Goal: Task Accomplishment & Management: Manage account settings

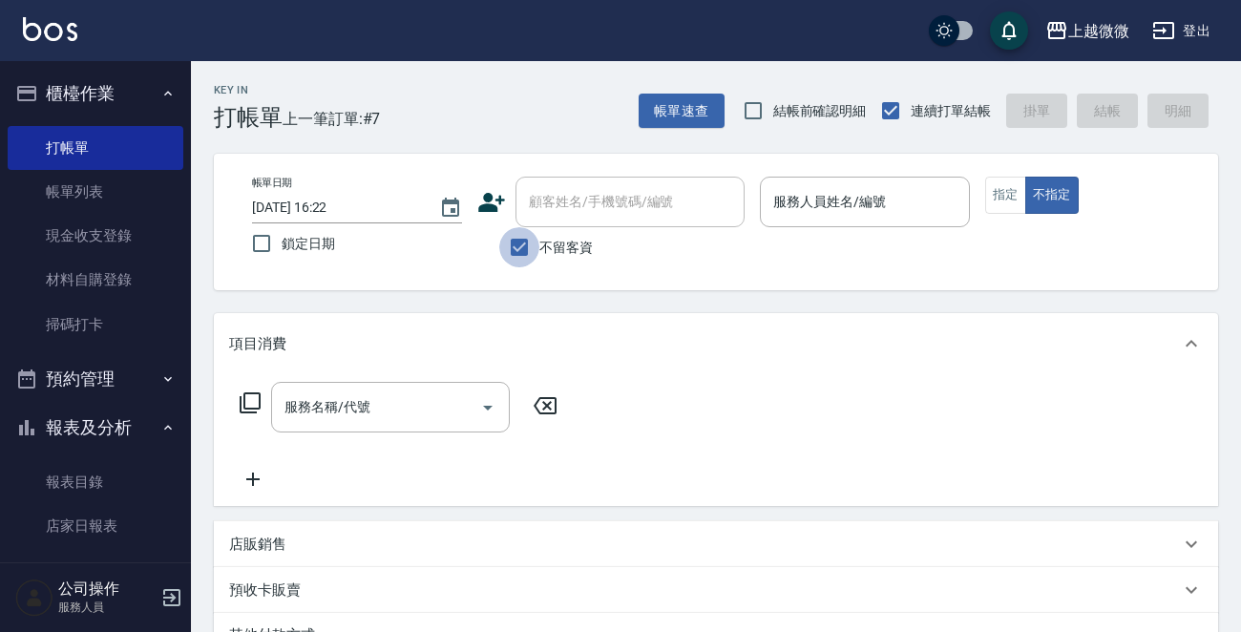
click at [514, 244] on input "不留客資" at bounding box center [519, 247] width 40 height 40
checkbox input "false"
click at [577, 198] on input "顧客姓名/手機號碼/編號" at bounding box center [615, 201] width 183 height 33
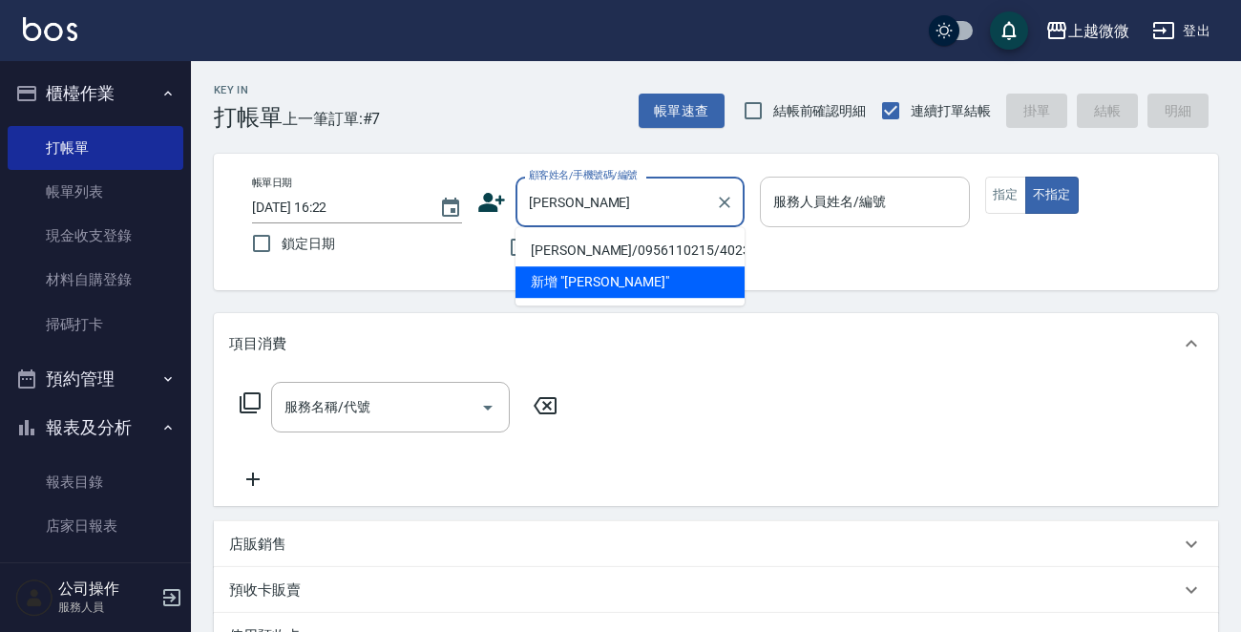
type input "[PERSON_NAME]/0956110215/4023"
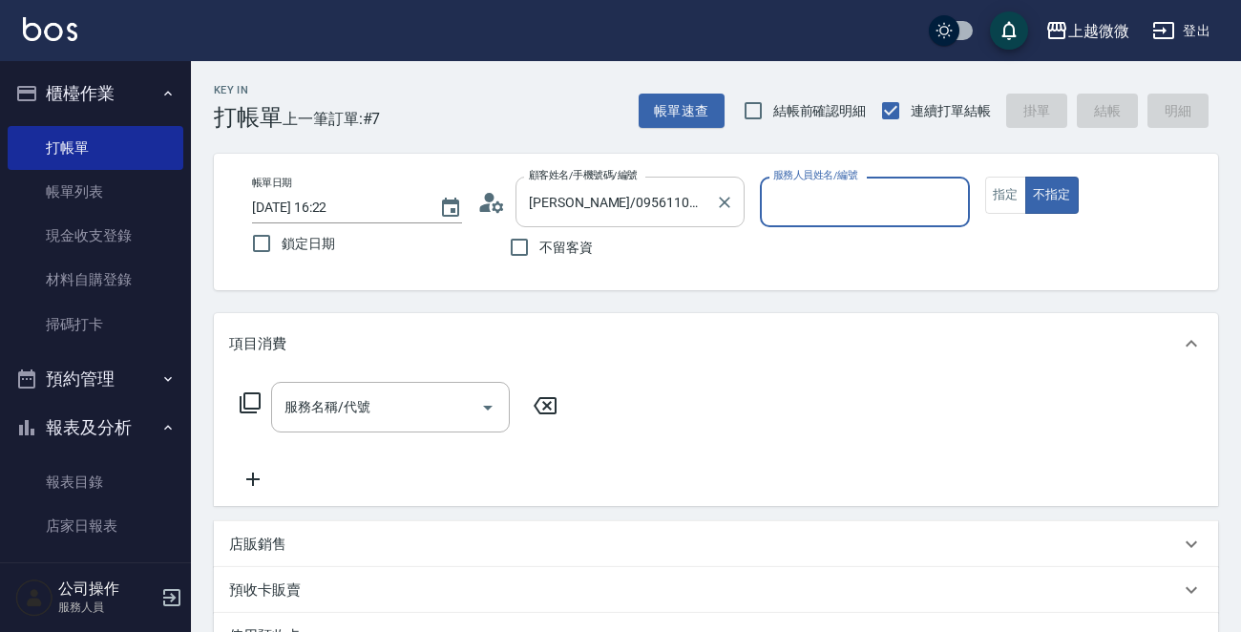
type input "Vivi-6"
click at [994, 198] on button "指定" at bounding box center [1005, 195] width 41 height 37
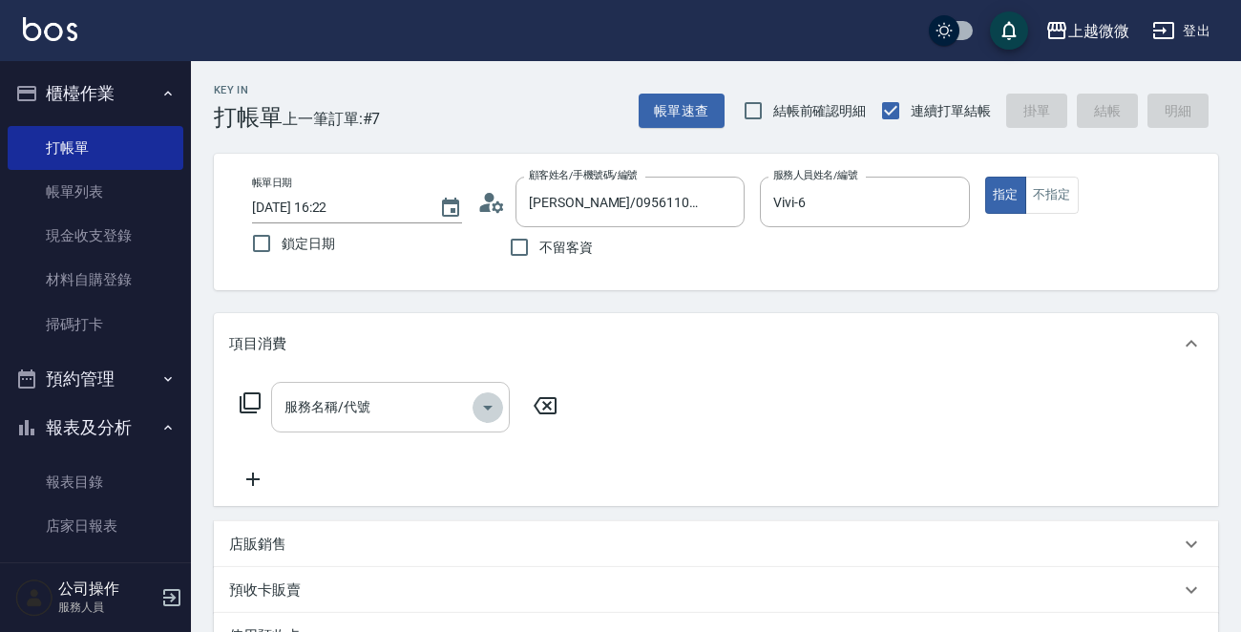
click at [487, 400] on icon "Open" at bounding box center [487, 407] width 23 height 23
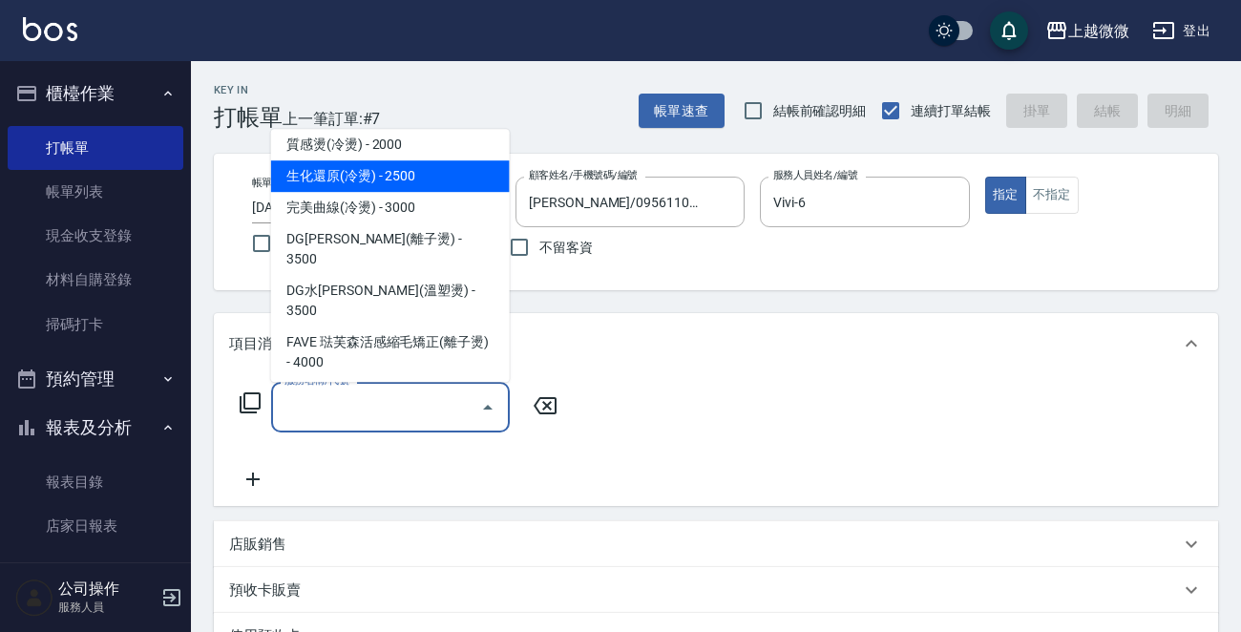
scroll to position [382, 0]
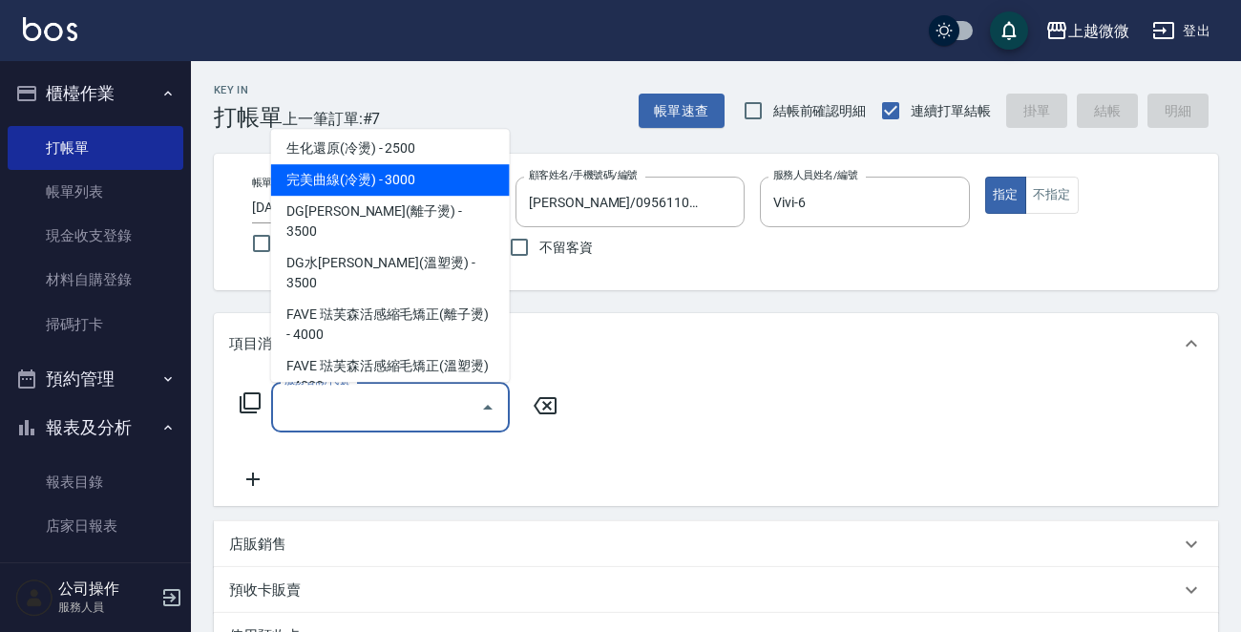
click at [422, 178] on span "完美曲線(冷燙) - 3000" at bounding box center [390, 180] width 239 height 32
type input "完美曲線(冷燙)(C06)"
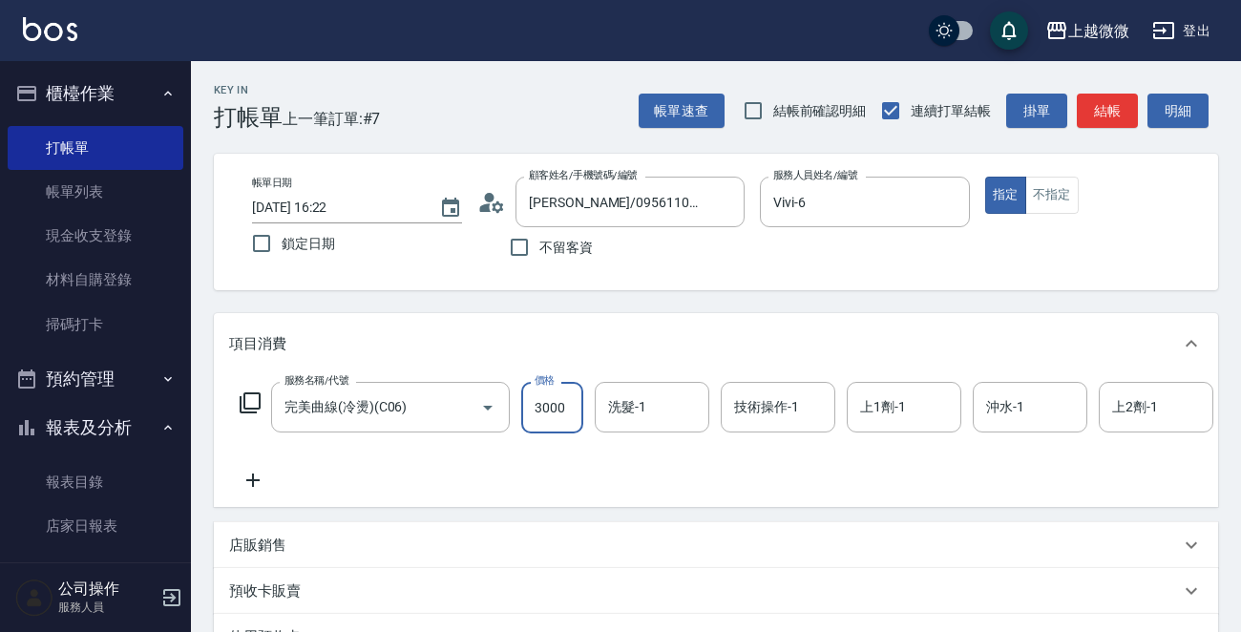
click at [568, 399] on input "3000" at bounding box center [552, 408] width 62 height 52
type input "2625"
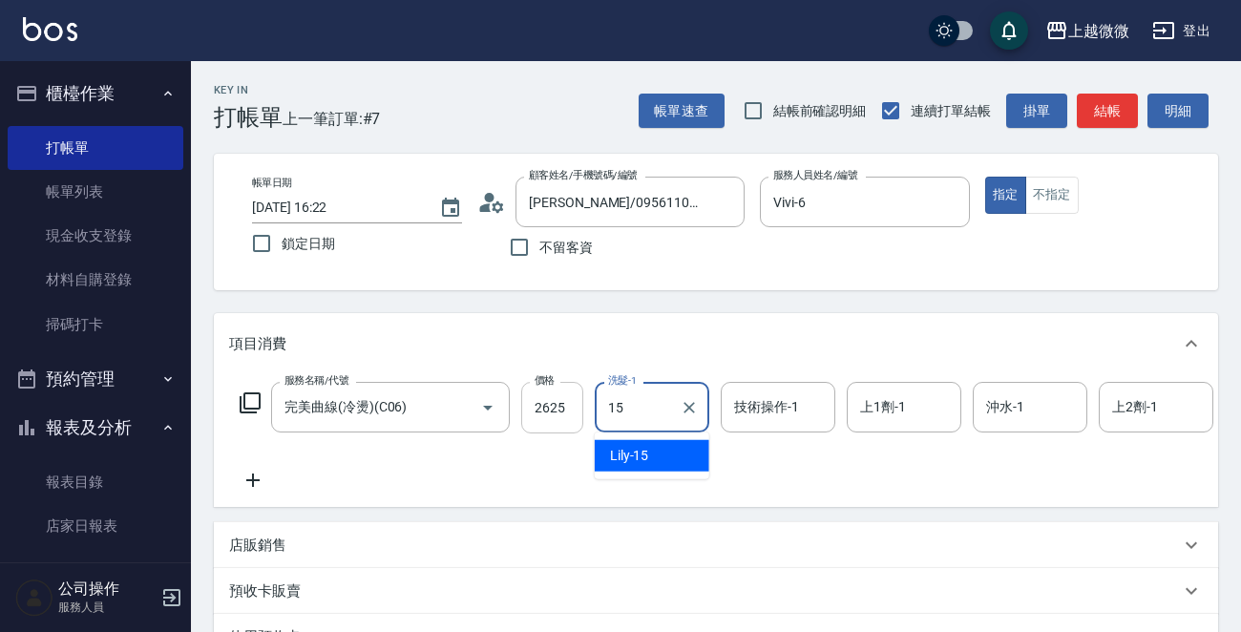
type input "Lily-15"
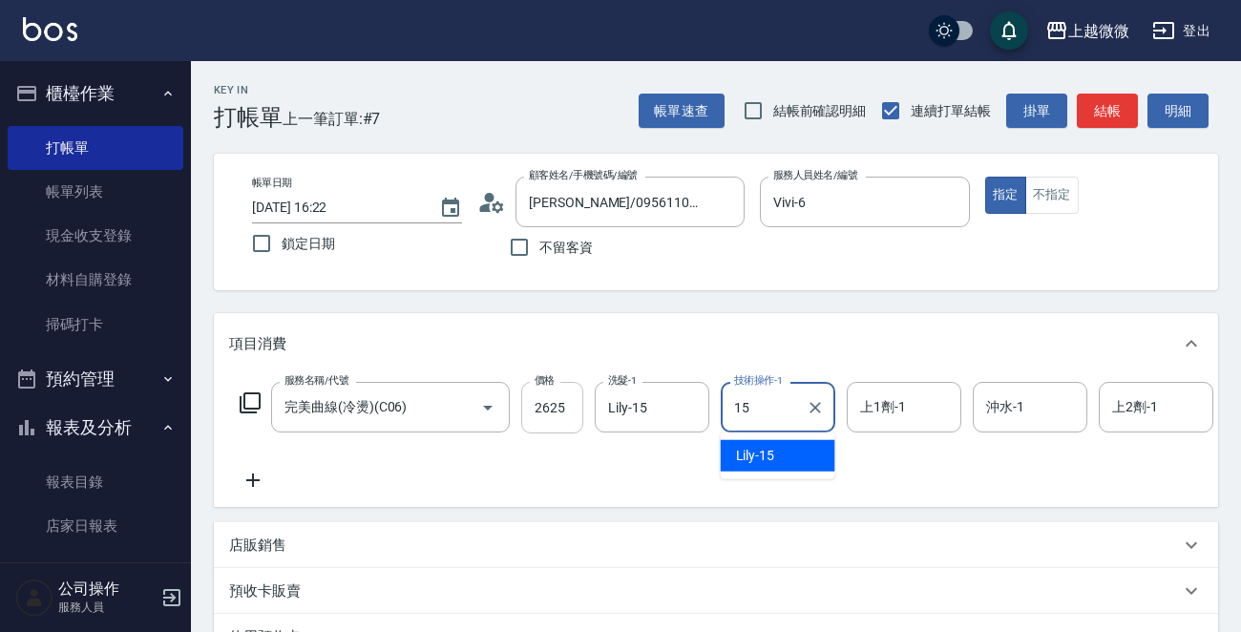
type input "Lily-15"
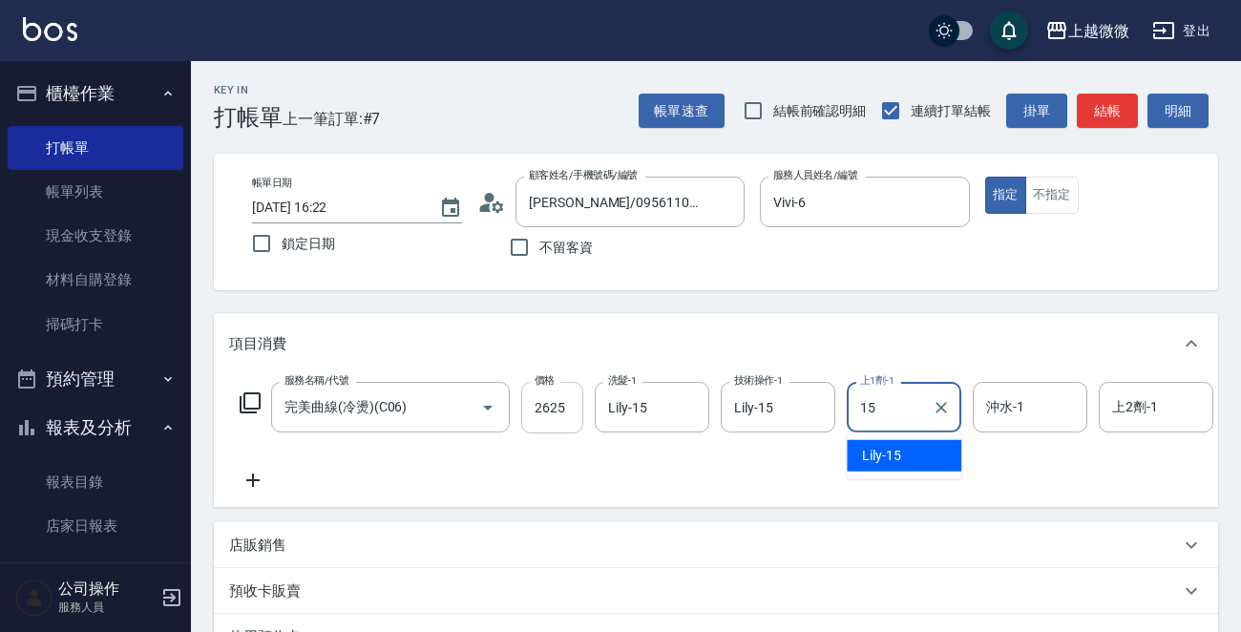
type input "Lily-15"
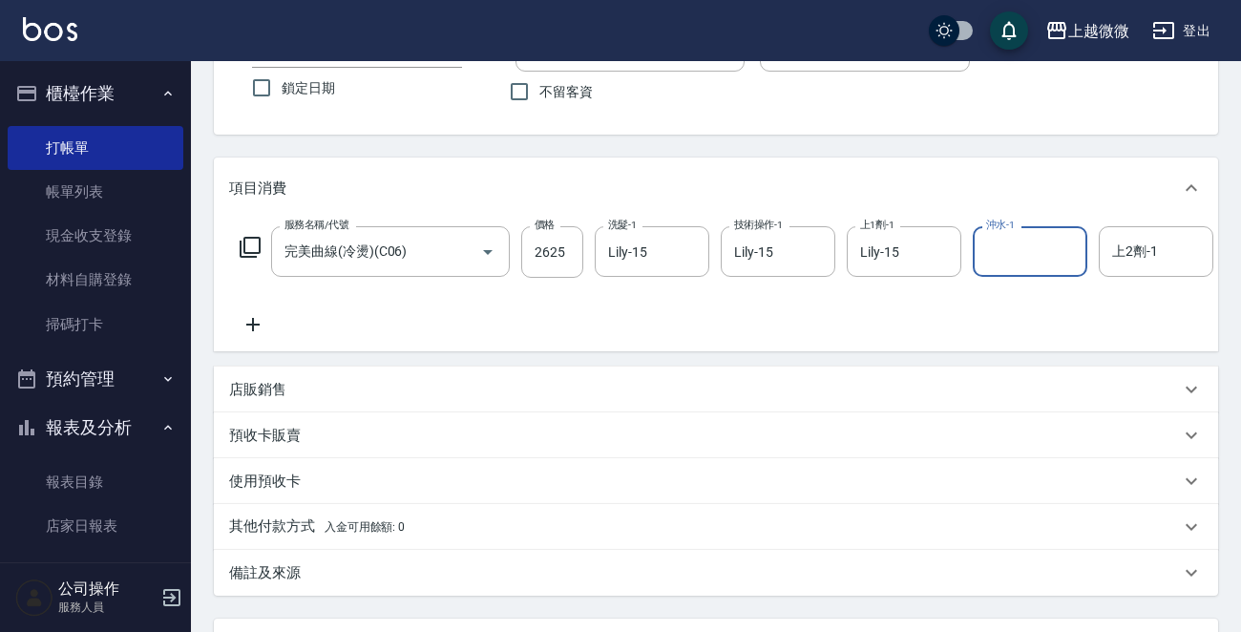
scroll to position [0, 0]
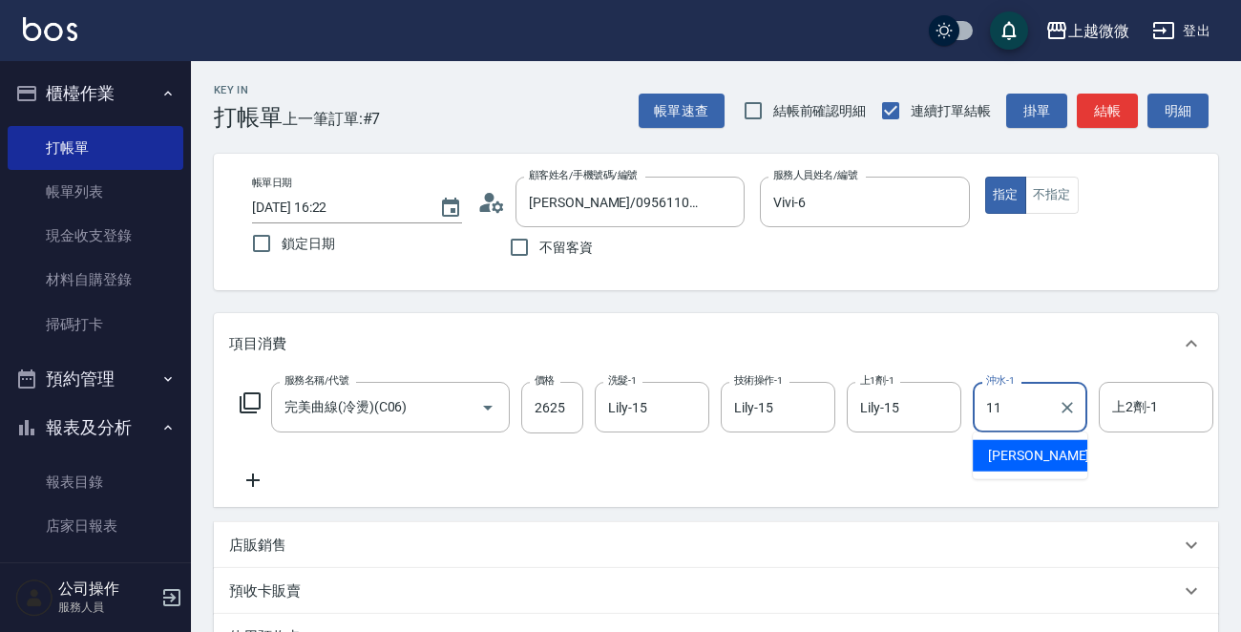
type input "[PERSON_NAME]-11"
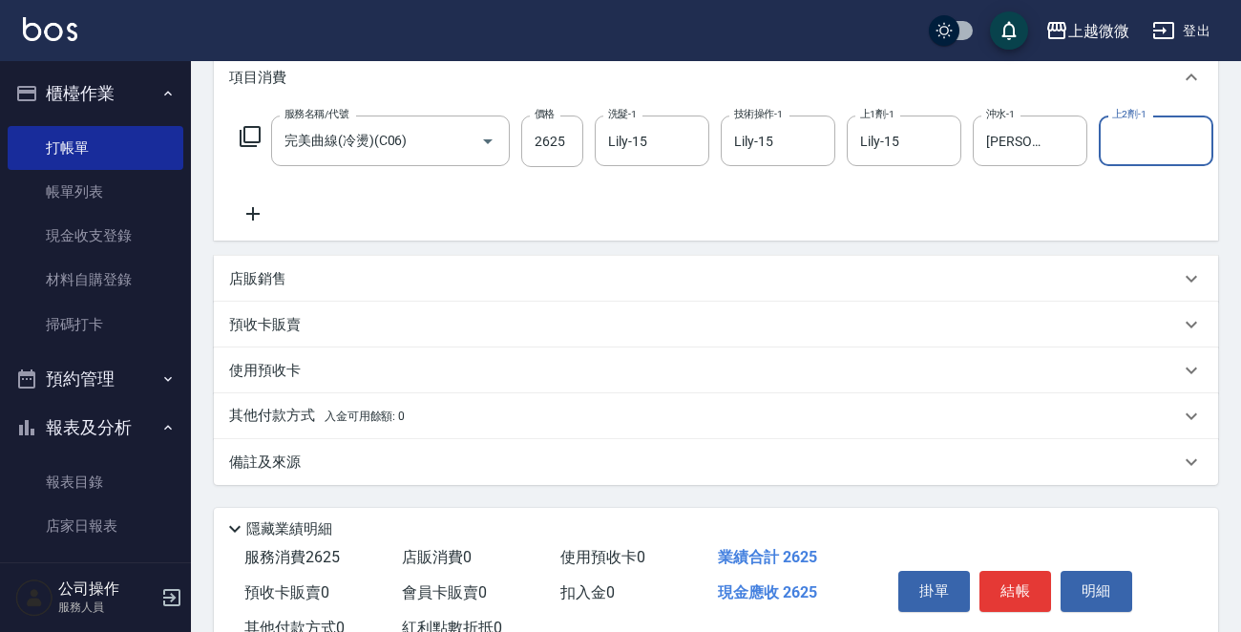
scroll to position [286, 0]
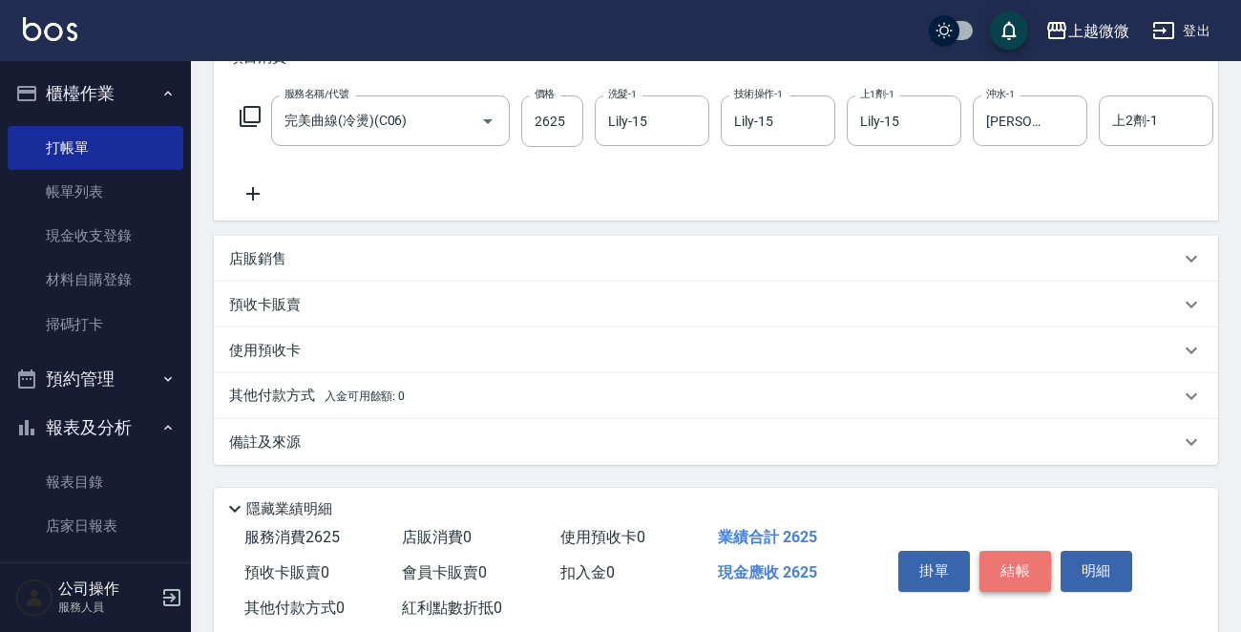
click at [1012, 568] on button "結帳" at bounding box center [1015, 571] width 72 height 40
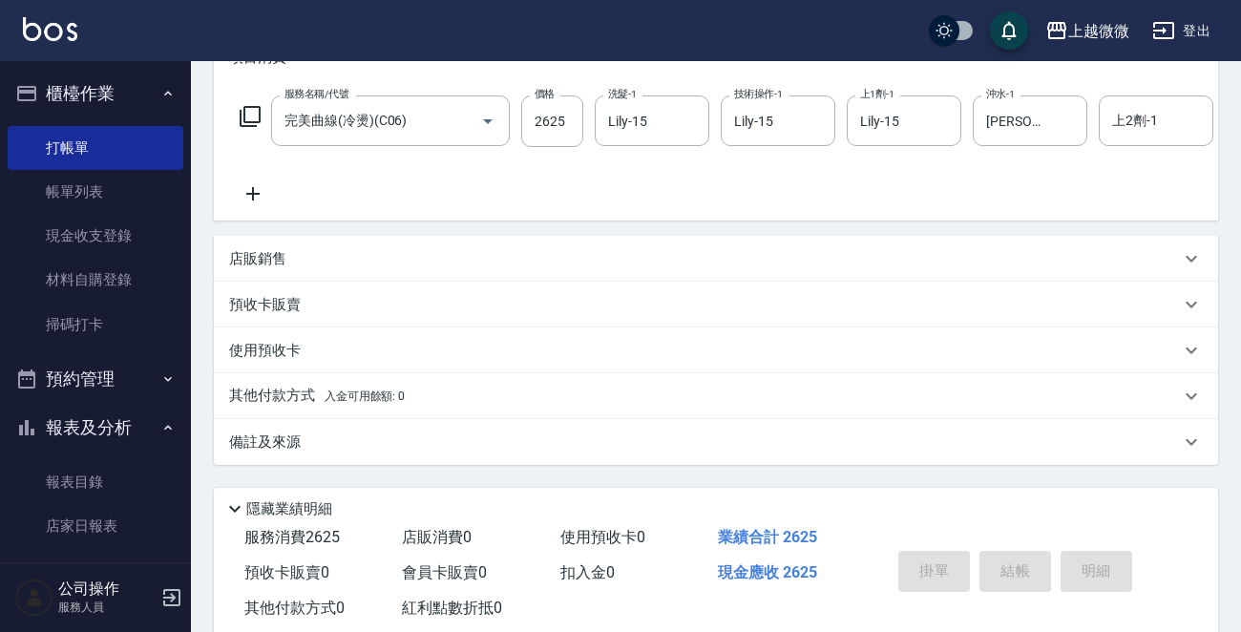
type input "[DATE] 17:35"
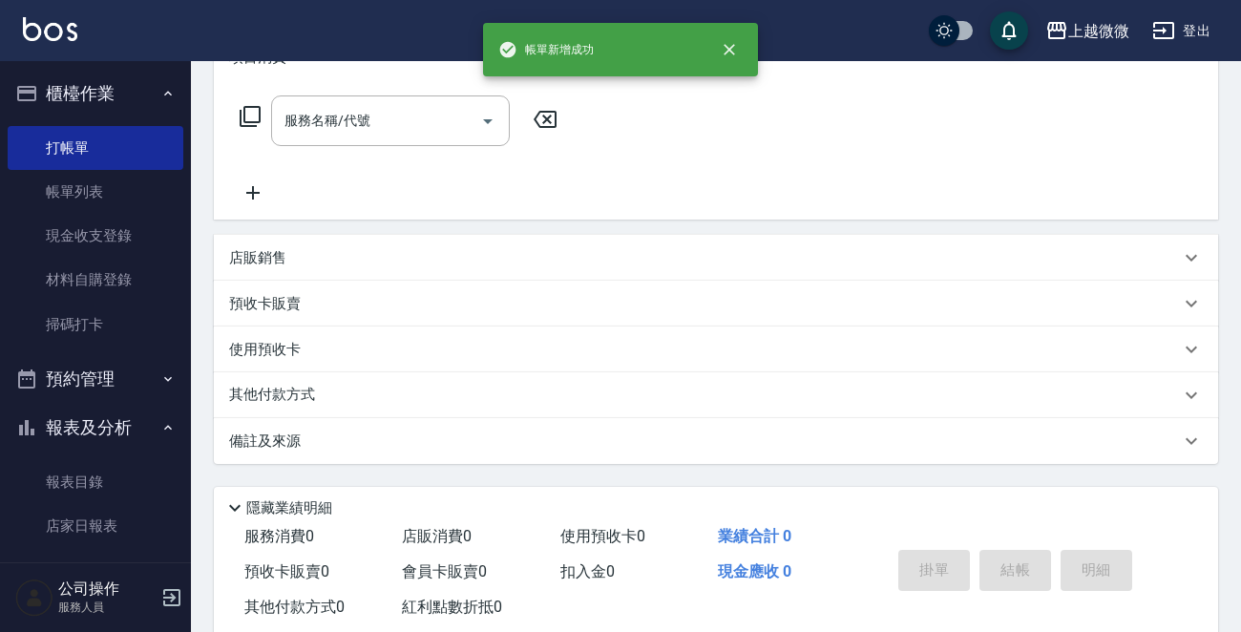
scroll to position [0, 0]
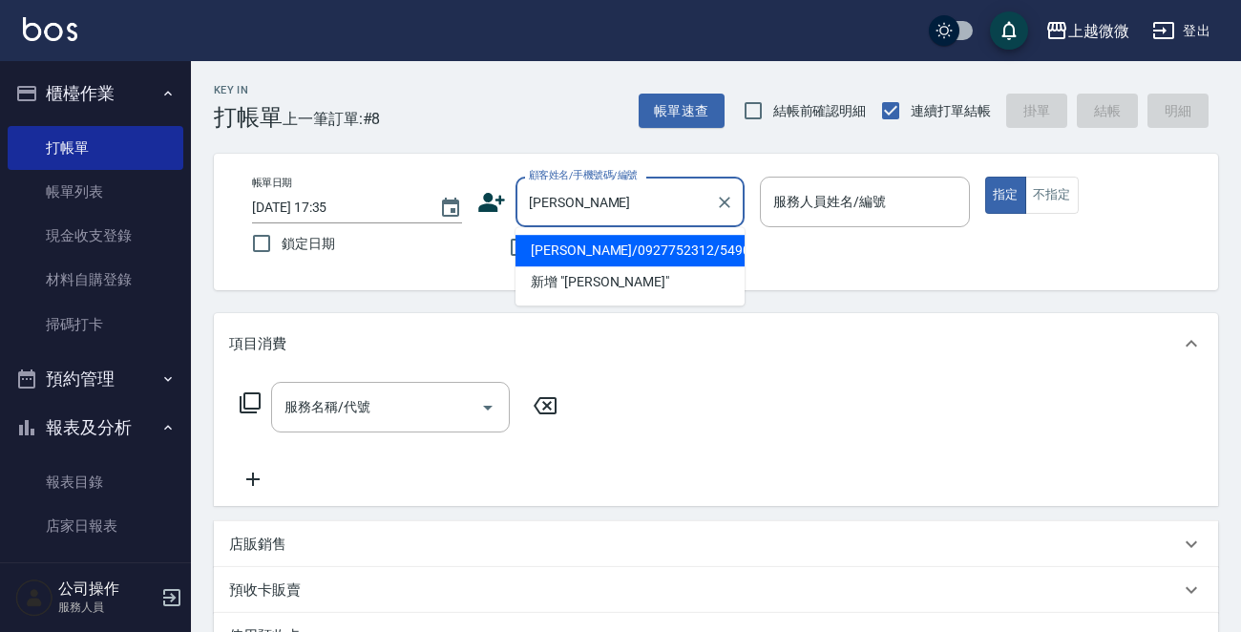
click at [583, 248] on li "[PERSON_NAME]/0927752312/5490" at bounding box center [629, 251] width 229 height 32
type input "[PERSON_NAME]/0927752312/5490"
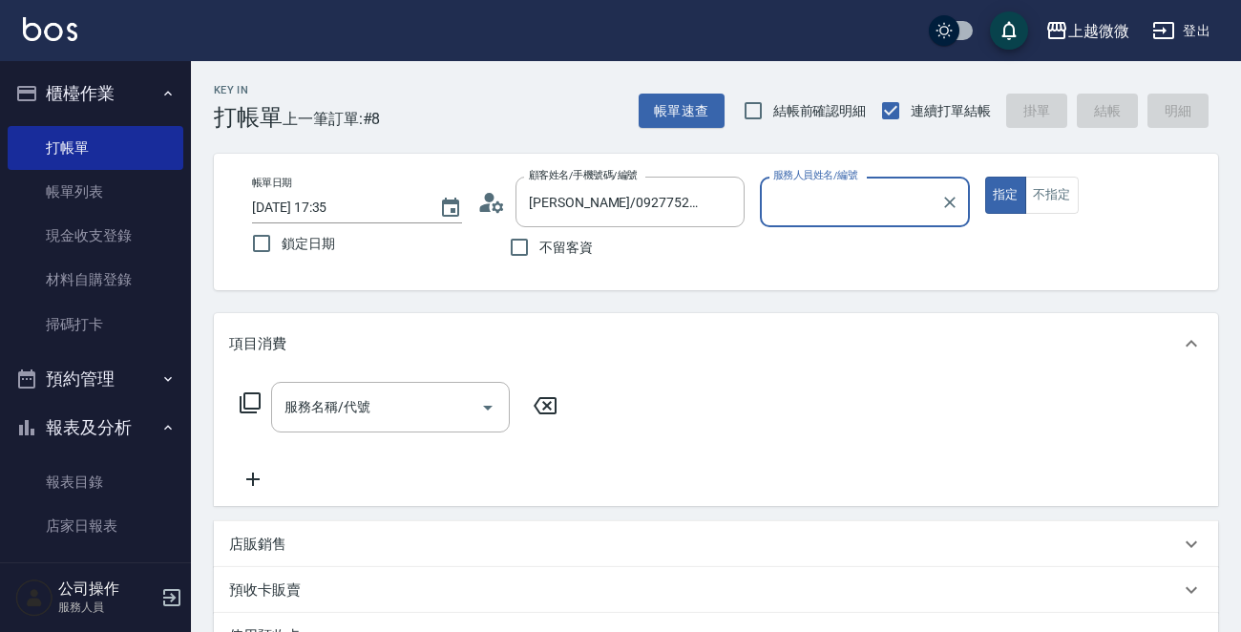
type input "[PERSON_NAME]-7"
click at [482, 415] on icon "Open" at bounding box center [487, 407] width 23 height 23
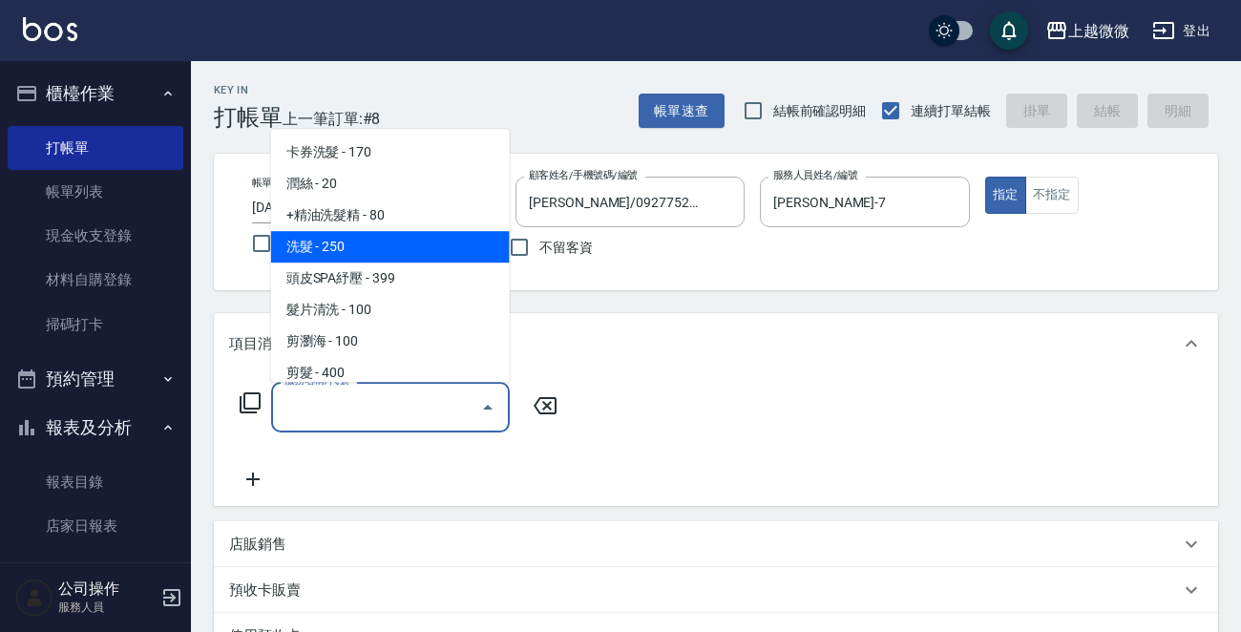
click at [388, 256] on span "洗髮 - 250" at bounding box center [390, 247] width 239 height 32
type input "洗髮(A03)"
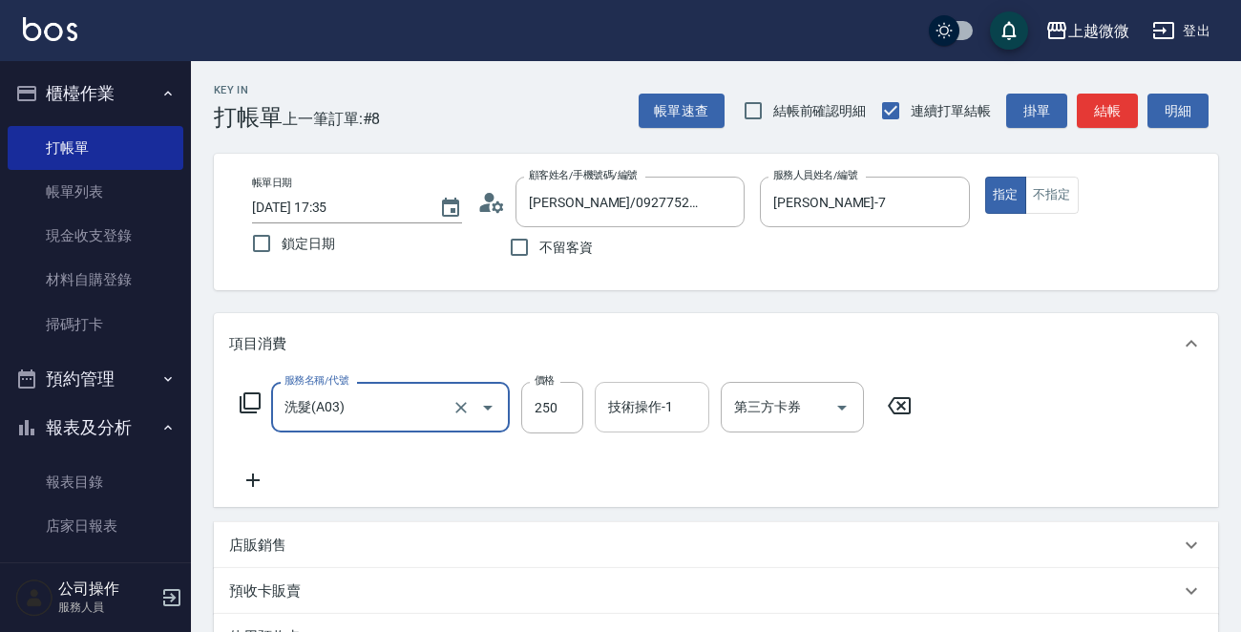
click at [636, 410] on input "技術操作-1" at bounding box center [651, 406] width 97 height 33
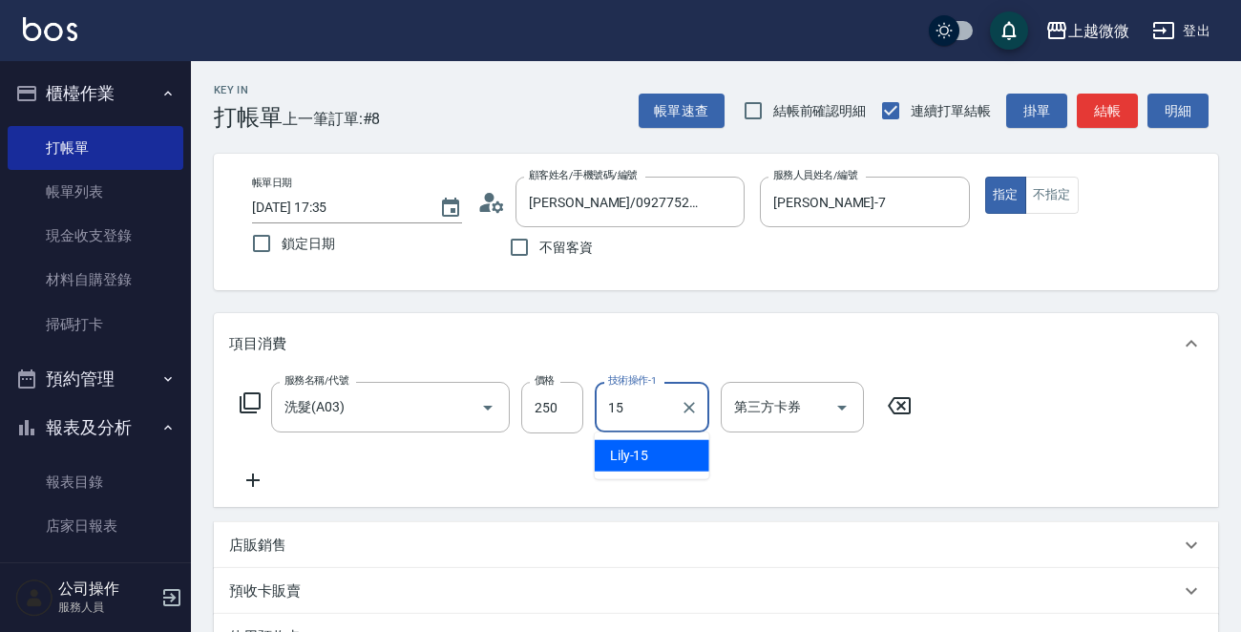
type input "Lily-15"
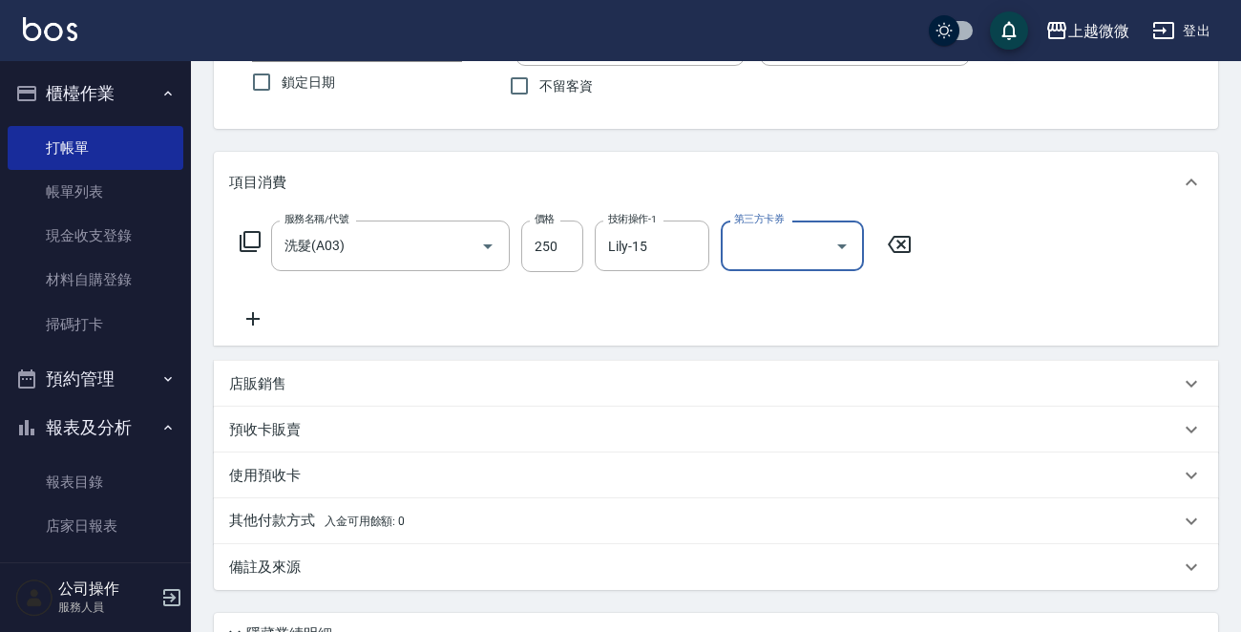
scroll to position [331, 0]
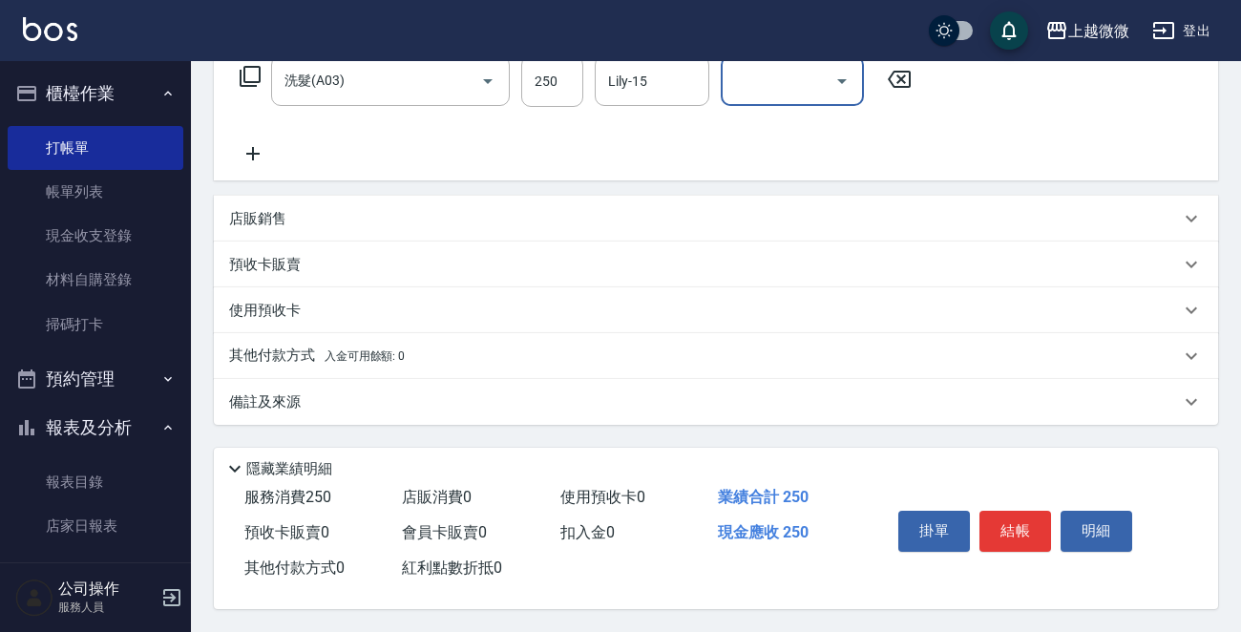
click at [252, 147] on icon at bounding box center [252, 153] width 13 height 13
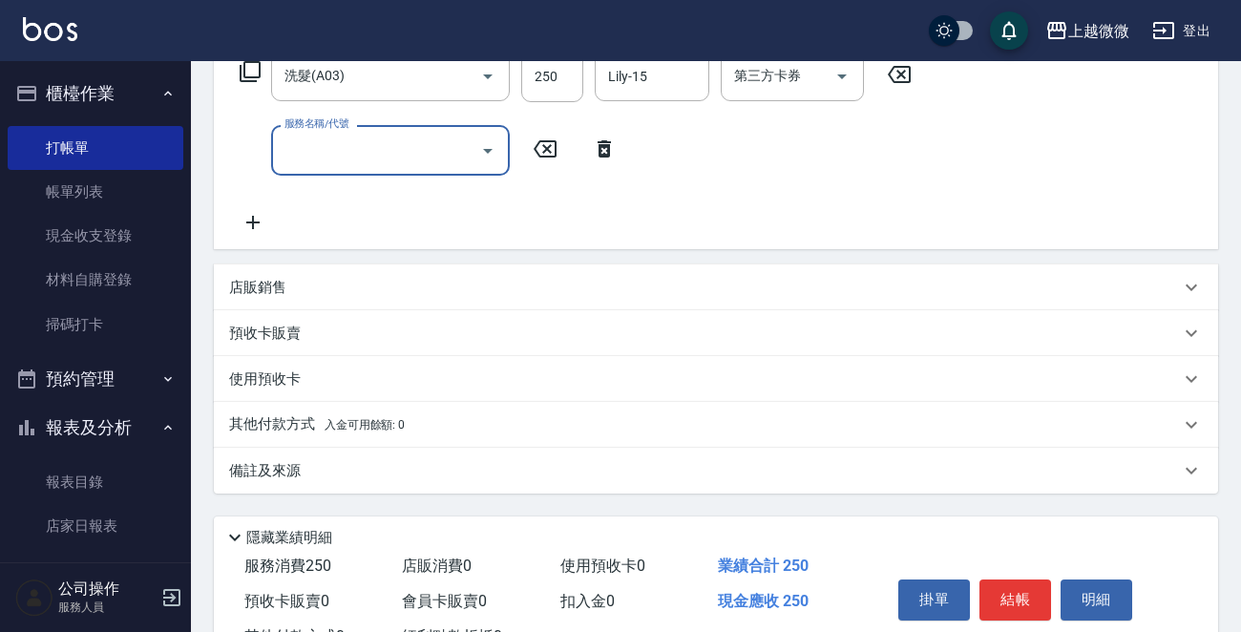
click at [496, 152] on icon "Open" at bounding box center [487, 150] width 23 height 23
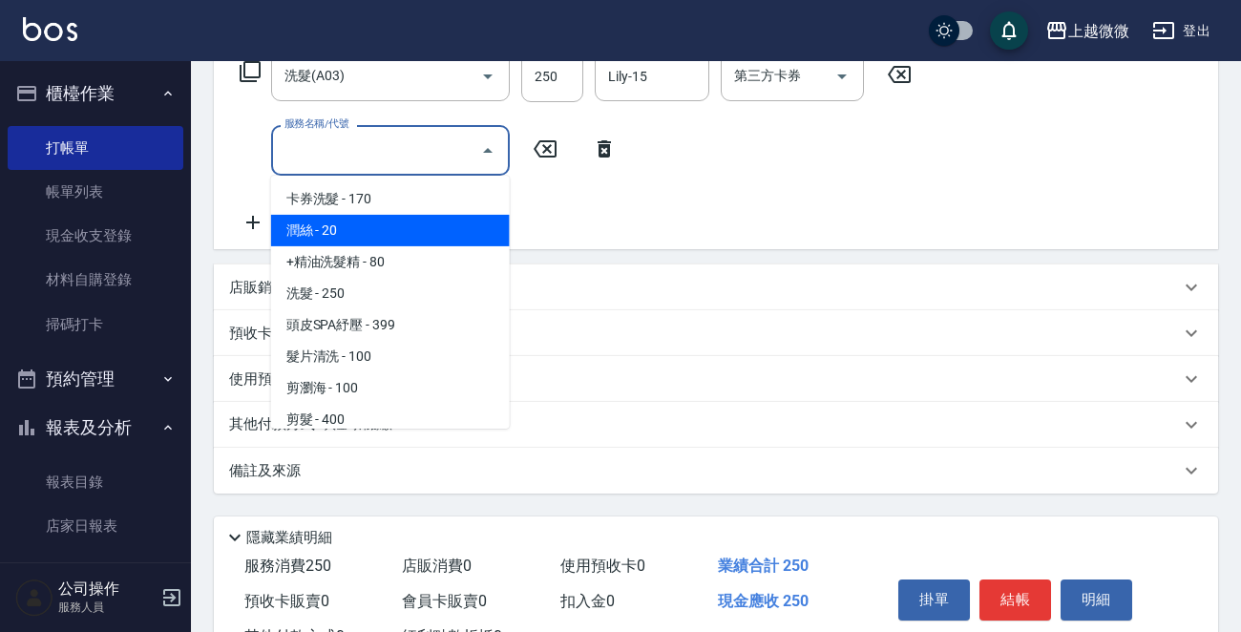
click at [401, 237] on span "潤絲 - 20" at bounding box center [390, 231] width 239 height 32
type input "潤絲(A01)"
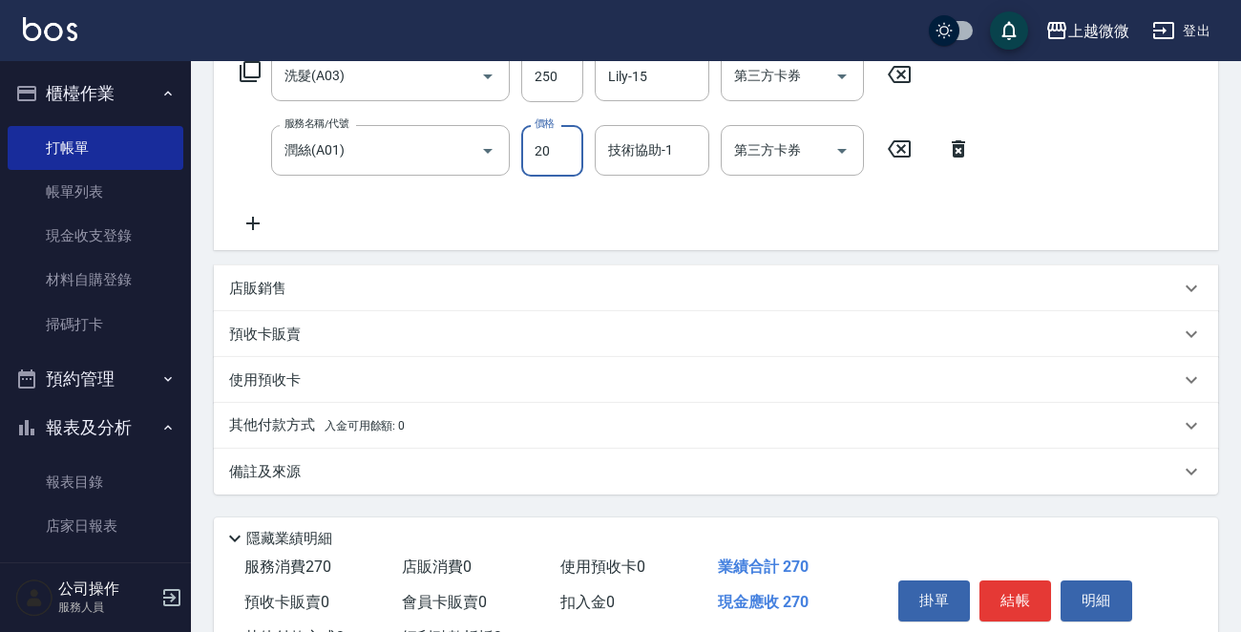
click at [544, 153] on input "20" at bounding box center [552, 151] width 62 height 52
type input "0"
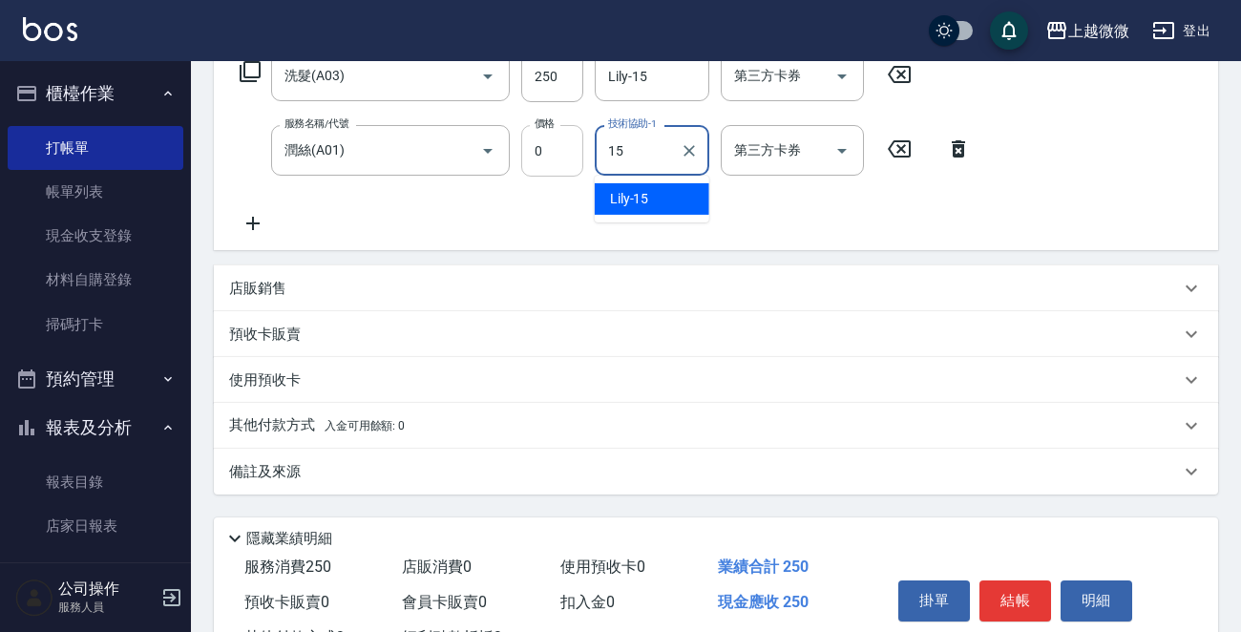
type input "Lily-15"
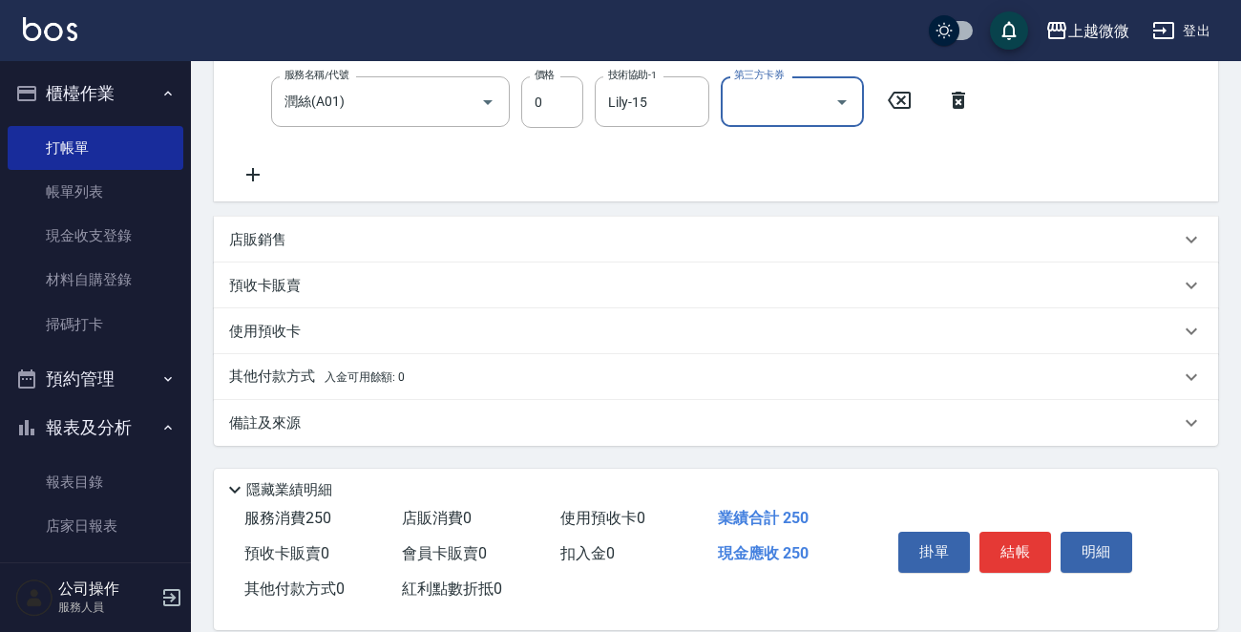
scroll to position [406, 0]
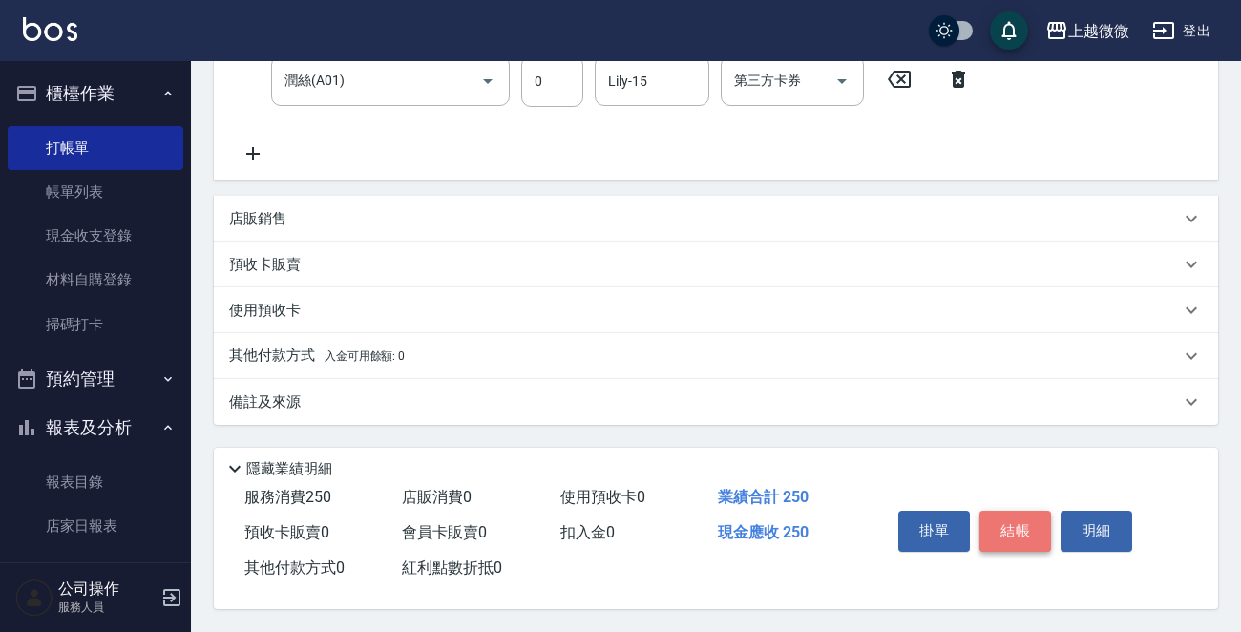
click at [1015, 521] on button "結帳" at bounding box center [1015, 531] width 72 height 40
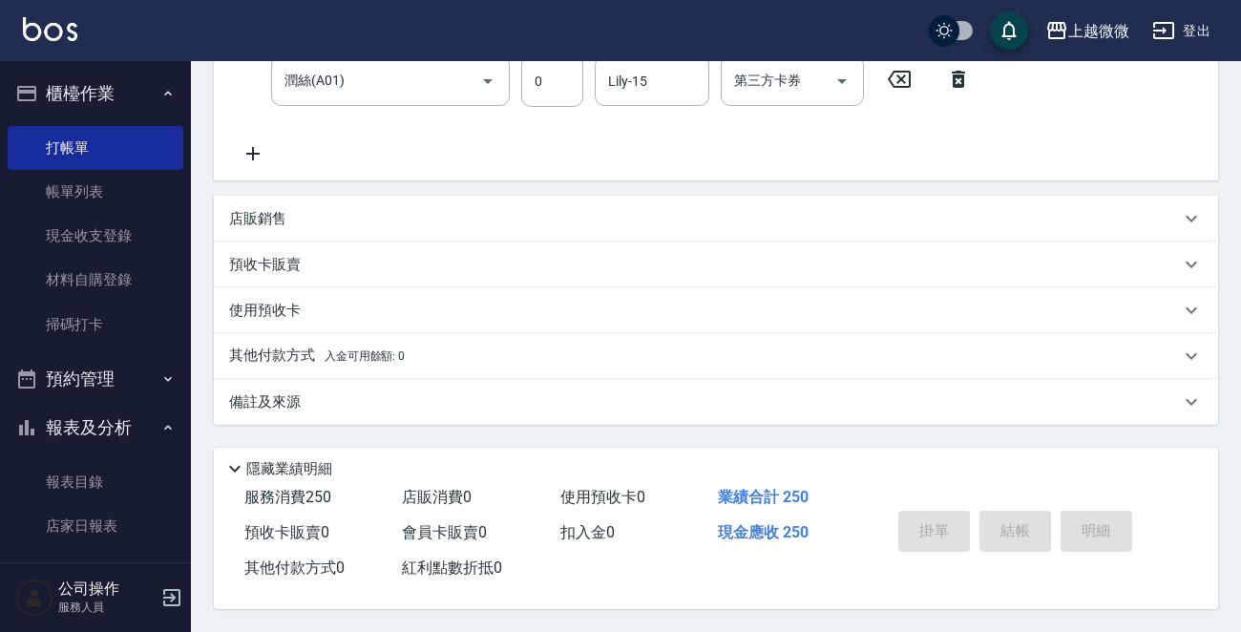
type input "[DATE] 17:36"
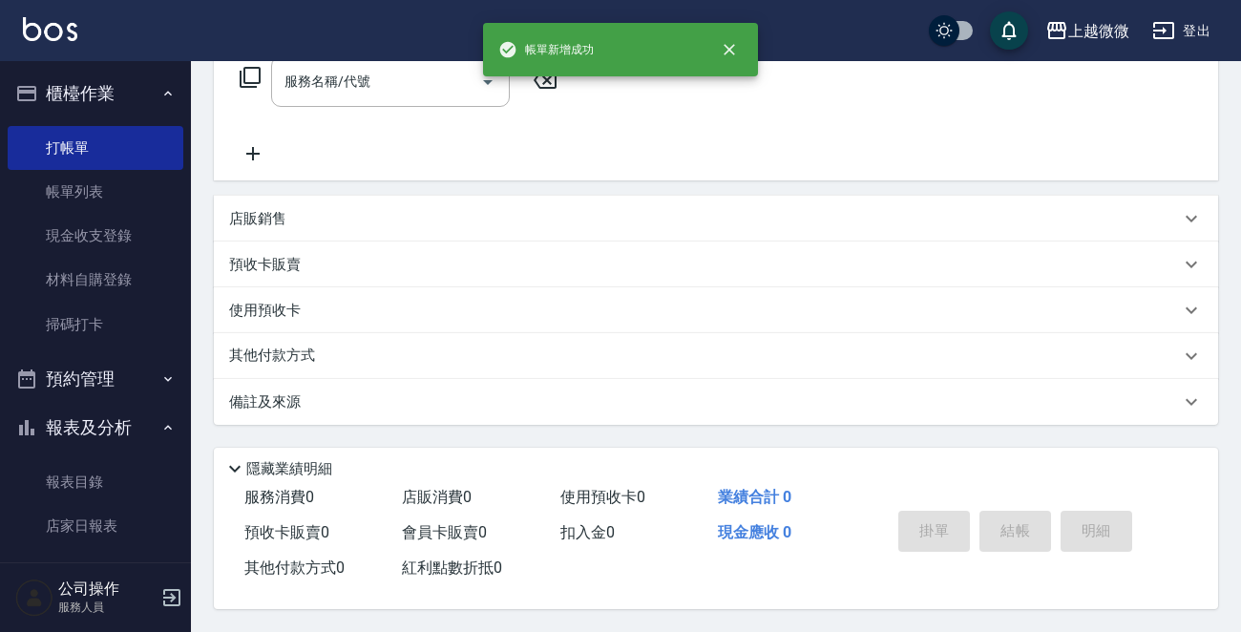
scroll to position [0, 0]
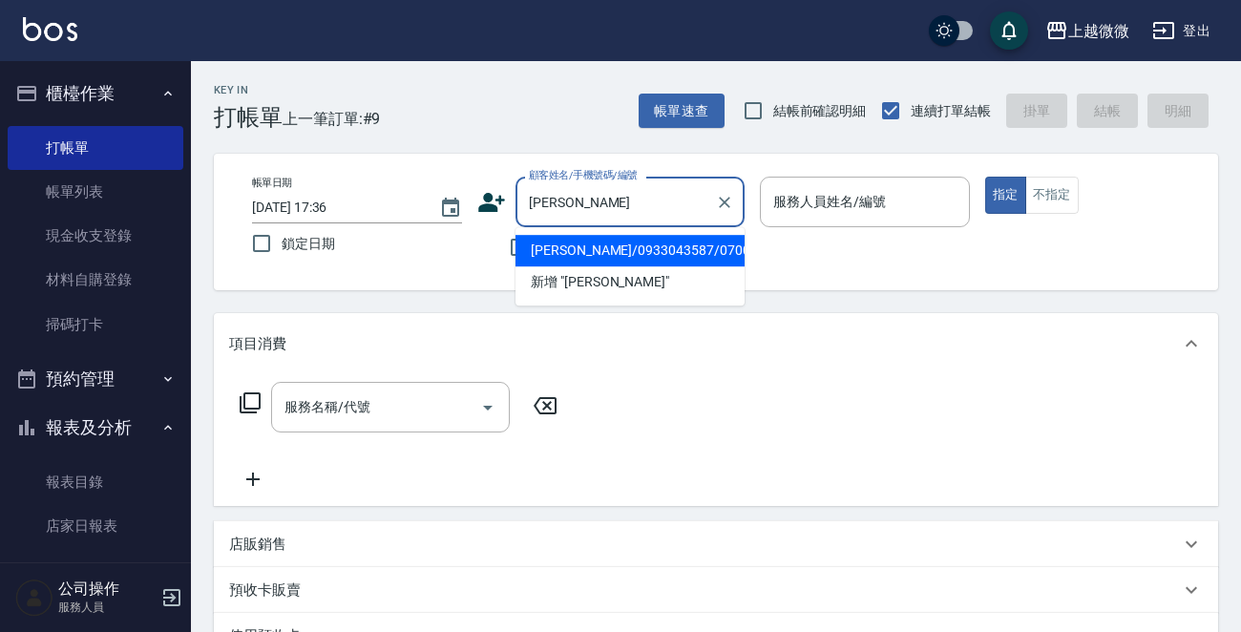
click at [635, 242] on li "[PERSON_NAME]/0933043587/0700" at bounding box center [629, 251] width 229 height 32
type input "[PERSON_NAME]/0933043587/0700"
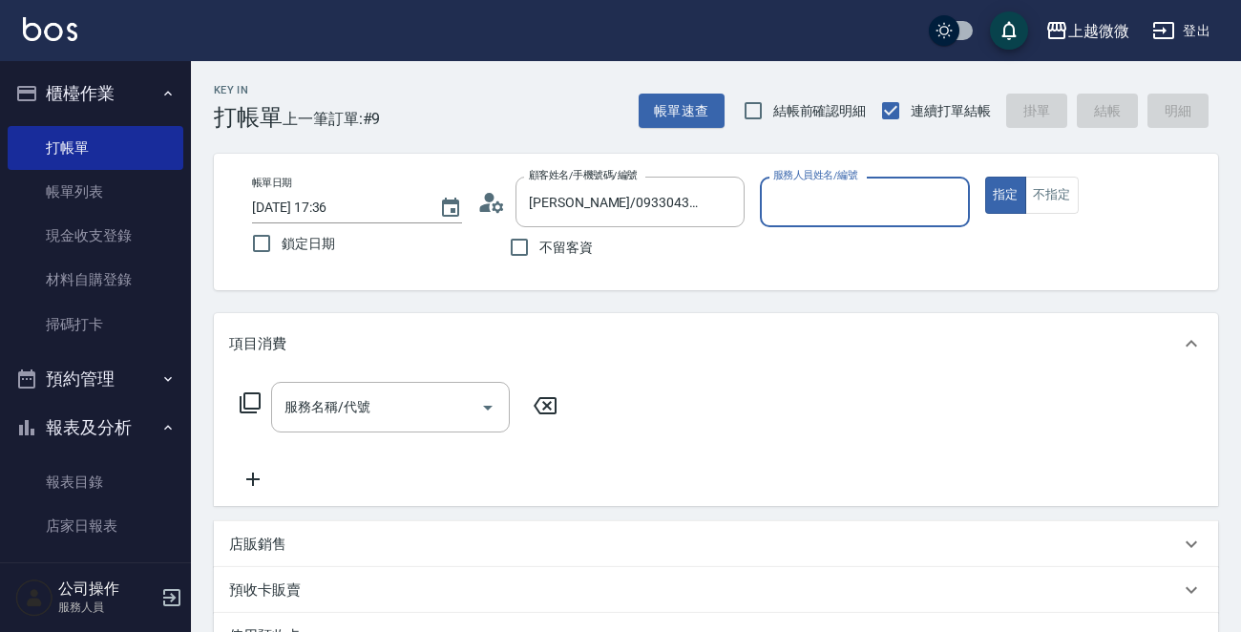
type input "Vivi-6"
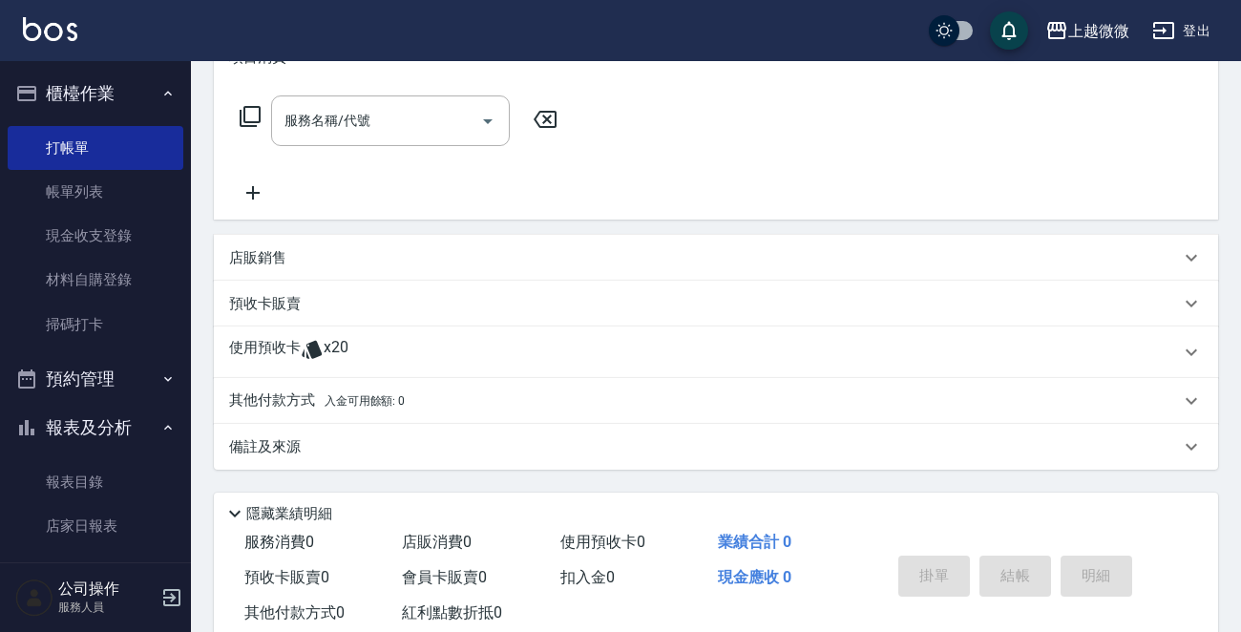
click at [287, 256] on div "店販銷售" at bounding box center [704, 258] width 951 height 20
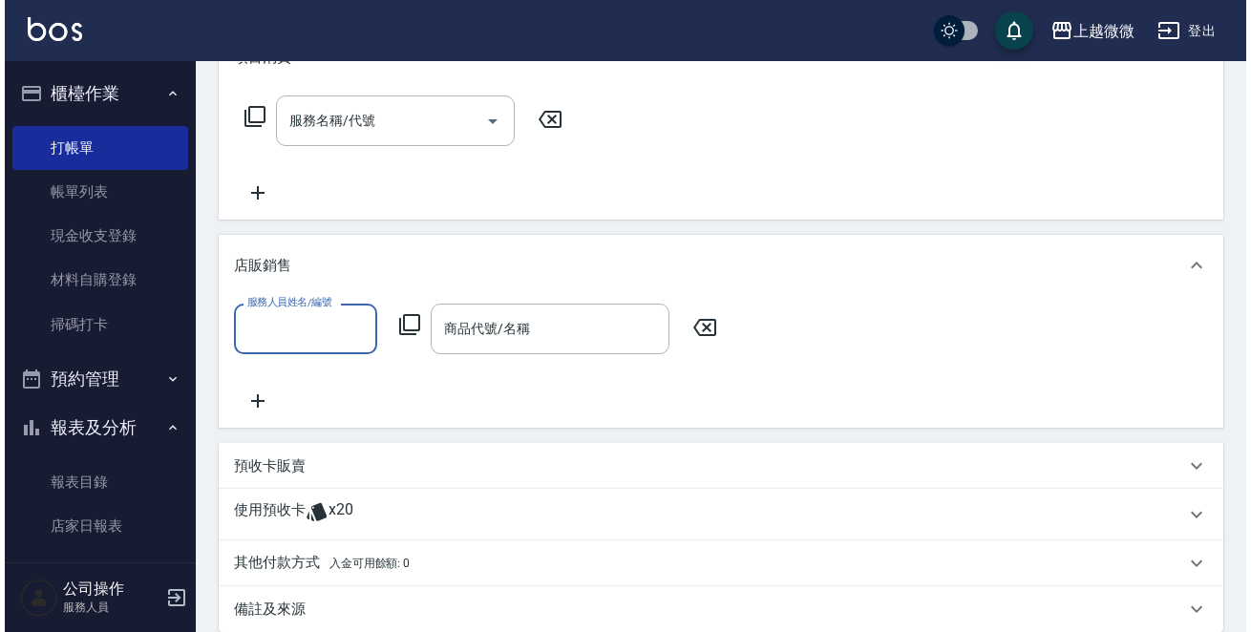
scroll to position [0, 0]
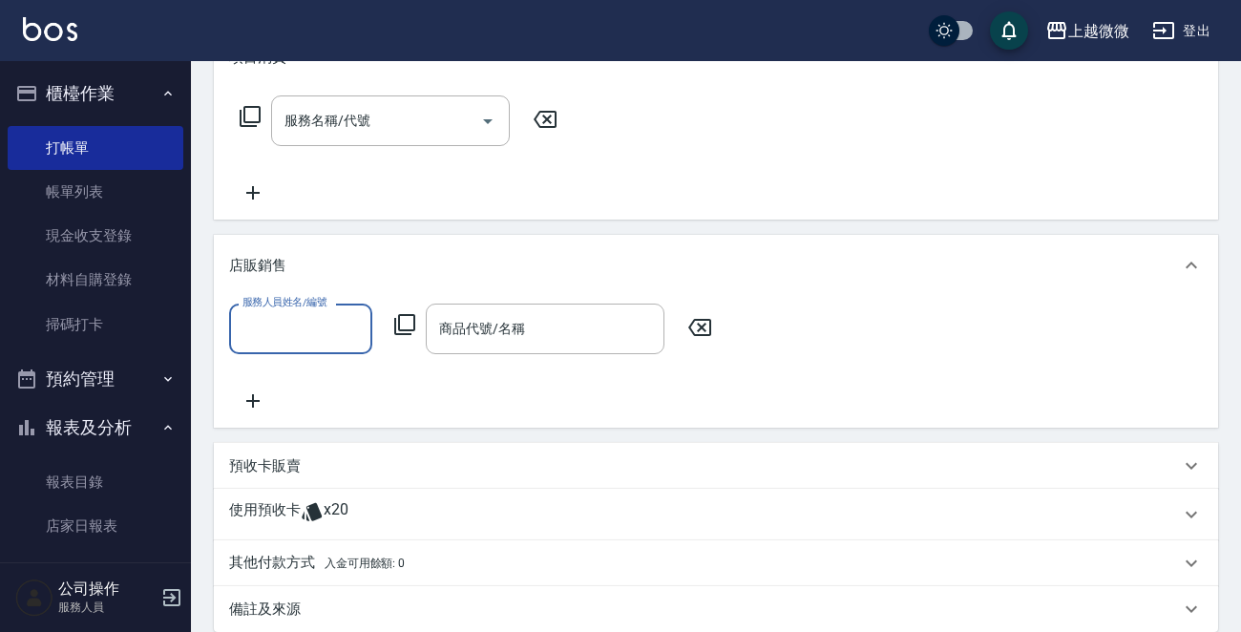
click at [333, 322] on input "服務人員姓名/編號" at bounding box center [301, 328] width 126 height 33
type input "Vivi-6"
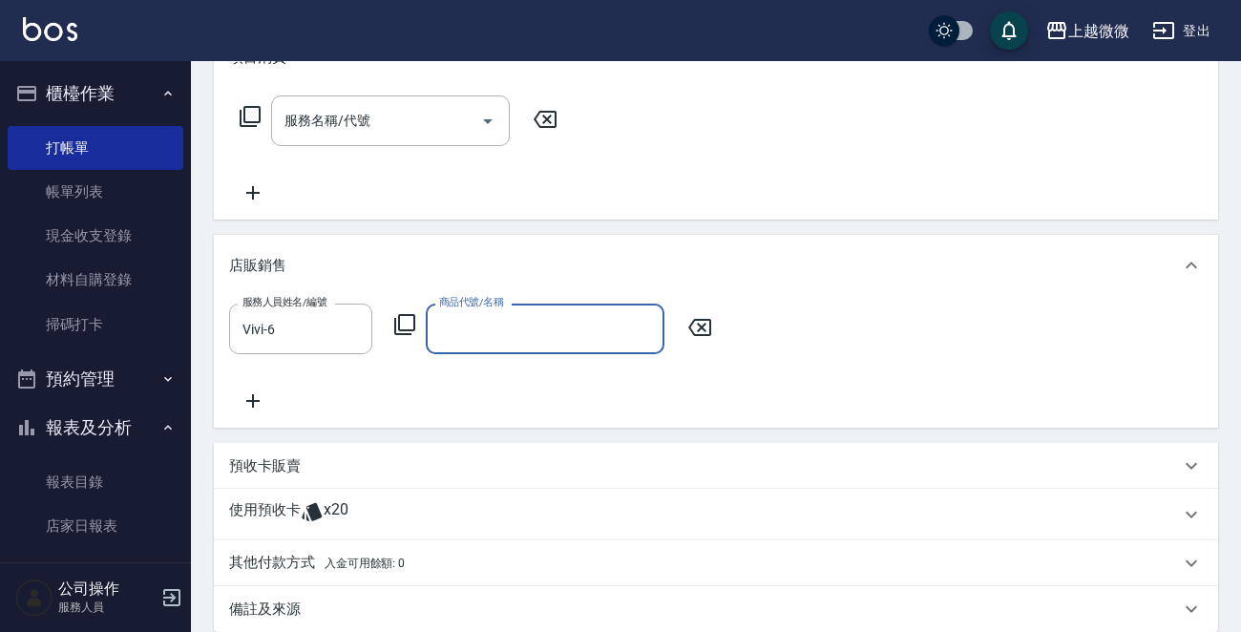
click at [401, 323] on icon at bounding box center [404, 324] width 23 height 23
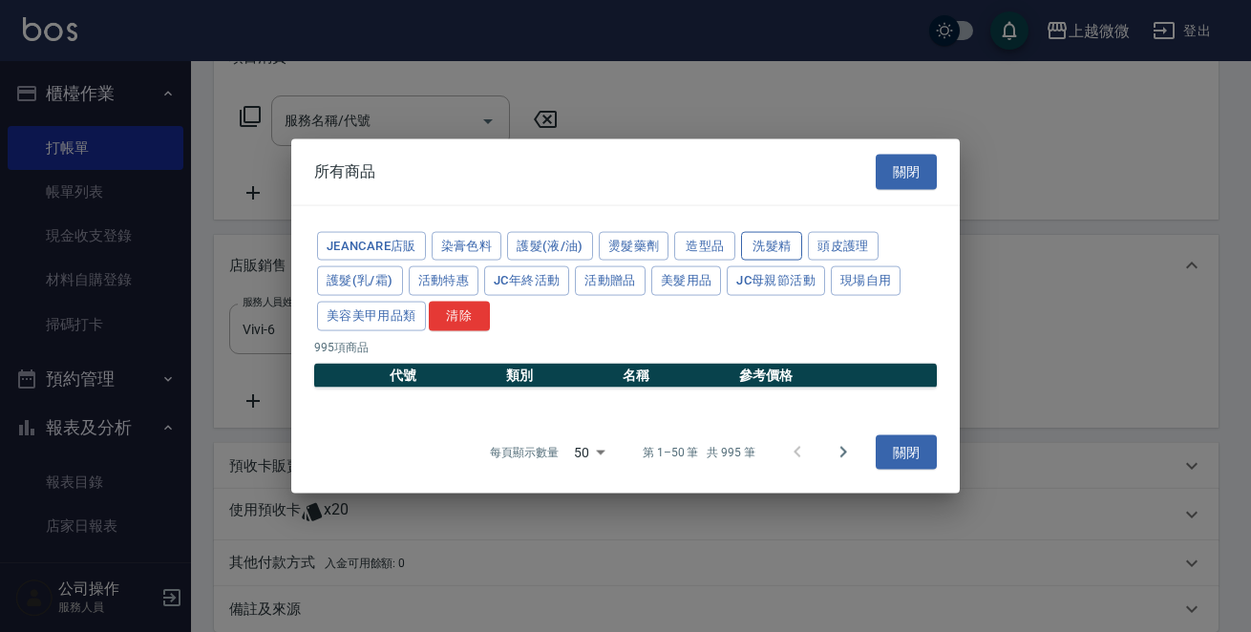
click at [763, 246] on button "洗髮精" at bounding box center [771, 246] width 61 height 30
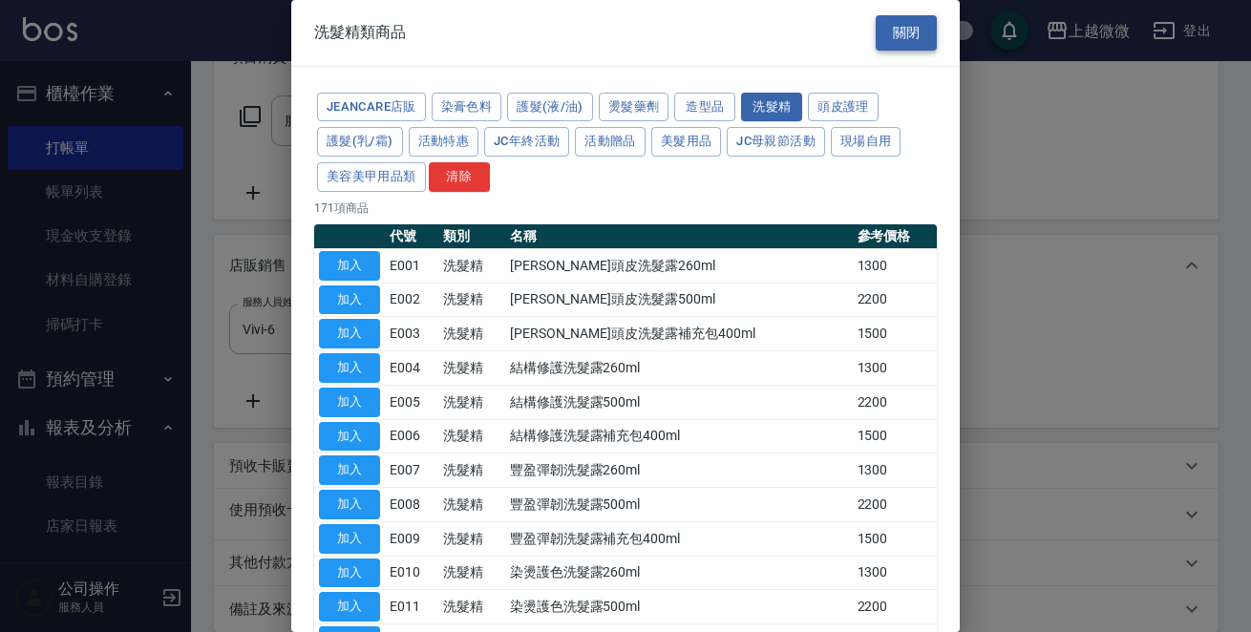
click at [880, 20] on button "關閉" at bounding box center [905, 32] width 61 height 35
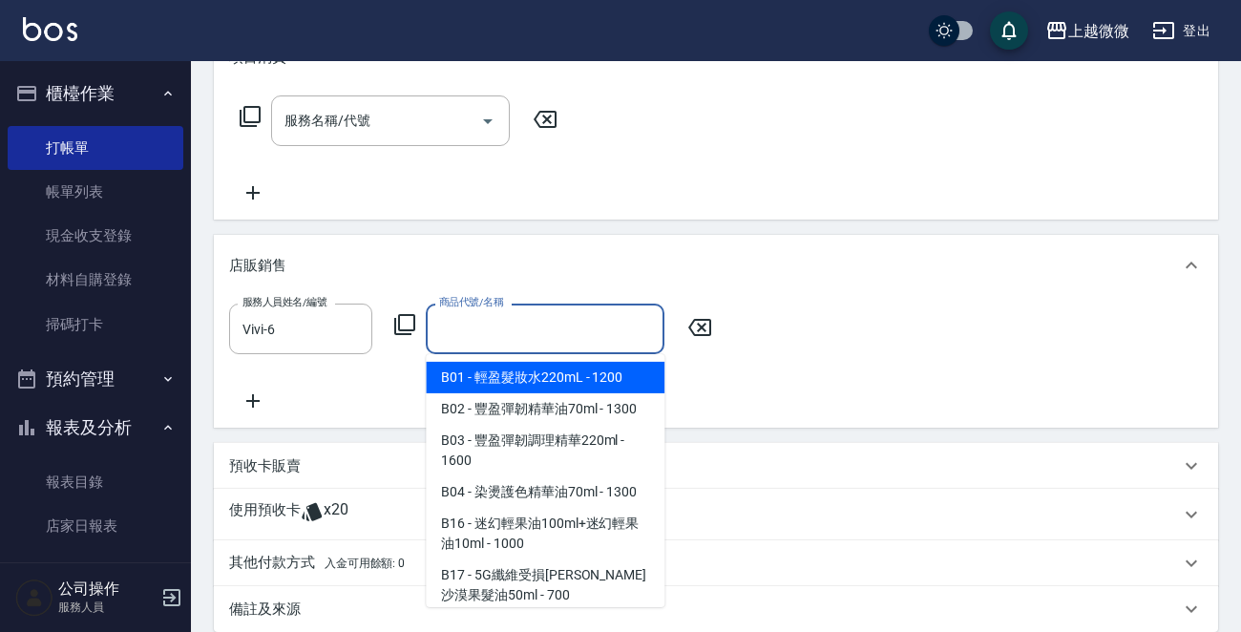
click at [536, 327] on input "商品代號/名稱" at bounding box center [544, 328] width 221 height 33
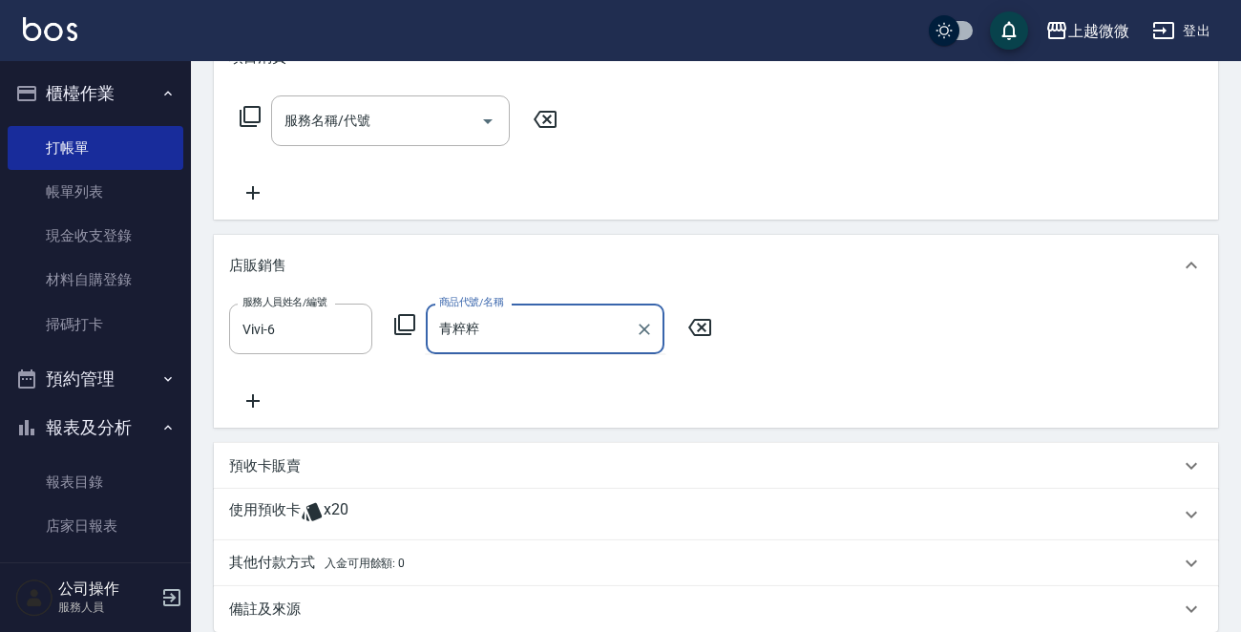
click at [491, 327] on input "青粹粹" at bounding box center [530, 328] width 193 height 33
type input "青"
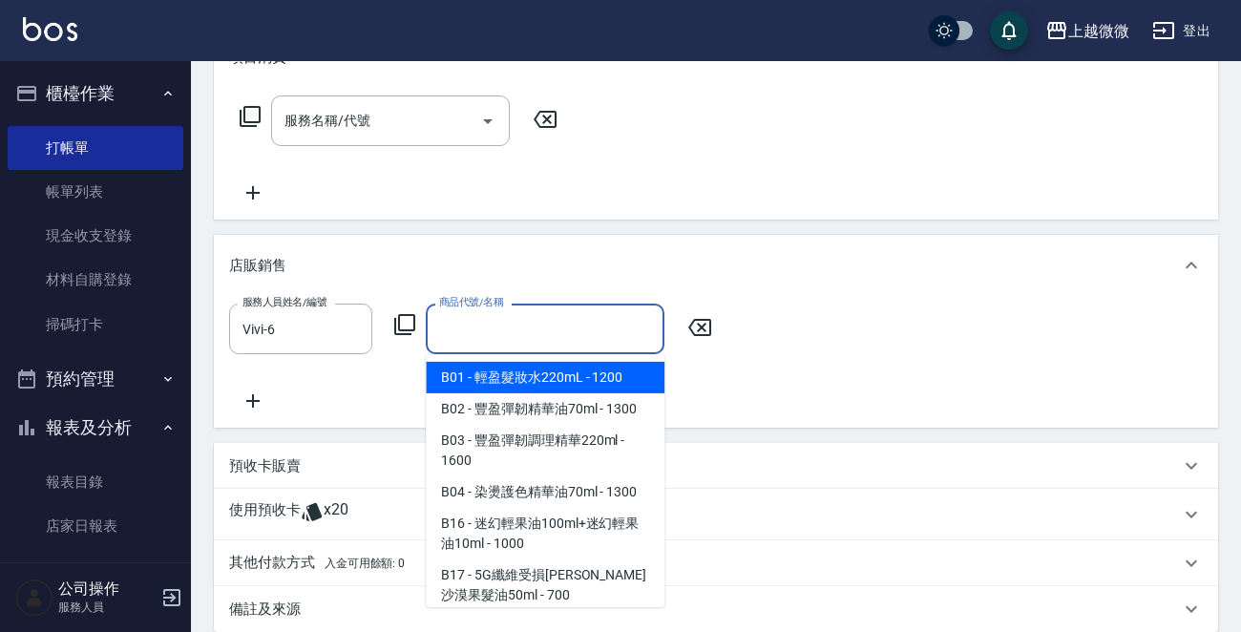
click at [409, 327] on icon at bounding box center [404, 324] width 23 height 23
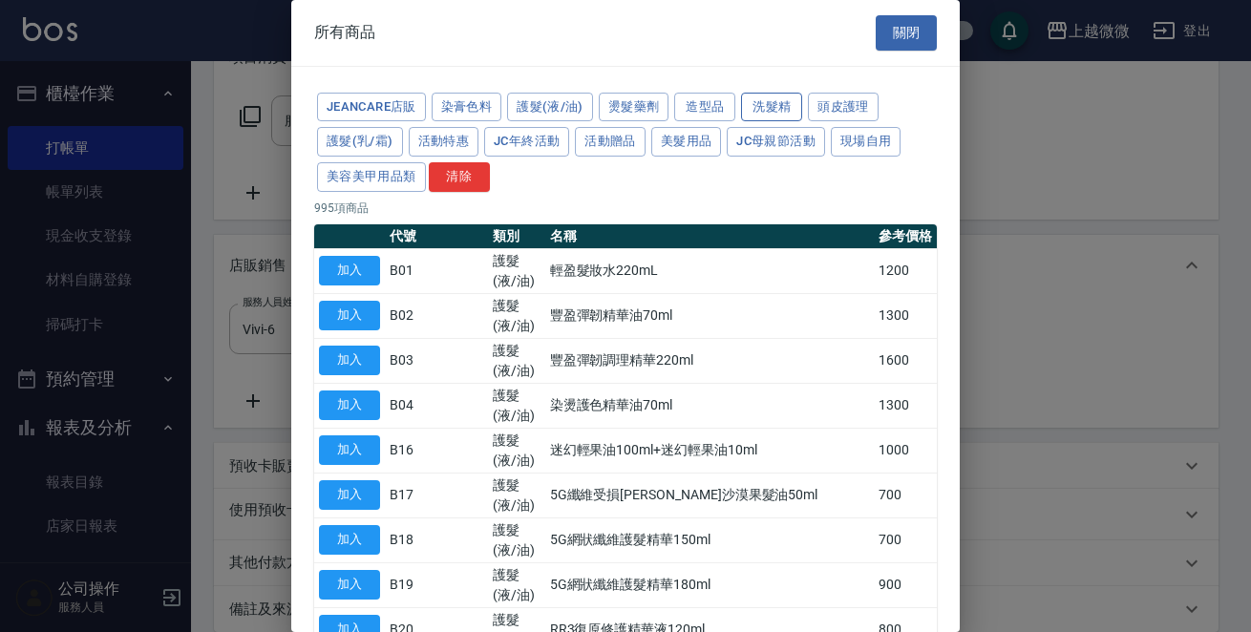
click at [773, 105] on button "洗髮精" at bounding box center [771, 108] width 61 height 30
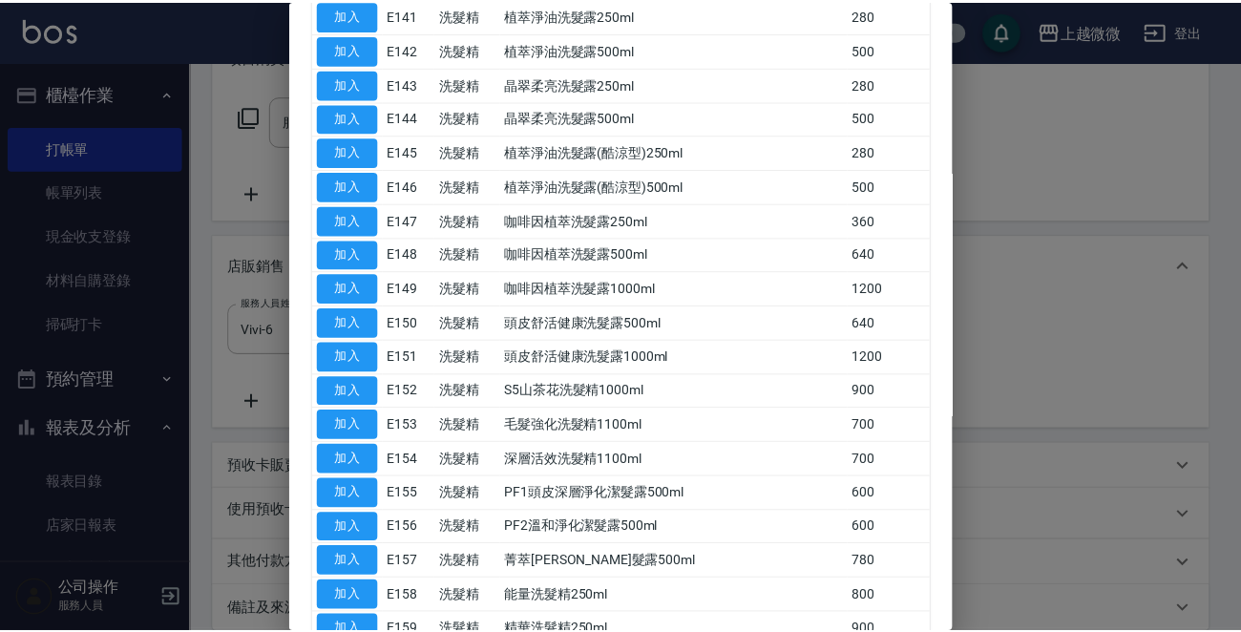
scroll to position [4964, 0]
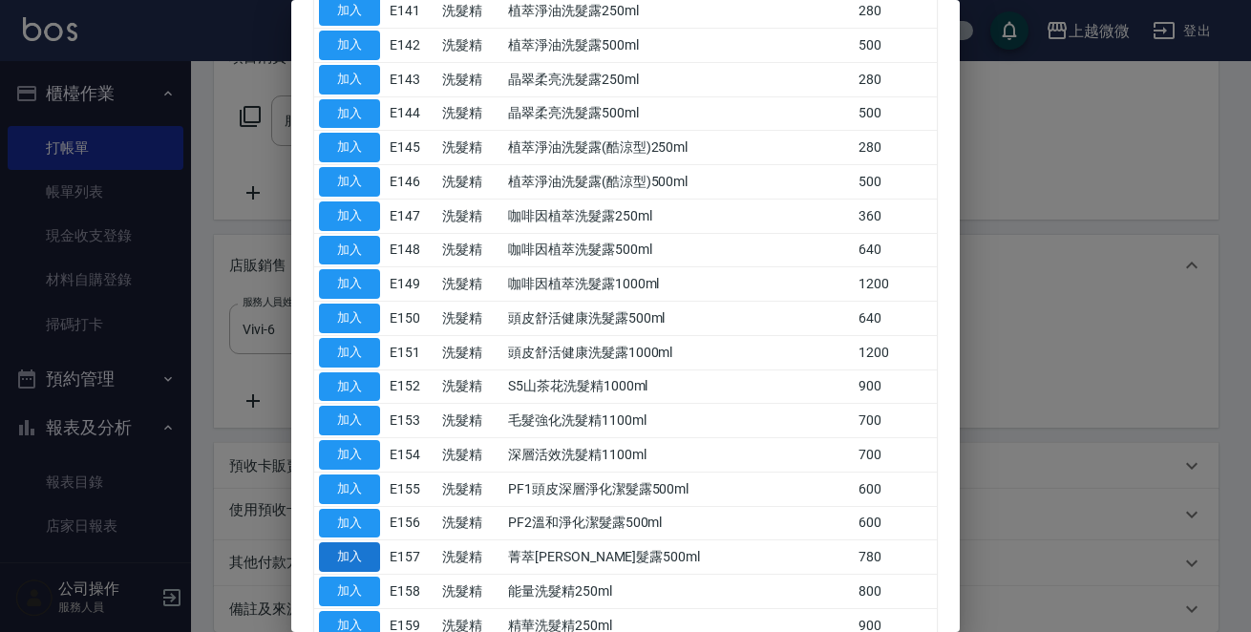
click at [364, 542] on button "加入" at bounding box center [349, 557] width 61 height 30
type input "菁萃[PERSON_NAME]髮露500ml"
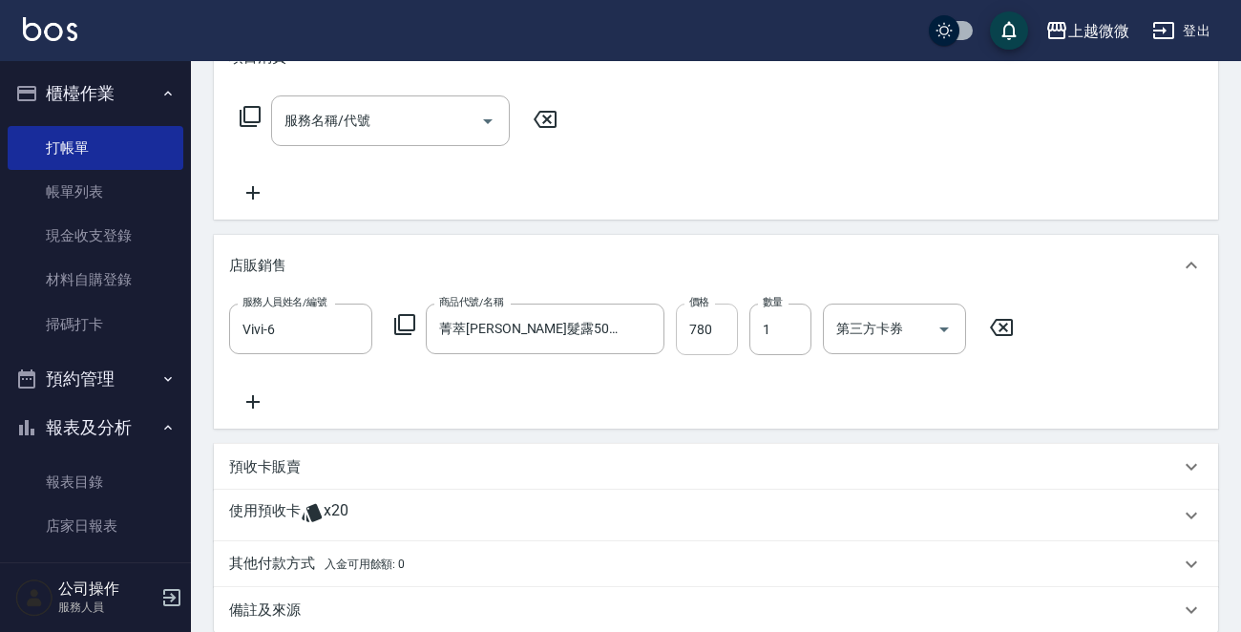
click at [704, 331] on input "780" at bounding box center [707, 330] width 62 height 52
type input "624"
type input "2"
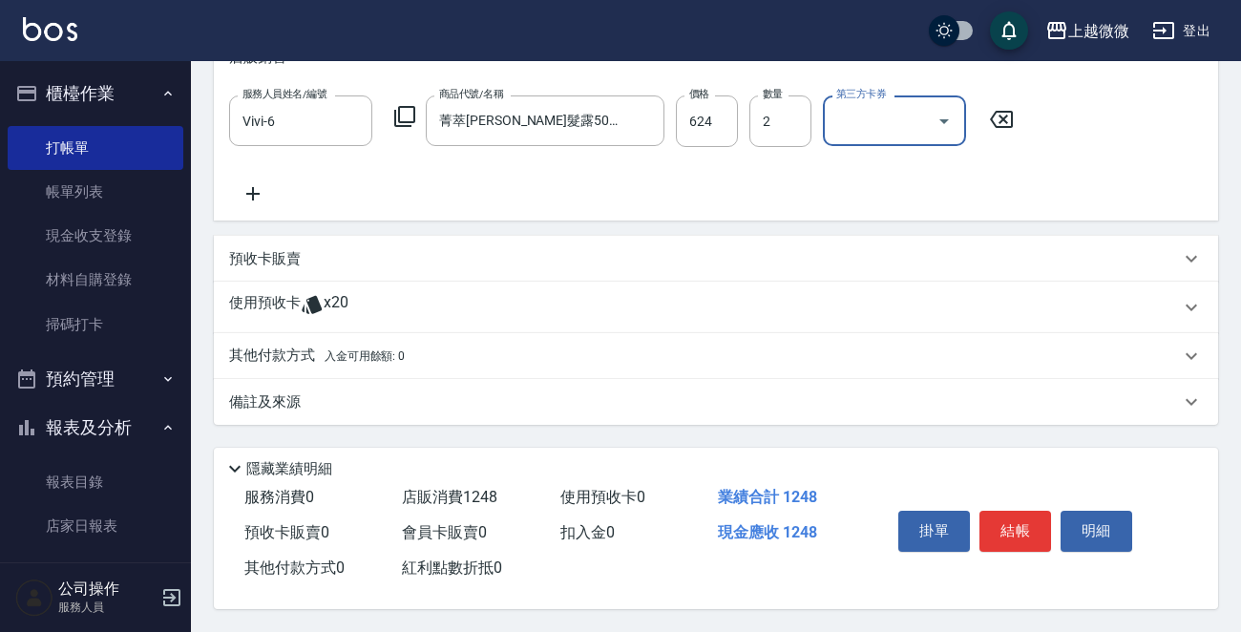
scroll to position [498, 0]
click at [1020, 523] on button "結帳" at bounding box center [1015, 531] width 72 height 40
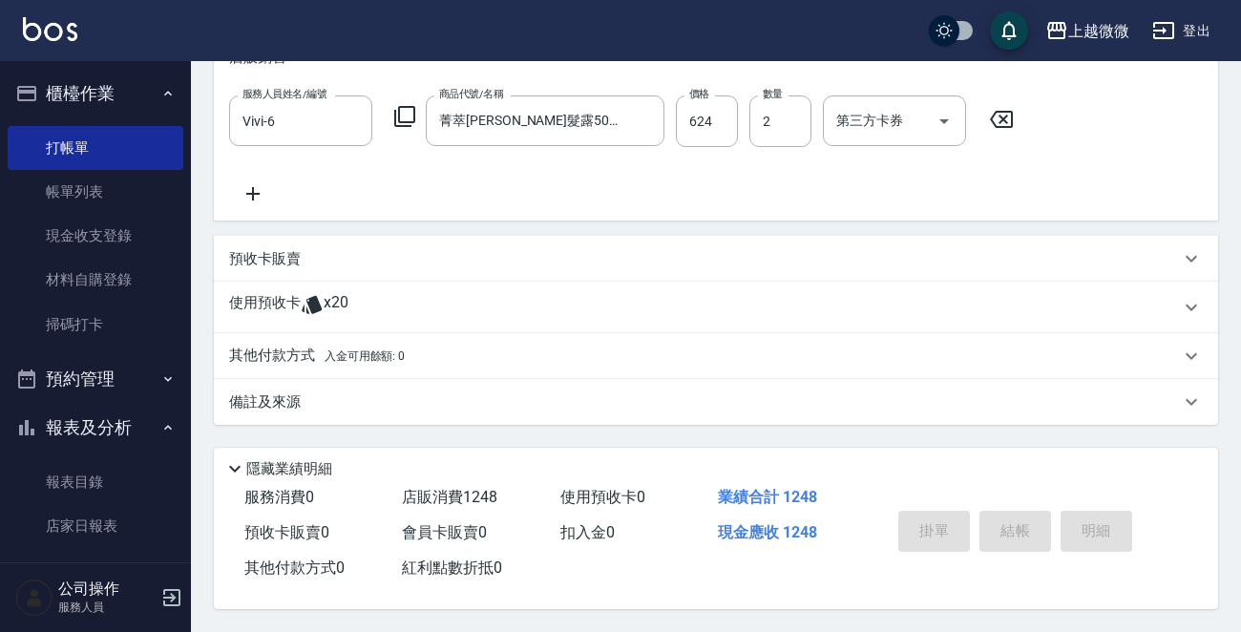
type input "[DATE] 17:38"
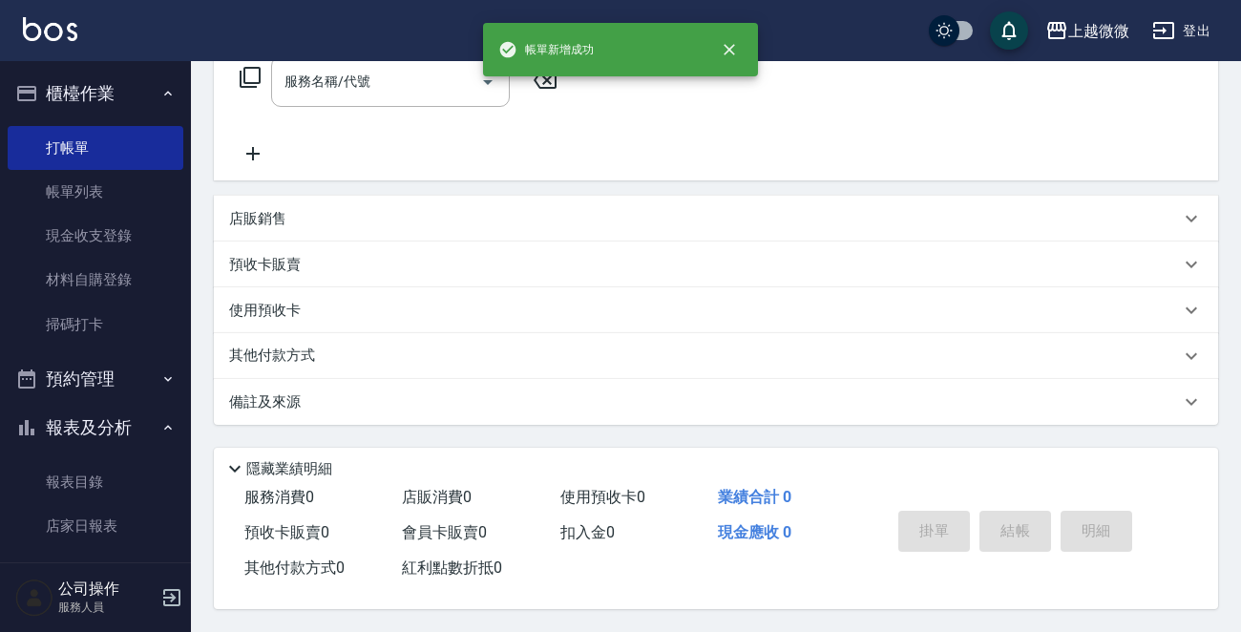
scroll to position [0, 0]
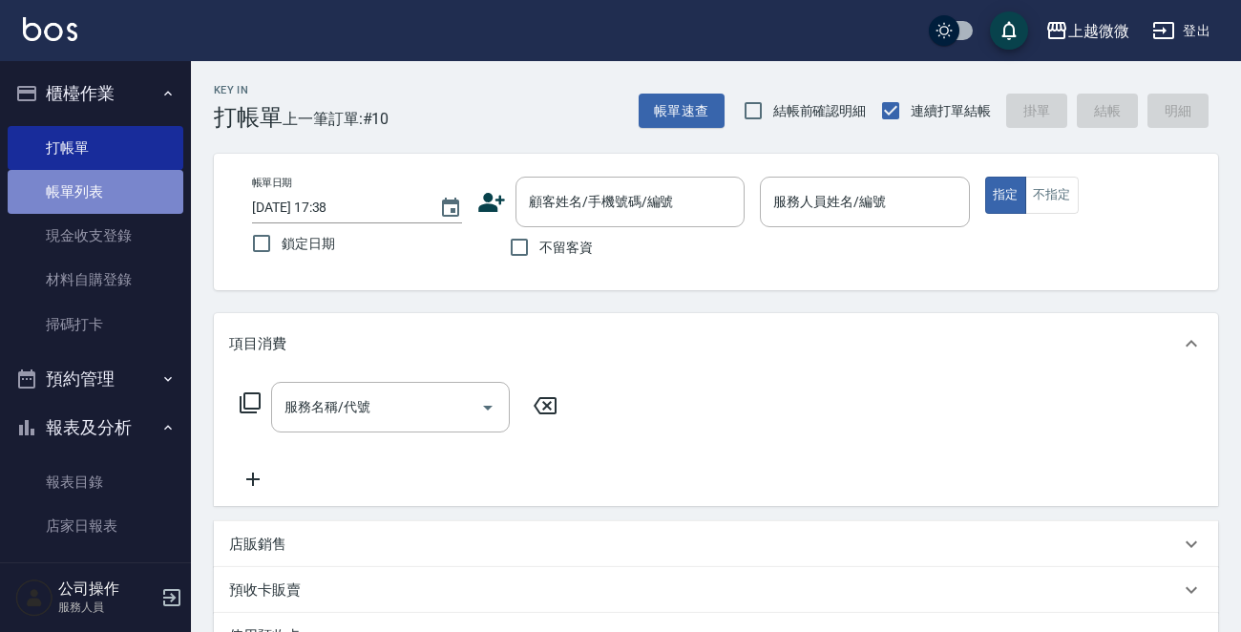
click at [124, 178] on link "帳單列表" at bounding box center [96, 192] width 176 height 44
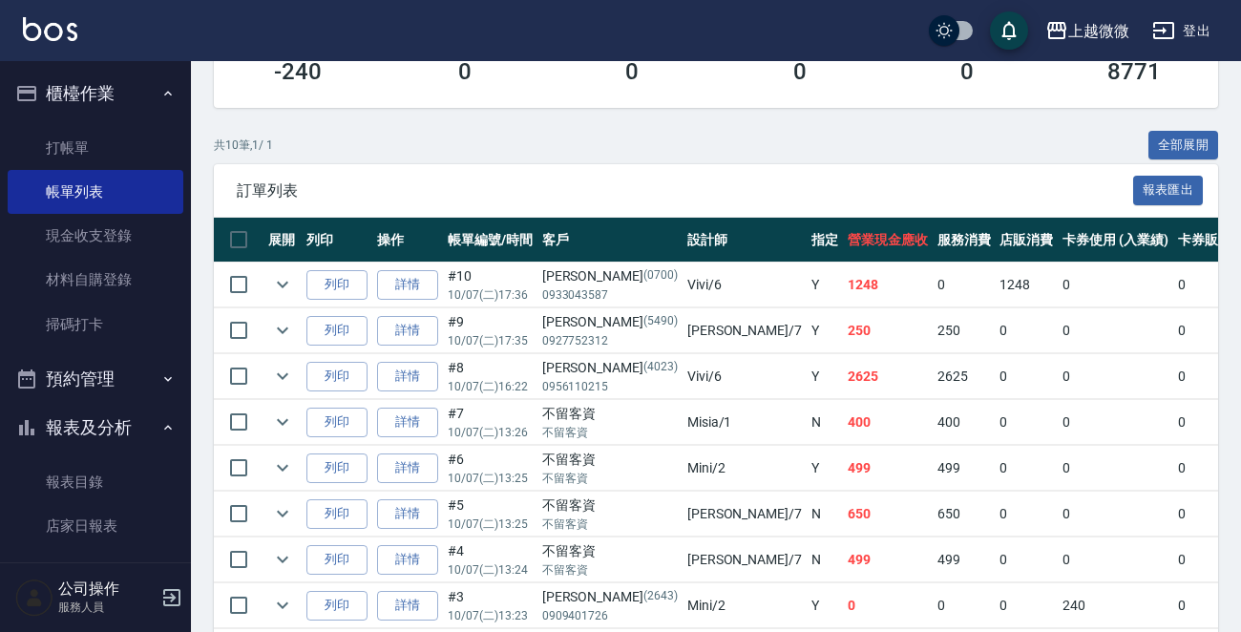
scroll to position [382, 0]
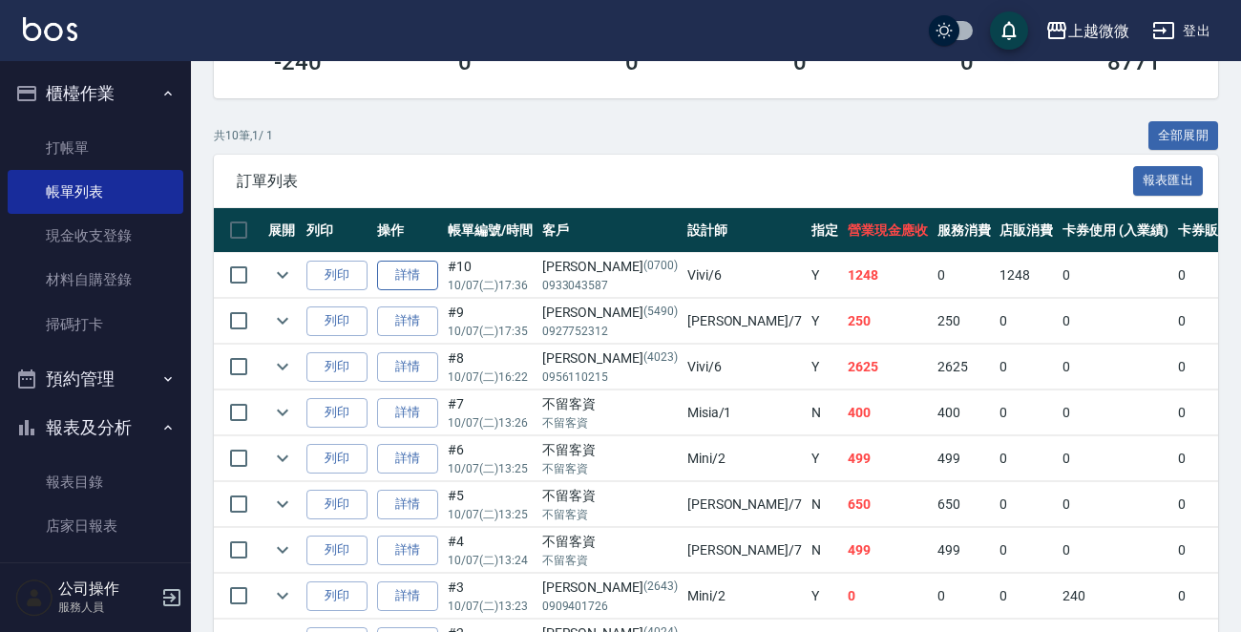
click at [401, 270] on link "詳情" at bounding box center [407, 276] width 61 height 30
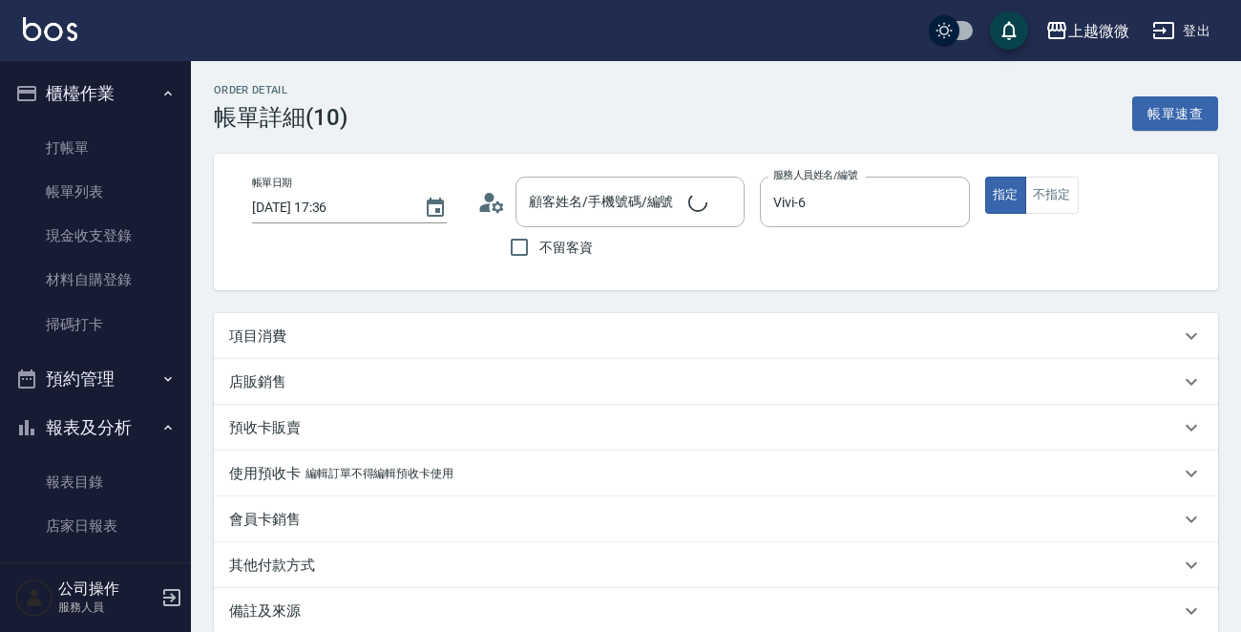
type input "[DATE] 17:36"
type input "Vivi-6"
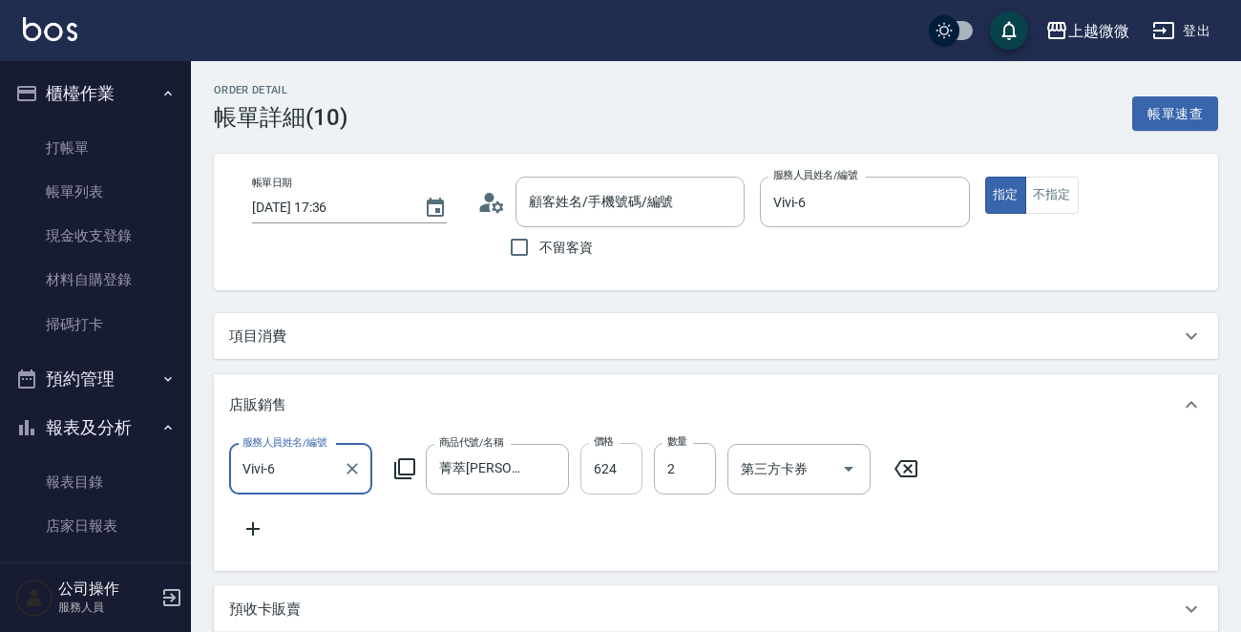
type input "[PERSON_NAME]/0933043587/0700"
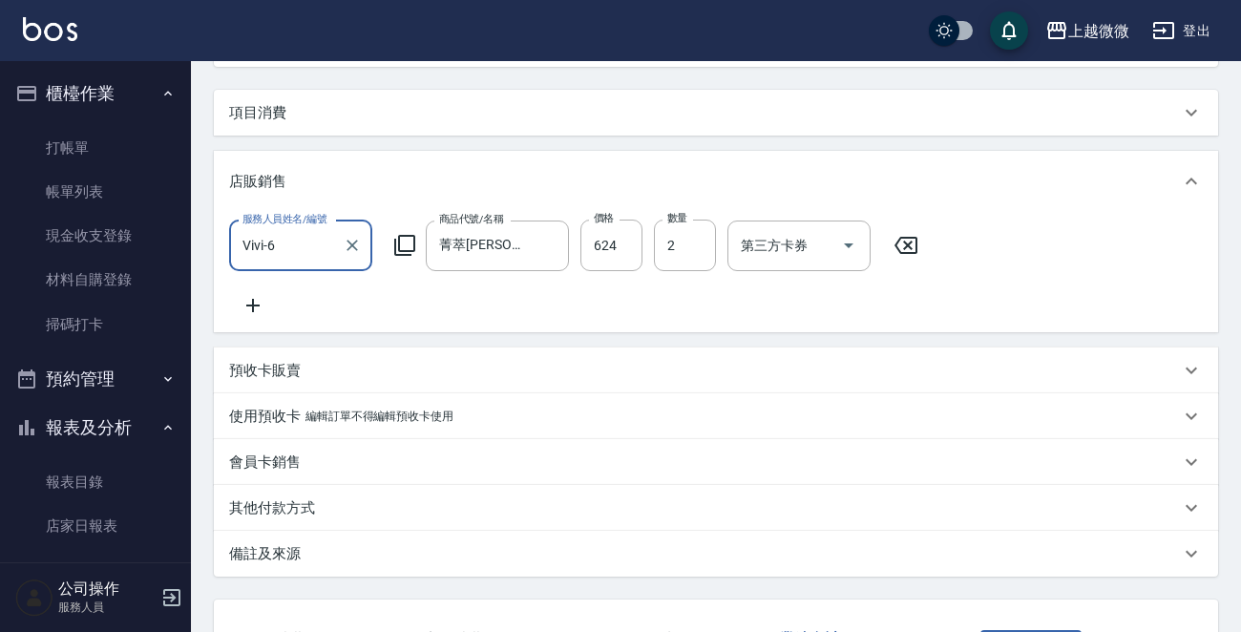
scroll to position [95, 0]
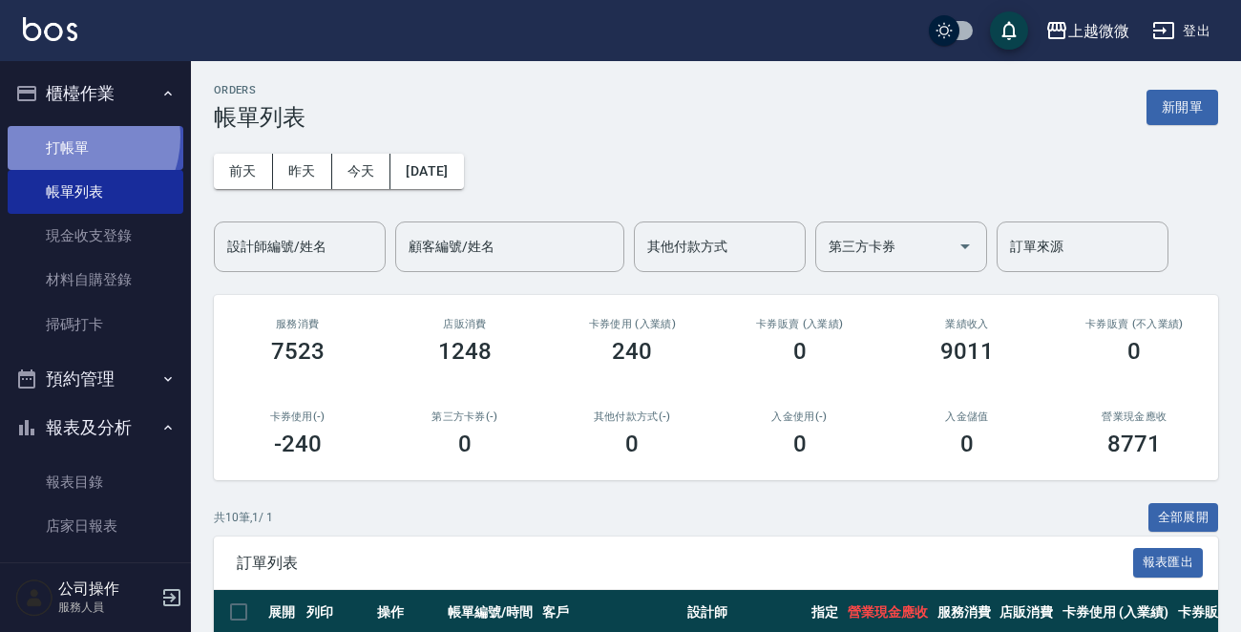
click at [73, 137] on link "打帳單" at bounding box center [96, 148] width 176 height 44
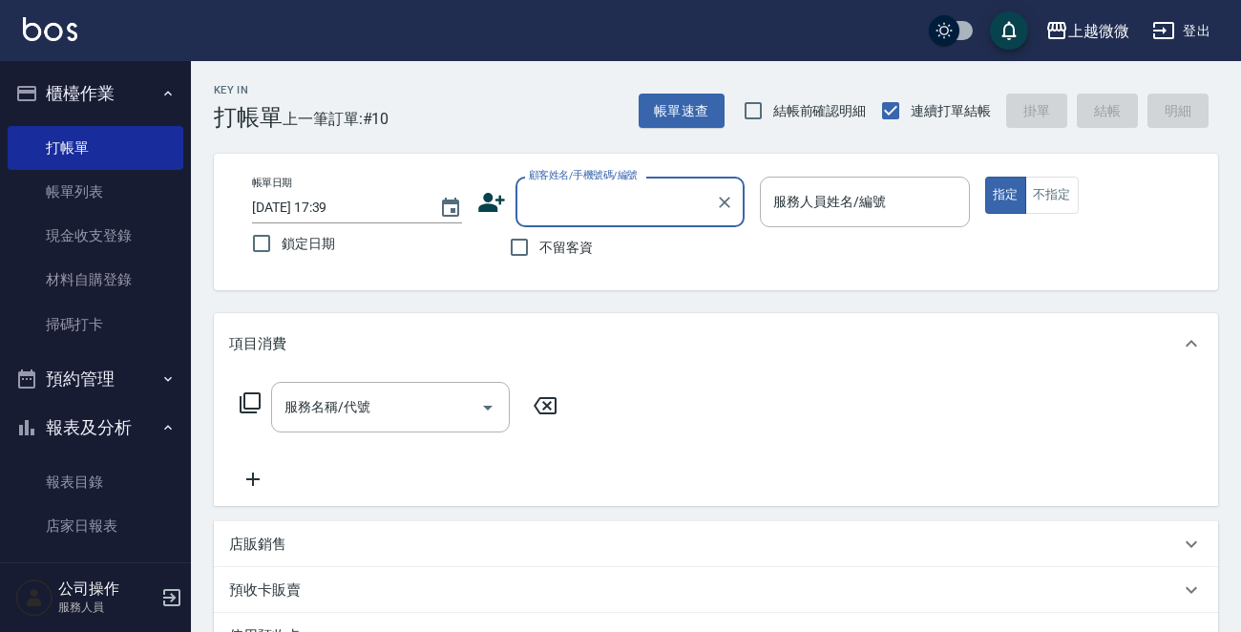
click at [605, 199] on input "顧客姓名/手機號碼/編號" at bounding box center [615, 201] width 183 height 33
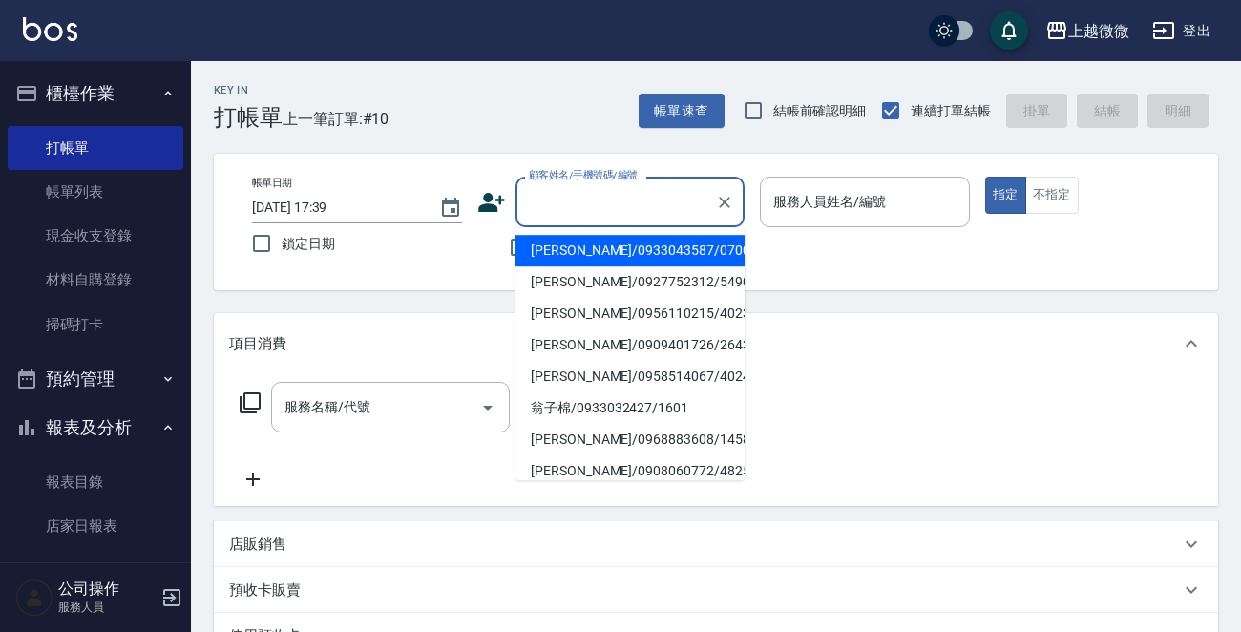
click at [599, 245] on li "[PERSON_NAME]/0933043587/0700" at bounding box center [629, 251] width 229 height 32
type input "[PERSON_NAME]/0933043587/0700"
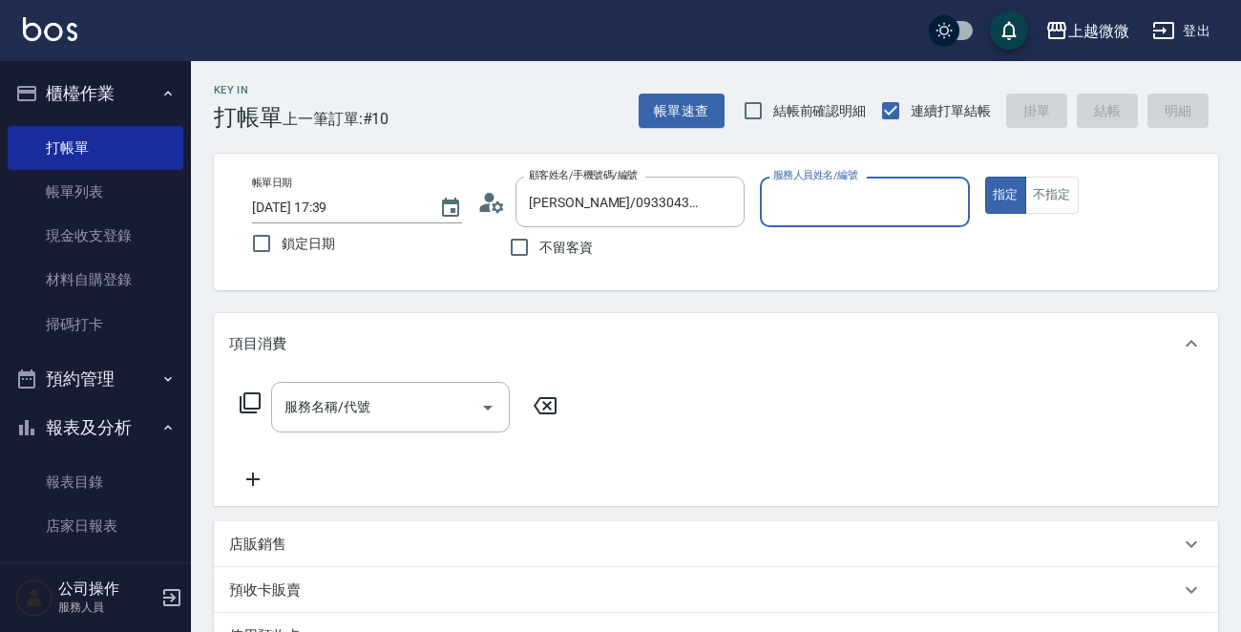
type input "Vivi-6"
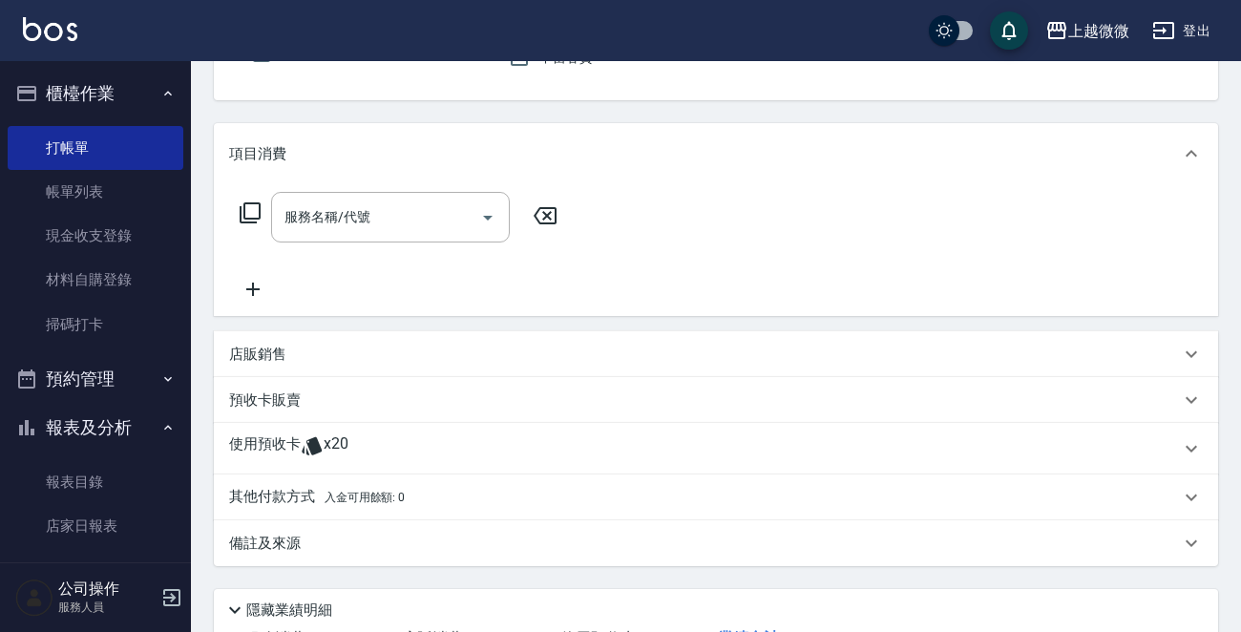
scroll to position [191, 0]
click at [318, 443] on icon at bounding box center [312, 445] width 20 height 18
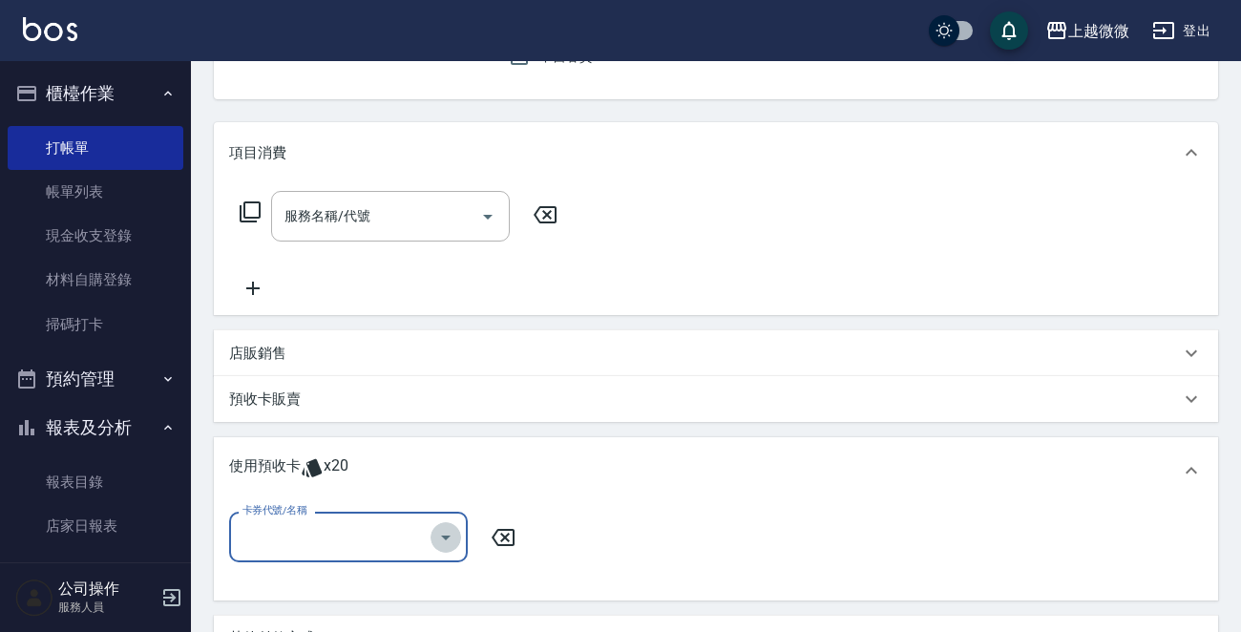
click at [446, 541] on icon "Open" at bounding box center [445, 537] width 23 height 23
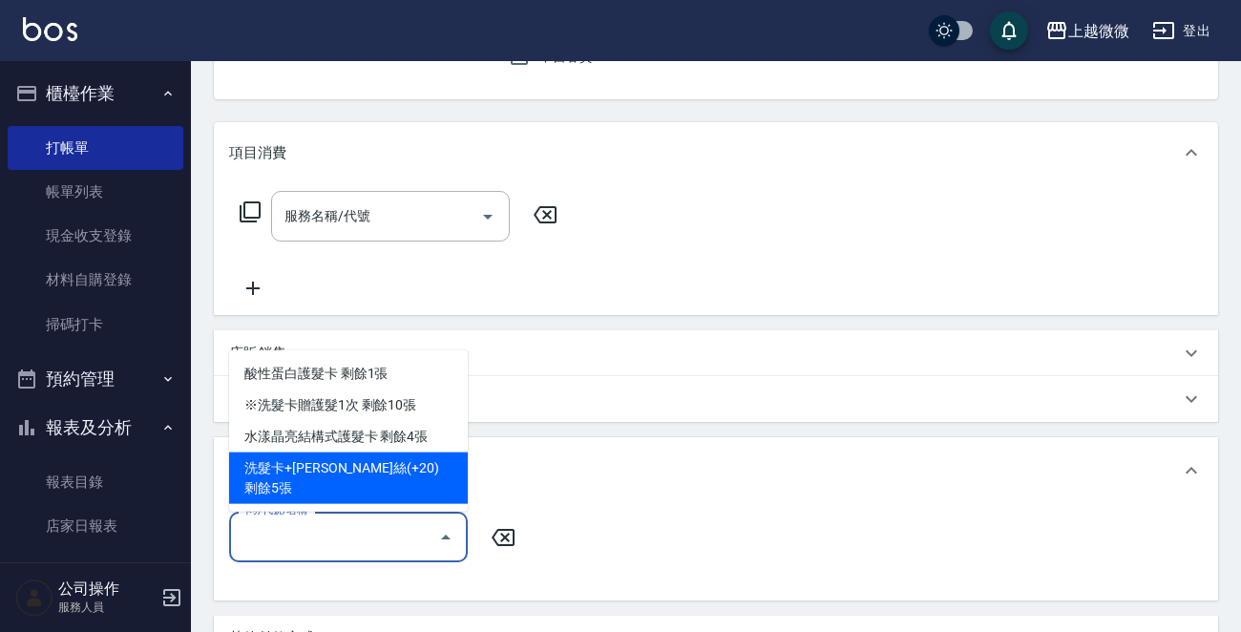
click at [429, 493] on div "洗髮卡+[PERSON_NAME]絲(+20) 剩餘5張" at bounding box center [348, 478] width 239 height 52
type input "洗髮卡+[PERSON_NAME]絲(+20)"
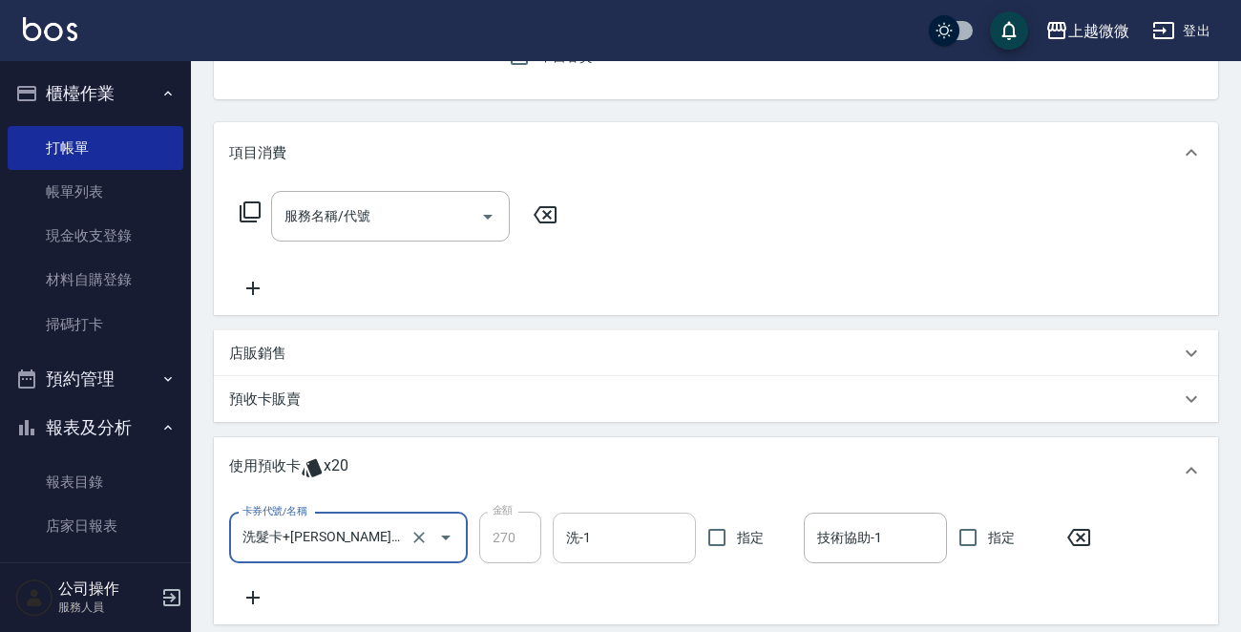
click at [586, 546] on input "洗-1" at bounding box center [624, 537] width 126 height 33
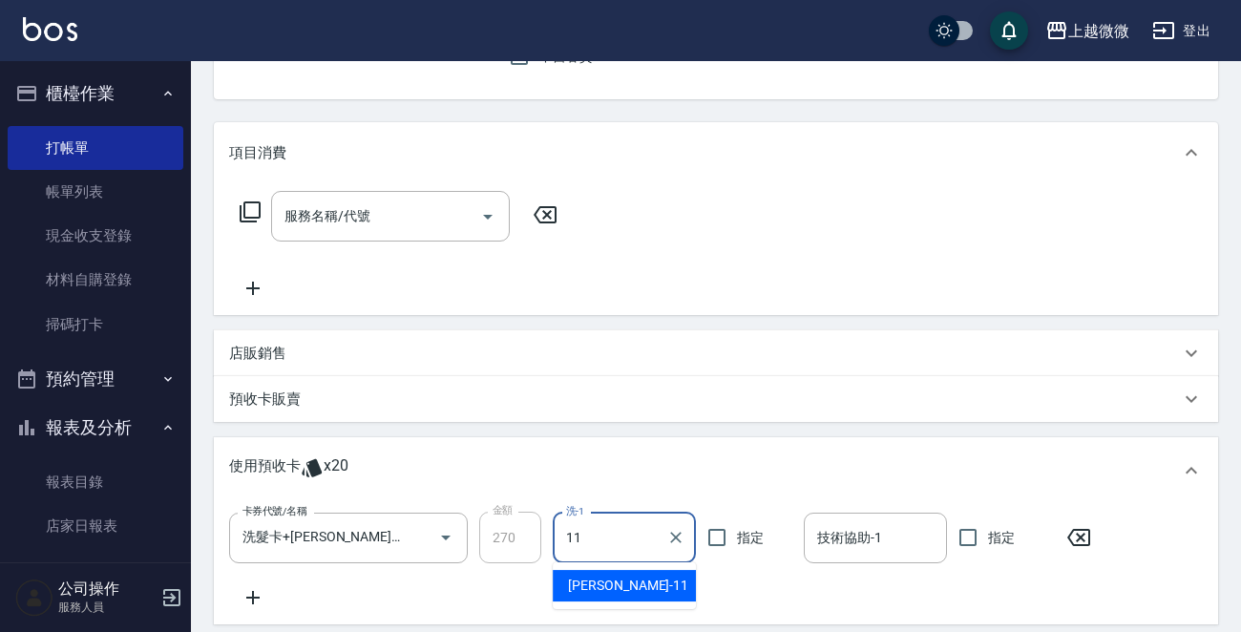
type input "[PERSON_NAME]-11"
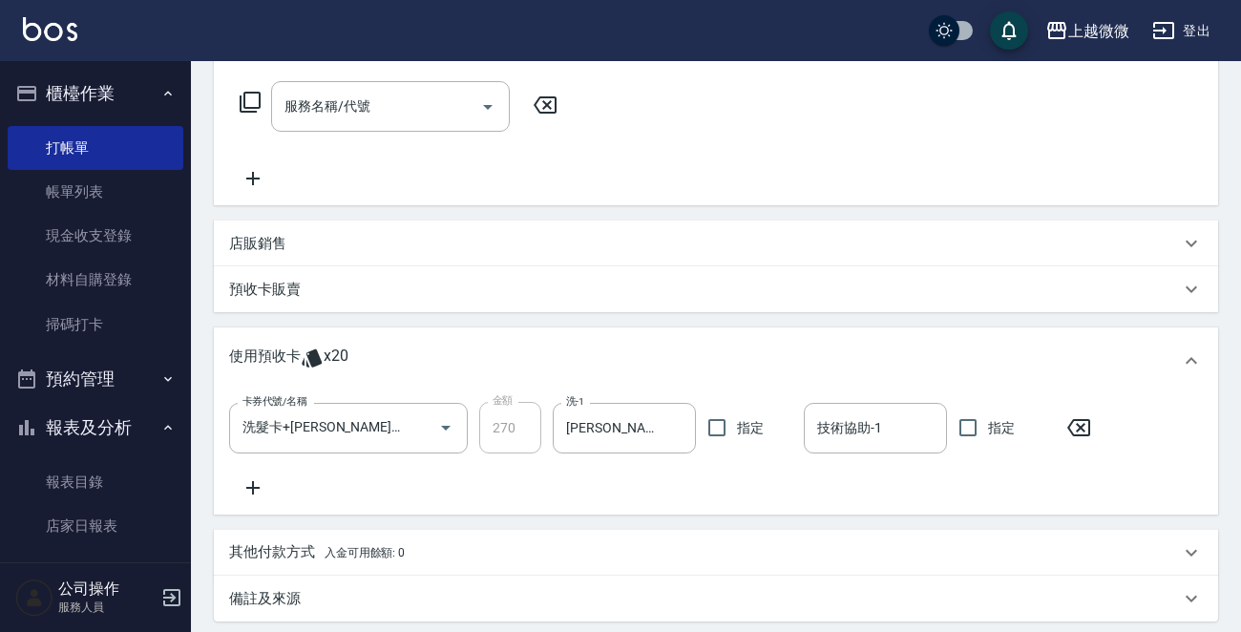
scroll to position [502, 0]
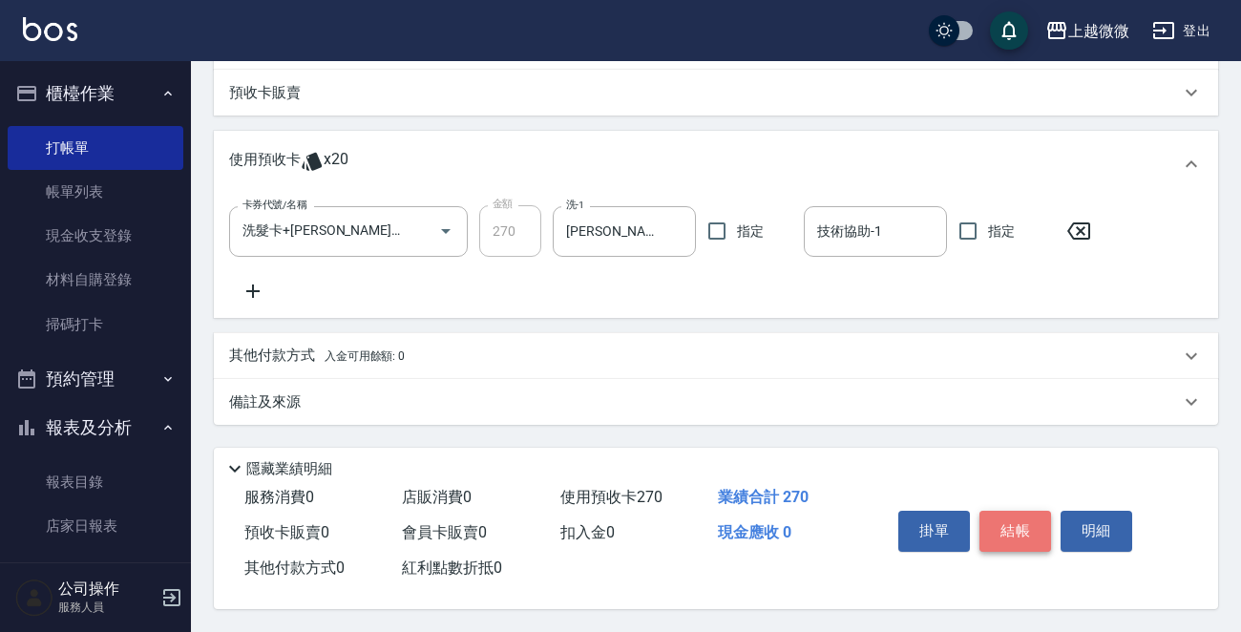
click at [1025, 536] on button "結帳" at bounding box center [1015, 531] width 72 height 40
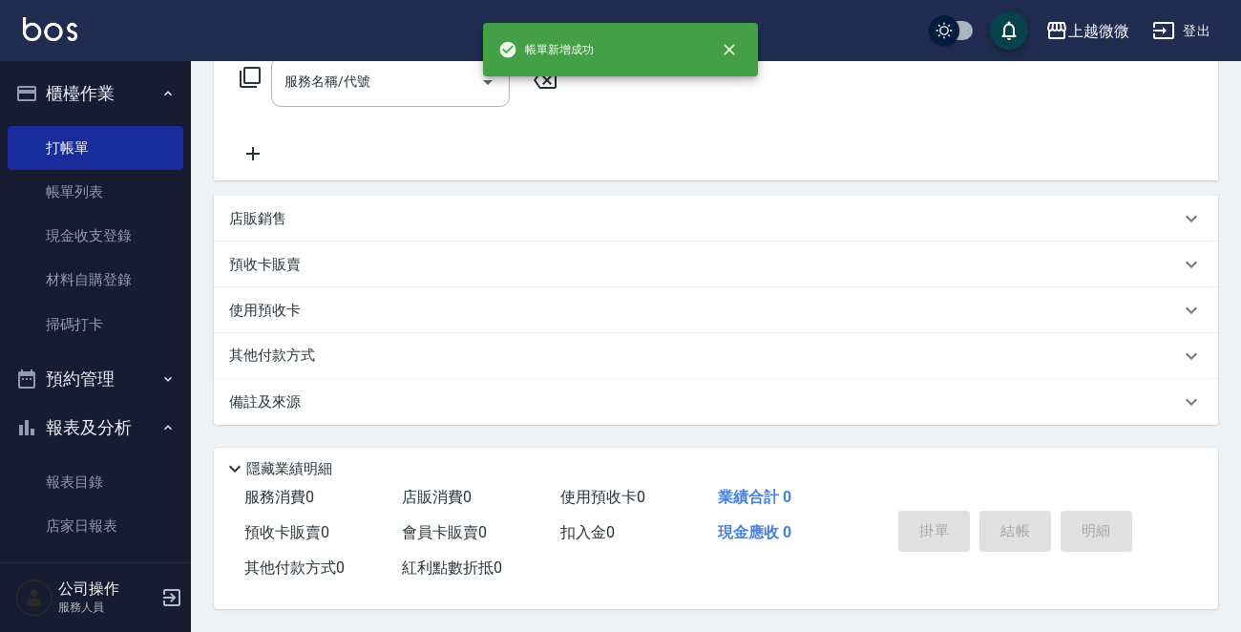
scroll to position [0, 0]
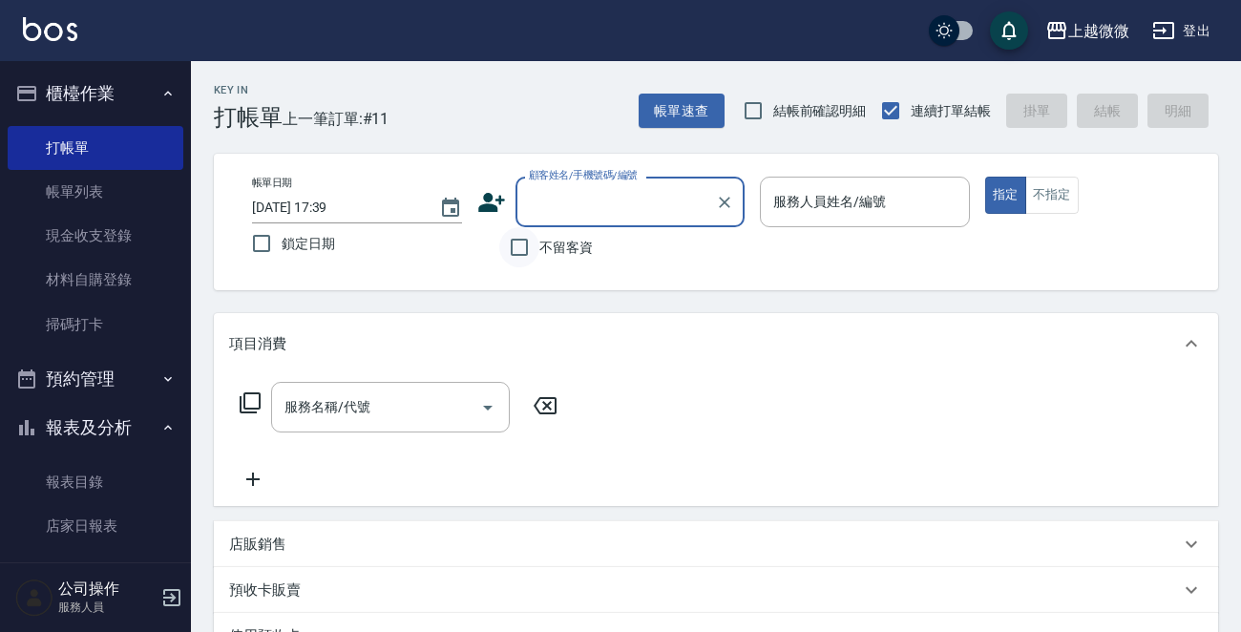
click at [518, 248] on input "不留客資" at bounding box center [519, 247] width 40 height 40
checkbox input "true"
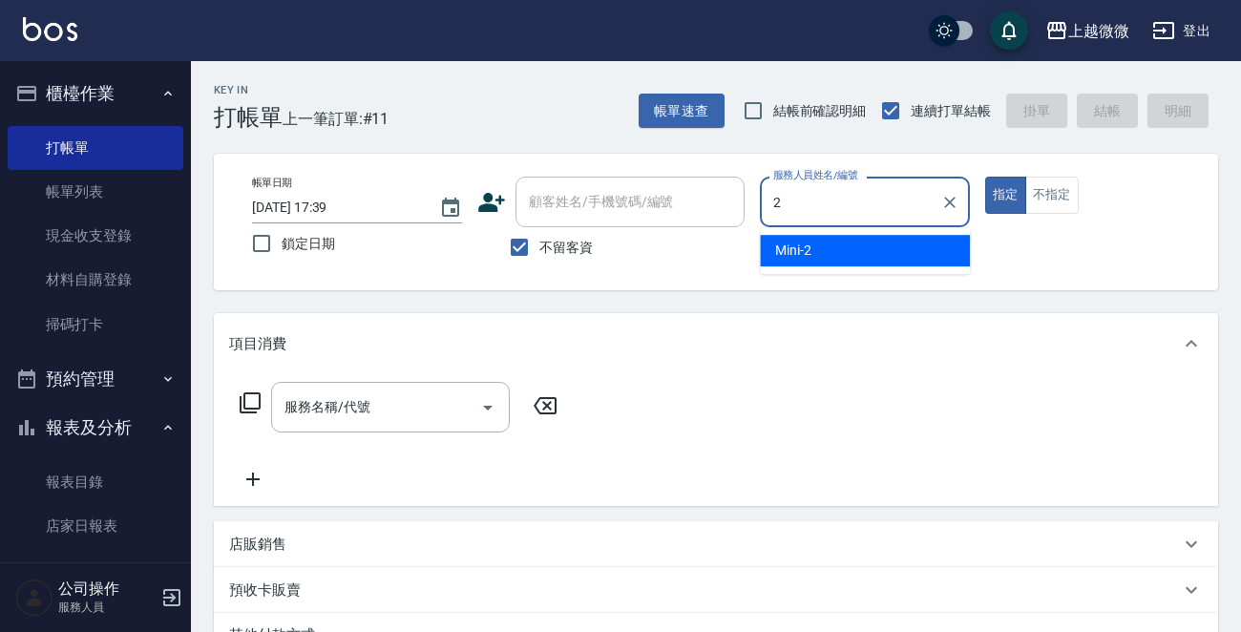
type input "Mini-2"
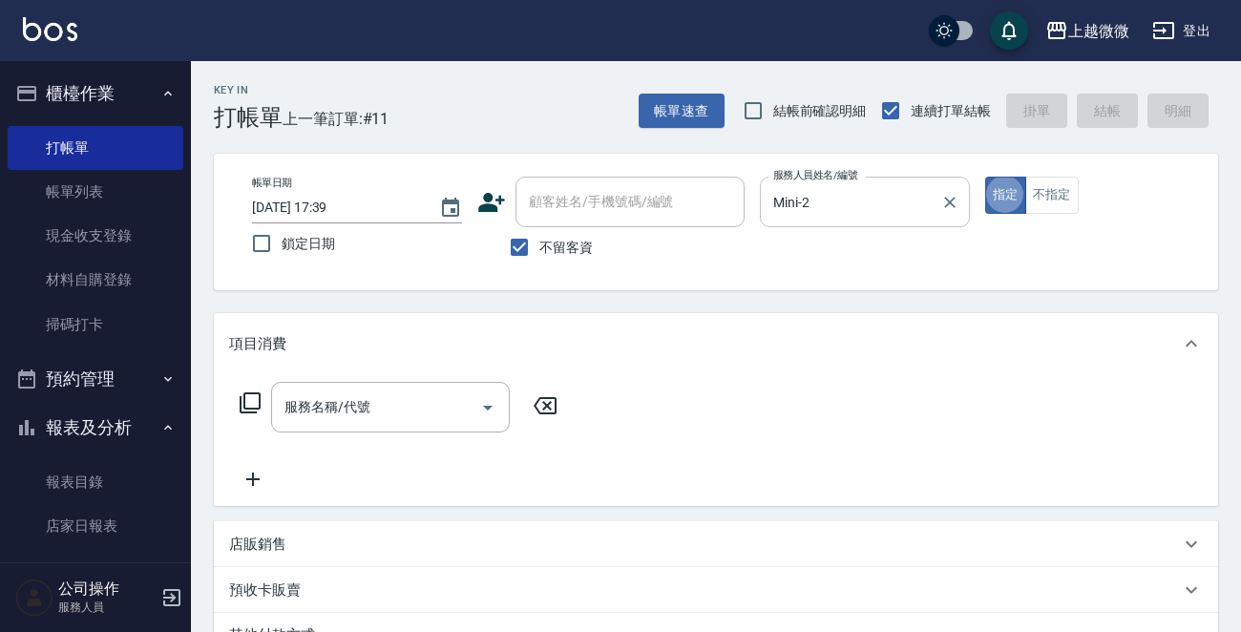
type button "true"
click at [496, 407] on icon "Open" at bounding box center [487, 407] width 23 height 23
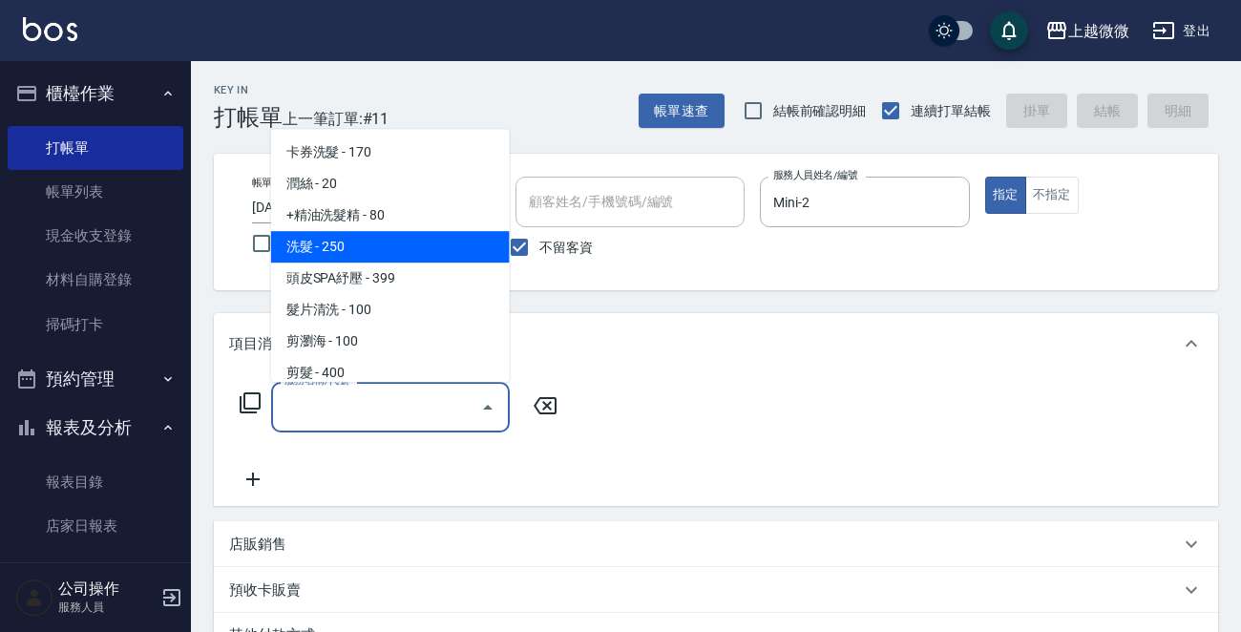
click at [384, 247] on span "洗髮 - 250" at bounding box center [390, 247] width 239 height 32
type input "洗髮(A03)"
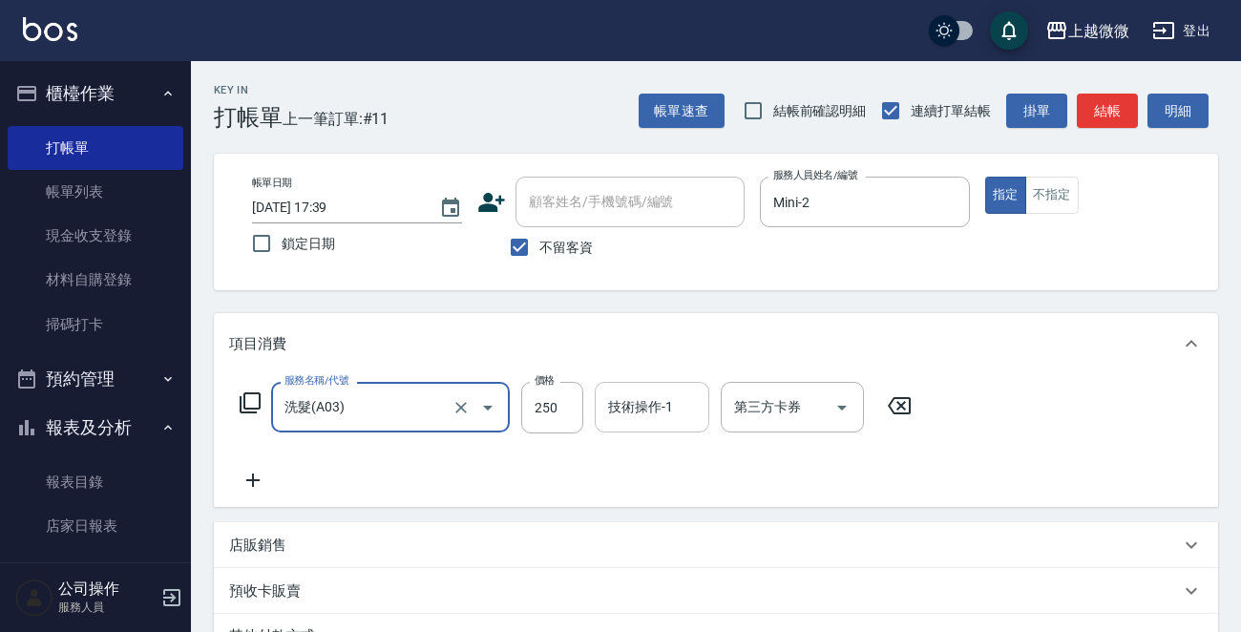
click at [641, 415] on div "技術操作-1 技術操作-1" at bounding box center [652, 407] width 115 height 51
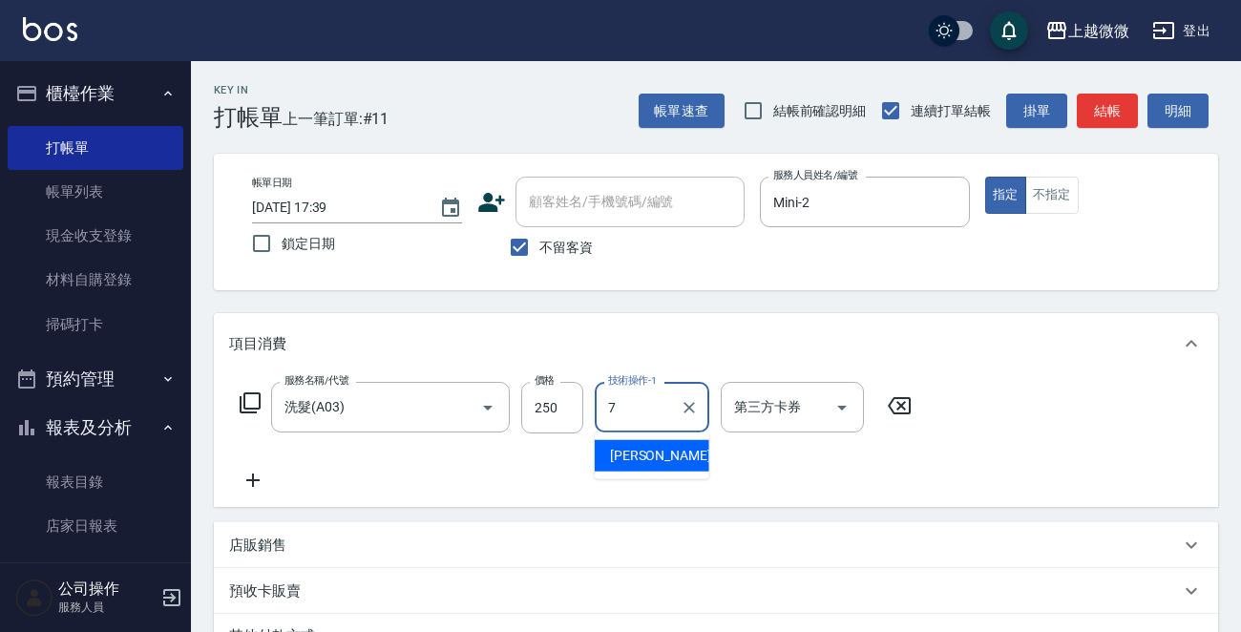
type input "[PERSON_NAME]-7"
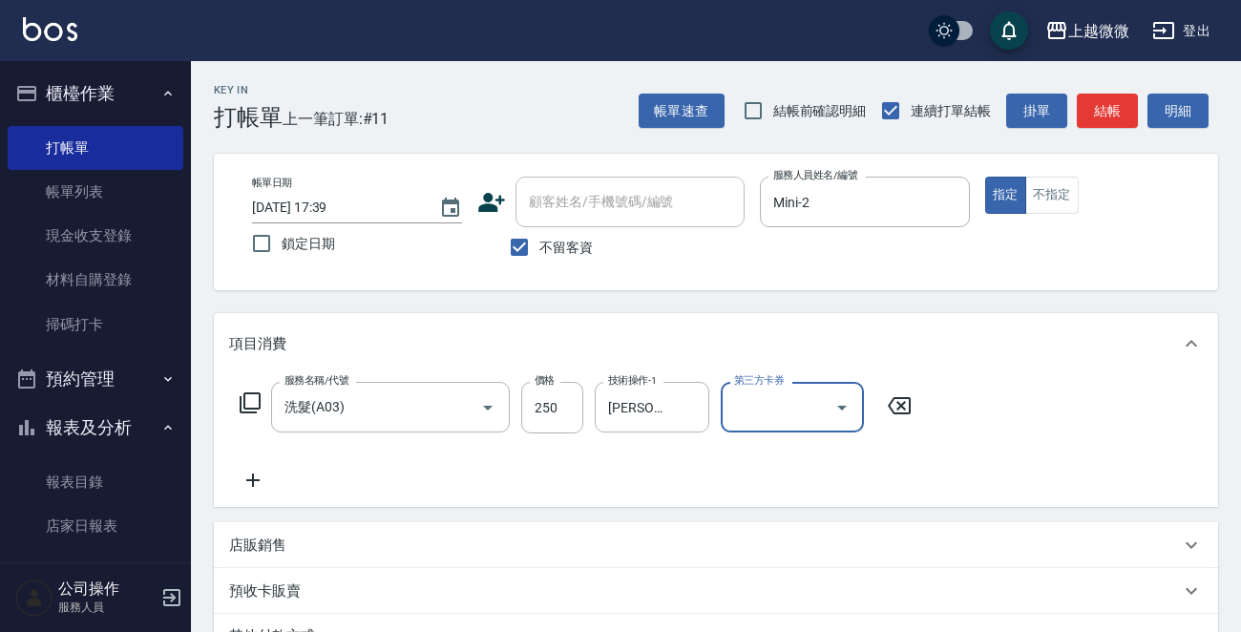
click at [250, 474] on icon at bounding box center [253, 480] width 48 height 23
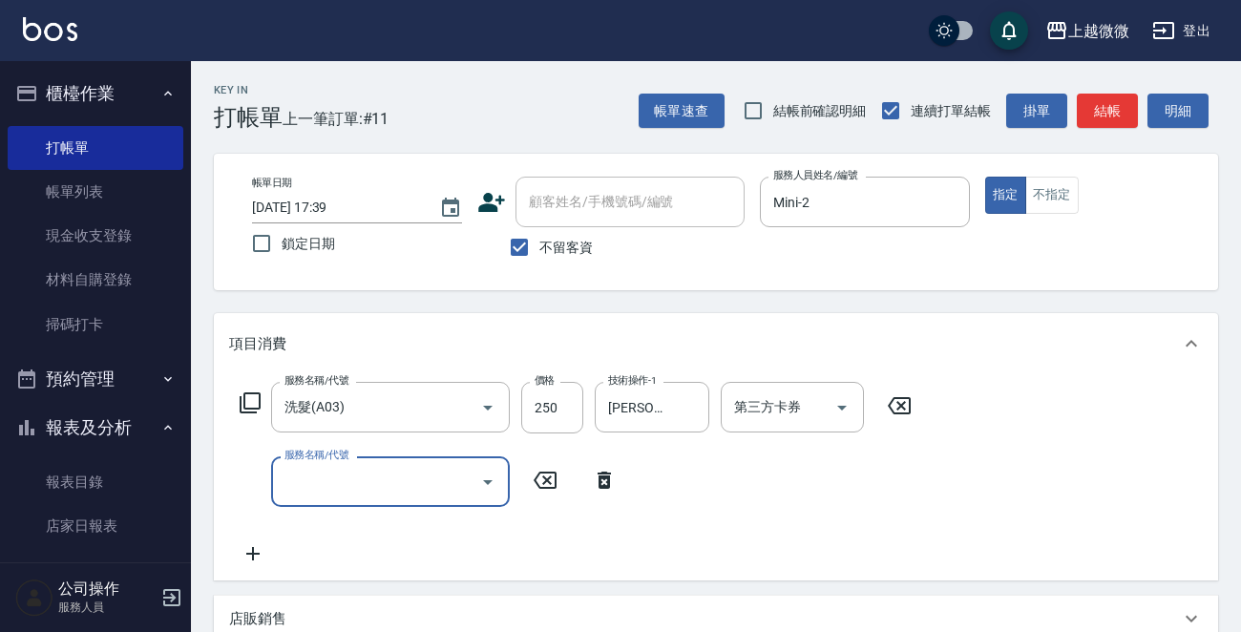
click at [494, 474] on icon "Open" at bounding box center [487, 482] width 23 height 23
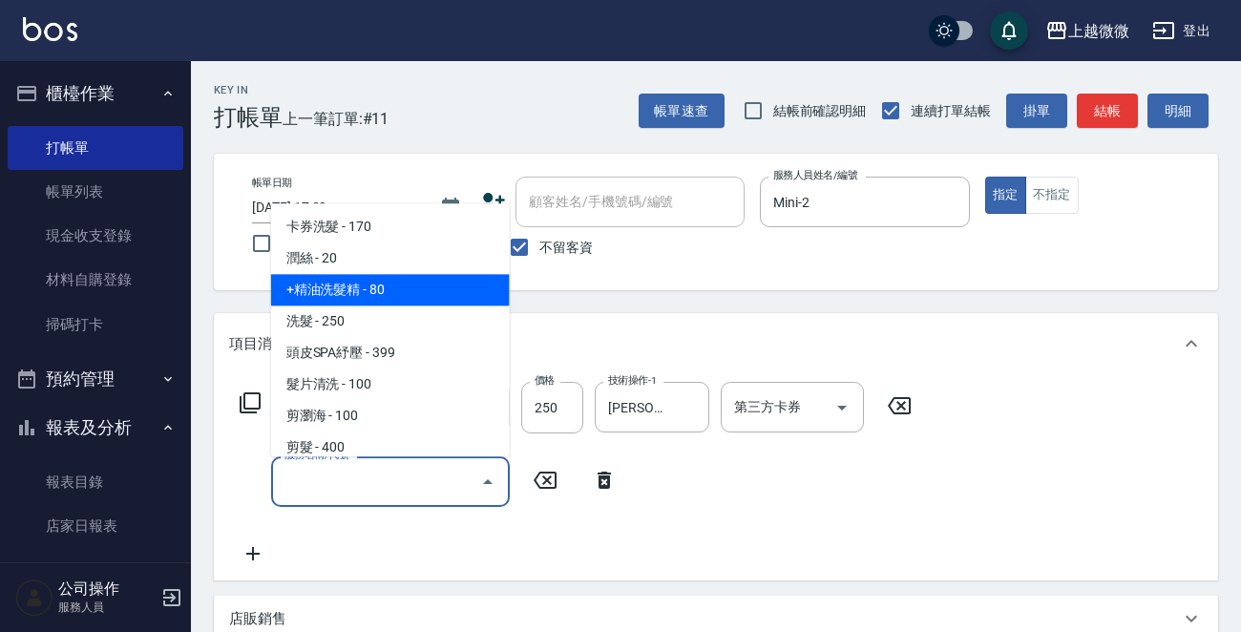
click at [404, 294] on span "+精油洗髮精 - 80" at bounding box center [390, 291] width 239 height 32
type input "+精油洗髮精(A02)"
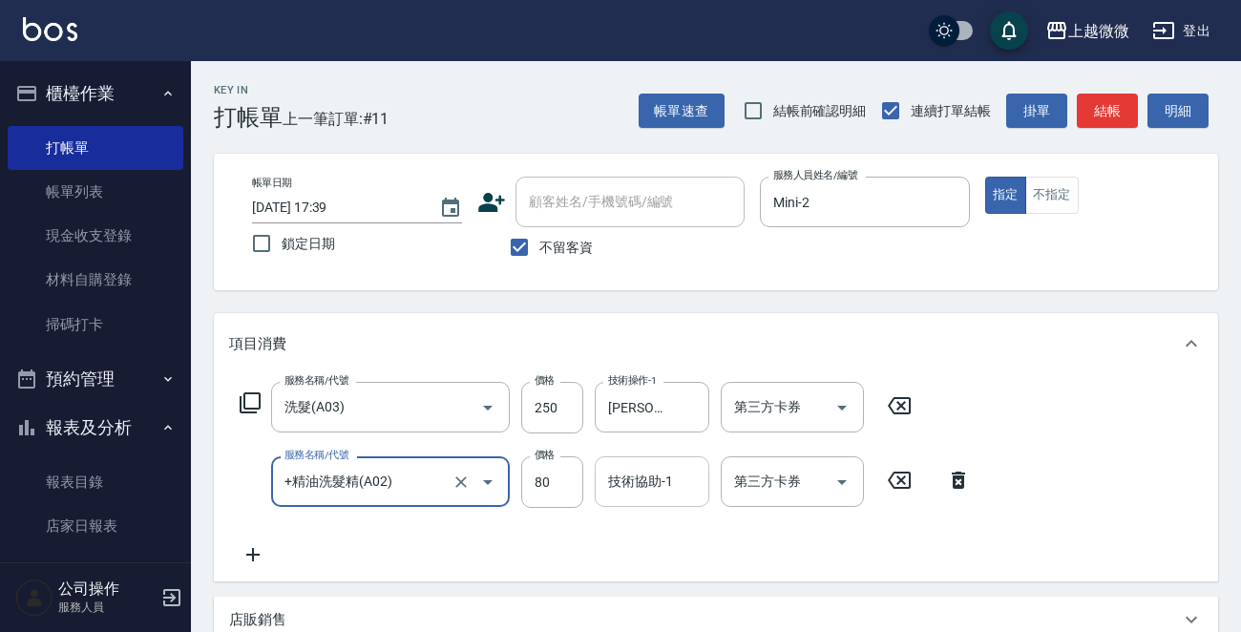
click at [637, 488] on input "技術協助-1" at bounding box center [651, 481] width 97 height 33
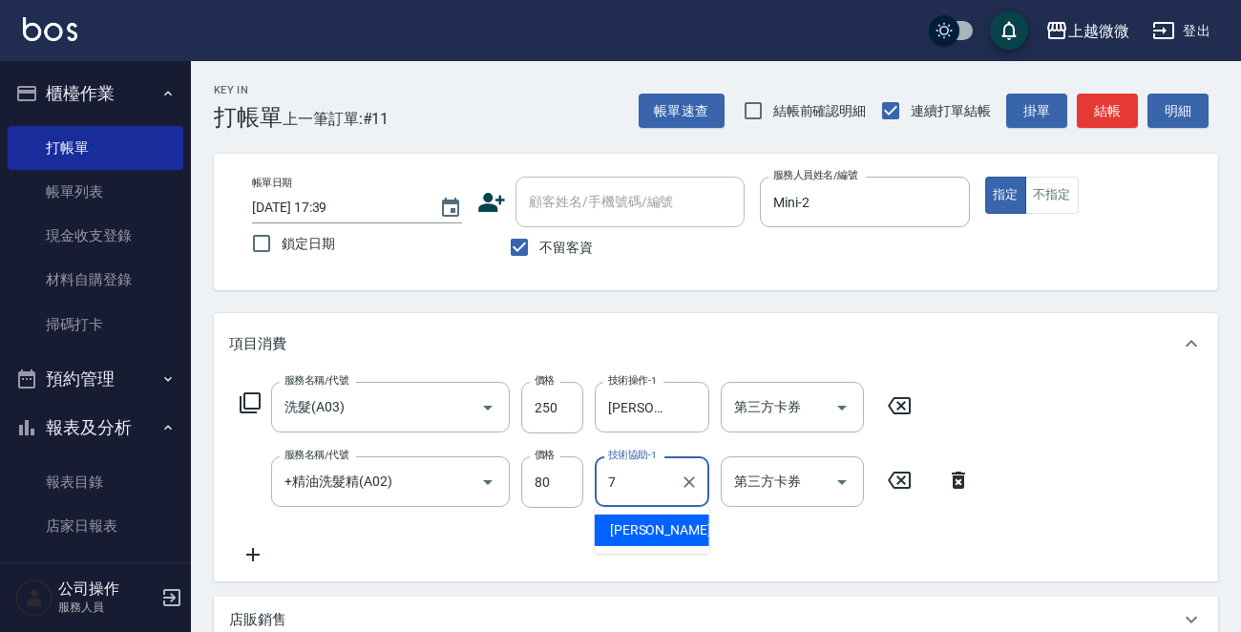
type input "[PERSON_NAME]-7"
click at [241, 546] on icon at bounding box center [253, 554] width 48 height 23
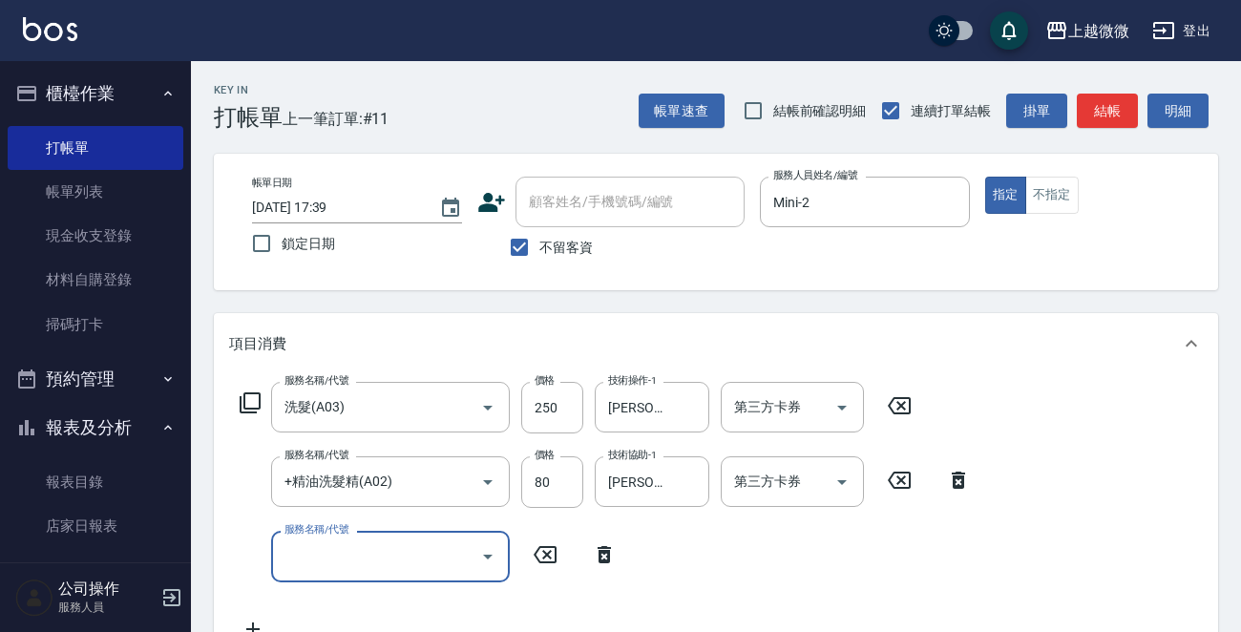
click at [486, 557] on icon "Open" at bounding box center [488, 557] width 10 height 5
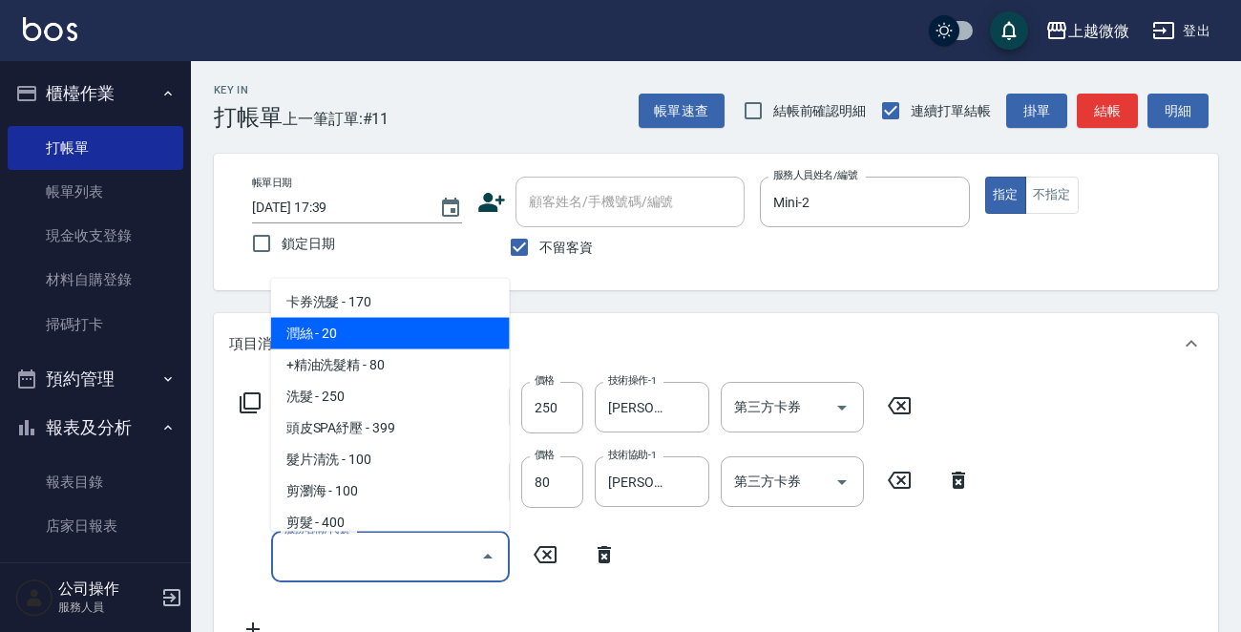
click at [382, 340] on span "潤絲 - 20" at bounding box center [390, 334] width 239 height 32
type input "潤絲(A01)"
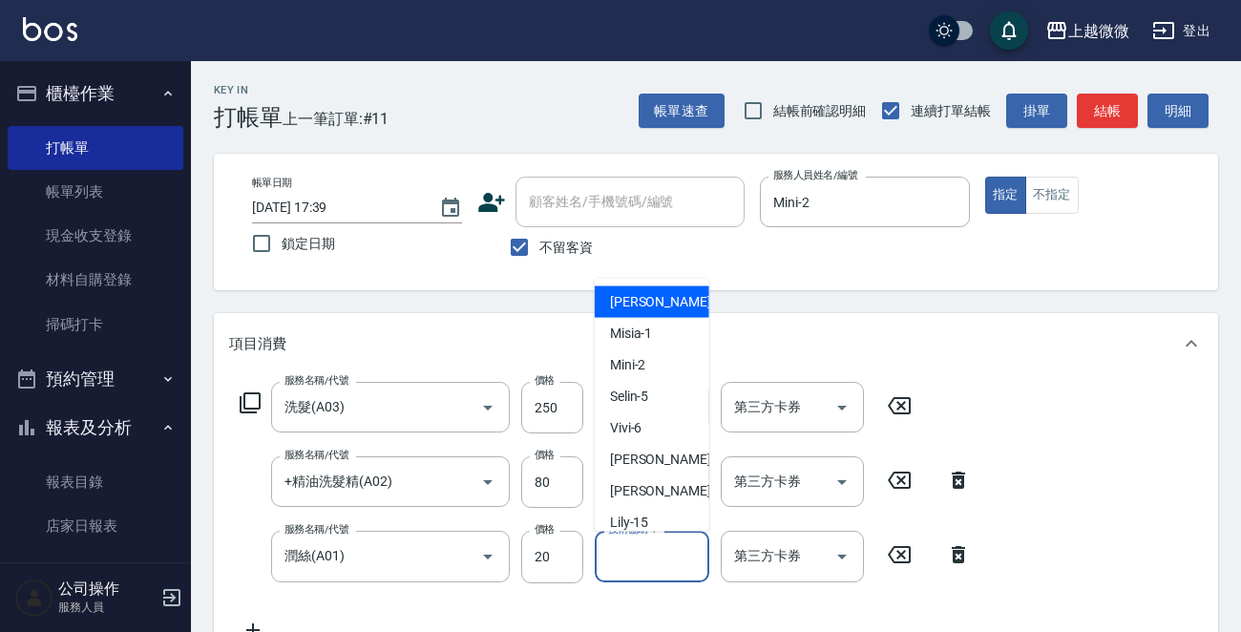
click at [657, 544] on div "技術協助-1 技術協助-1" at bounding box center [652, 556] width 115 height 51
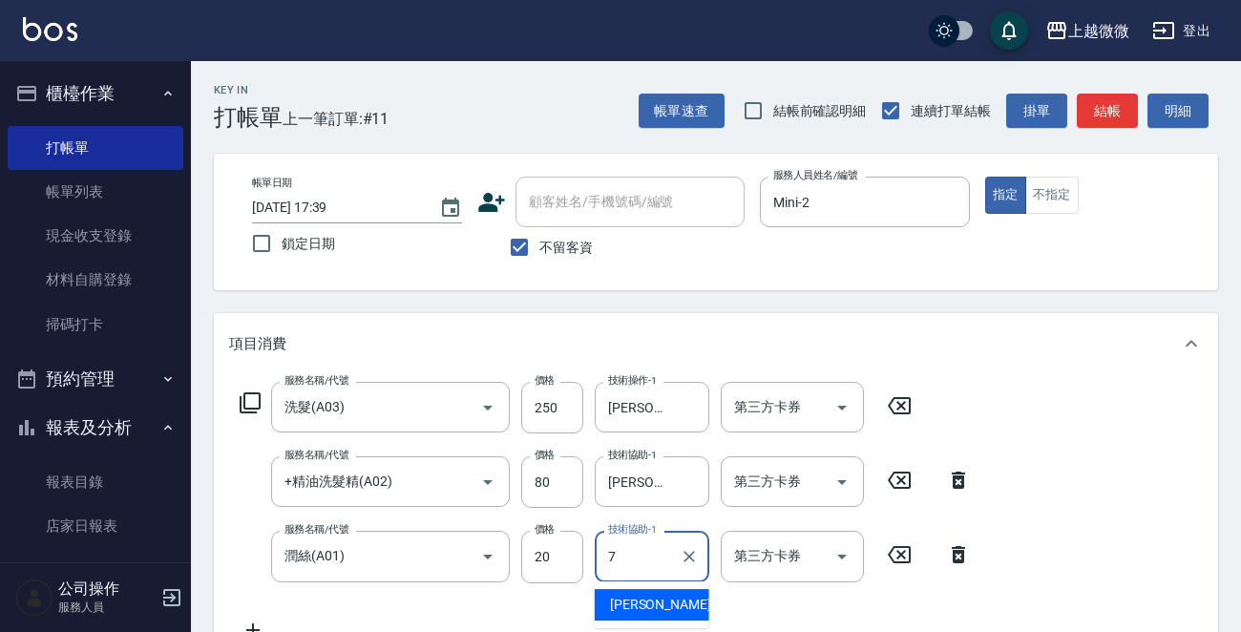
type input "[PERSON_NAME]-7"
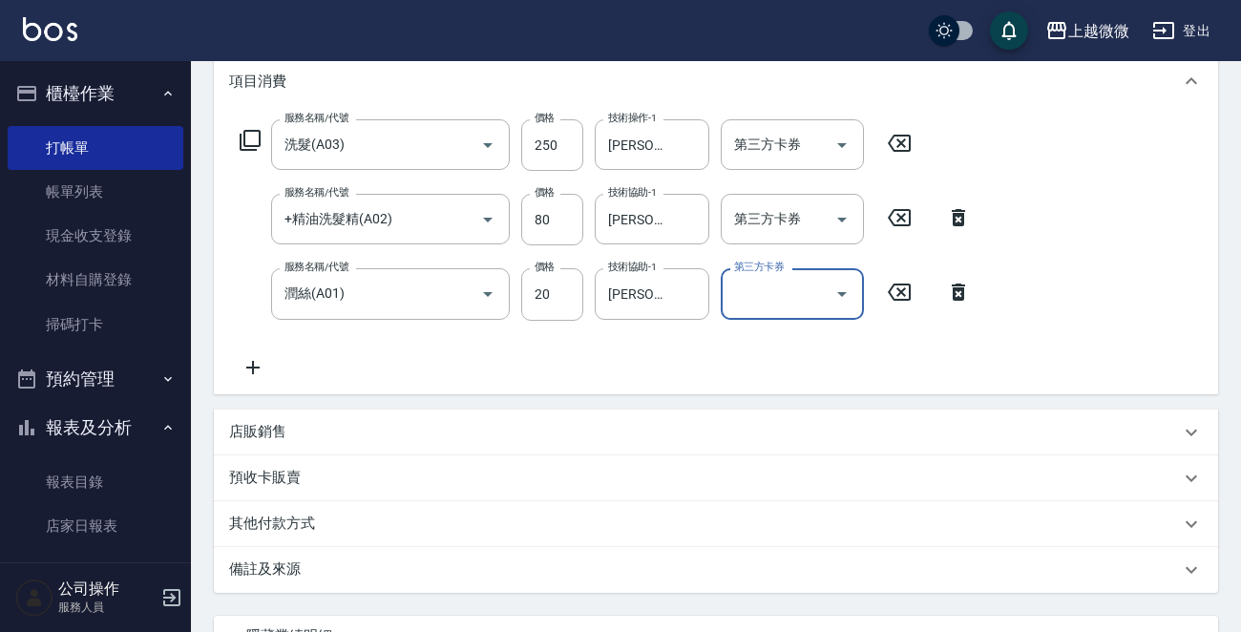
scroll to position [382, 0]
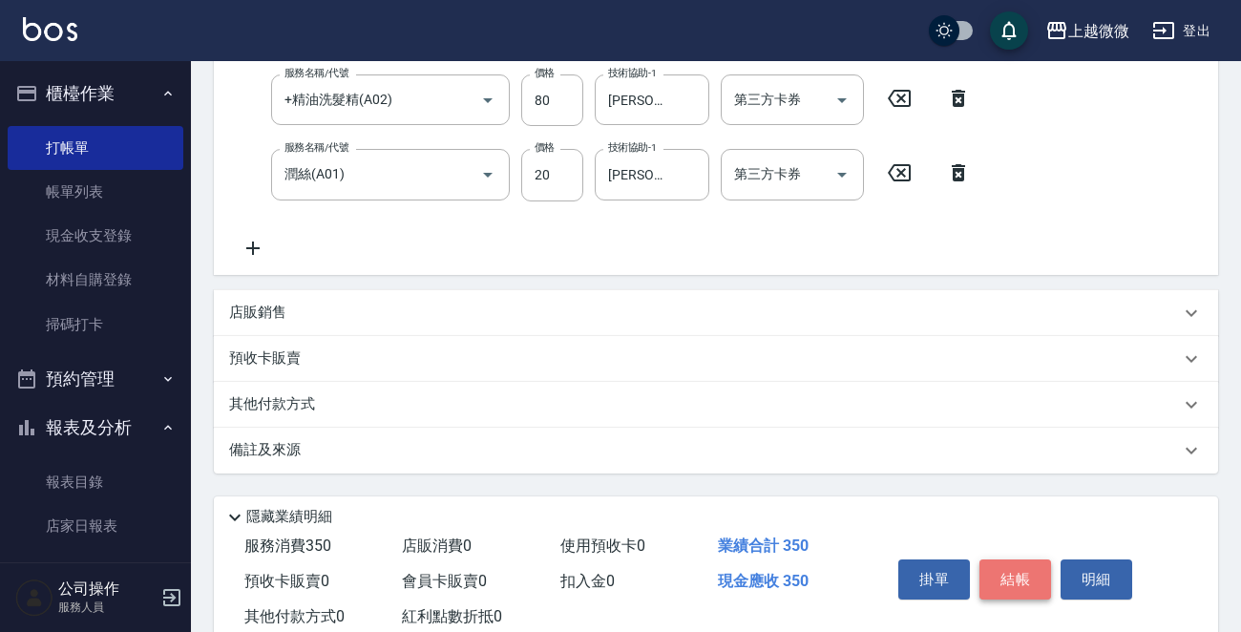
click at [1002, 577] on button "結帳" at bounding box center [1015, 579] width 72 height 40
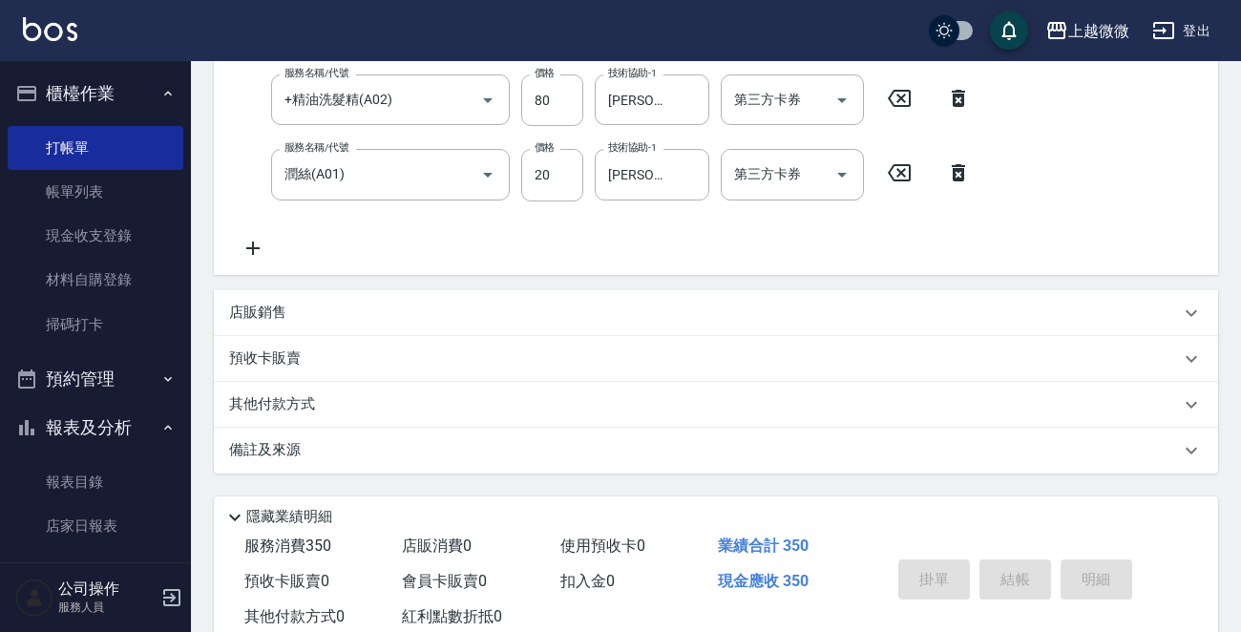
type input "[DATE] 17:40"
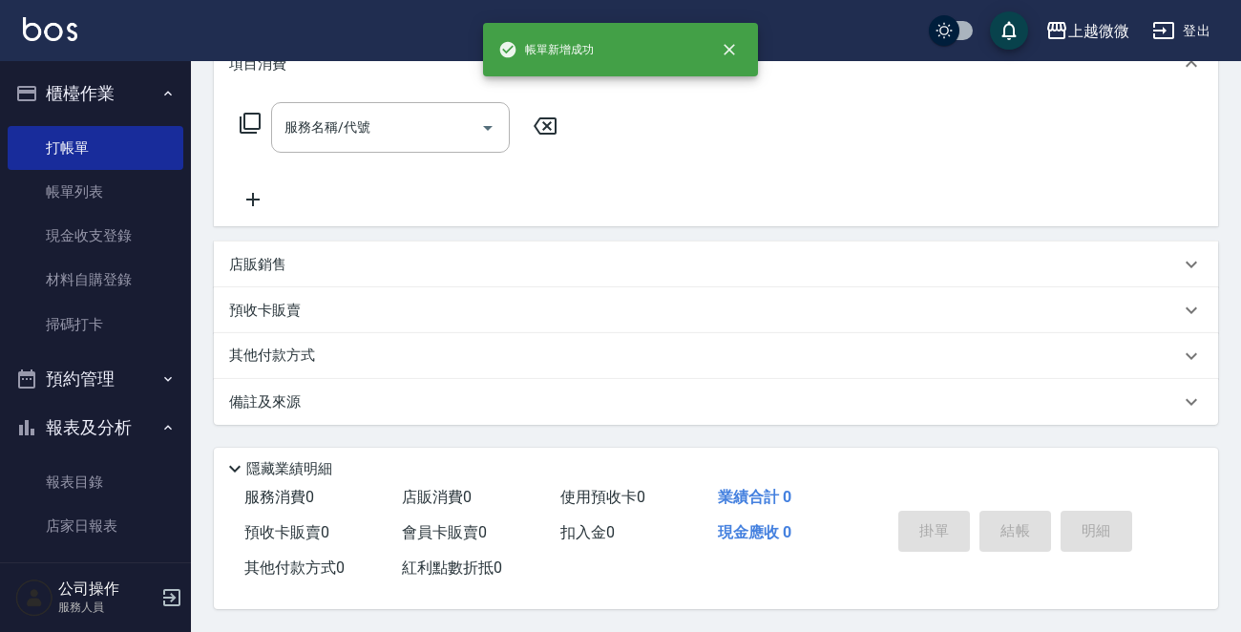
scroll to position [0, 0]
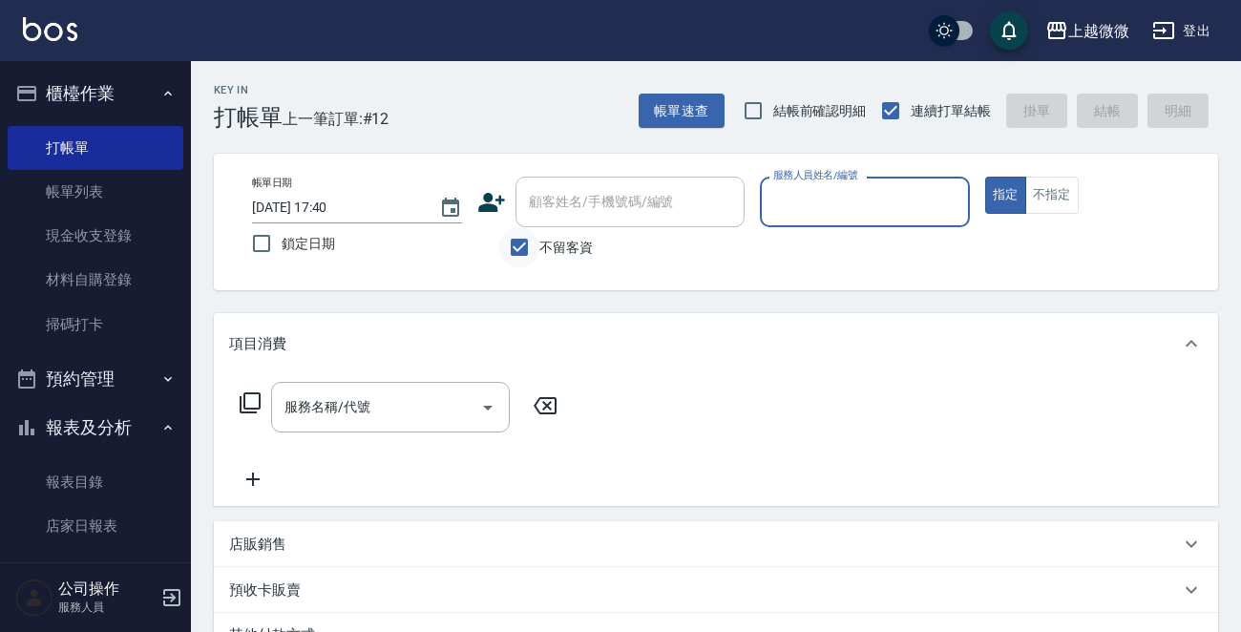
click at [525, 251] on input "不留客資" at bounding box center [519, 247] width 40 height 40
checkbox input "false"
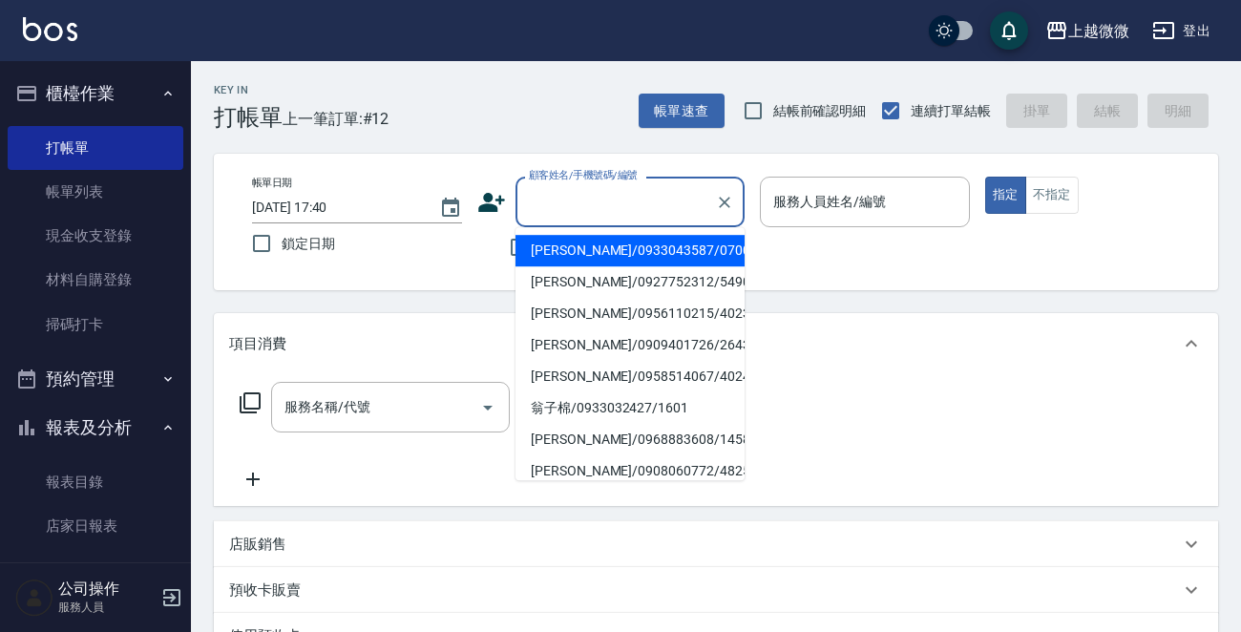
click at [552, 207] on input "顧客姓名/手機號碼/編號" at bounding box center [615, 201] width 183 height 33
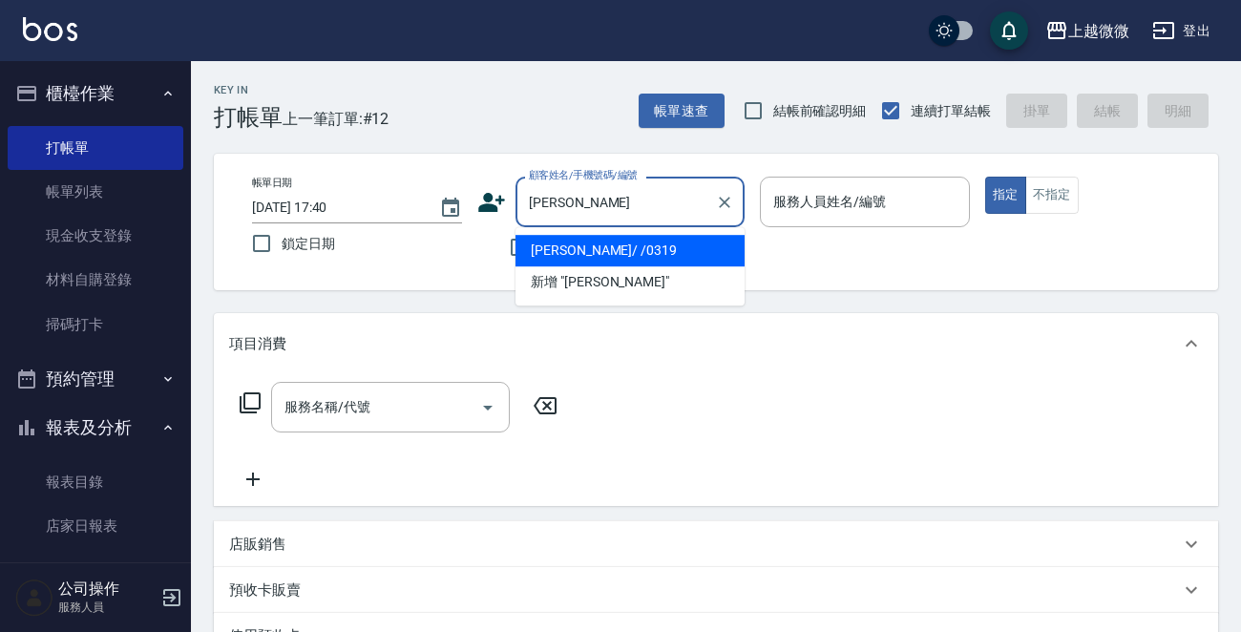
click at [568, 245] on li "[PERSON_NAME]/ /0319" at bounding box center [629, 251] width 229 height 32
type input "[PERSON_NAME]/ /0319"
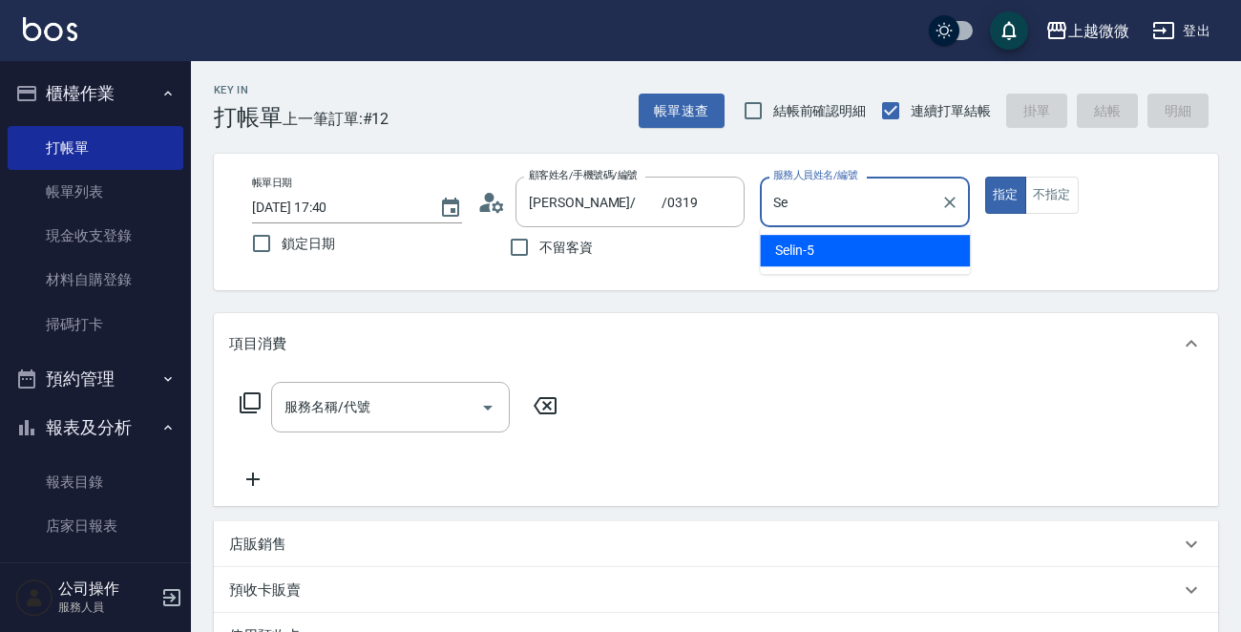
type input "S"
type input "[PERSON_NAME]-7"
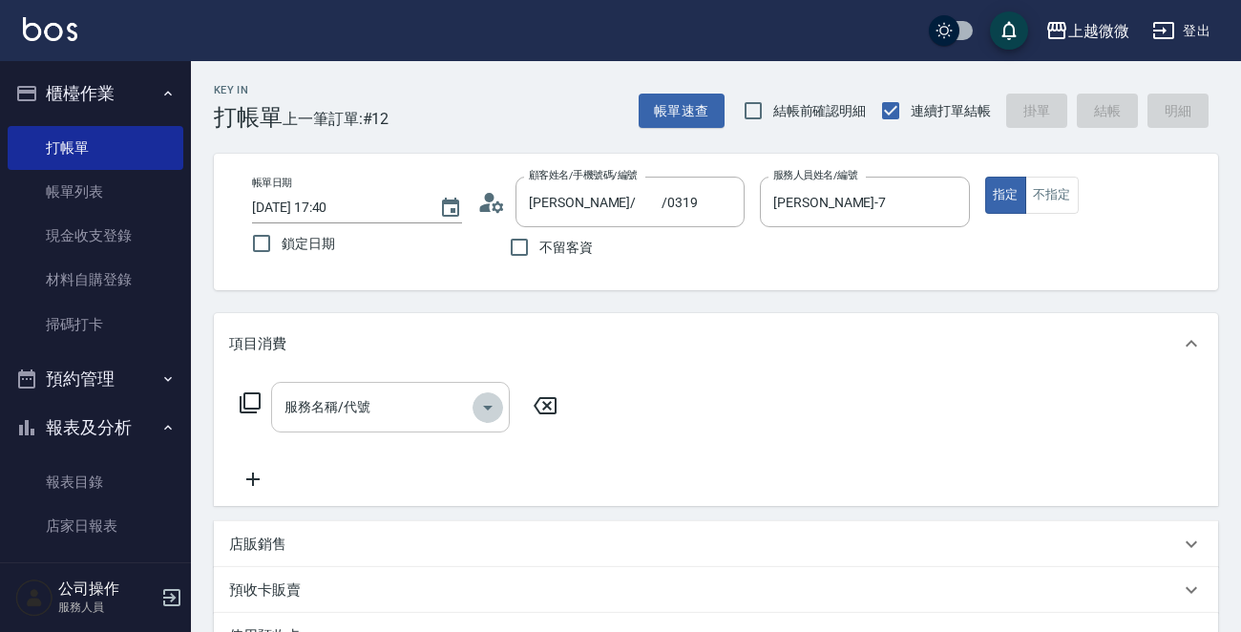
click at [483, 402] on icon "Open" at bounding box center [487, 407] width 23 height 23
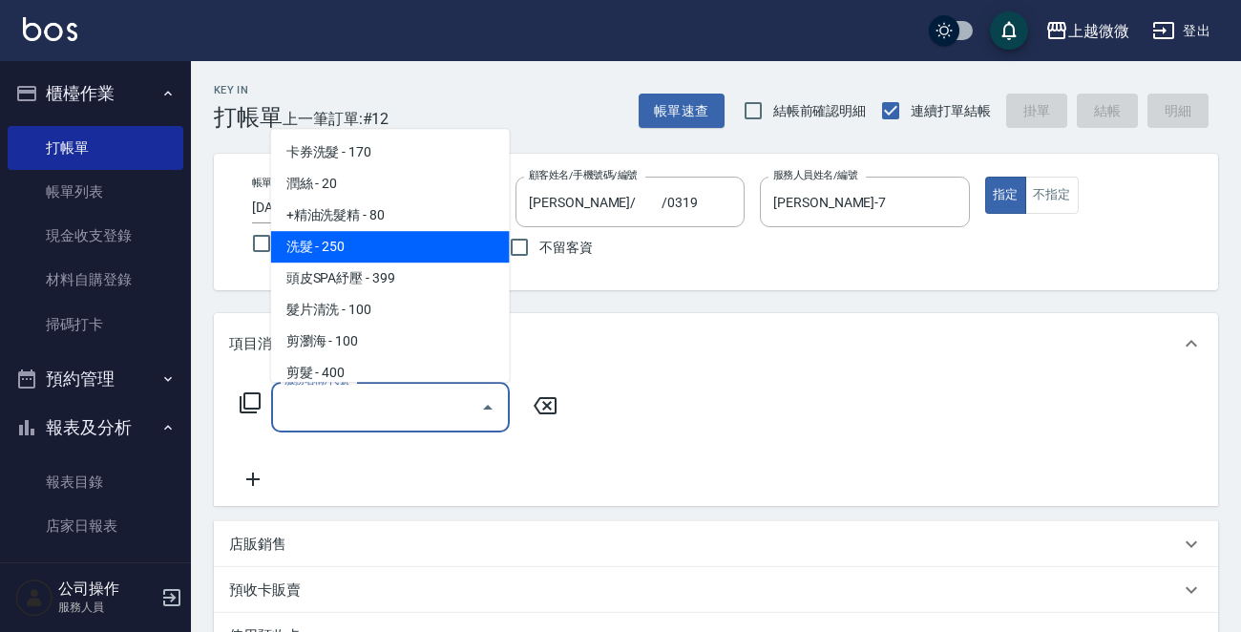
click at [388, 253] on span "洗髮 - 250" at bounding box center [390, 247] width 239 height 32
type input "洗髮(A03)"
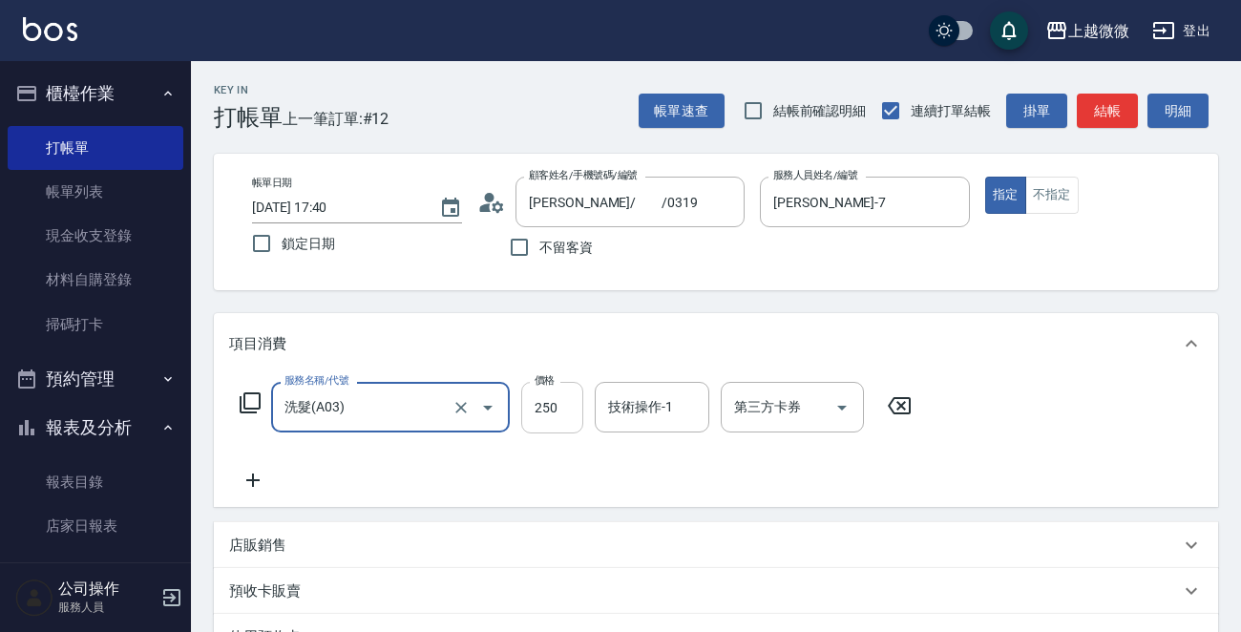
click at [546, 401] on input "250" at bounding box center [552, 408] width 62 height 52
type input "300"
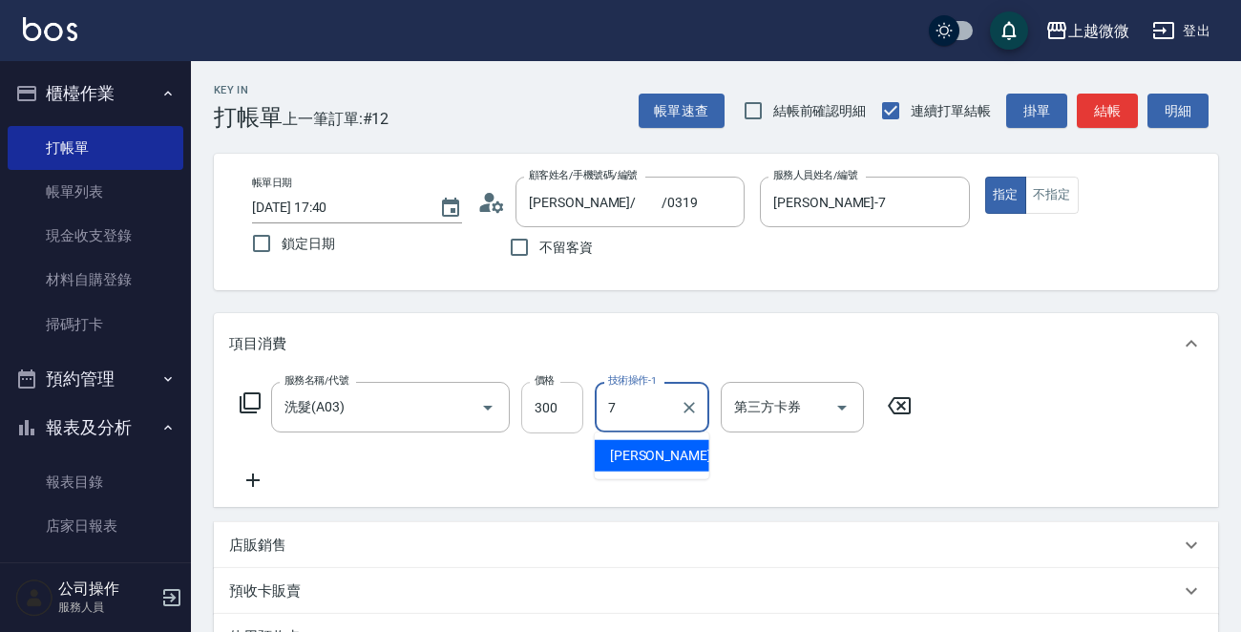
type input "[PERSON_NAME]-7"
click at [250, 482] on icon at bounding box center [253, 480] width 48 height 23
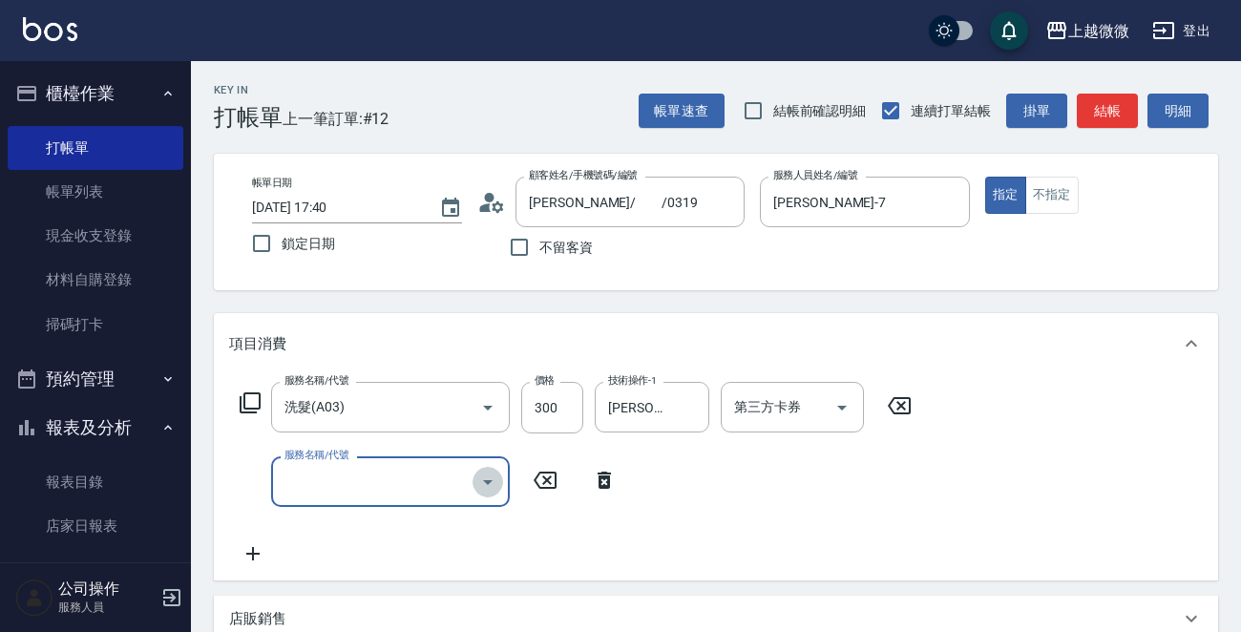
click at [486, 483] on icon "Open" at bounding box center [487, 482] width 23 height 23
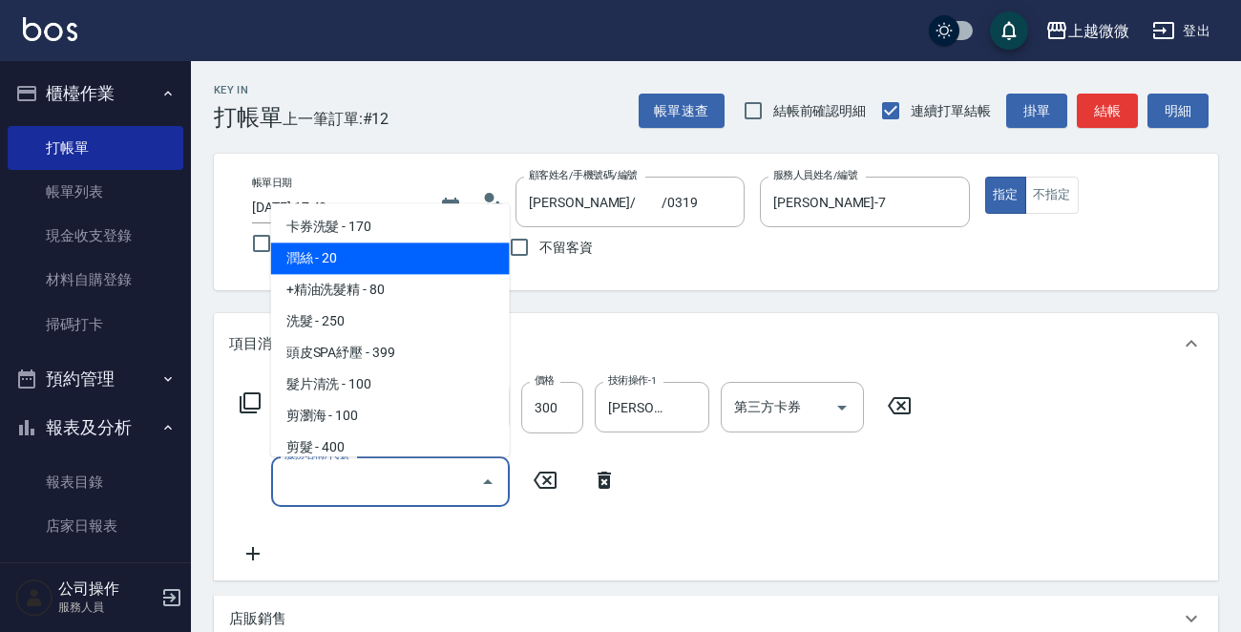
click at [347, 258] on span "潤絲 - 20" at bounding box center [390, 259] width 239 height 32
type input "潤絲(A01)"
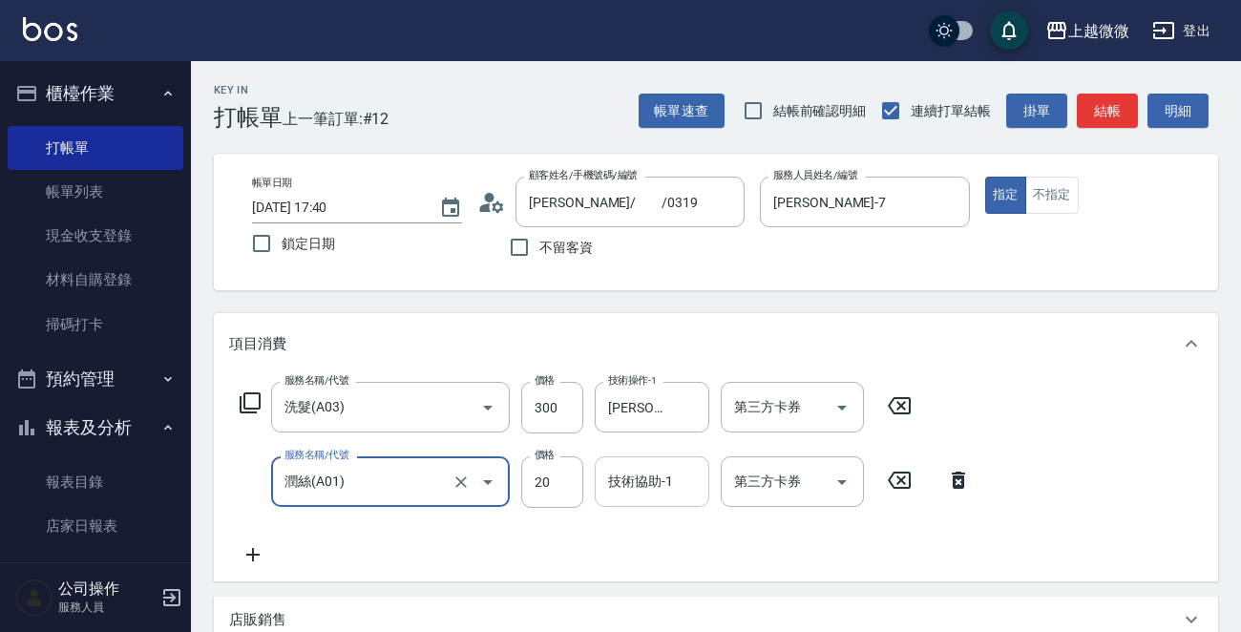
click at [673, 478] on input "技術協助-1" at bounding box center [651, 481] width 97 height 33
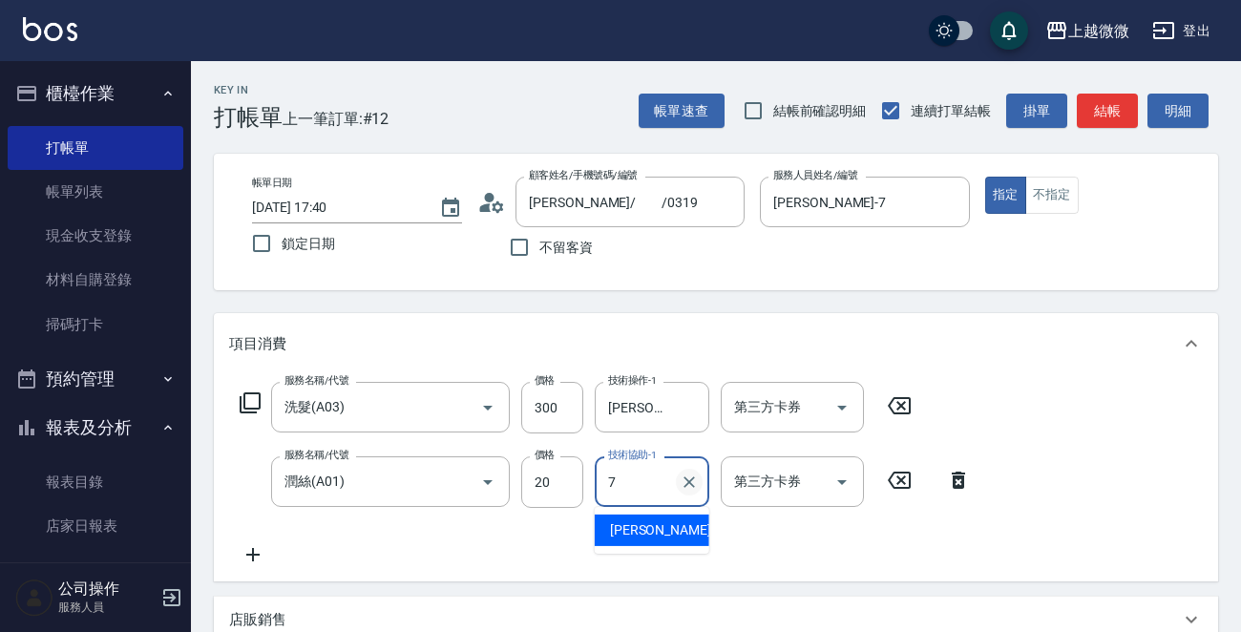
type input "[PERSON_NAME]-7"
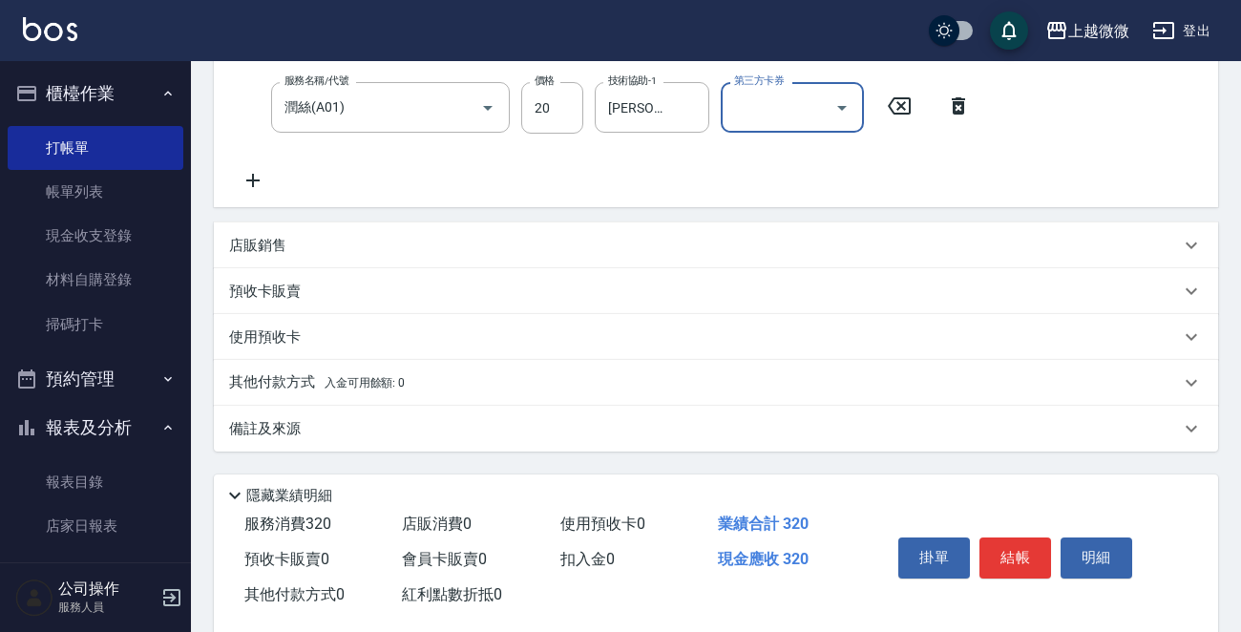
scroll to position [382, 0]
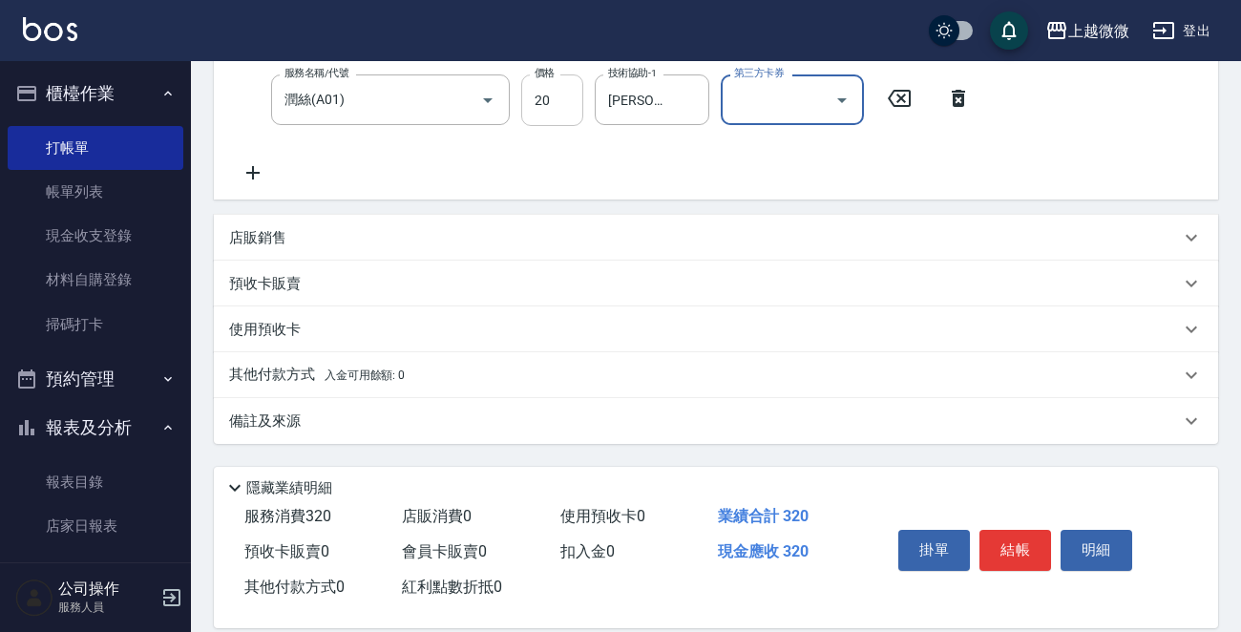
drag, startPoint x: 569, startPoint y: 107, endPoint x: 573, endPoint y: 117, distance: 11.2
click at [569, 107] on input "20" at bounding box center [552, 100] width 62 height 52
type input "0"
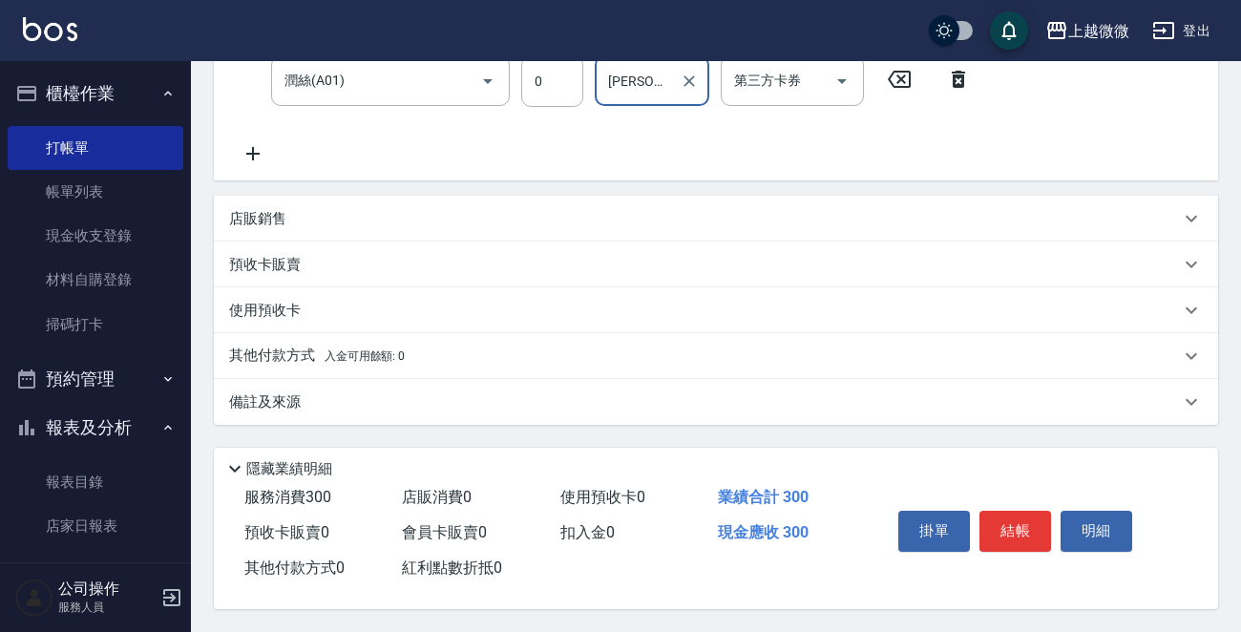
scroll to position [406, 0]
click at [1016, 503] on div "掛單 結帳 明細" at bounding box center [1015, 533] width 249 height 60
click at [1017, 528] on button "結帳" at bounding box center [1015, 531] width 72 height 40
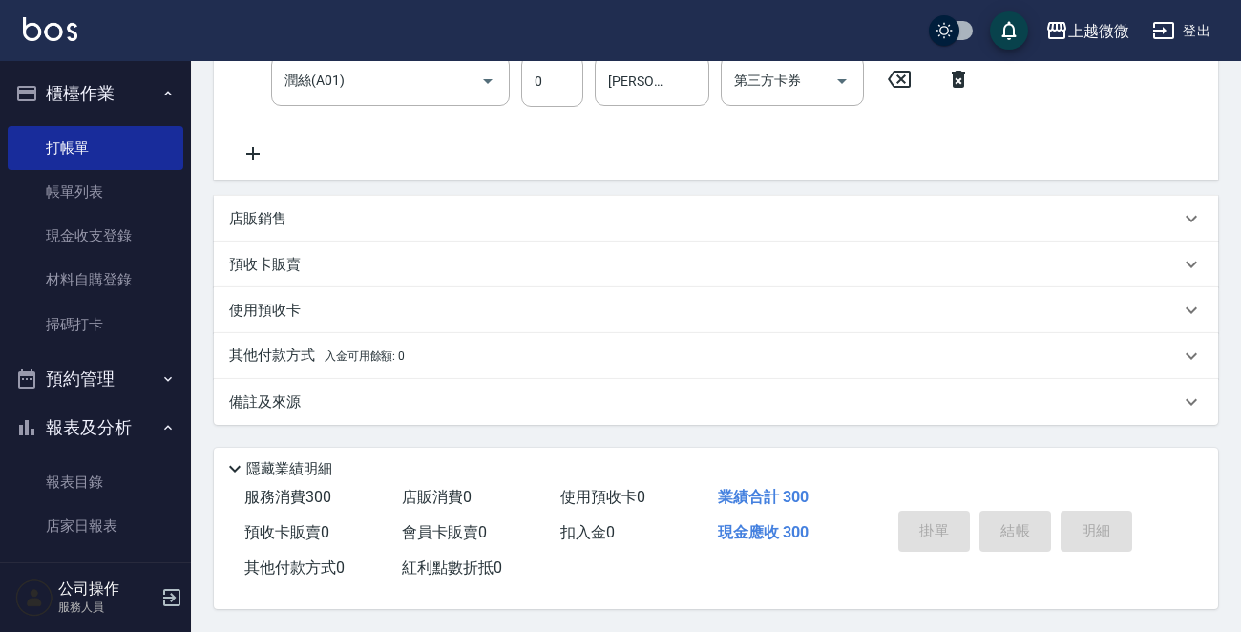
type input "[DATE] 17:41"
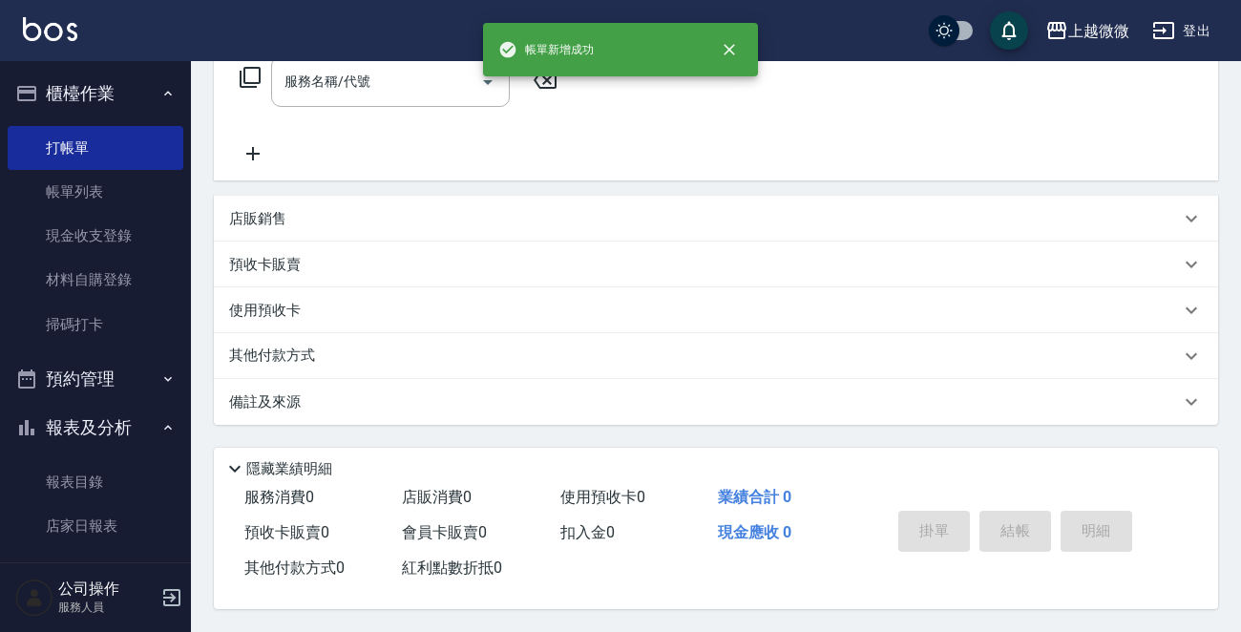
scroll to position [0, 0]
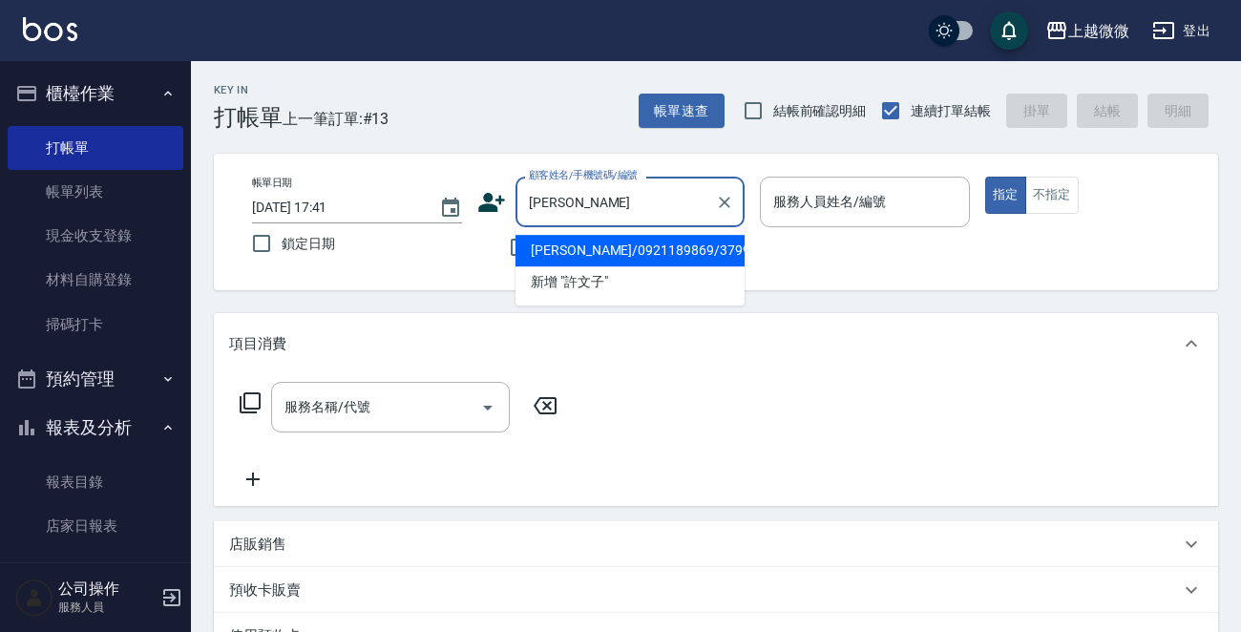
click at [585, 259] on li "[PERSON_NAME]/0921189869/3799" at bounding box center [629, 251] width 229 height 32
type input "[PERSON_NAME]/0921189869/3799"
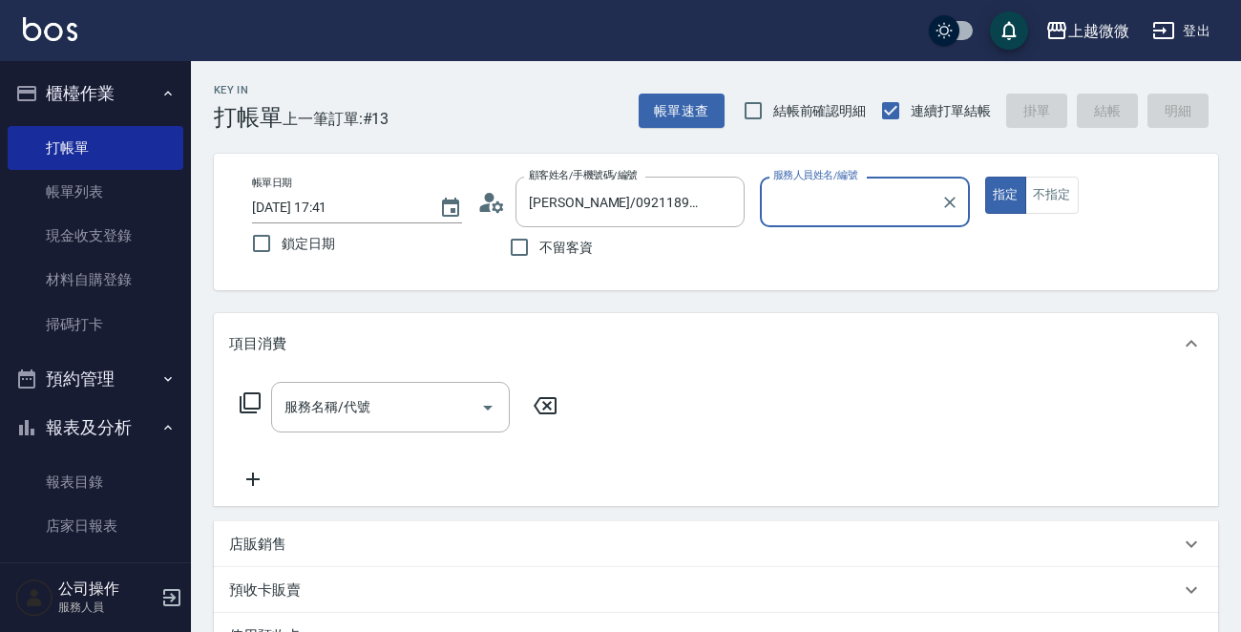
type input "Vivi-6"
click at [484, 400] on icon "Open" at bounding box center [487, 407] width 23 height 23
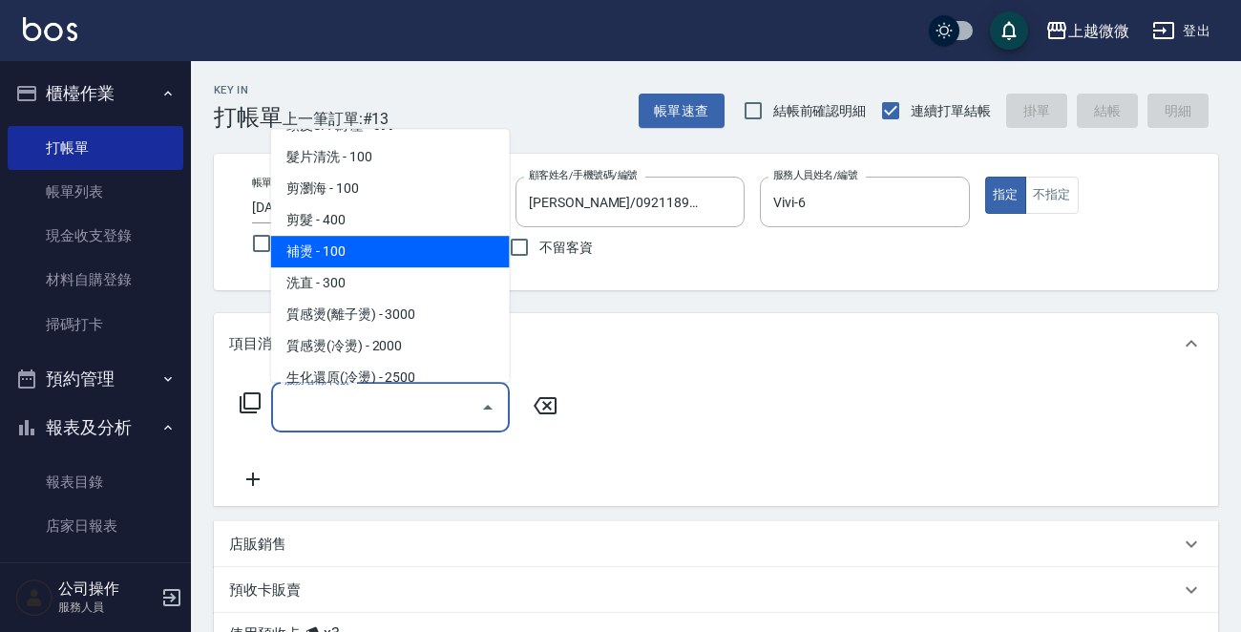
scroll to position [286, 0]
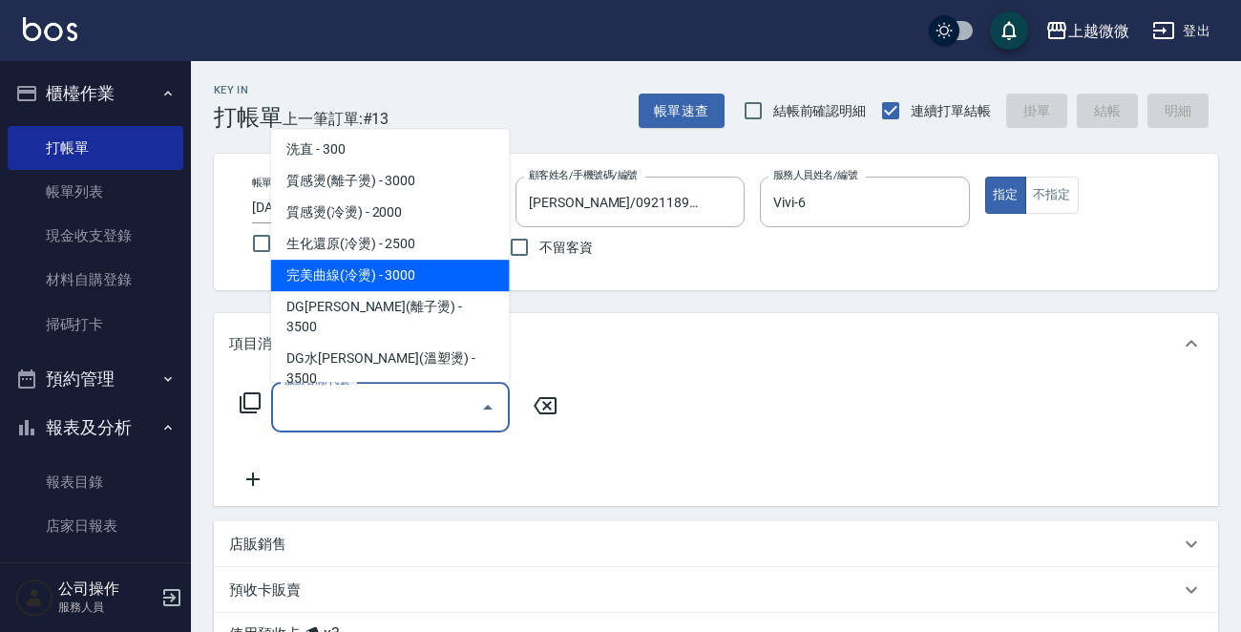
click at [409, 267] on span "完美曲線(冷燙) - 3000" at bounding box center [390, 276] width 239 height 32
type input "完美曲線(冷燙)(C06)"
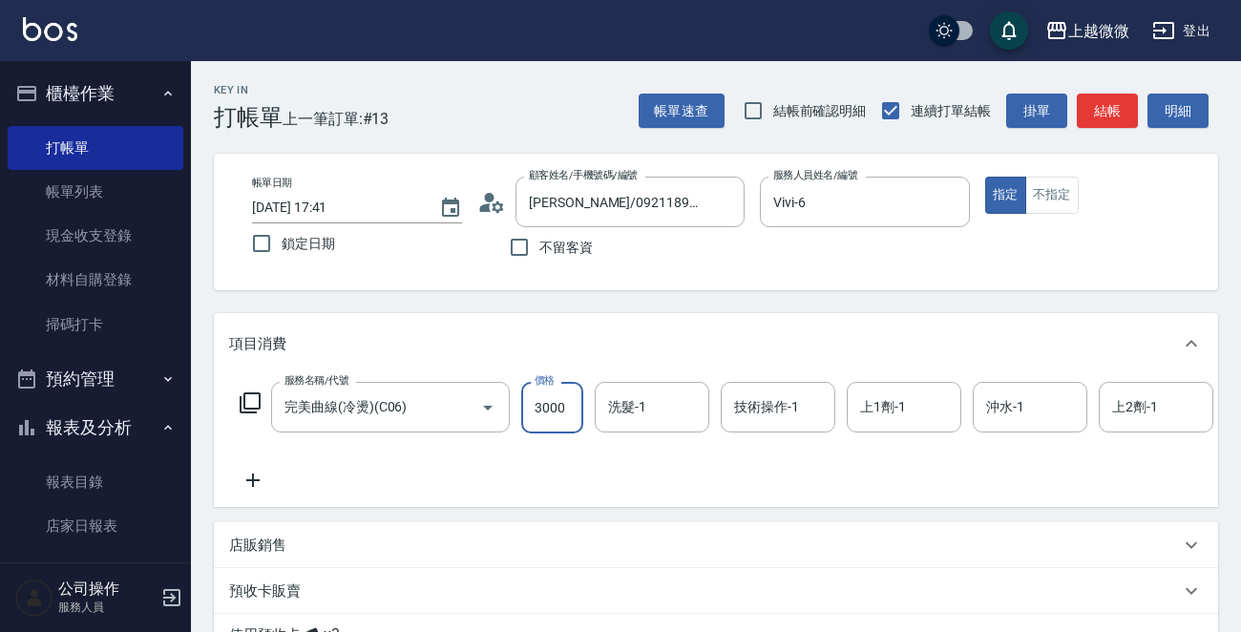
click at [564, 398] on input "3000" at bounding box center [552, 408] width 62 height 52
type input "2625"
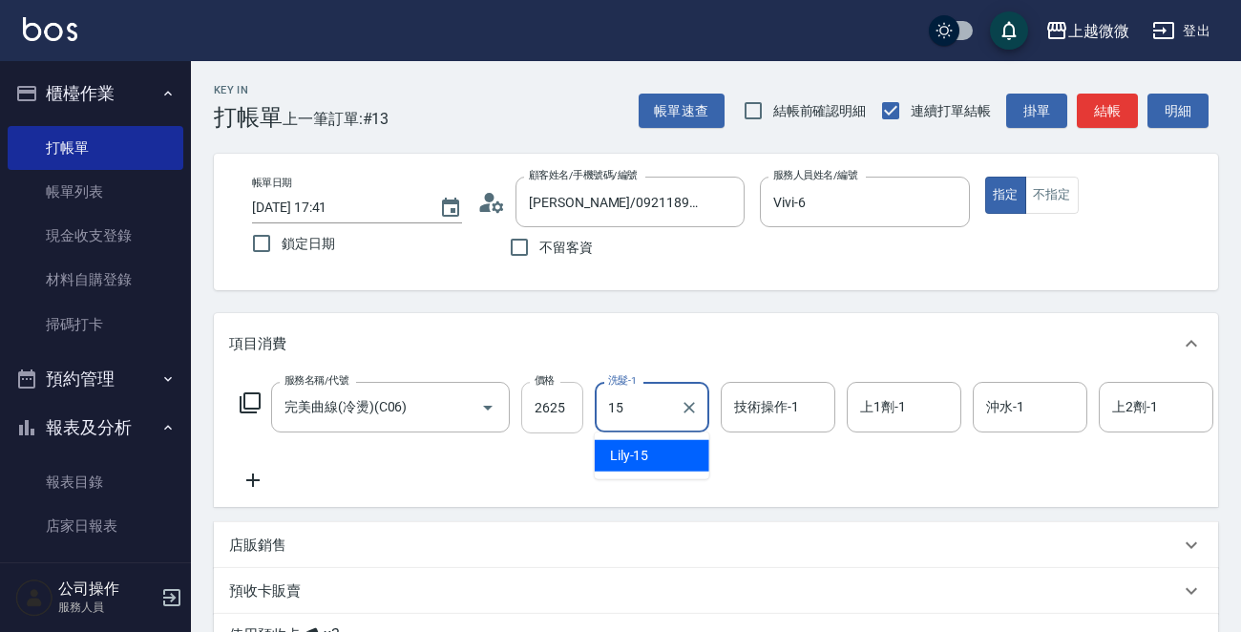
type input "Lily-15"
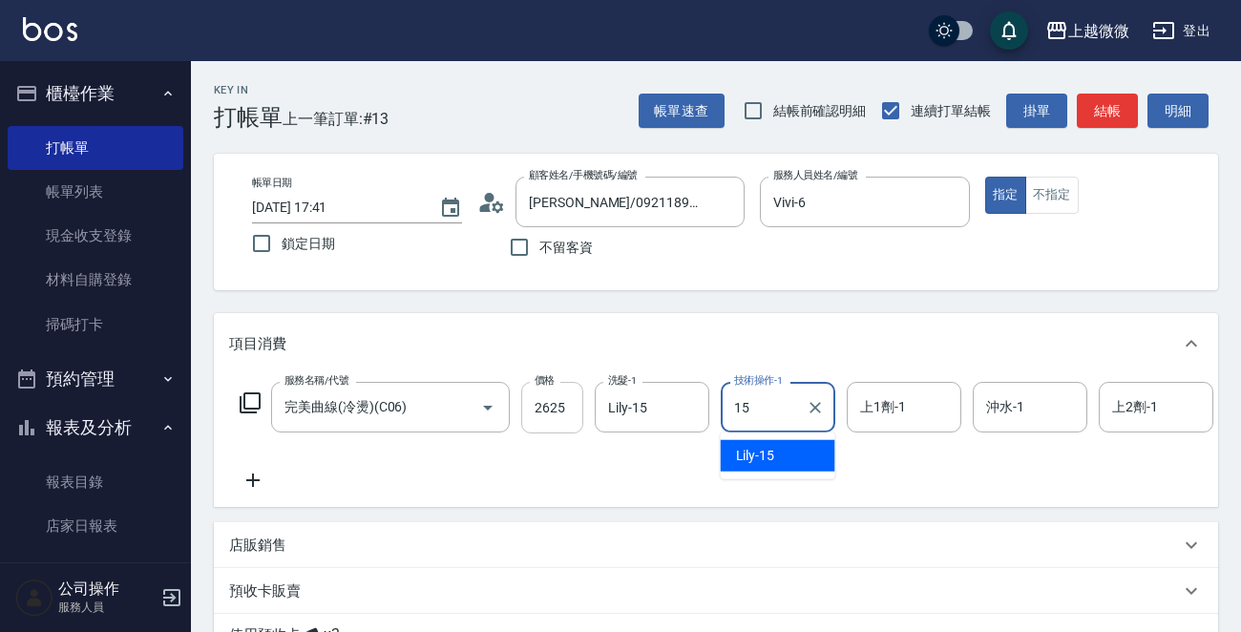
type input "Lily-15"
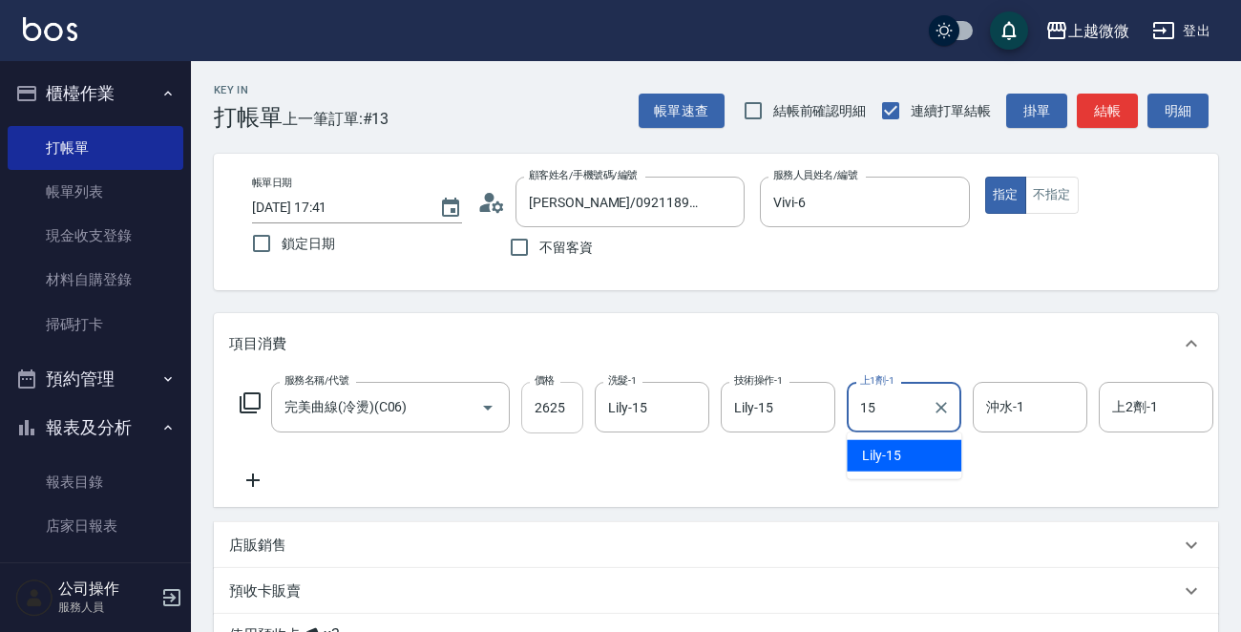
type input "Lily-15"
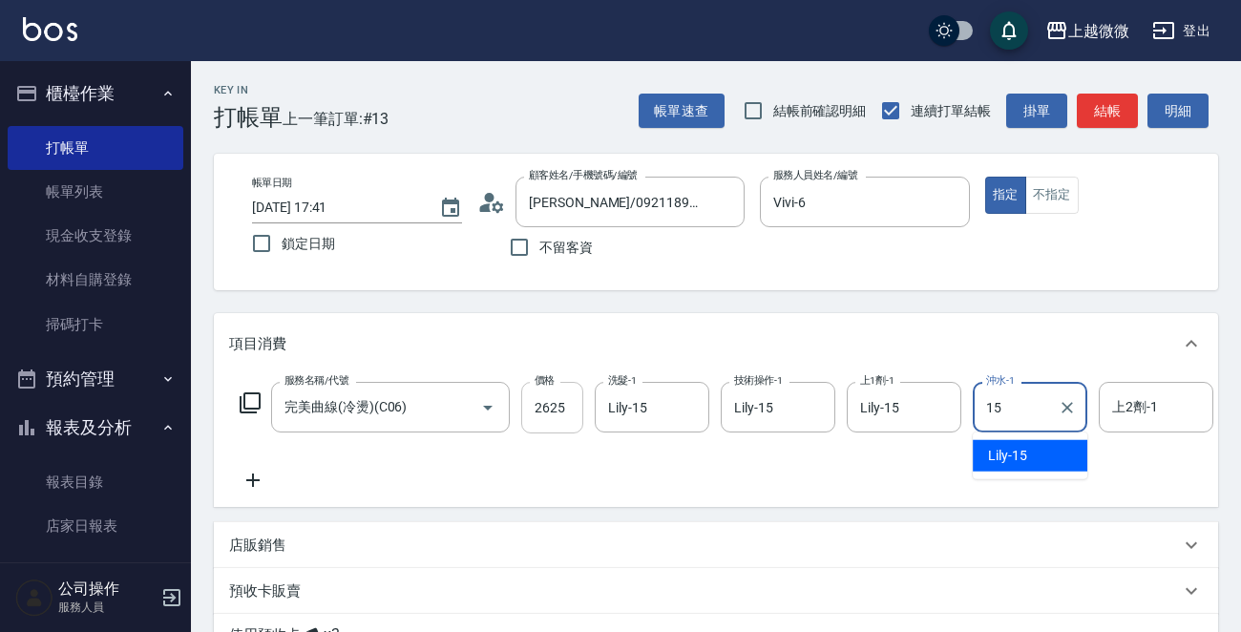
type input "Lily-15"
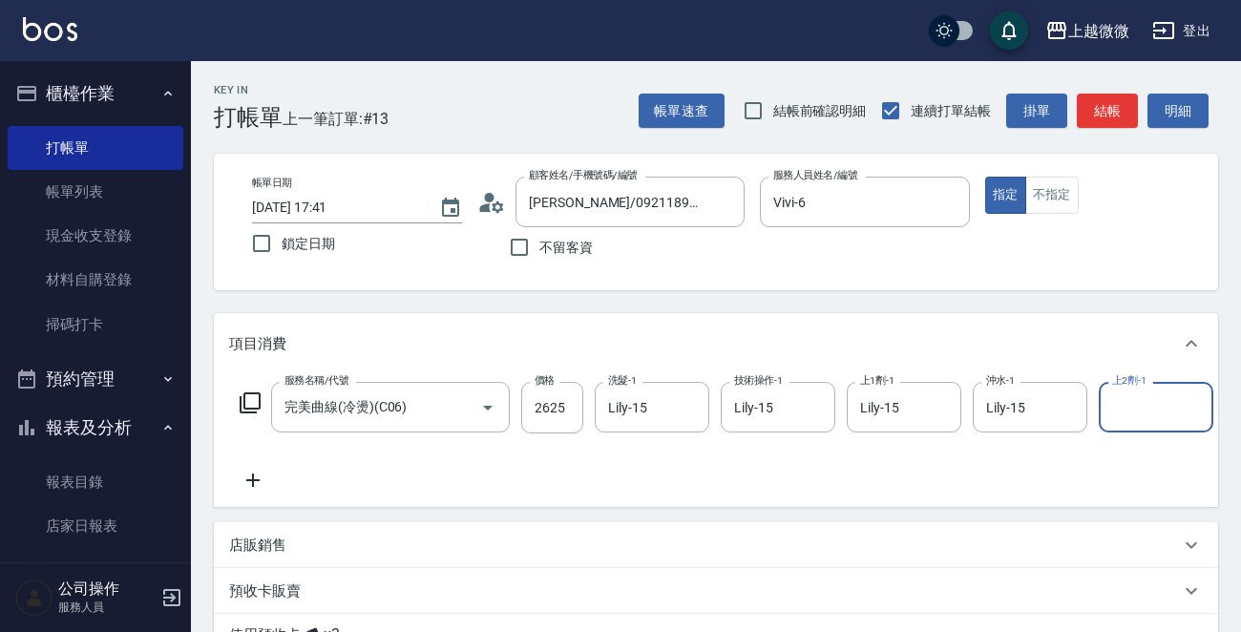
scroll to position [191, 0]
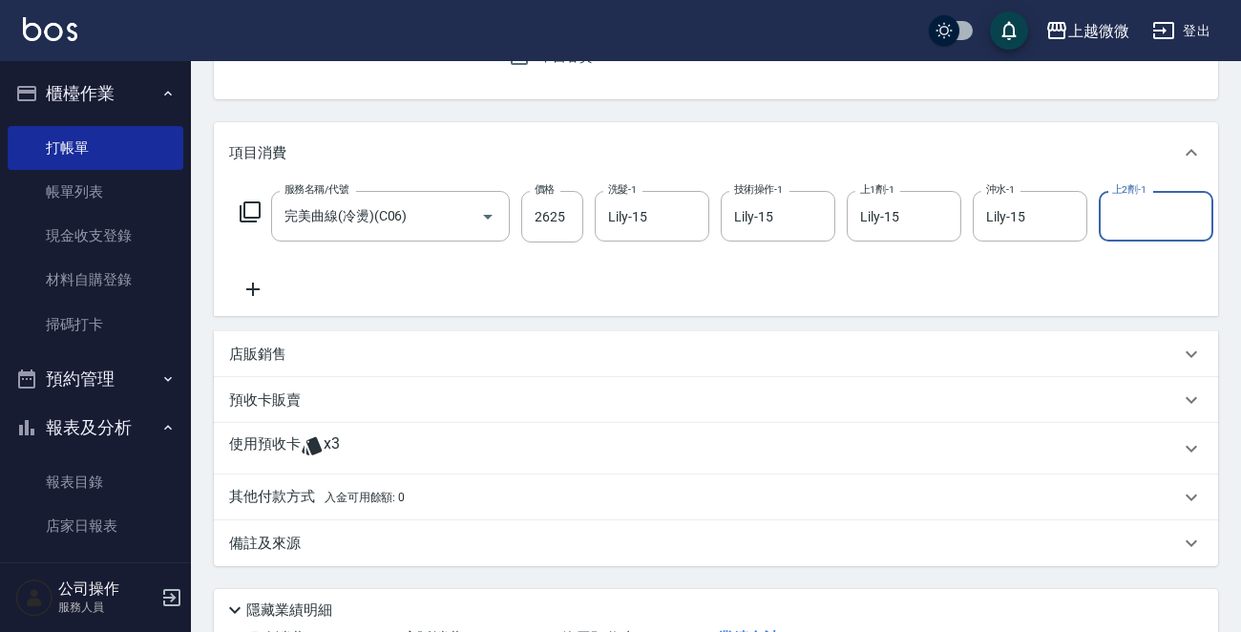
click at [316, 455] on icon at bounding box center [312, 446] width 20 height 18
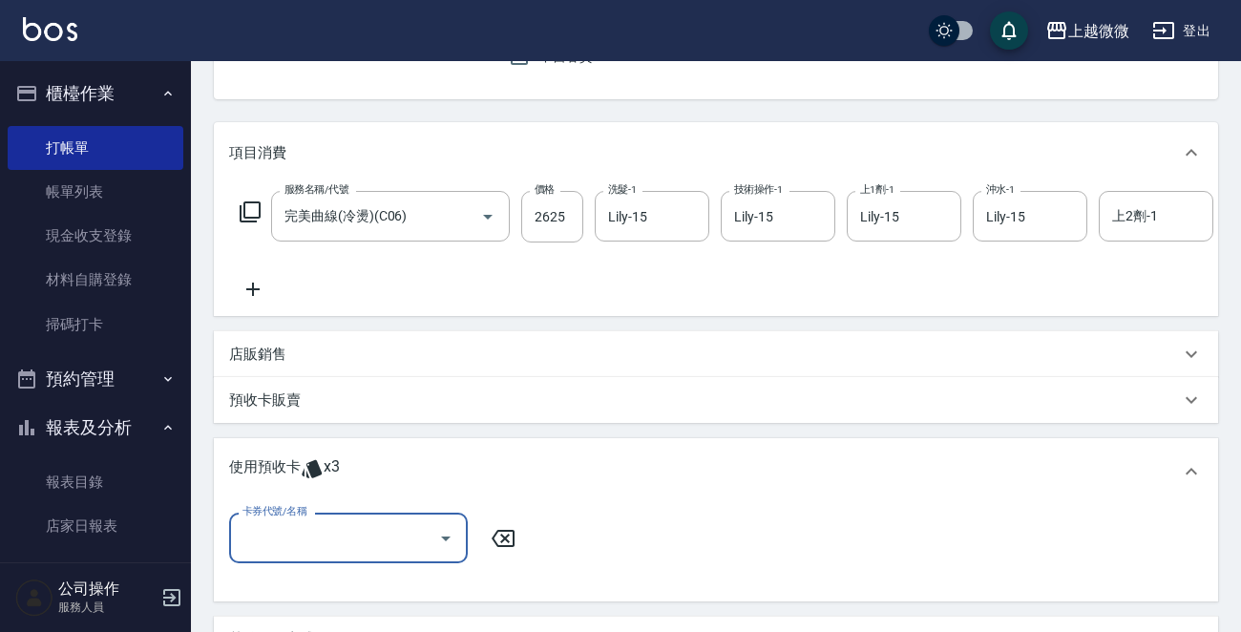
scroll to position [0, 0]
click at [441, 550] on icon "Open" at bounding box center [445, 538] width 23 height 23
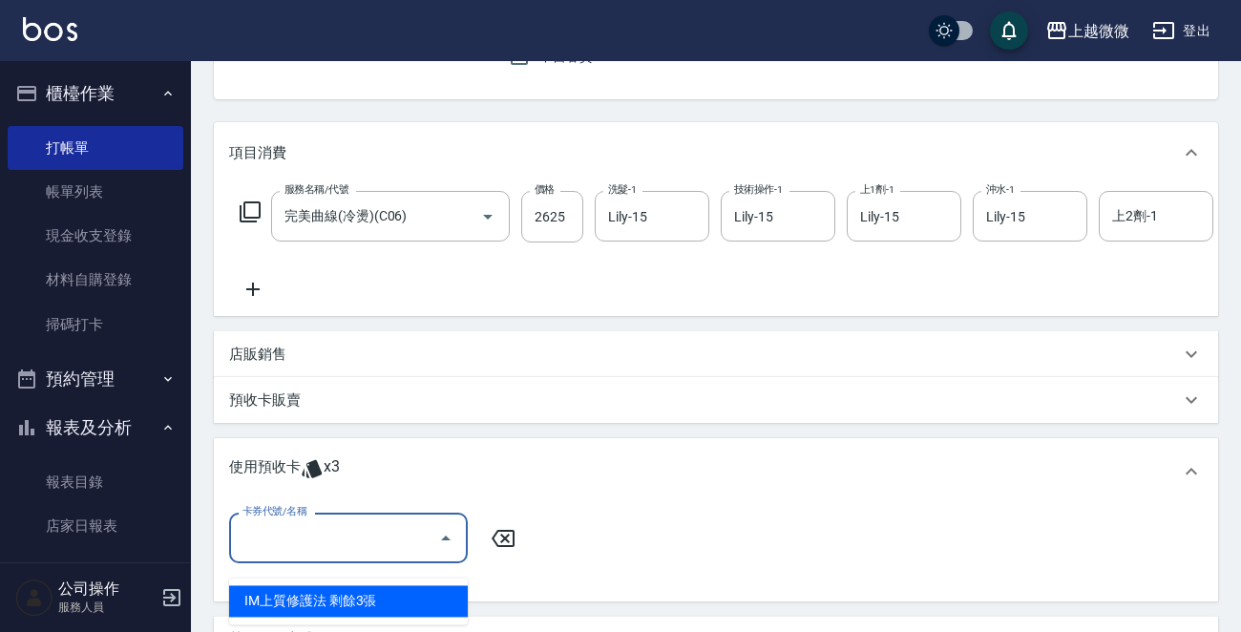
click at [410, 599] on div "IM上質修護法 剩餘3張" at bounding box center [348, 601] width 239 height 32
type input "IM上質修護法"
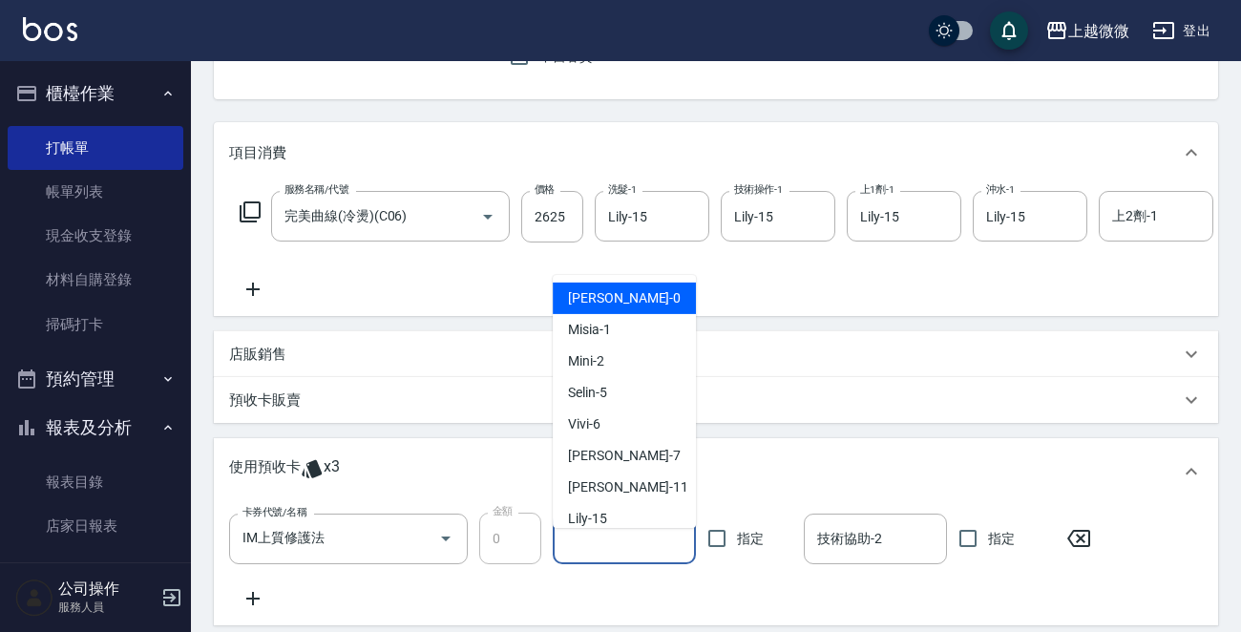
click at [575, 556] on input "技術協助-1" at bounding box center [624, 538] width 126 height 33
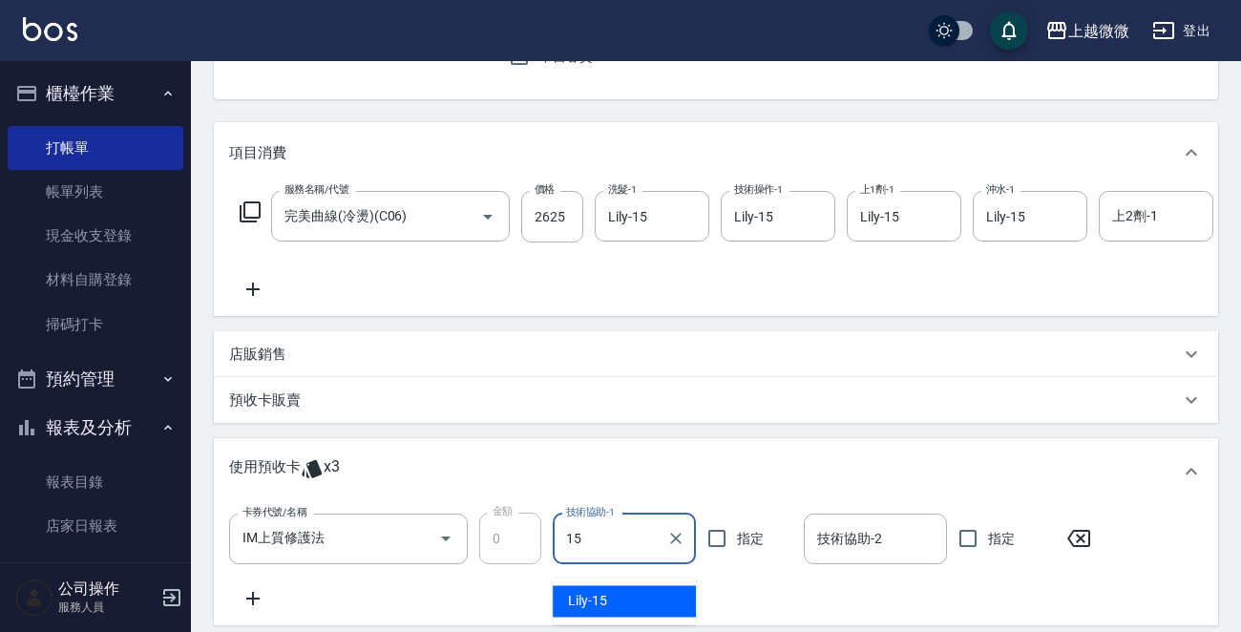
type input "Lily-15"
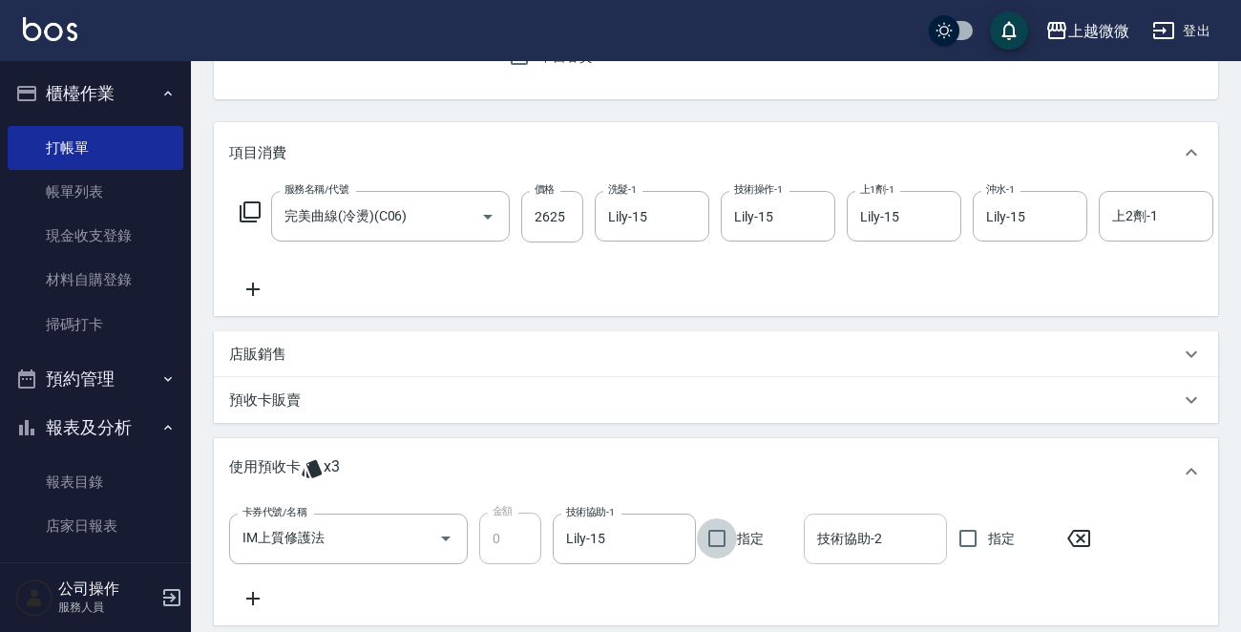
click at [844, 543] on input "技術協助-2" at bounding box center [875, 538] width 126 height 33
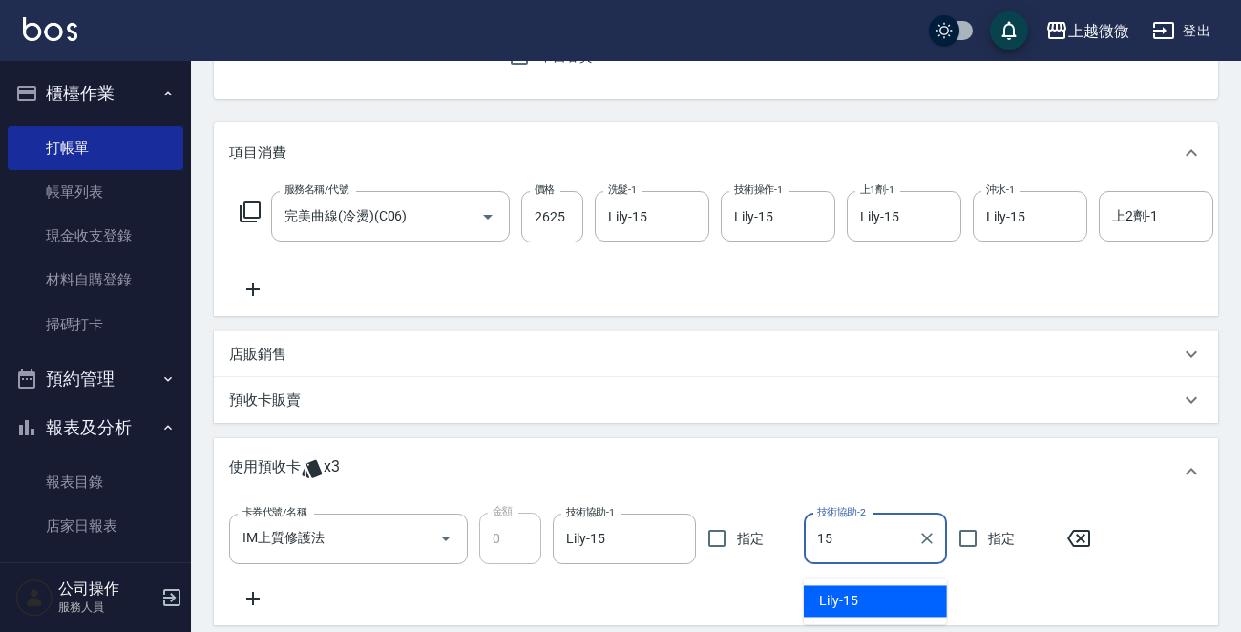
type input "Lily-15"
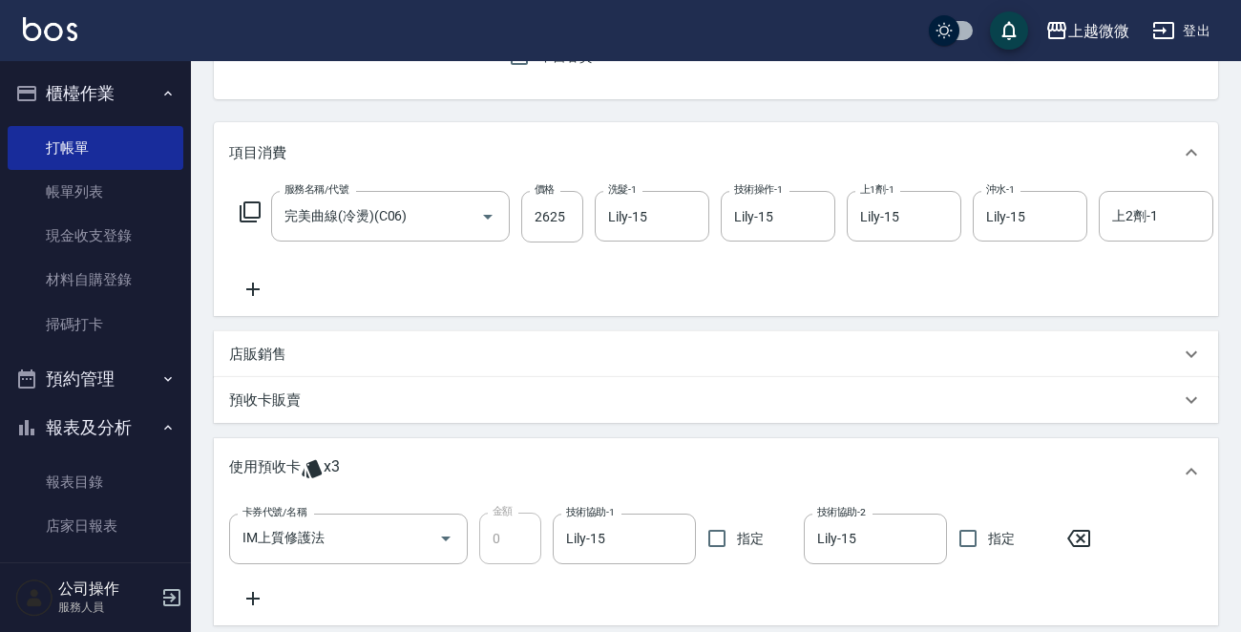
click at [251, 288] on icon at bounding box center [252, 289] width 13 height 13
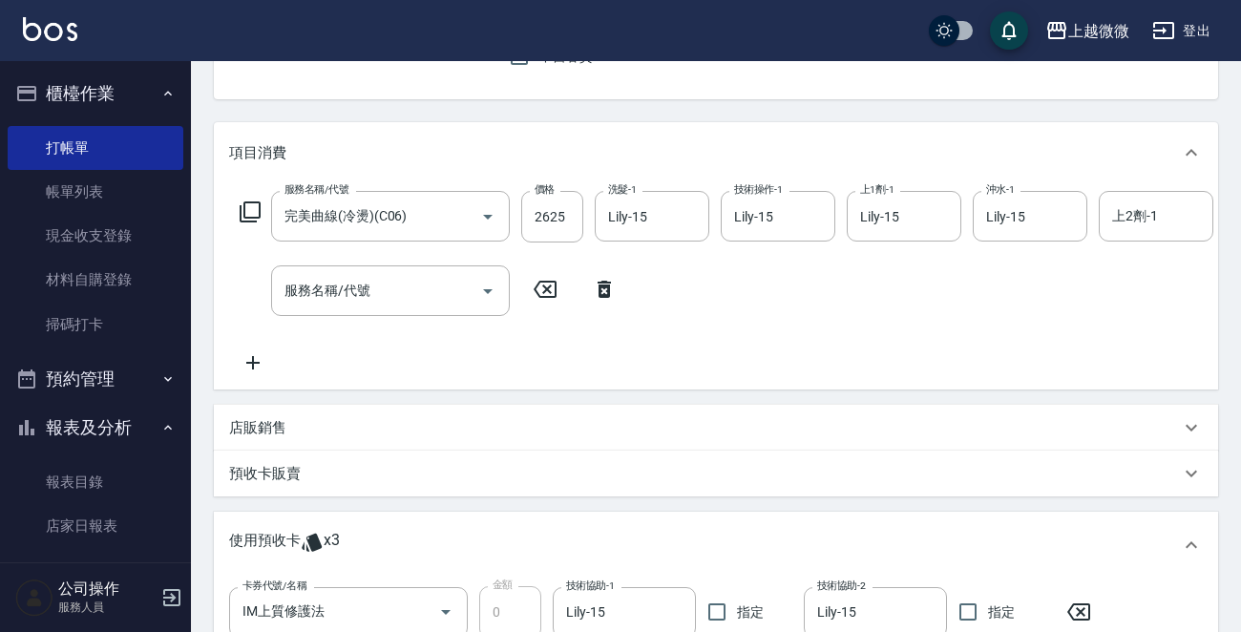
click at [251, 200] on div "服務名稱/代號 完美曲線(冷燙)(C06) 服務名稱/代號 價格 2625 價格 洗髮-1 Lily-15 洗髮-1 技術操作-1 Lily-15 技術操作-…" at bounding box center [1080, 217] width 1702 height 52
click at [253, 213] on icon at bounding box center [250, 211] width 23 height 23
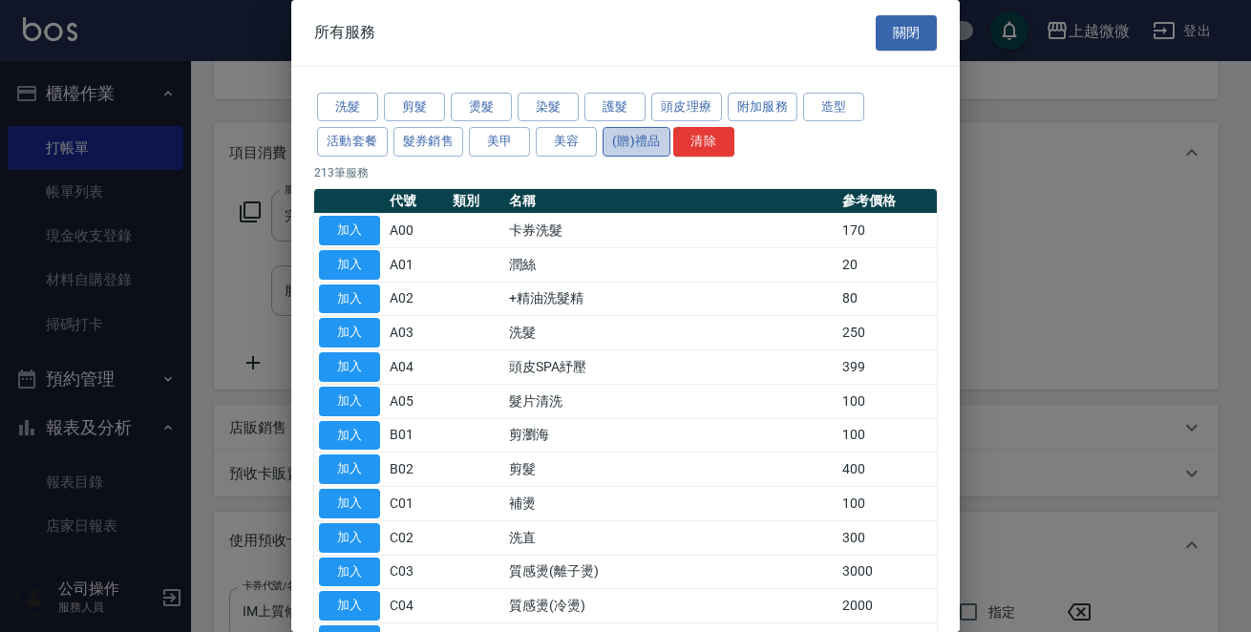
click at [634, 137] on button "(贈)禮品" at bounding box center [636, 142] width 68 height 30
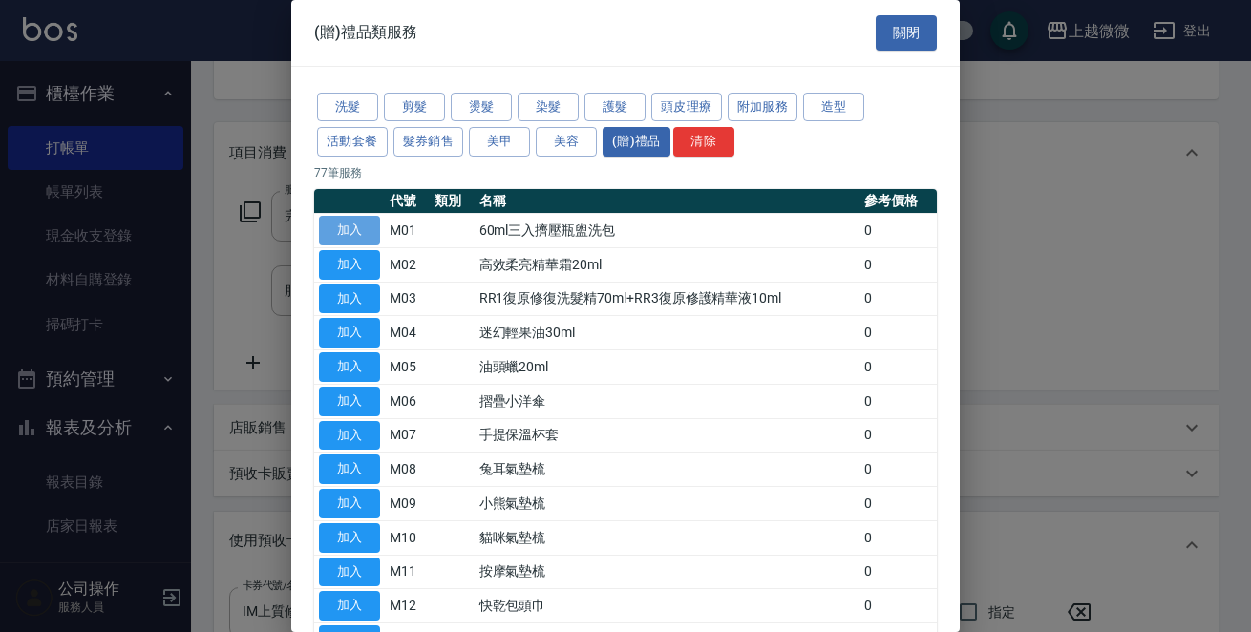
click at [348, 227] on button "加入" at bounding box center [349, 231] width 61 height 30
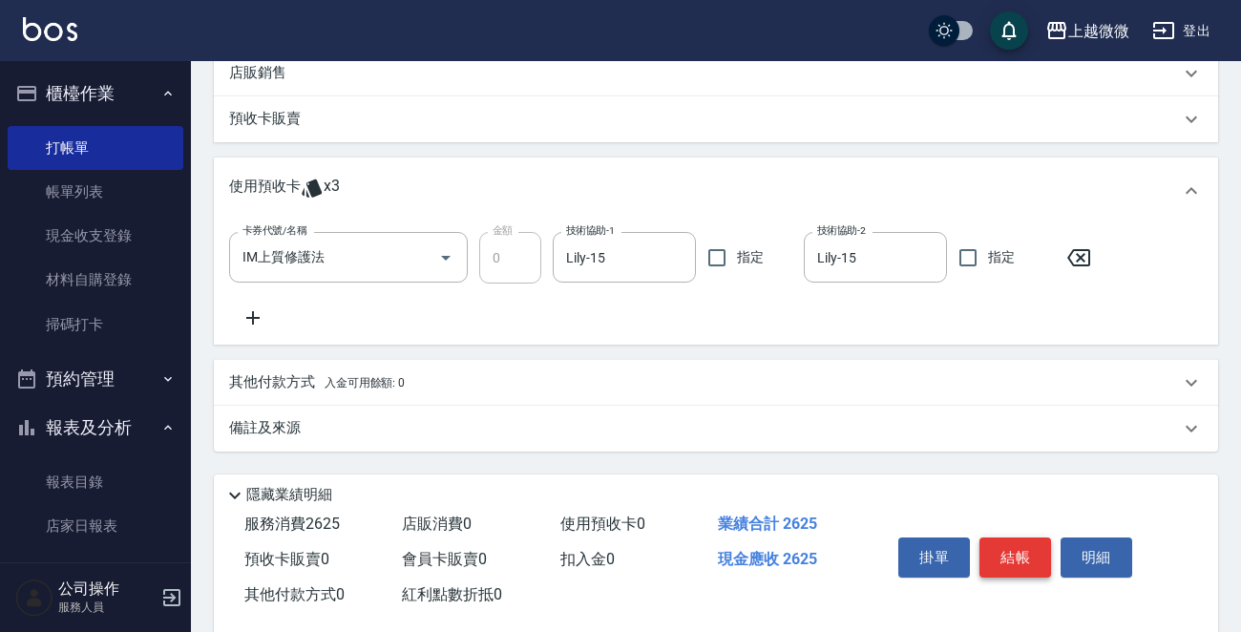
scroll to position [665, 0]
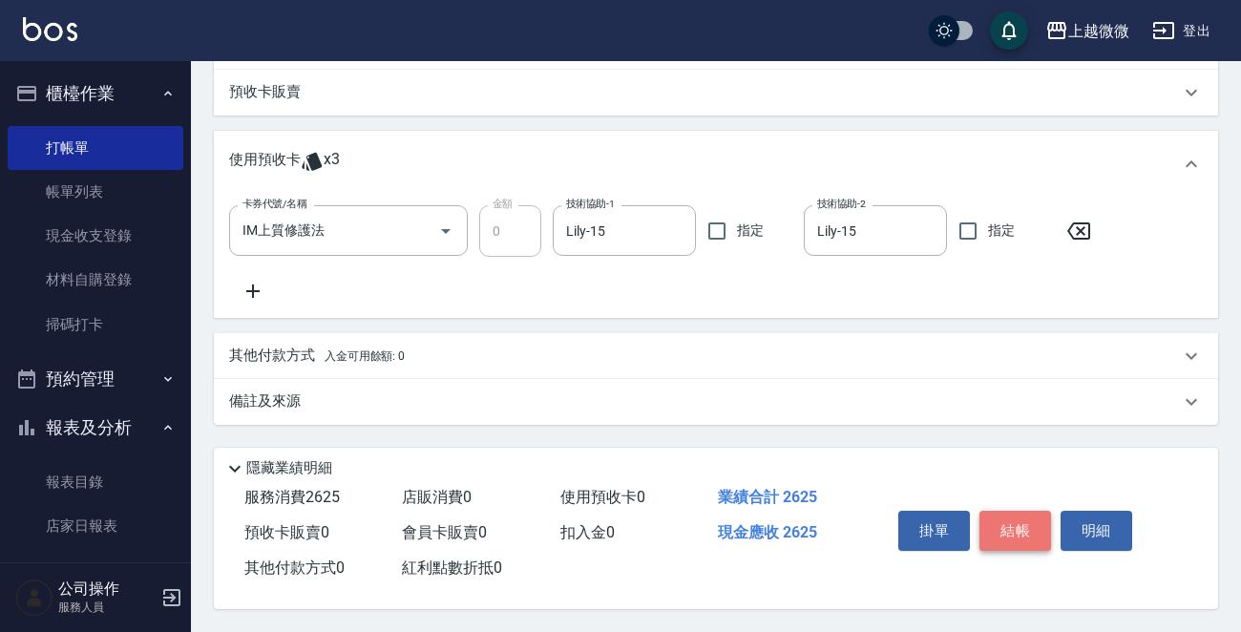
click at [1020, 511] on button "結帳" at bounding box center [1015, 531] width 72 height 40
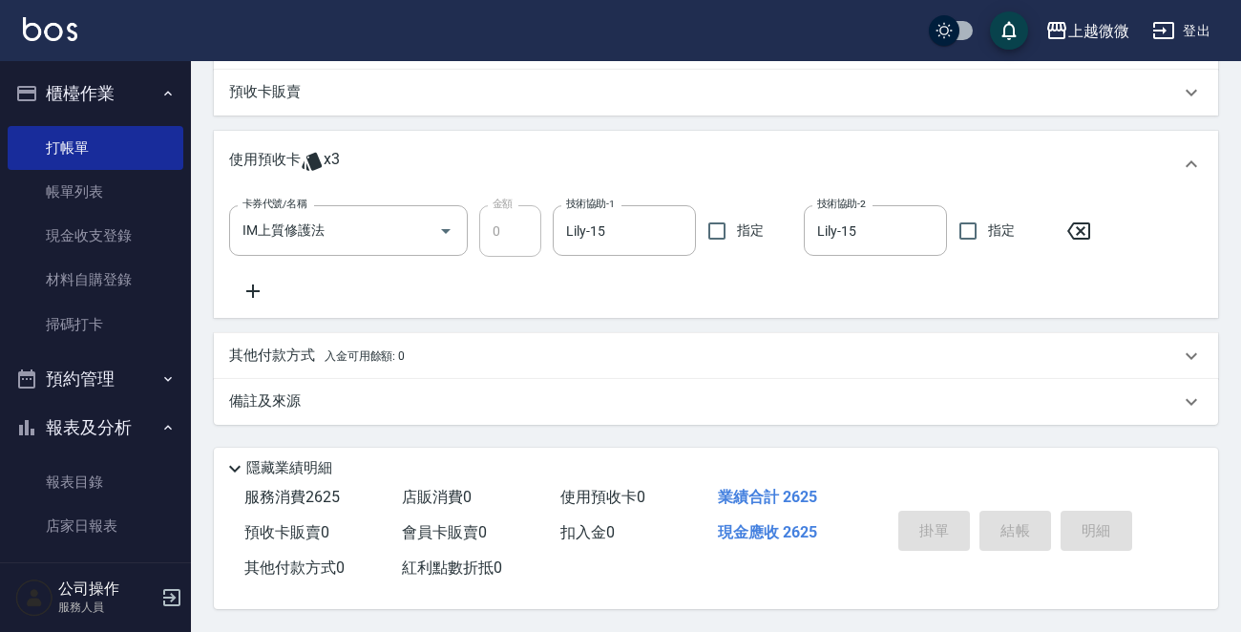
type input "[DATE] 17:42"
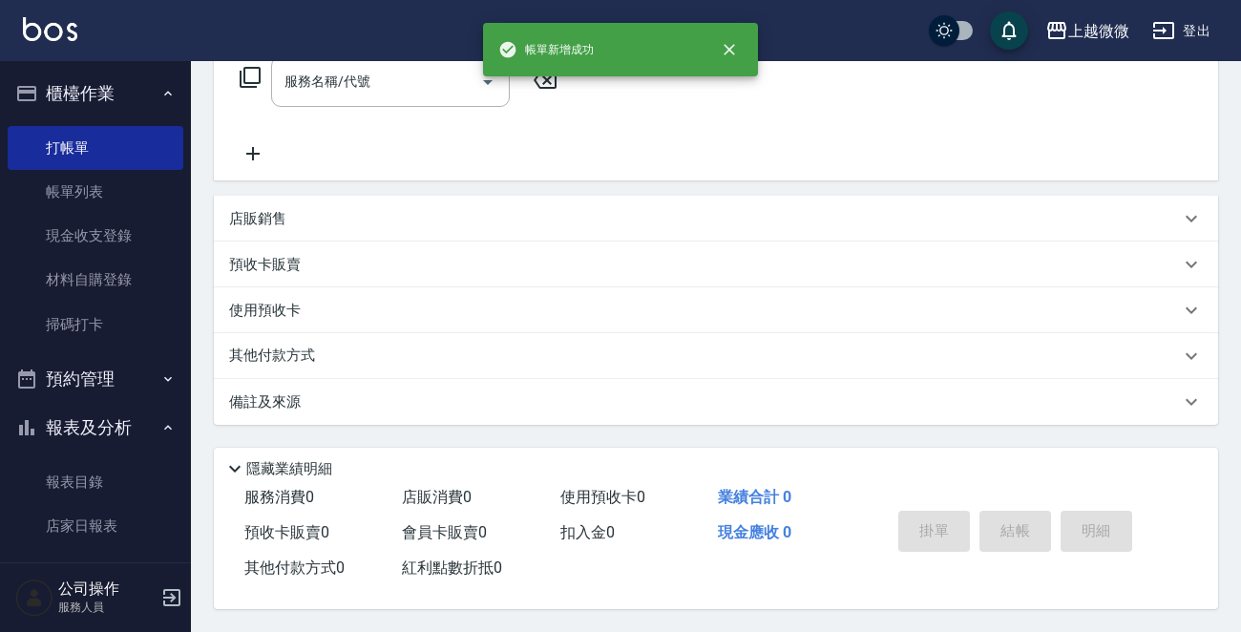
scroll to position [0, 0]
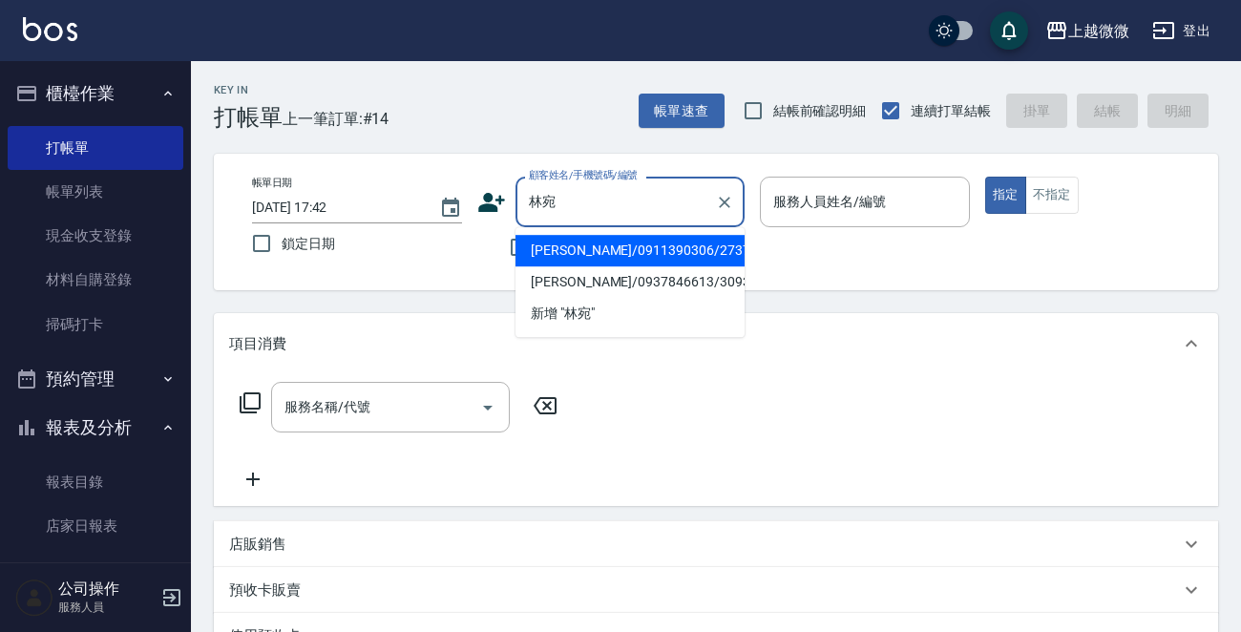
click at [550, 257] on li "[PERSON_NAME]/0911390306/2737" at bounding box center [629, 251] width 229 height 32
type input "[PERSON_NAME]/0911390306/2737"
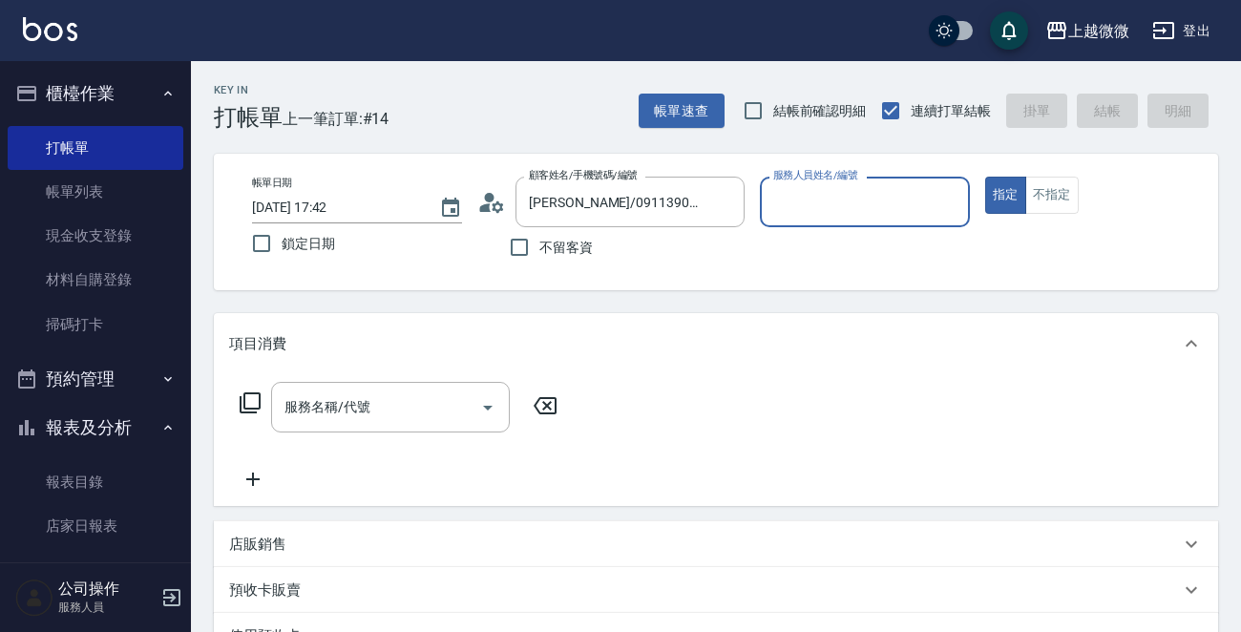
type input "Mini-2"
click at [486, 408] on icon "Open" at bounding box center [488, 408] width 10 height 5
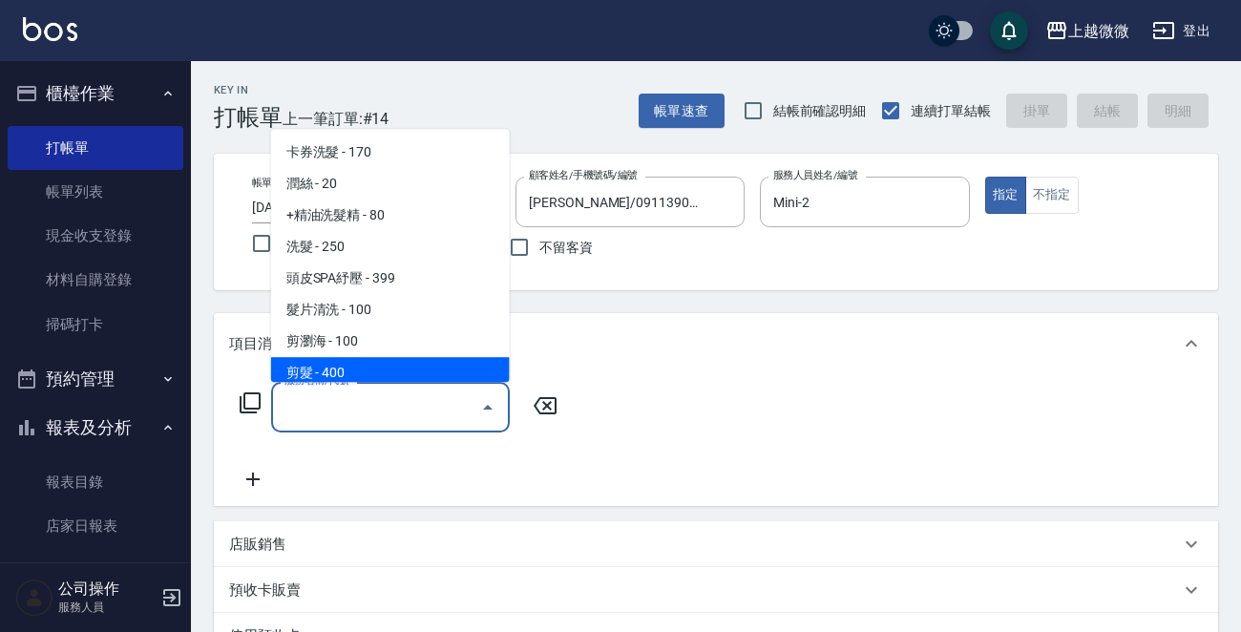
click at [394, 372] on span "剪髮 - 400" at bounding box center [390, 373] width 239 height 32
type input "剪髮(B02)"
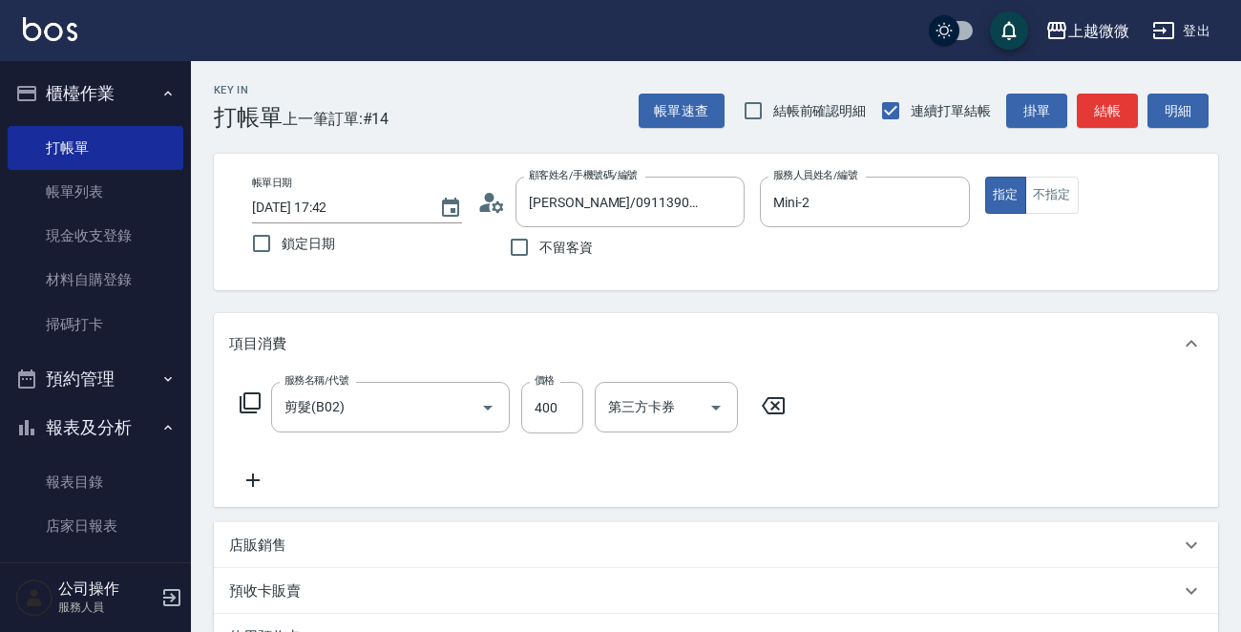
click at [258, 481] on icon at bounding box center [253, 480] width 48 height 23
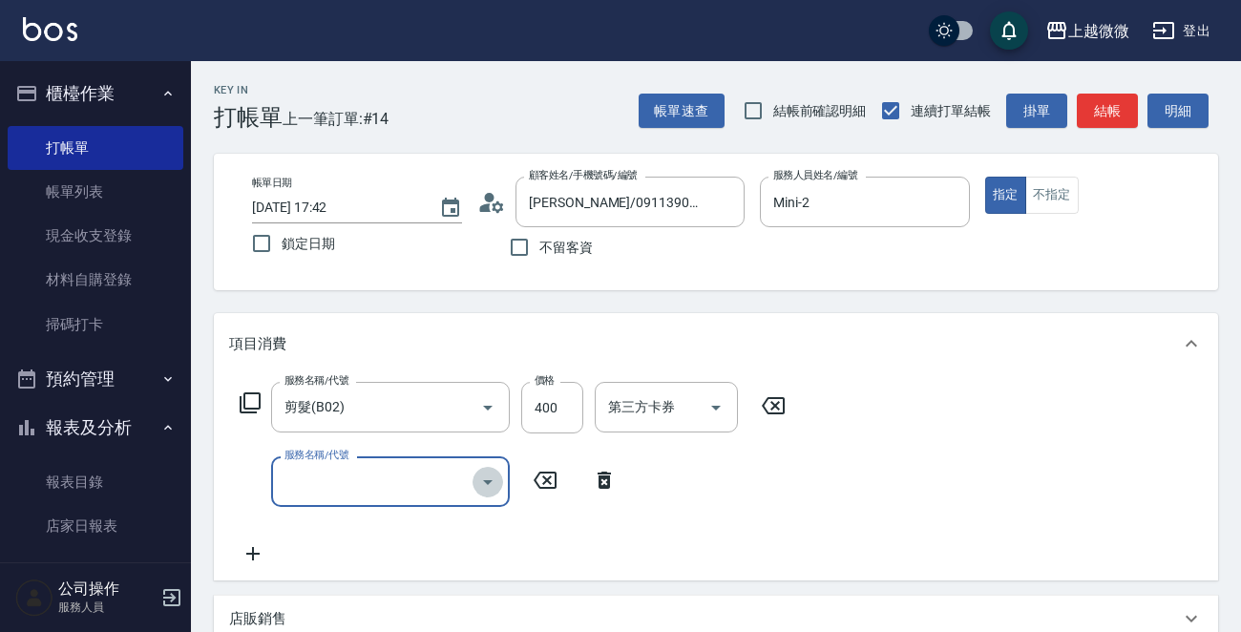
click at [486, 481] on icon "Open" at bounding box center [488, 482] width 10 height 5
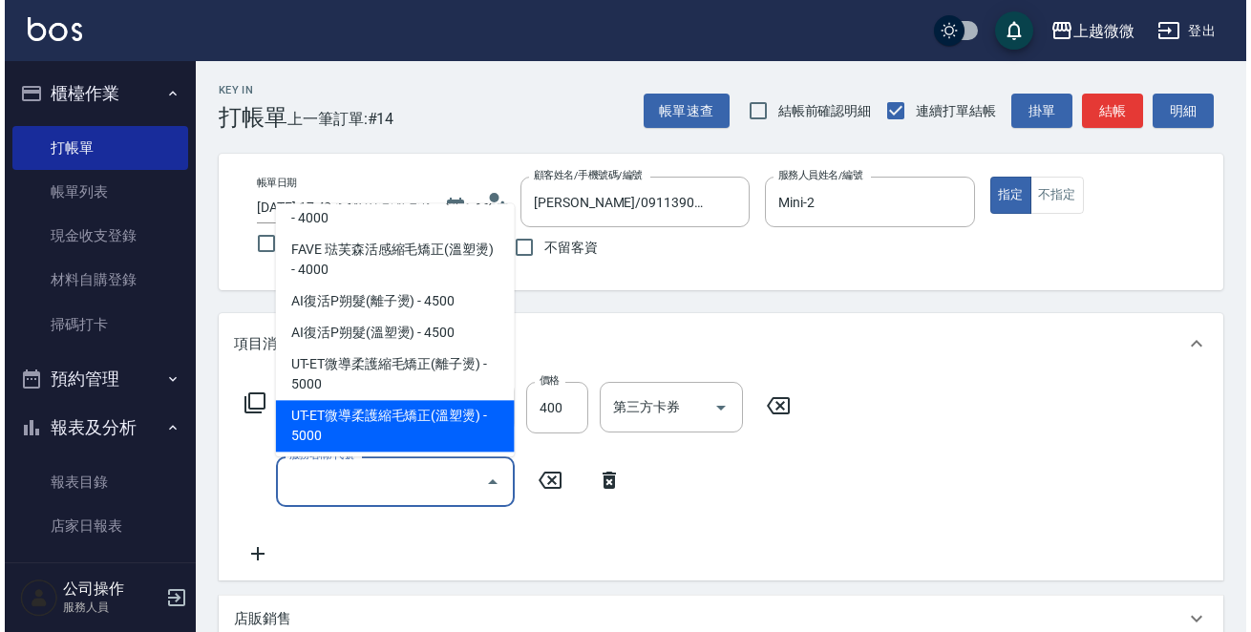
scroll to position [859, 0]
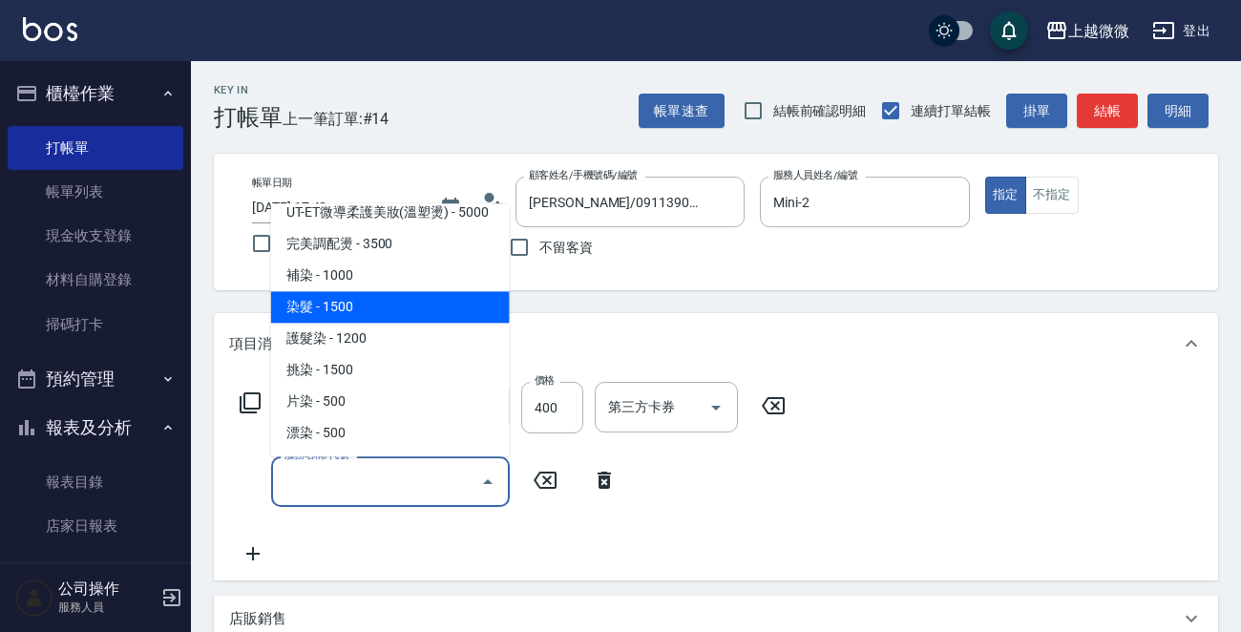
click at [377, 292] on span "染髮 - 1500" at bounding box center [390, 308] width 239 height 32
type input "染髮(D02)"
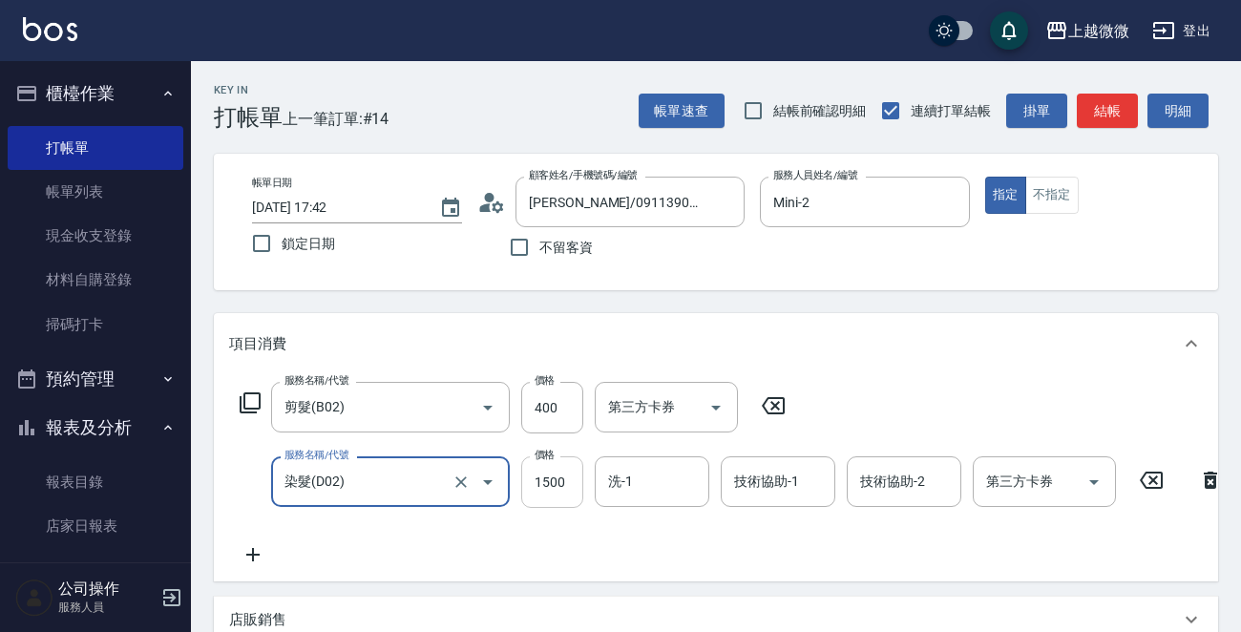
click at [559, 463] on input "1500" at bounding box center [552, 482] width 62 height 52
type input "2250"
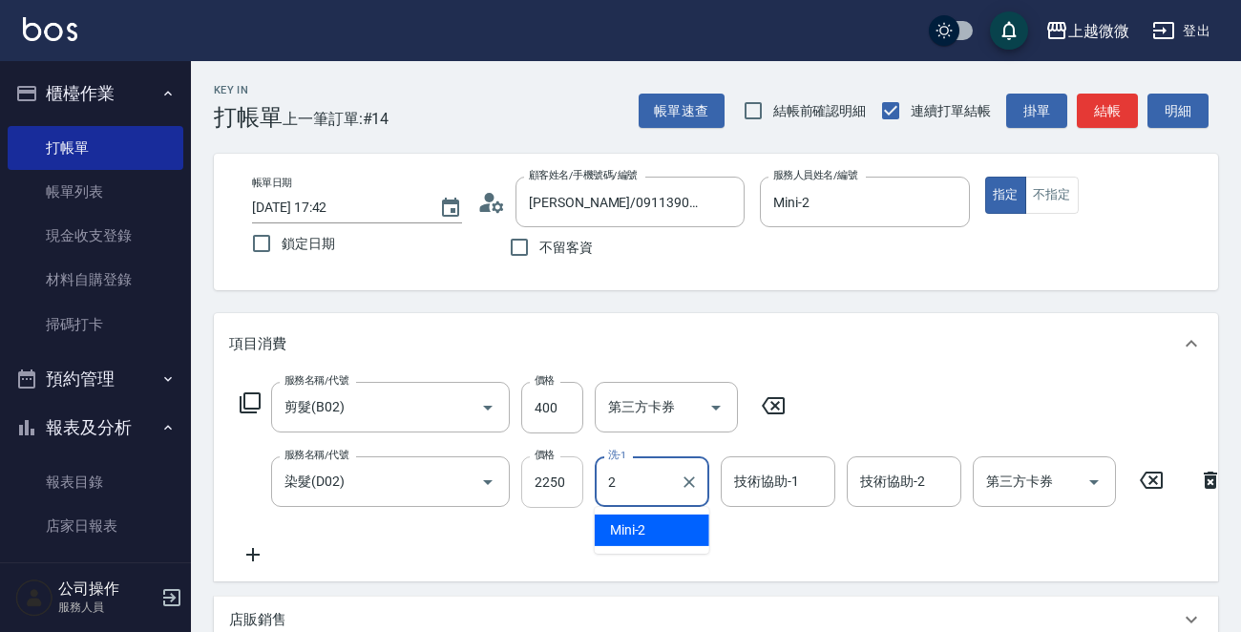
type input "Mini-2"
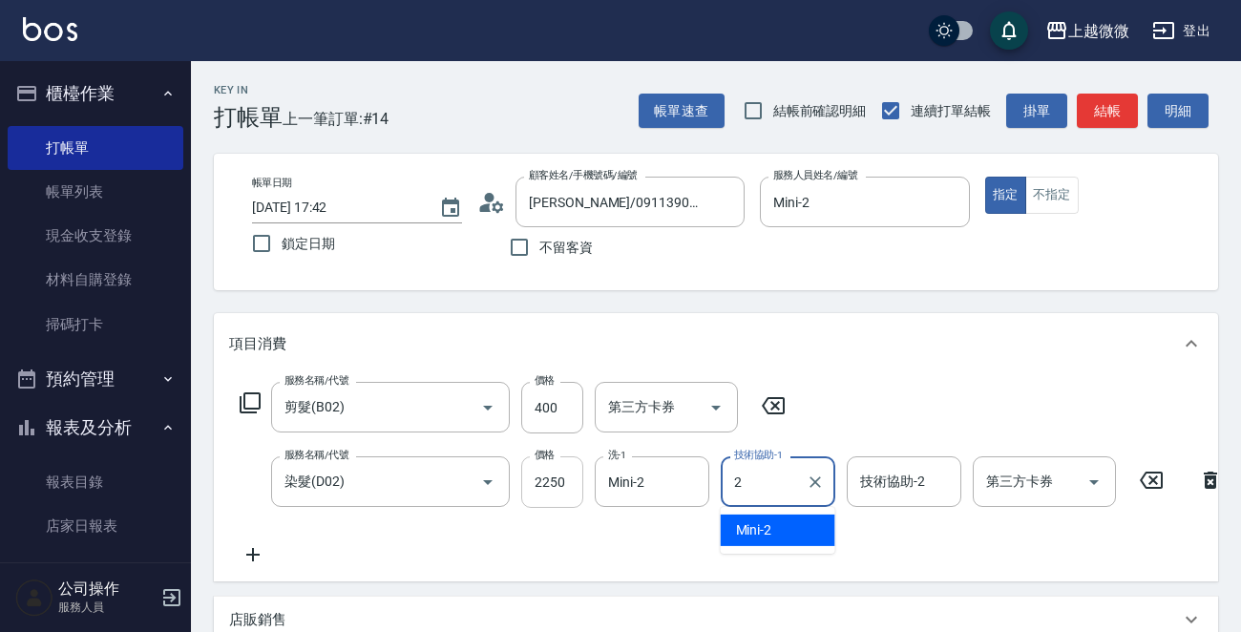
type input "Mini-2"
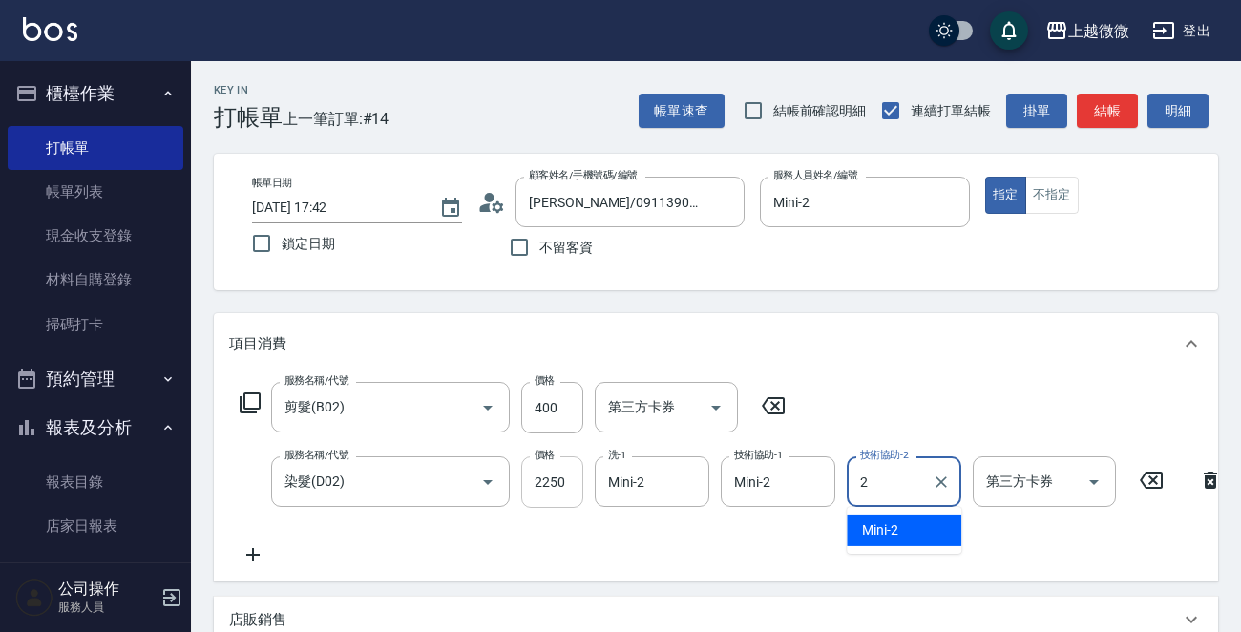
type input "Mini-2"
click at [256, 555] on icon at bounding box center [252, 554] width 13 height 13
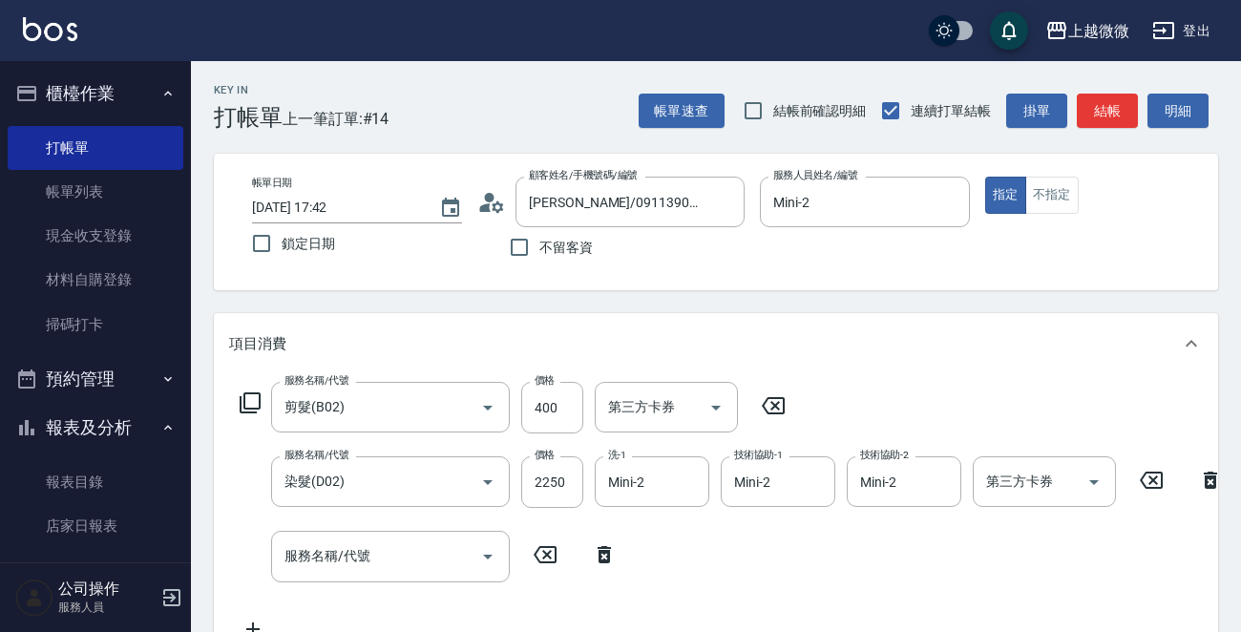
click at [254, 403] on icon at bounding box center [250, 402] width 23 height 23
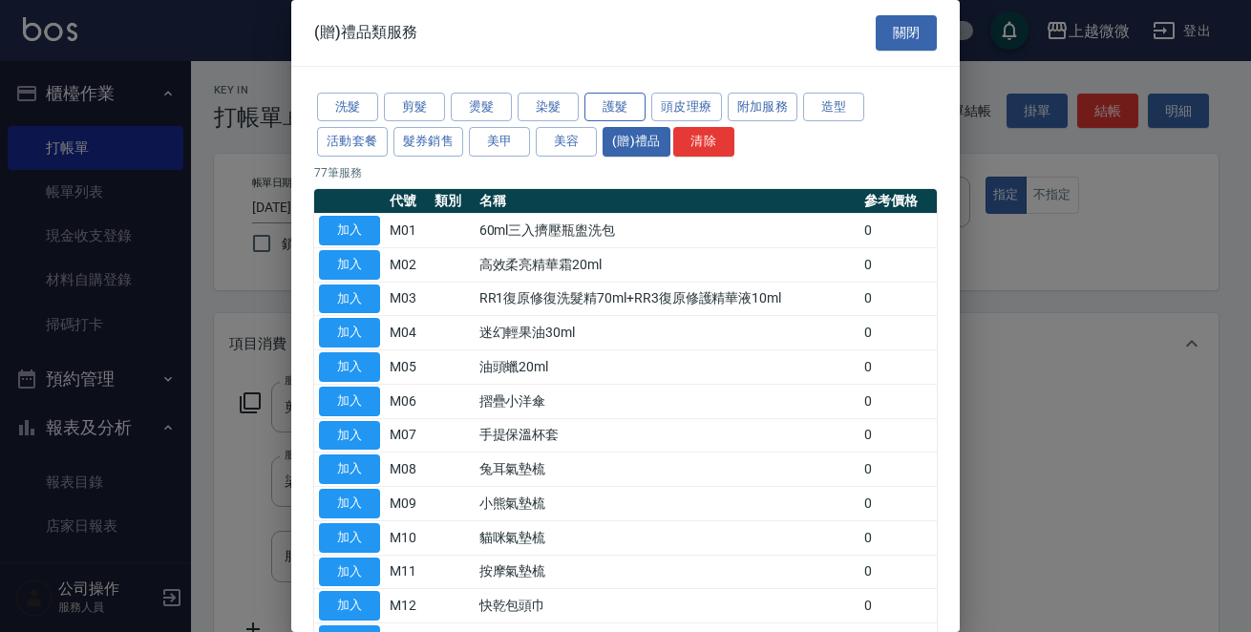
click at [638, 104] on button "護髮" at bounding box center [614, 108] width 61 height 30
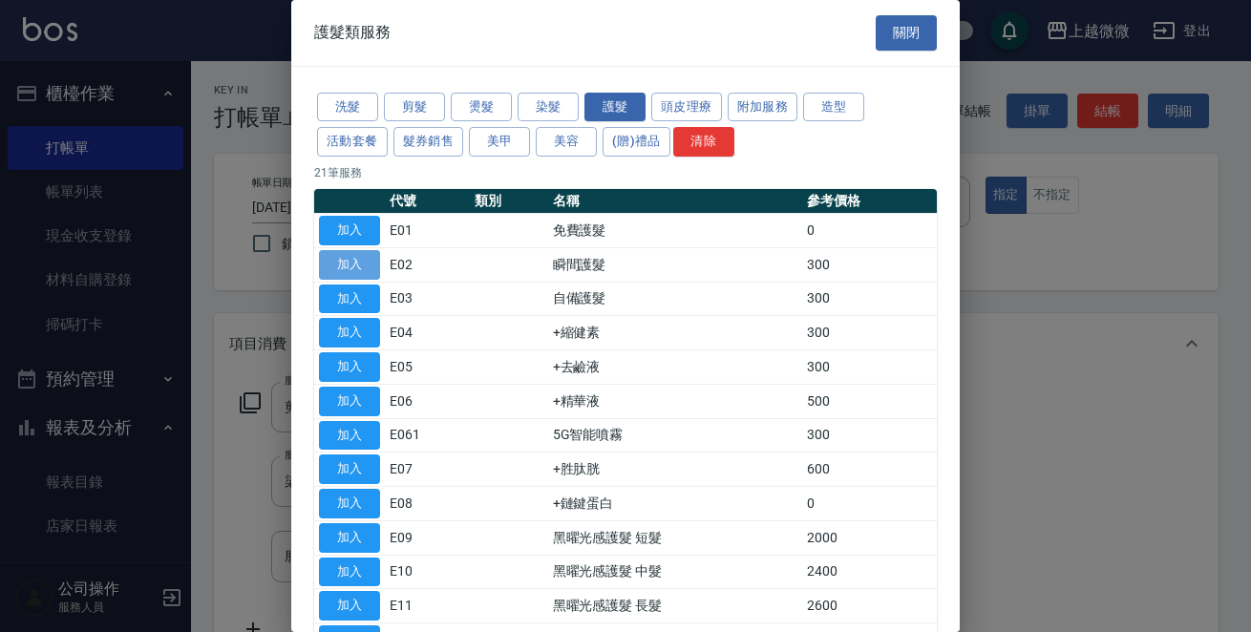
click at [348, 263] on button "加入" at bounding box center [349, 265] width 61 height 30
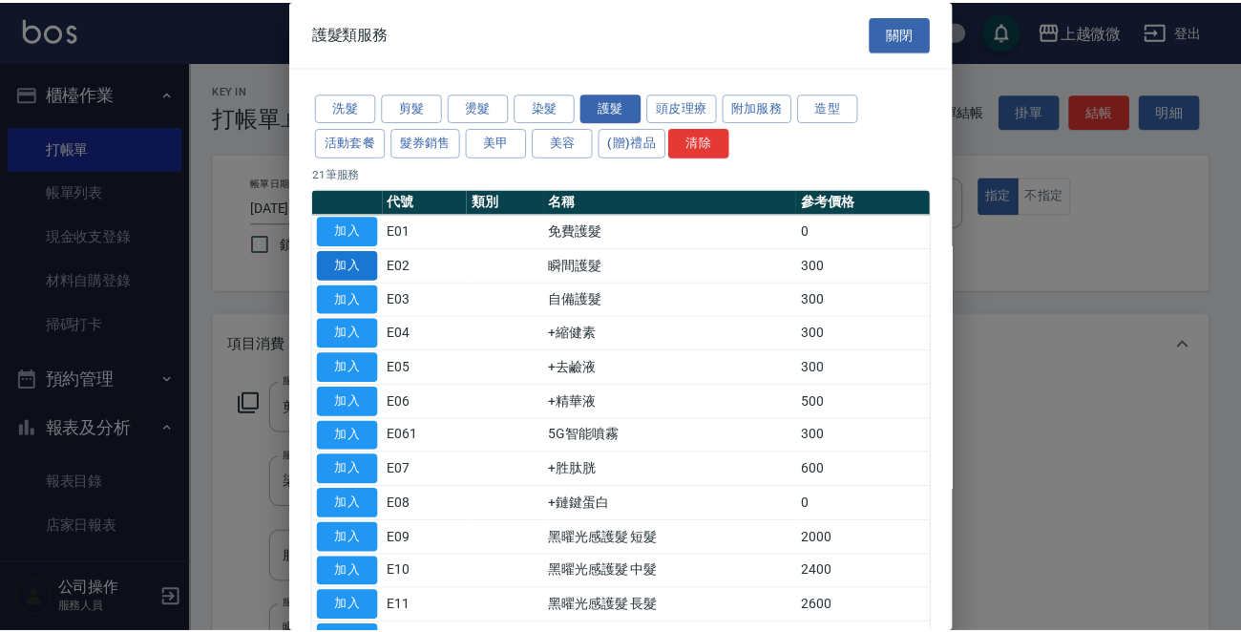
scroll to position [14, 0]
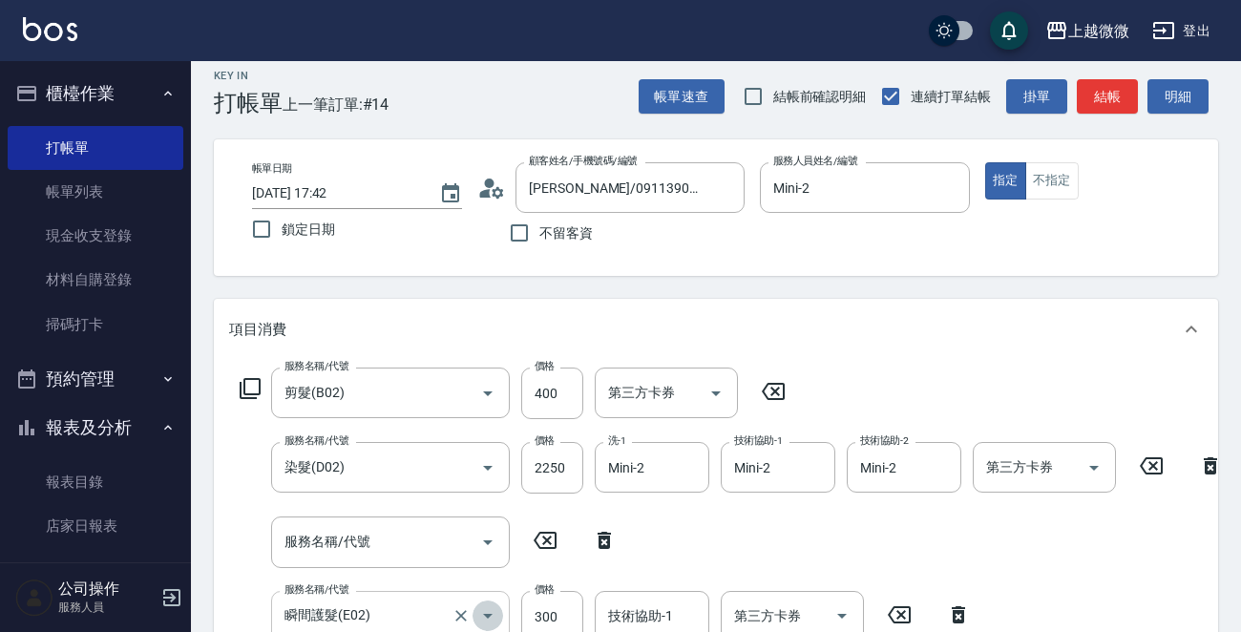
click at [494, 610] on icon "Open" at bounding box center [487, 615] width 23 height 23
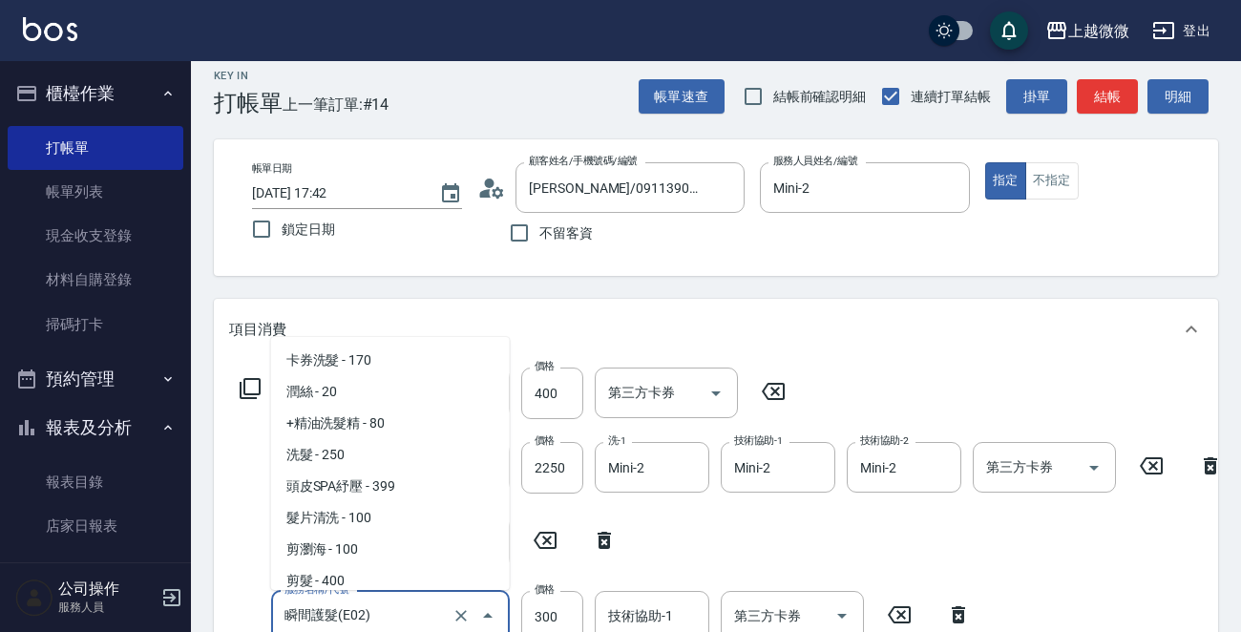
scroll to position [905, 0]
click at [459, 613] on icon "Clear" at bounding box center [460, 615] width 11 height 11
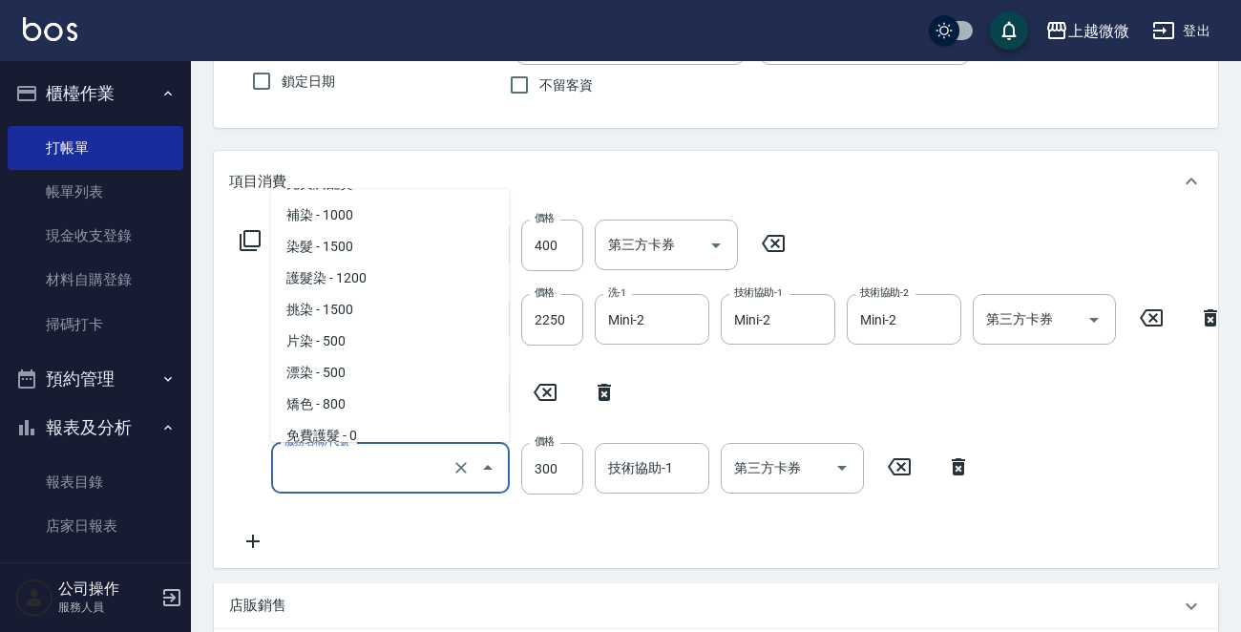
scroll to position [205, 0]
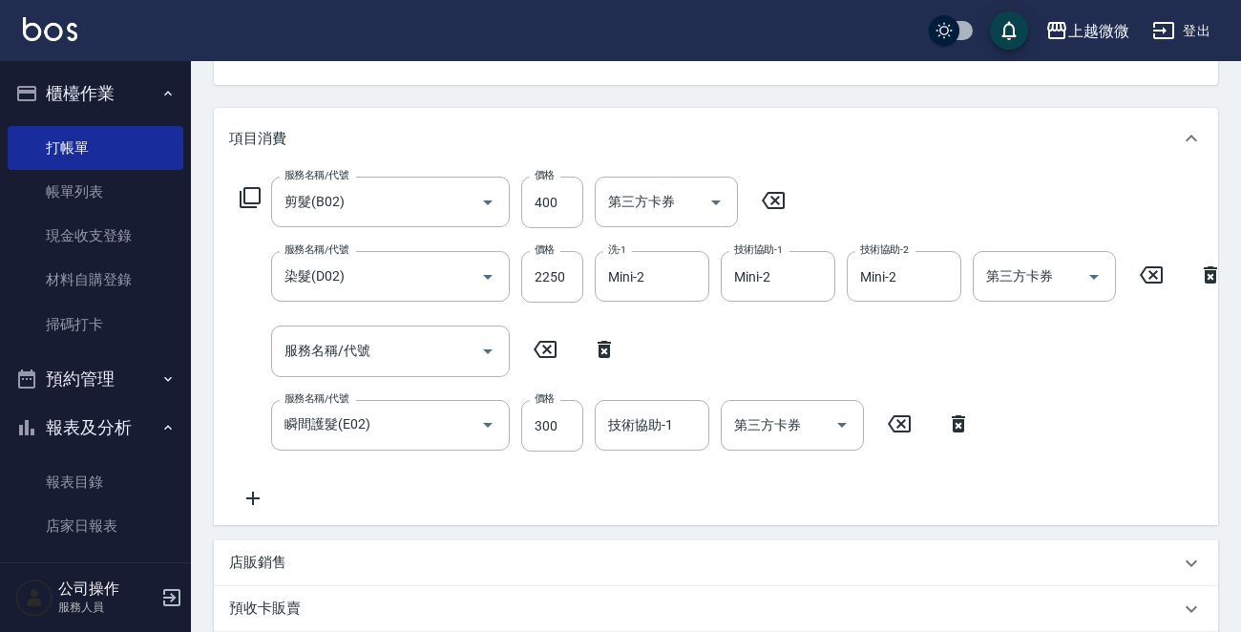
click at [251, 193] on icon at bounding box center [250, 197] width 23 height 23
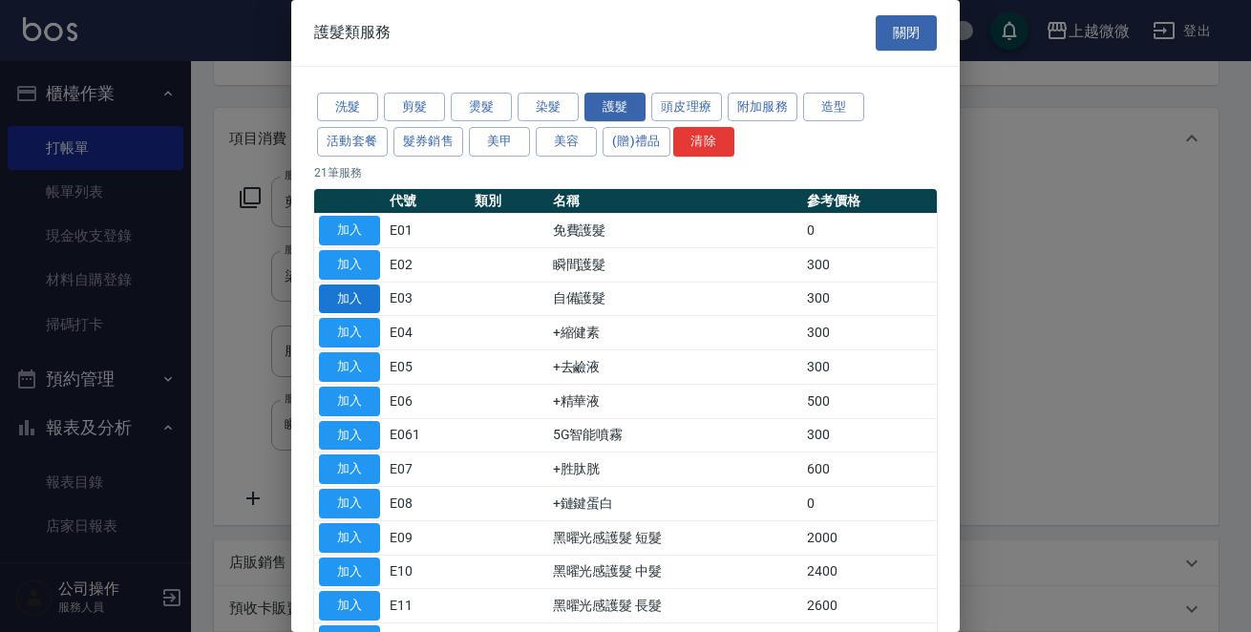
click at [362, 298] on button "加入" at bounding box center [349, 299] width 61 height 30
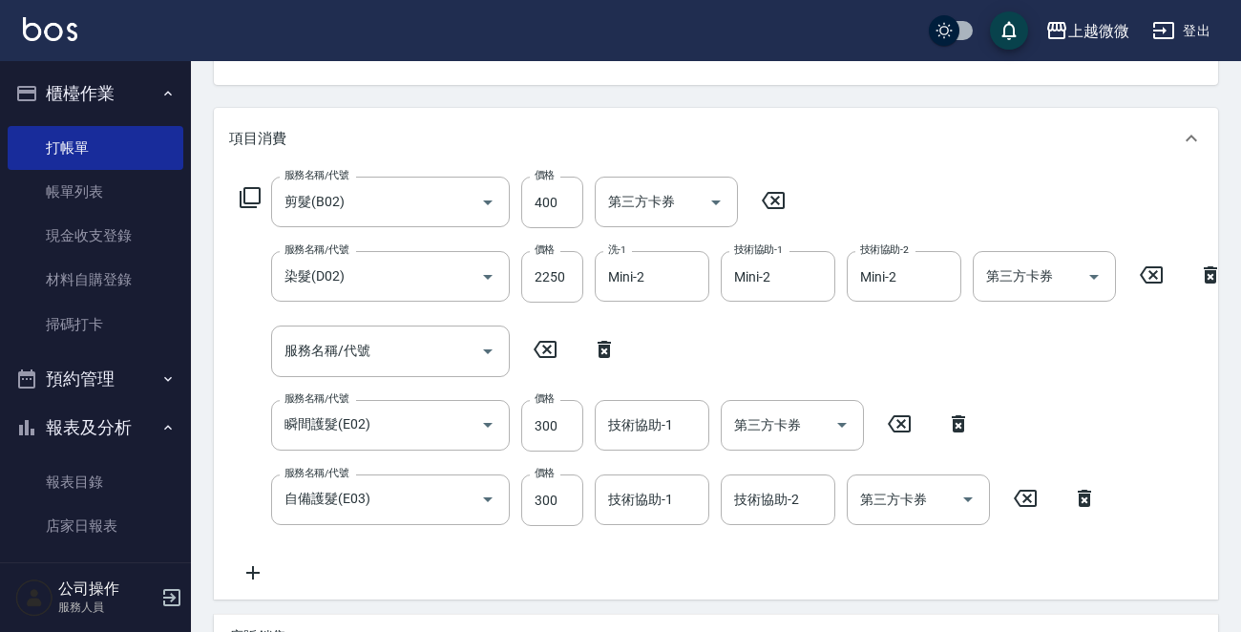
click at [963, 427] on icon at bounding box center [958, 423] width 13 height 17
type input "自備護髮(E03)"
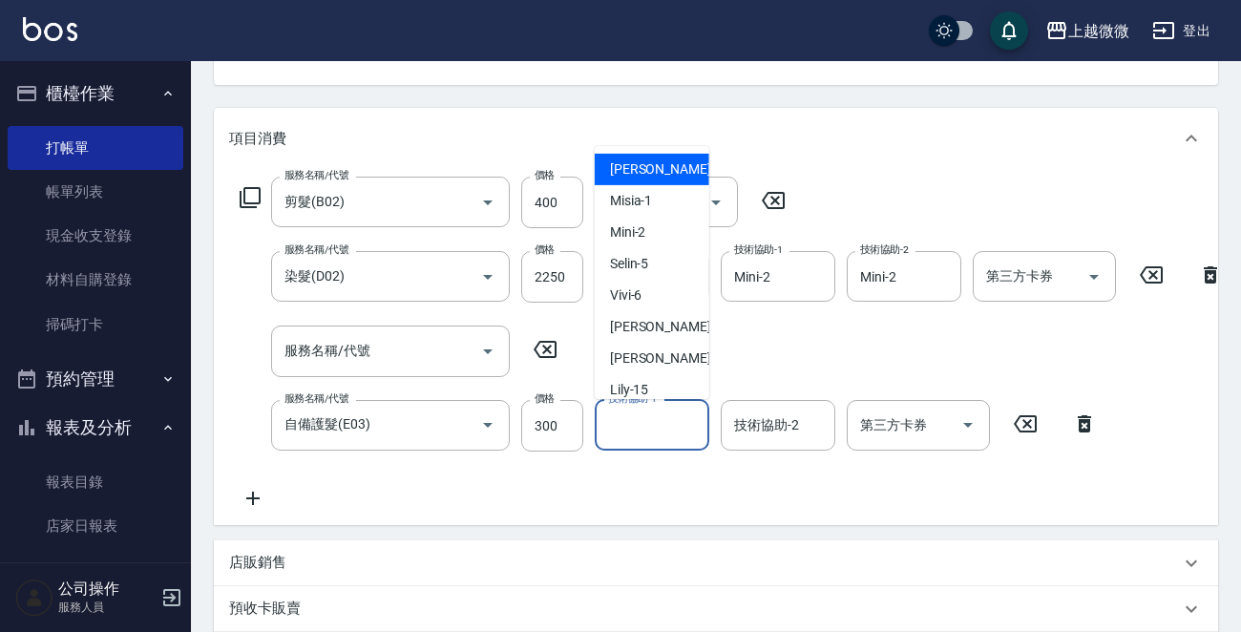
click at [620, 411] on div "技術協助-1 技術協助-1" at bounding box center [652, 425] width 115 height 51
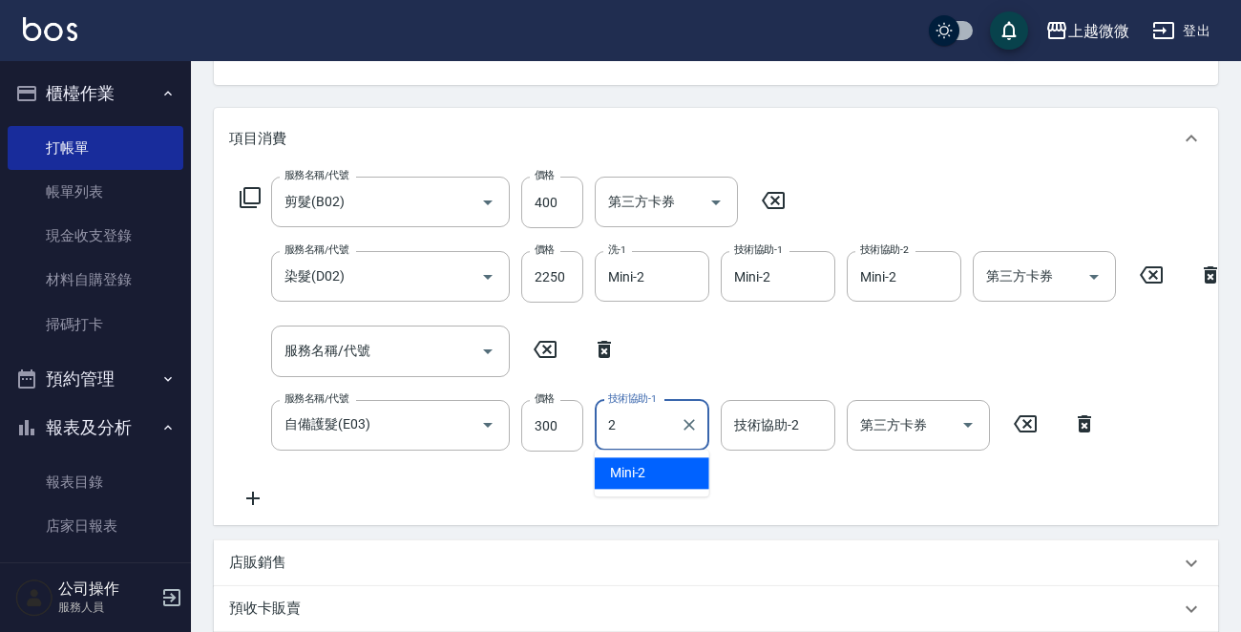
type input "Mini-2"
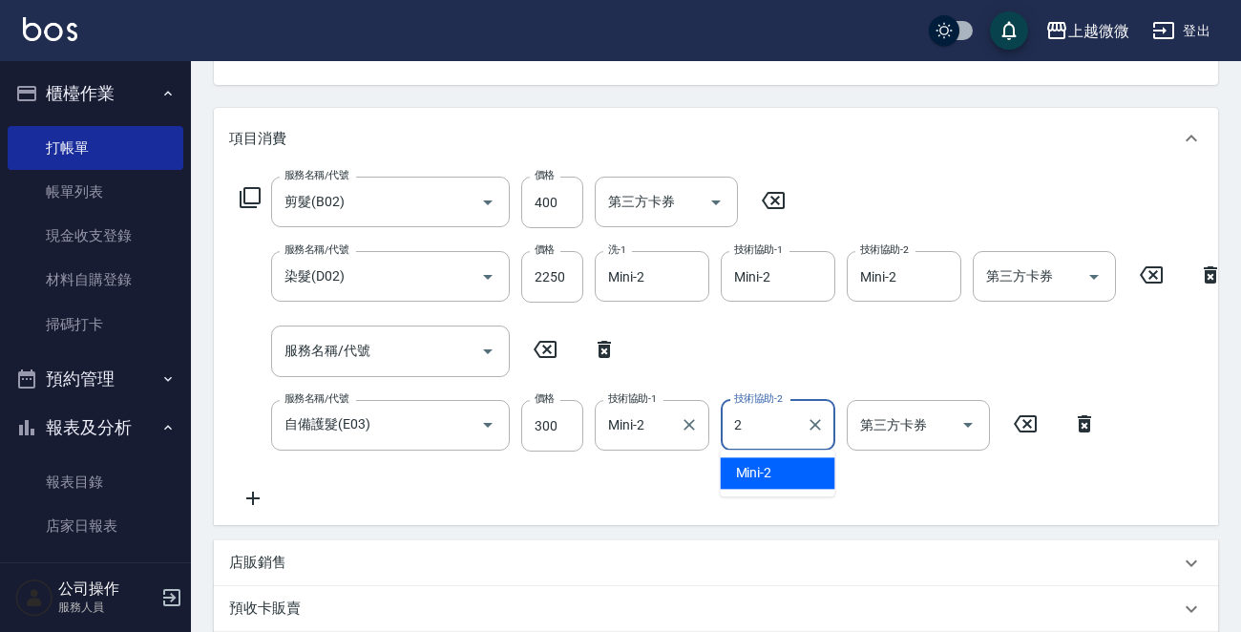
type input "Mini-2"
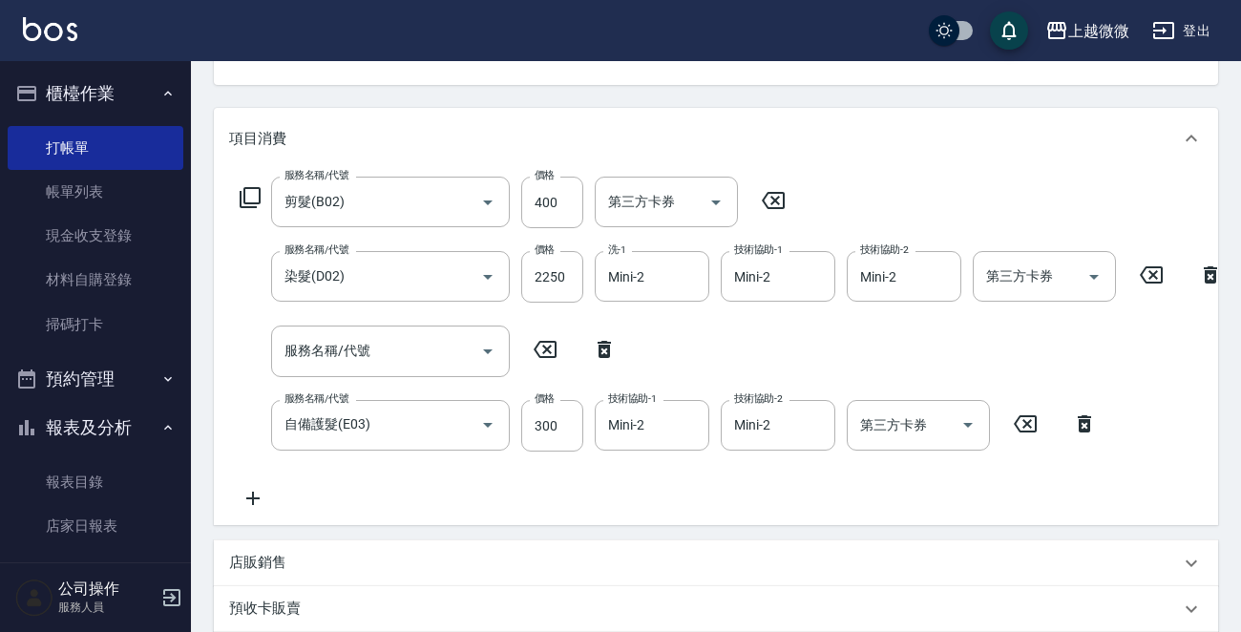
click at [253, 492] on icon at bounding box center [252, 498] width 13 height 13
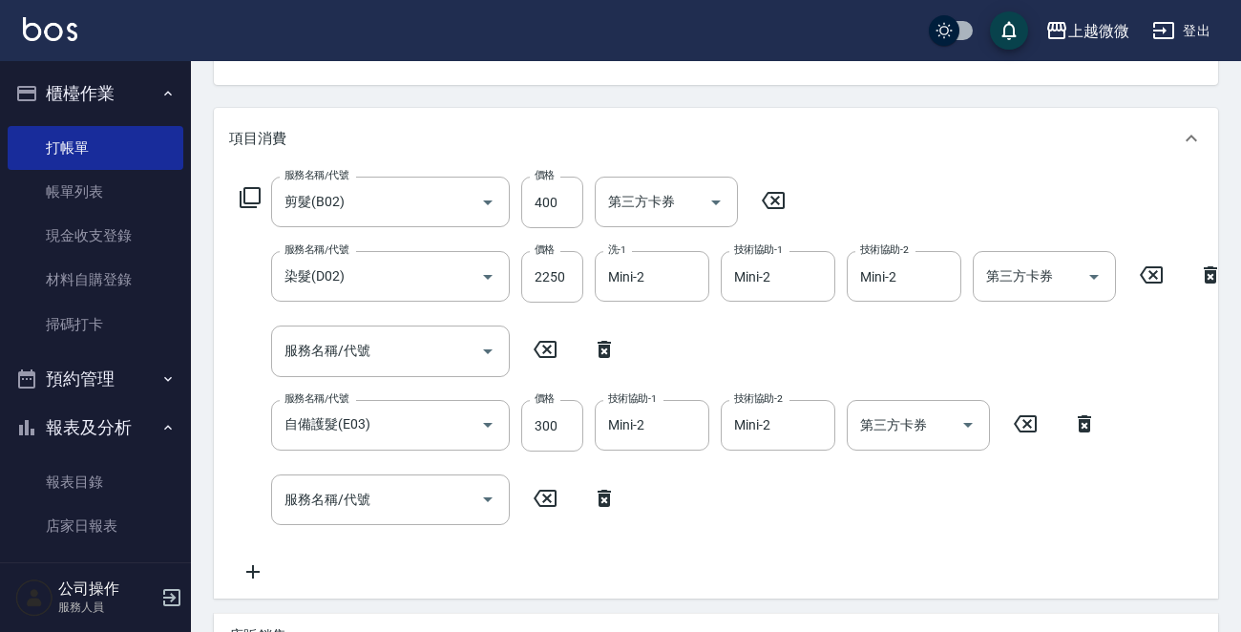
click at [254, 204] on icon at bounding box center [250, 197] width 23 height 23
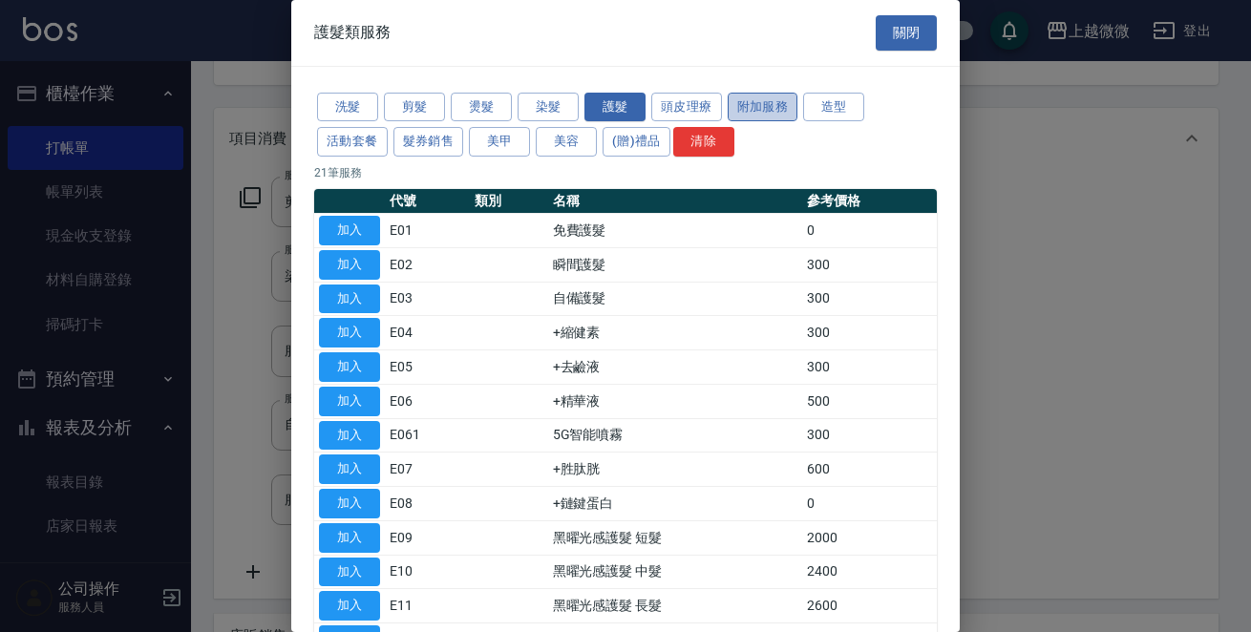
click at [739, 104] on button "附加服務" at bounding box center [762, 108] width 71 height 30
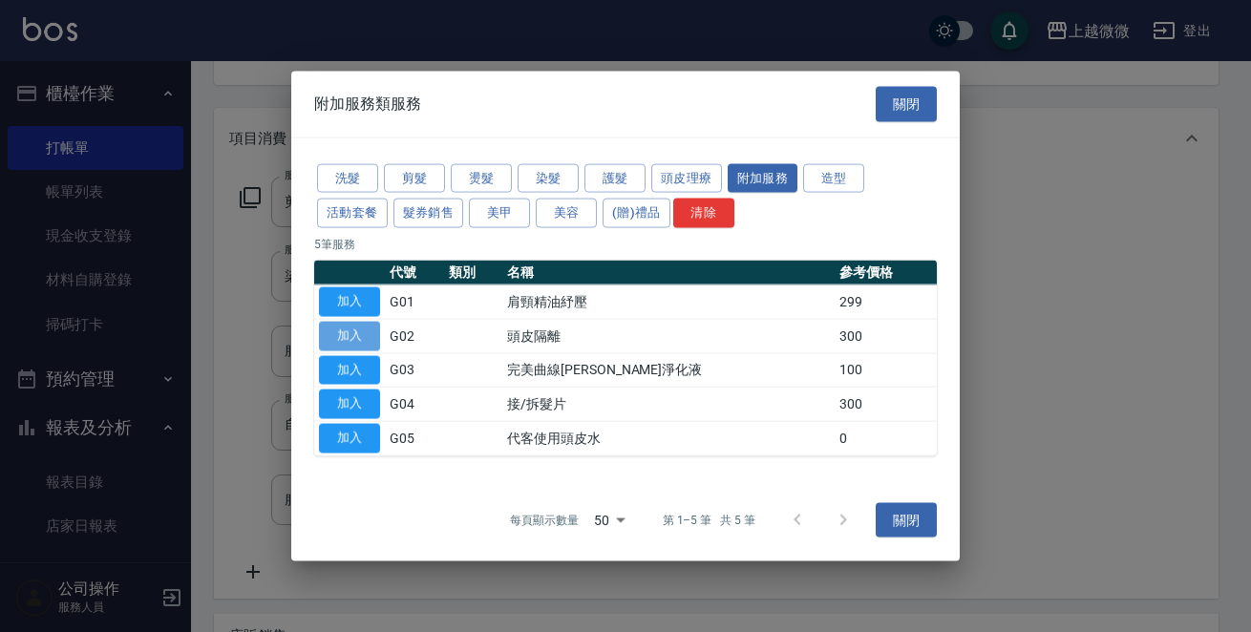
click at [344, 337] on button "加入" at bounding box center [349, 336] width 61 height 30
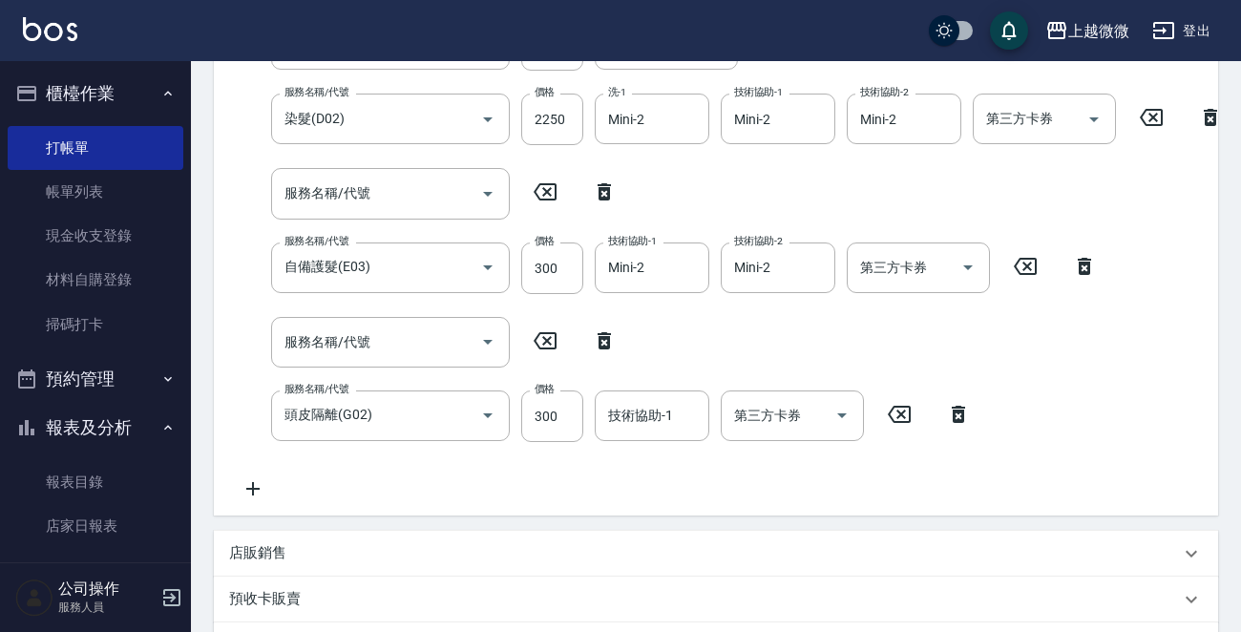
scroll to position [396, 0]
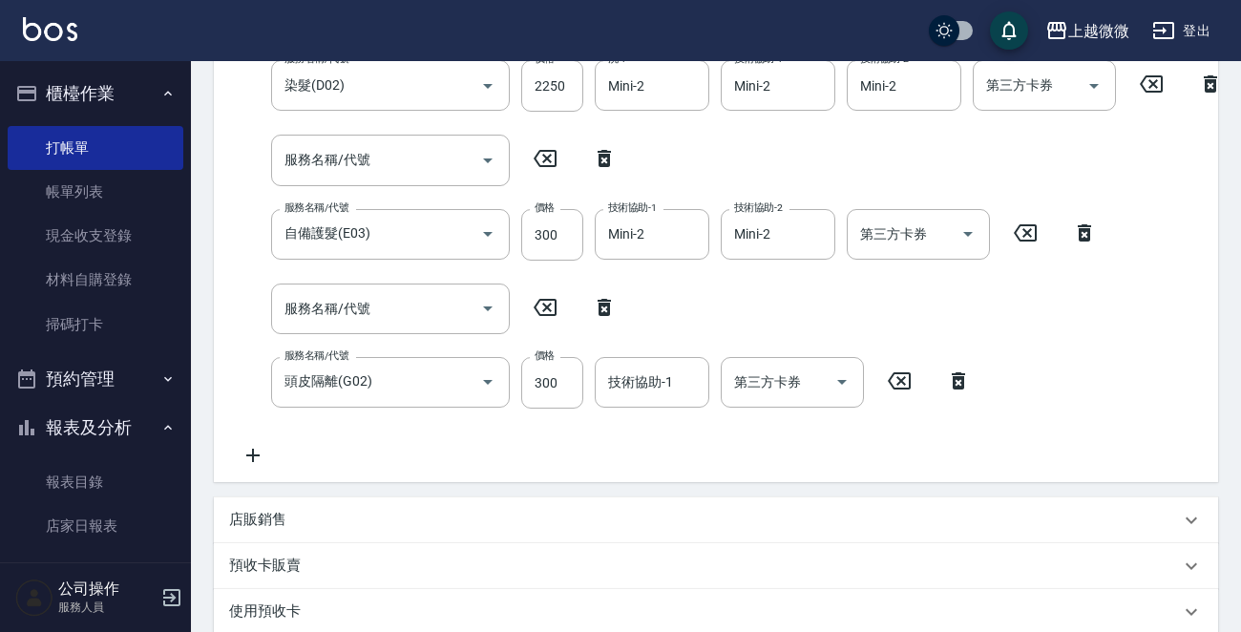
click at [250, 457] on icon at bounding box center [253, 455] width 48 height 23
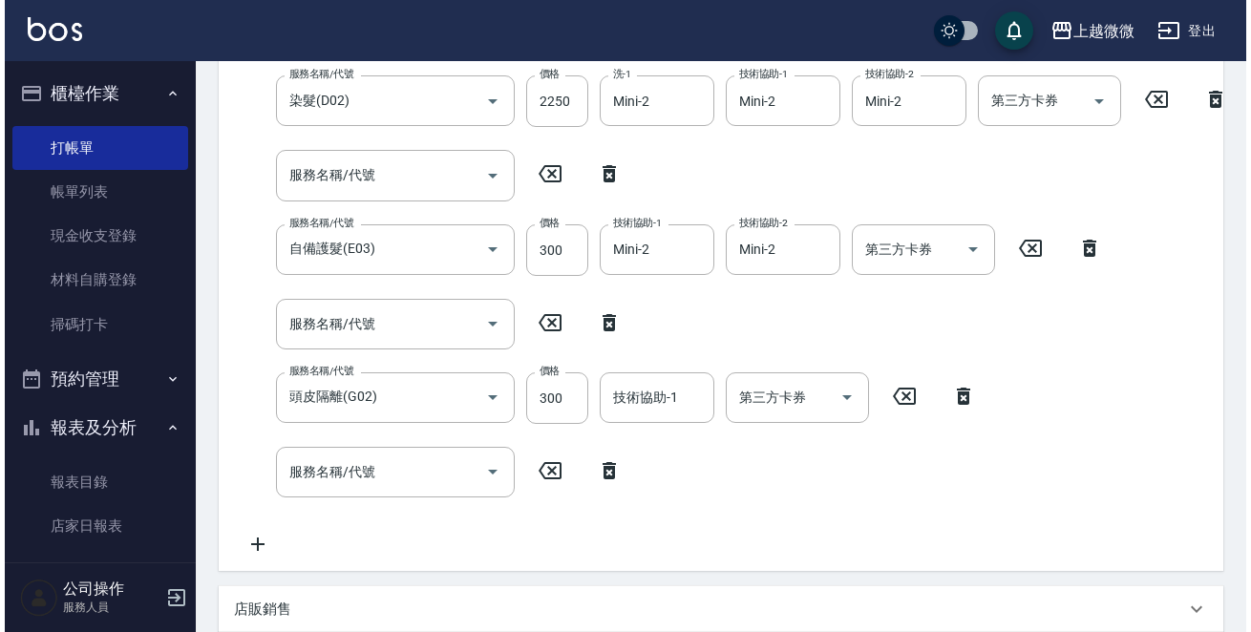
scroll to position [110, 0]
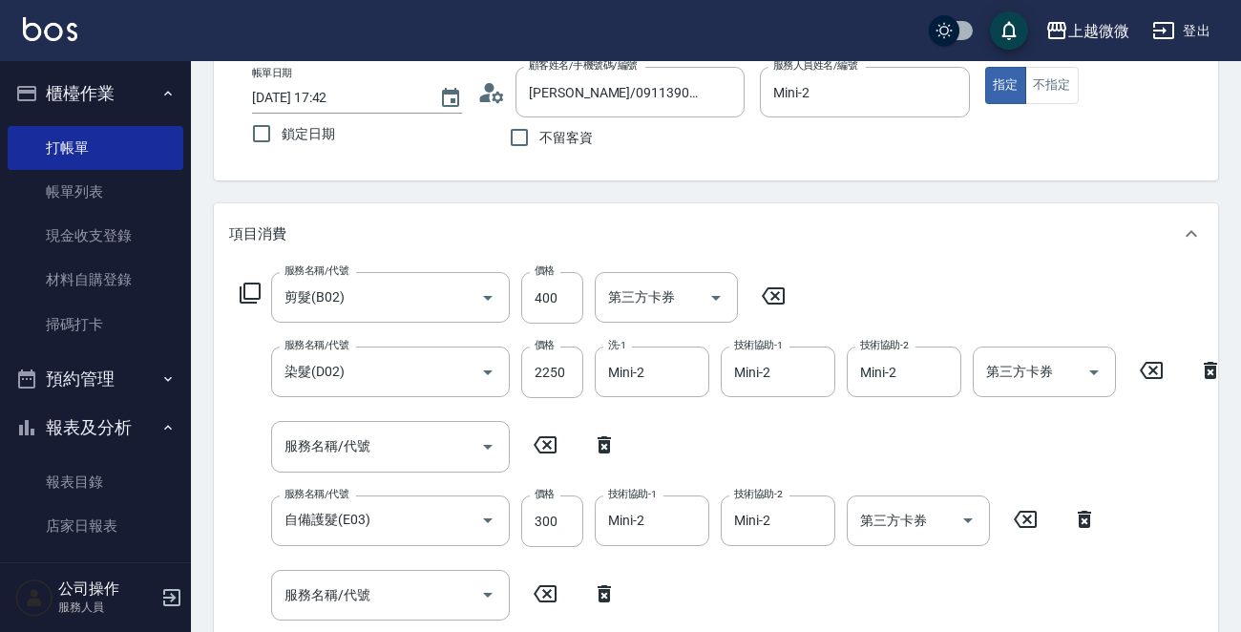
click at [255, 291] on icon at bounding box center [250, 293] width 23 height 23
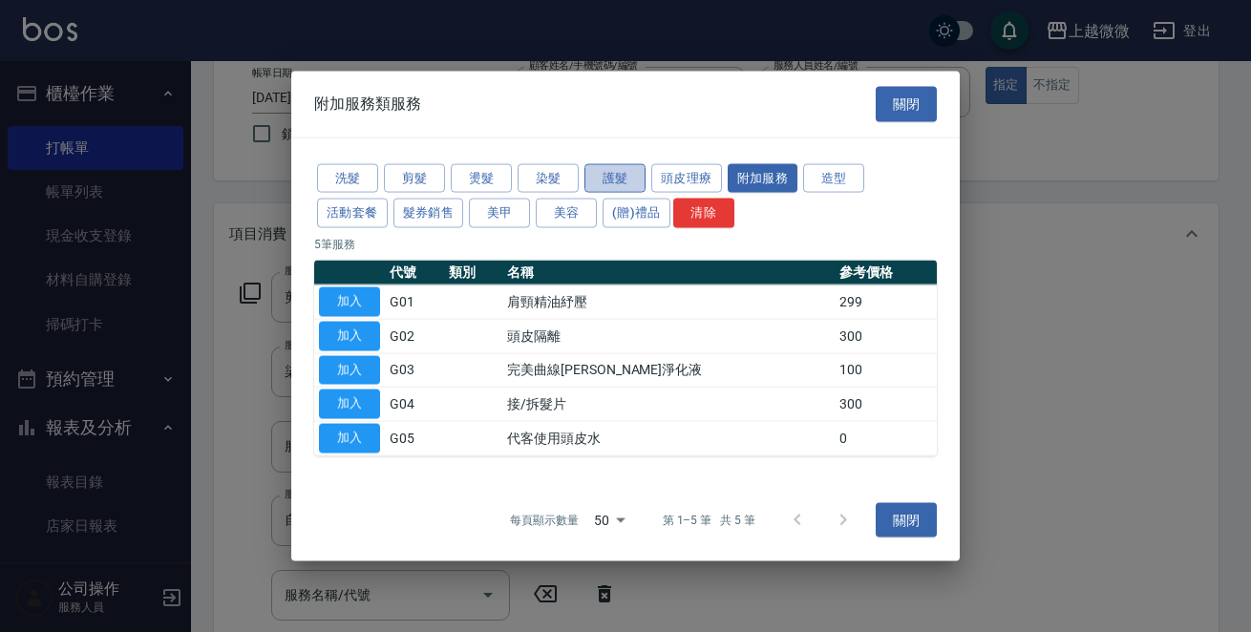
click at [619, 173] on button "護髮" at bounding box center [614, 178] width 61 height 30
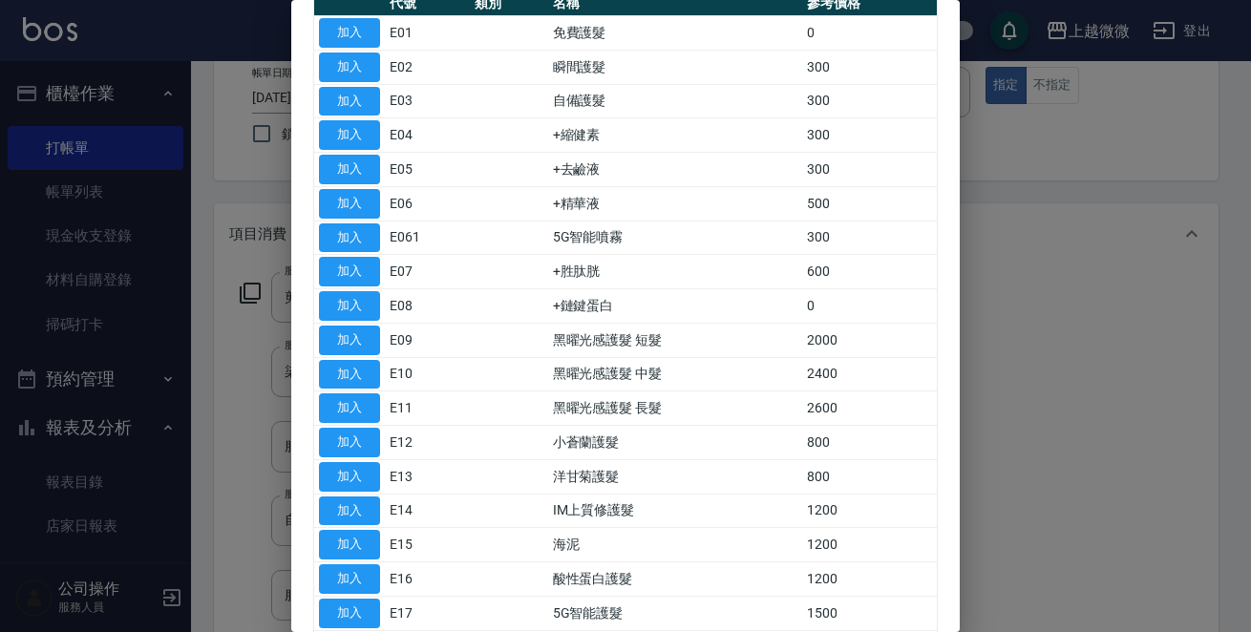
scroll to position [19, 0]
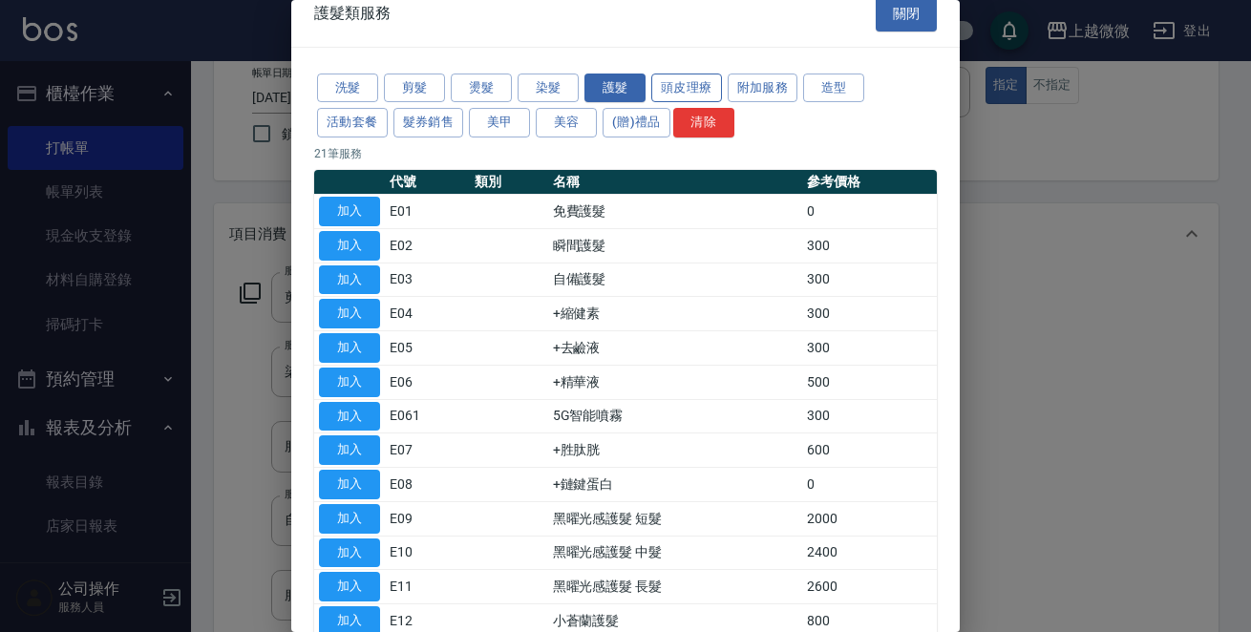
click at [694, 83] on button "頭皮理療" at bounding box center [686, 89] width 71 height 30
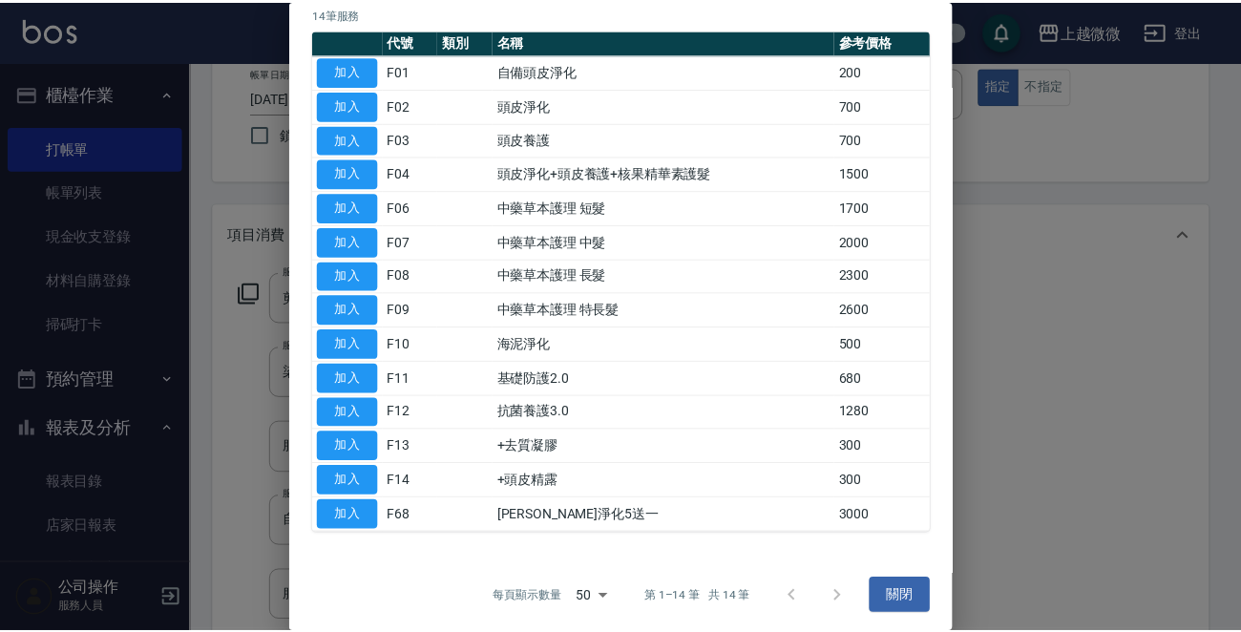
scroll to position [162, 0]
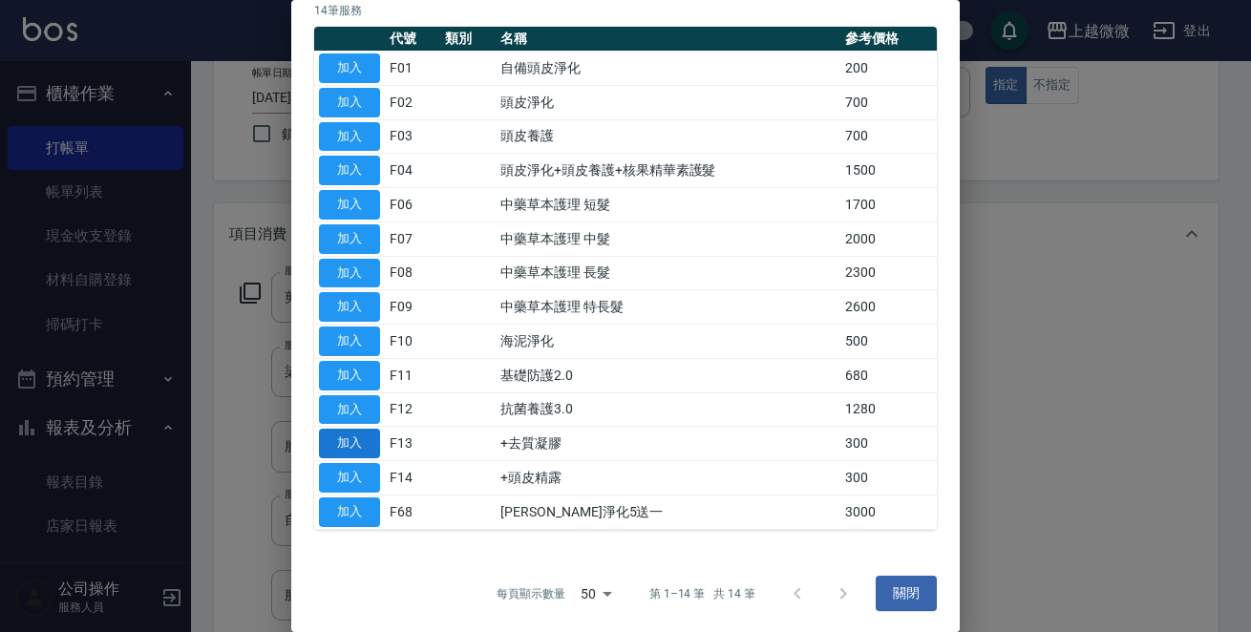
click at [330, 433] on button "加入" at bounding box center [349, 444] width 61 height 30
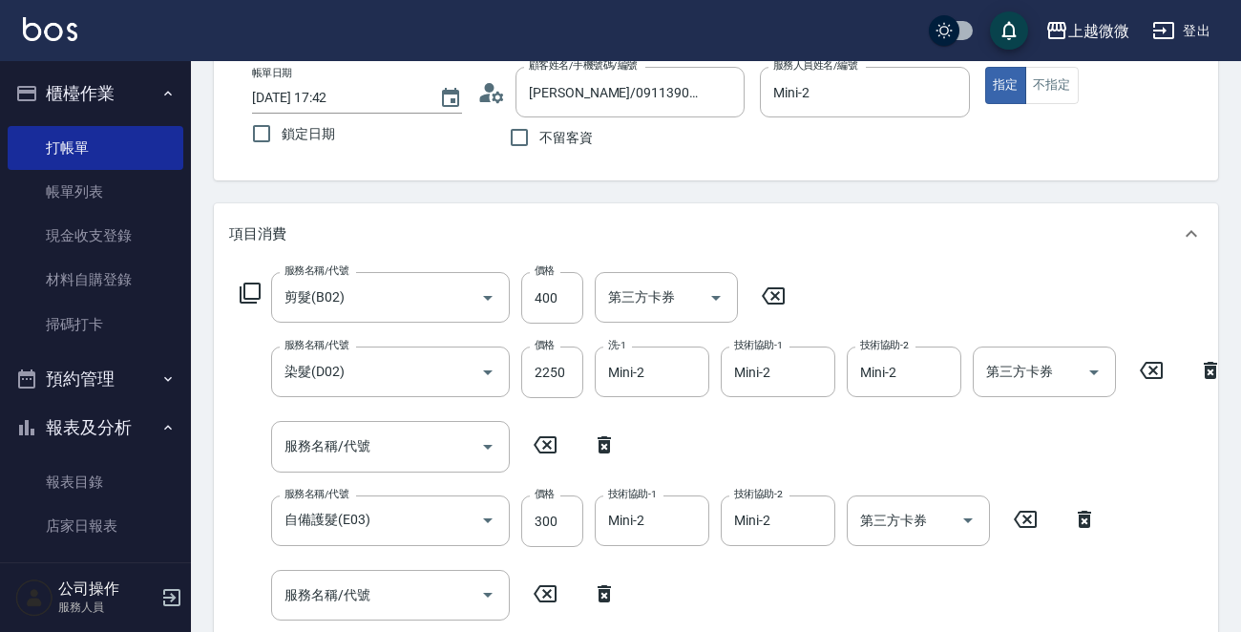
scroll to position [396, 0]
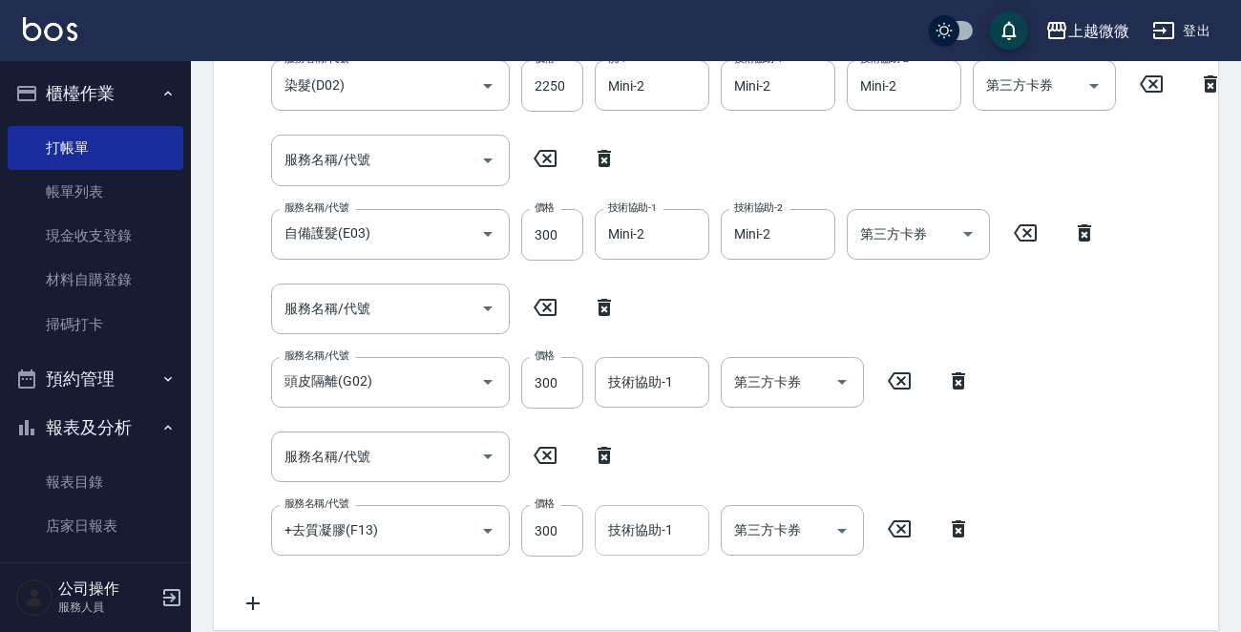
click at [630, 525] on div "技術協助-1 技術協助-1" at bounding box center [652, 530] width 115 height 51
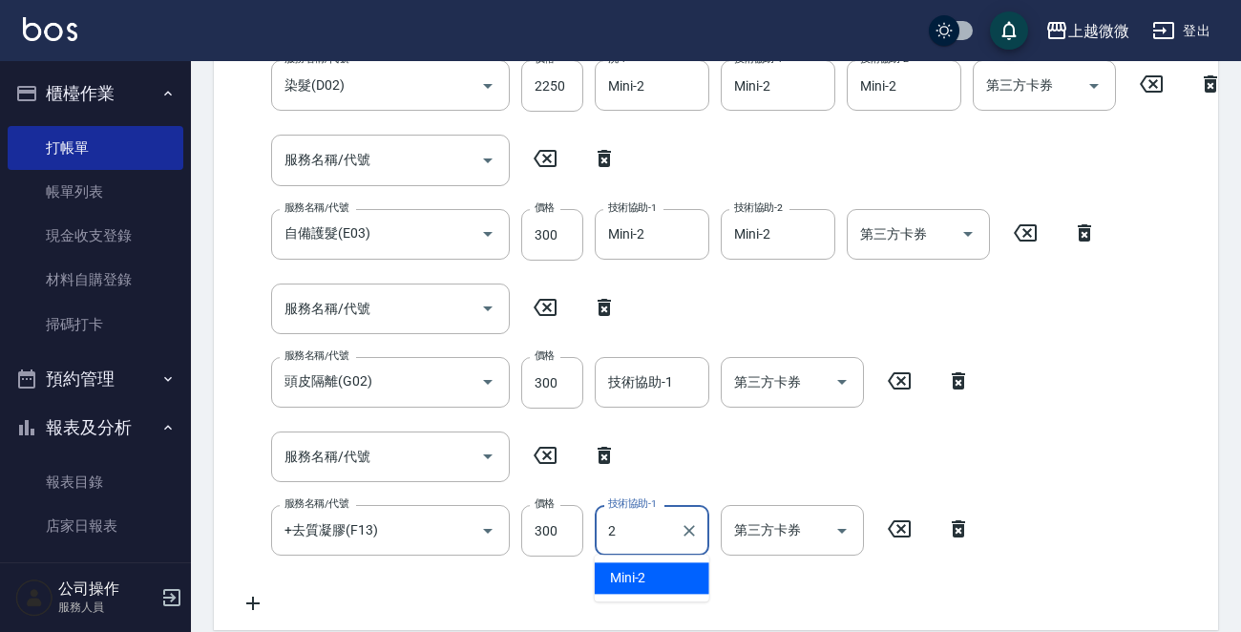
type input "Mini-2"
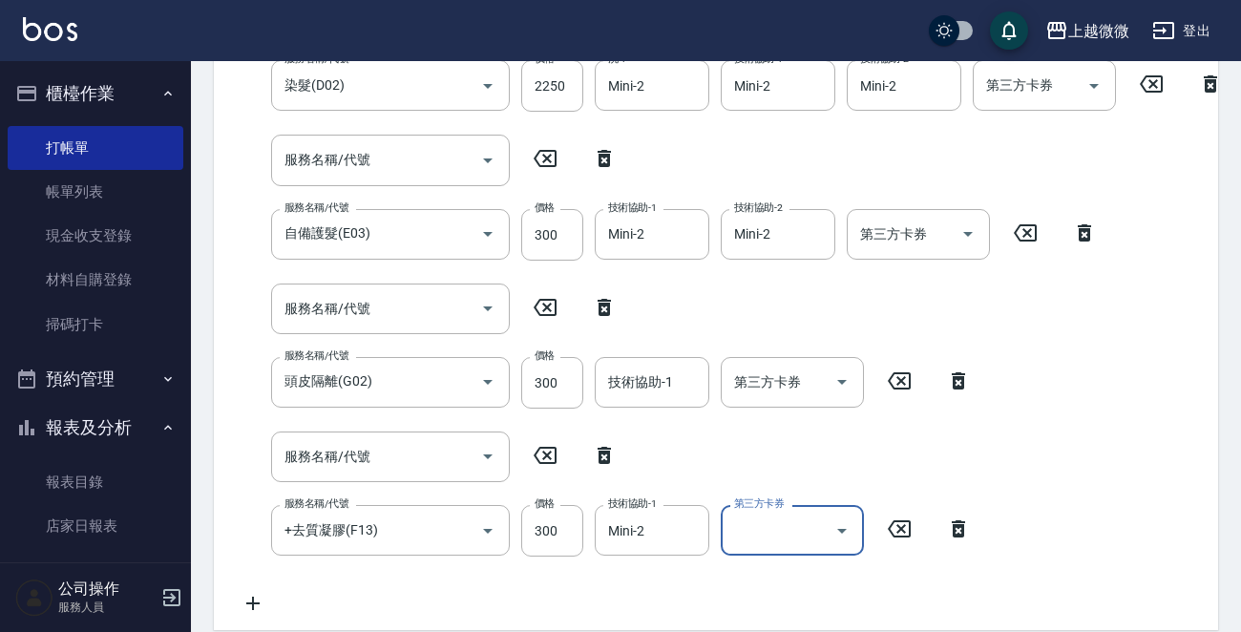
click at [603, 452] on icon at bounding box center [604, 455] width 13 height 17
type input "+去質凝膠(F13)"
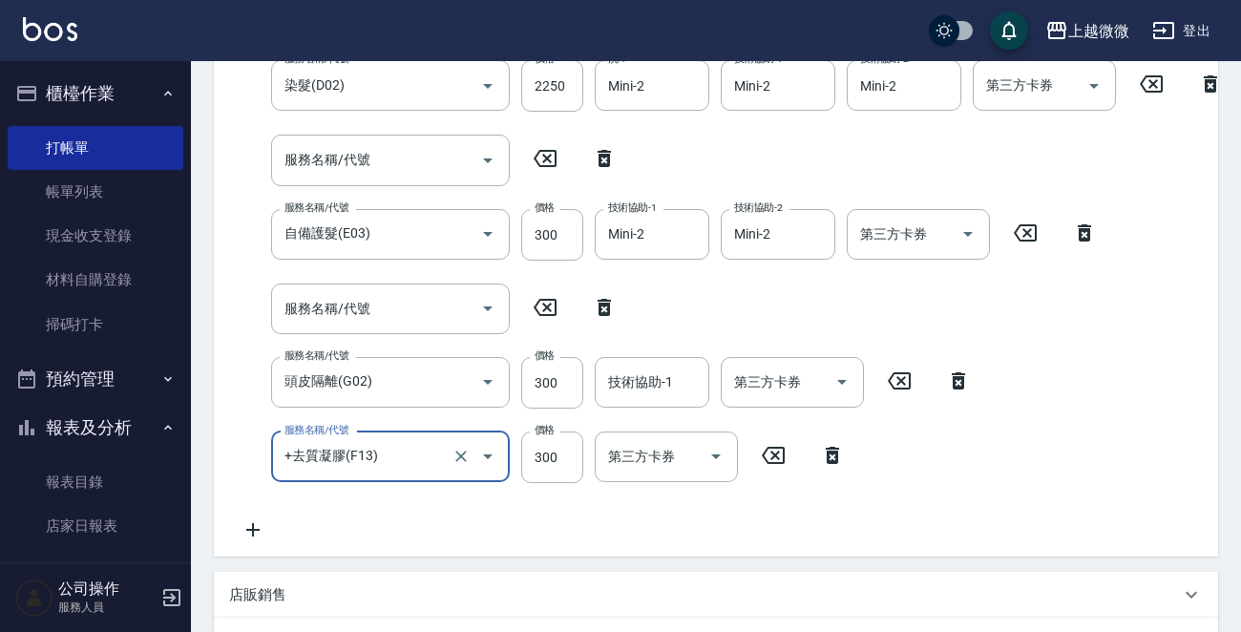
scroll to position [390, 0]
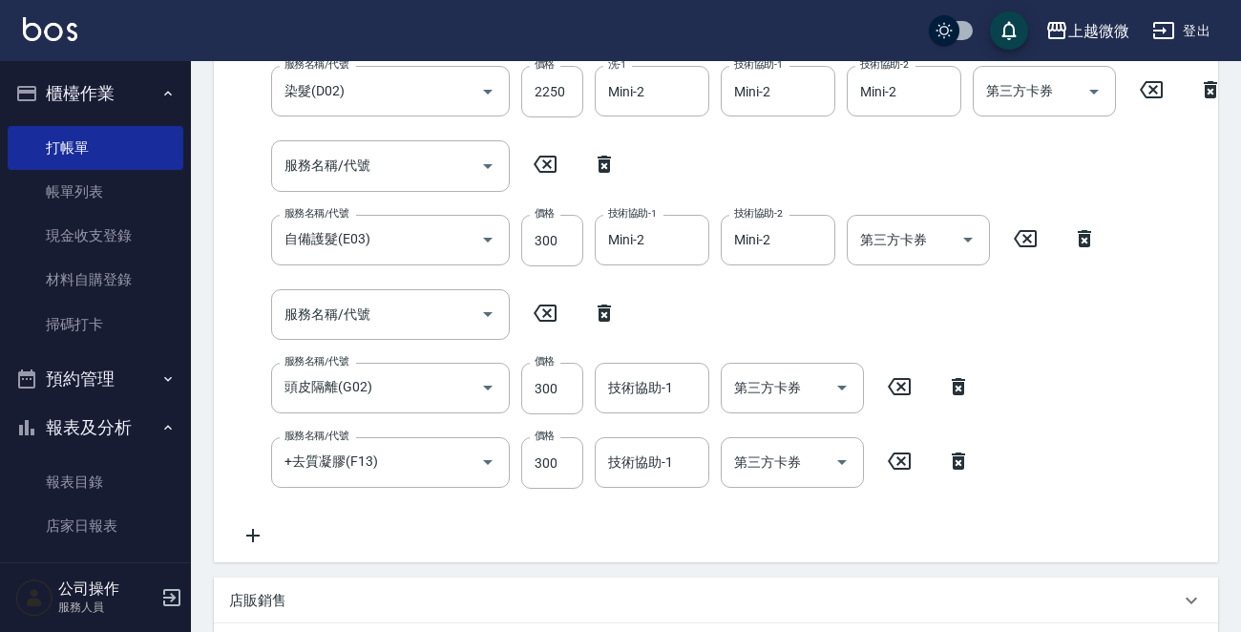
click at [602, 314] on icon at bounding box center [604, 313] width 48 height 23
type input "頭皮隔離(G02)"
type input "+去質凝膠(F13)"
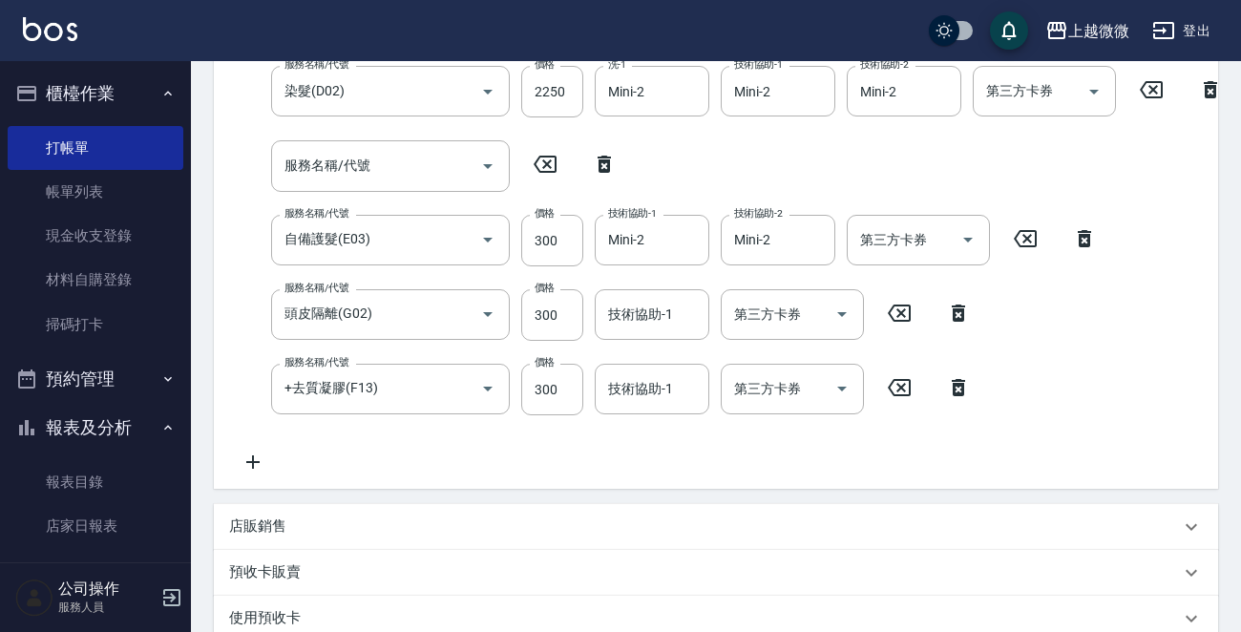
click at [603, 158] on icon at bounding box center [604, 164] width 48 height 23
type input "自備護髮(E03)"
type input "頭皮隔離(G02)"
type input "+去質凝膠(F13)"
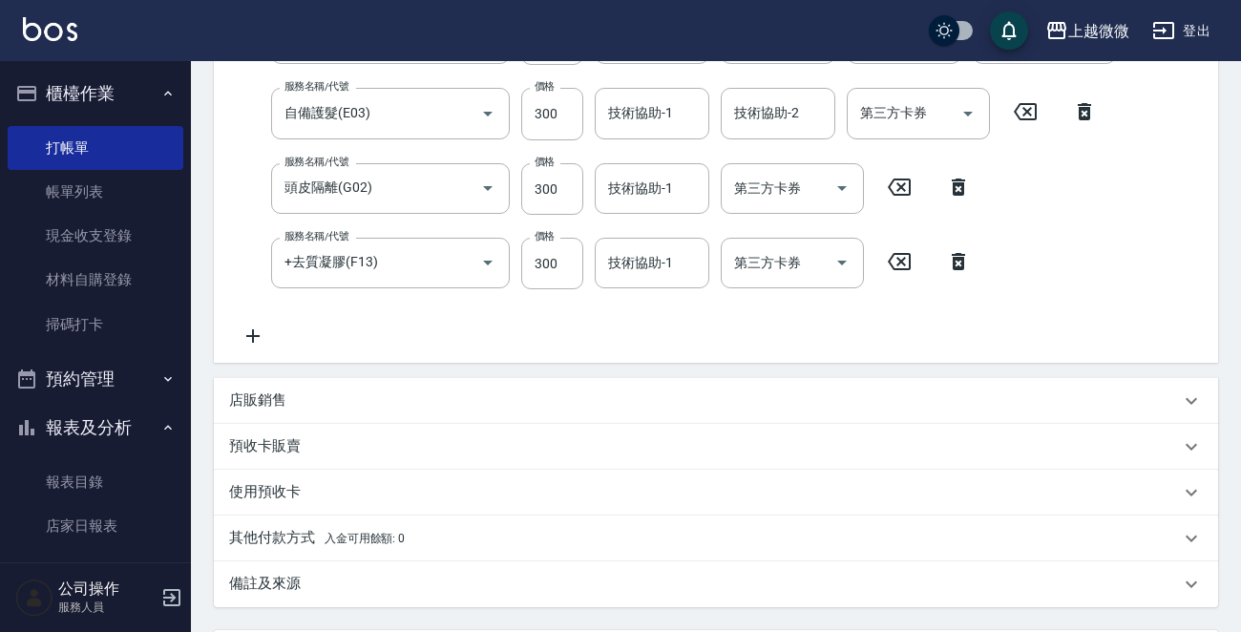
scroll to position [644, 0]
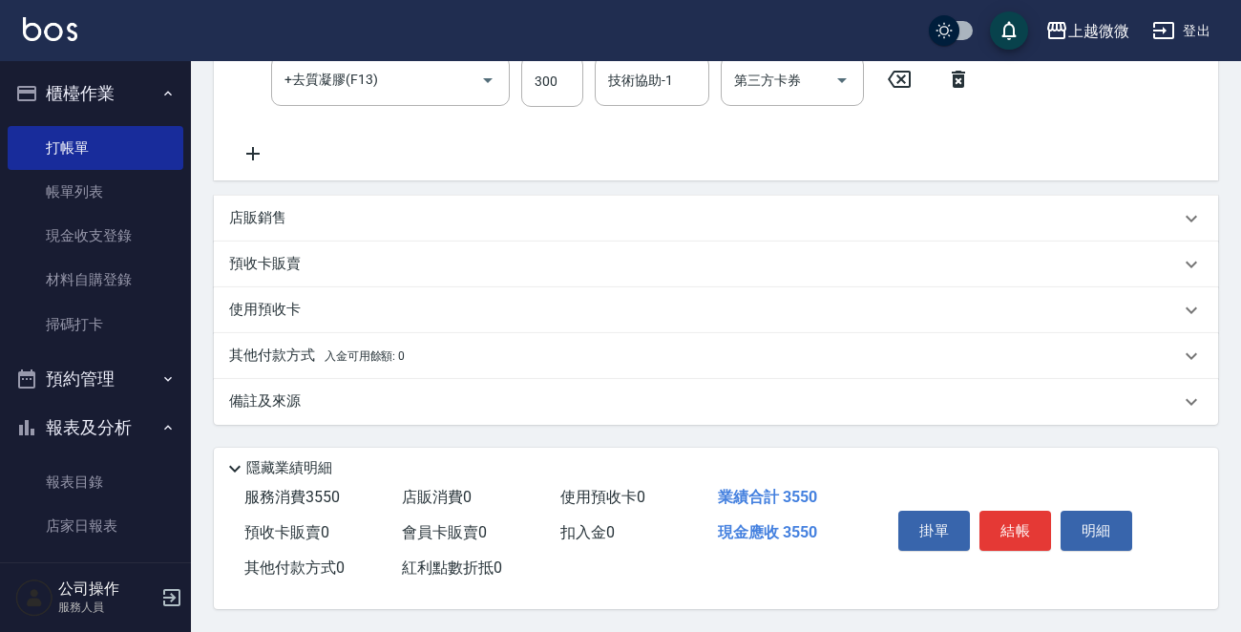
click at [263, 208] on p "店販銷售" at bounding box center [257, 218] width 57 height 20
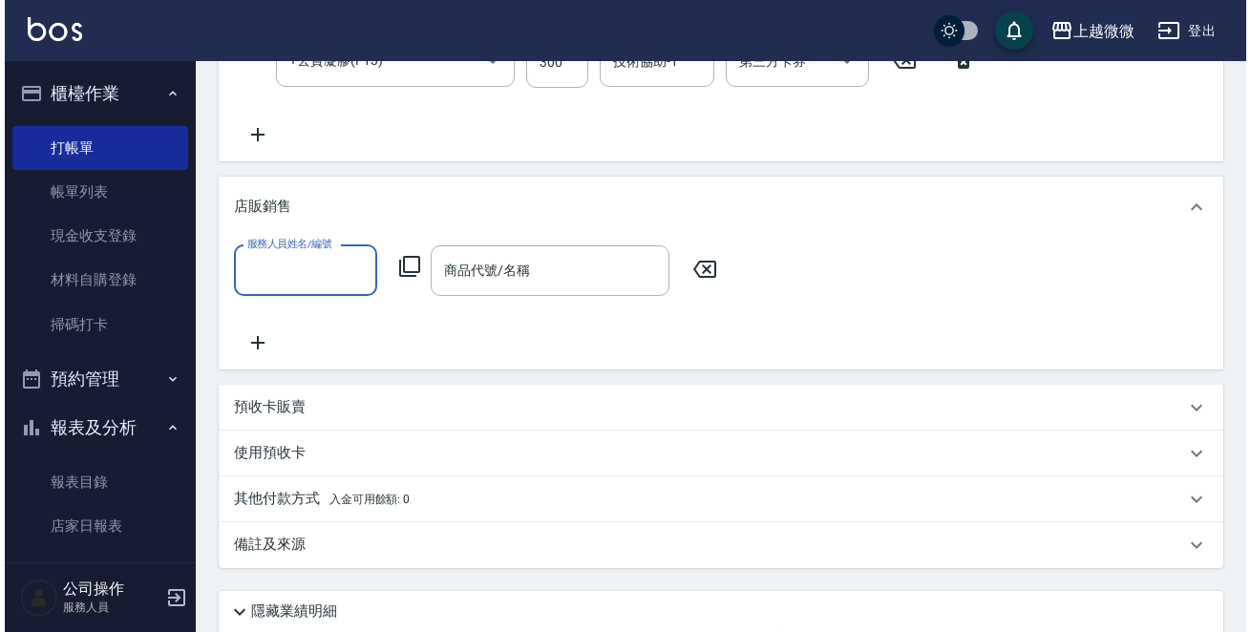
scroll to position [0, 0]
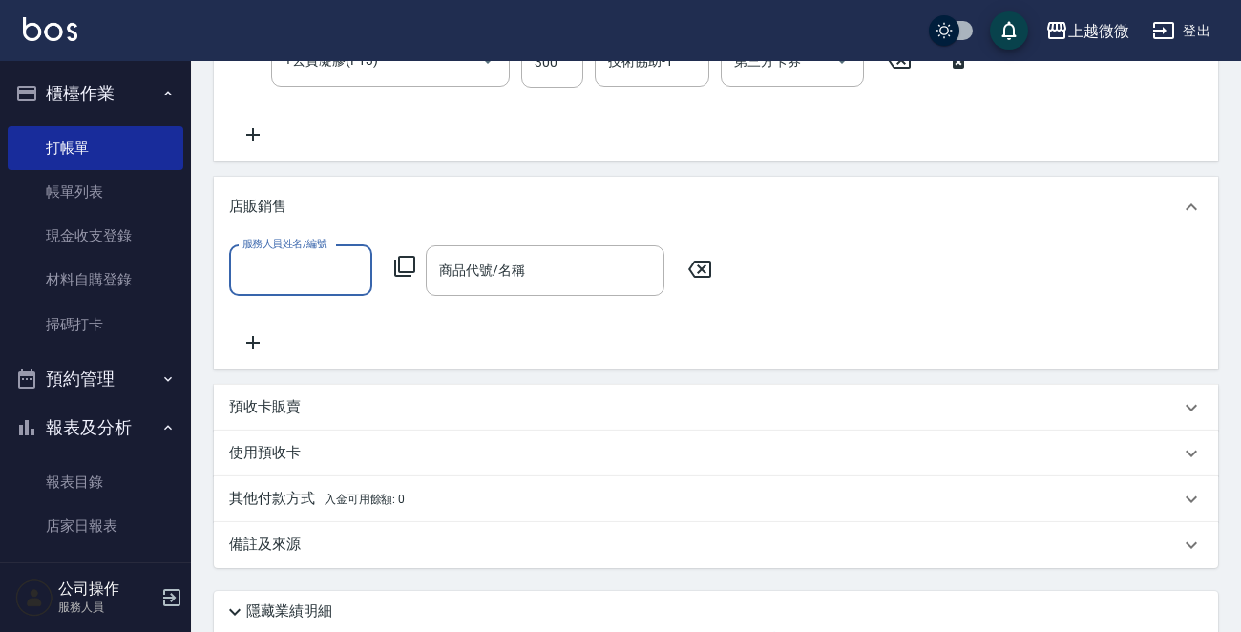
click at [325, 276] on input "服務人員姓名/編號" at bounding box center [301, 270] width 126 height 33
type input "Mini-2"
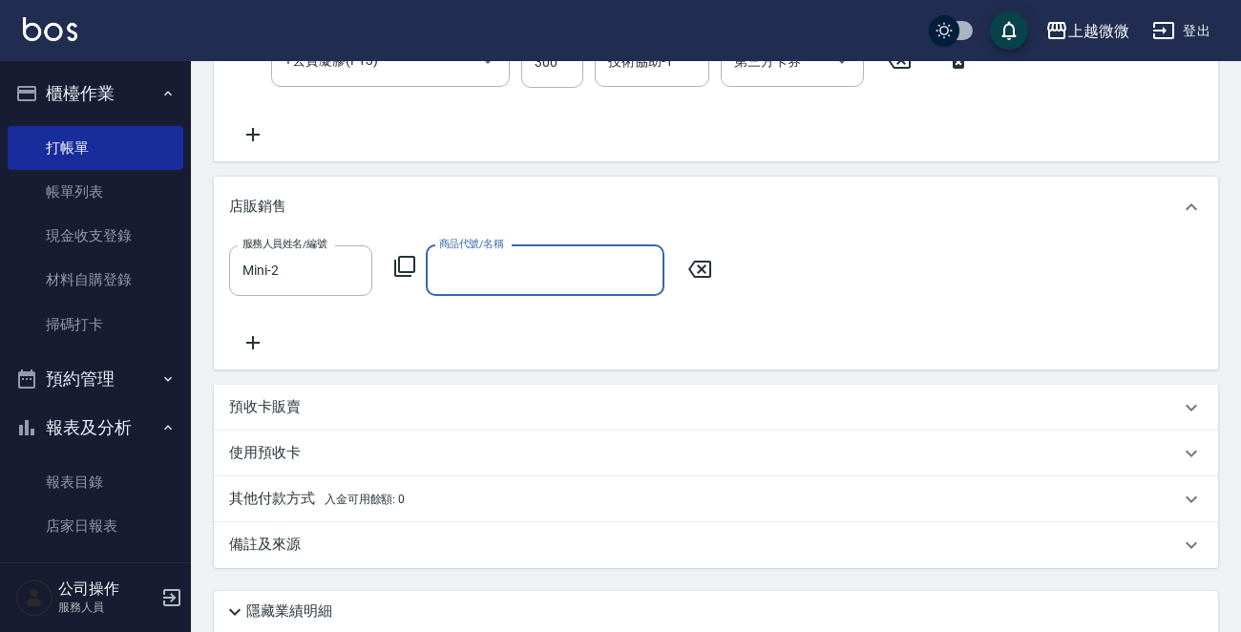
click at [408, 274] on icon at bounding box center [404, 266] width 23 height 23
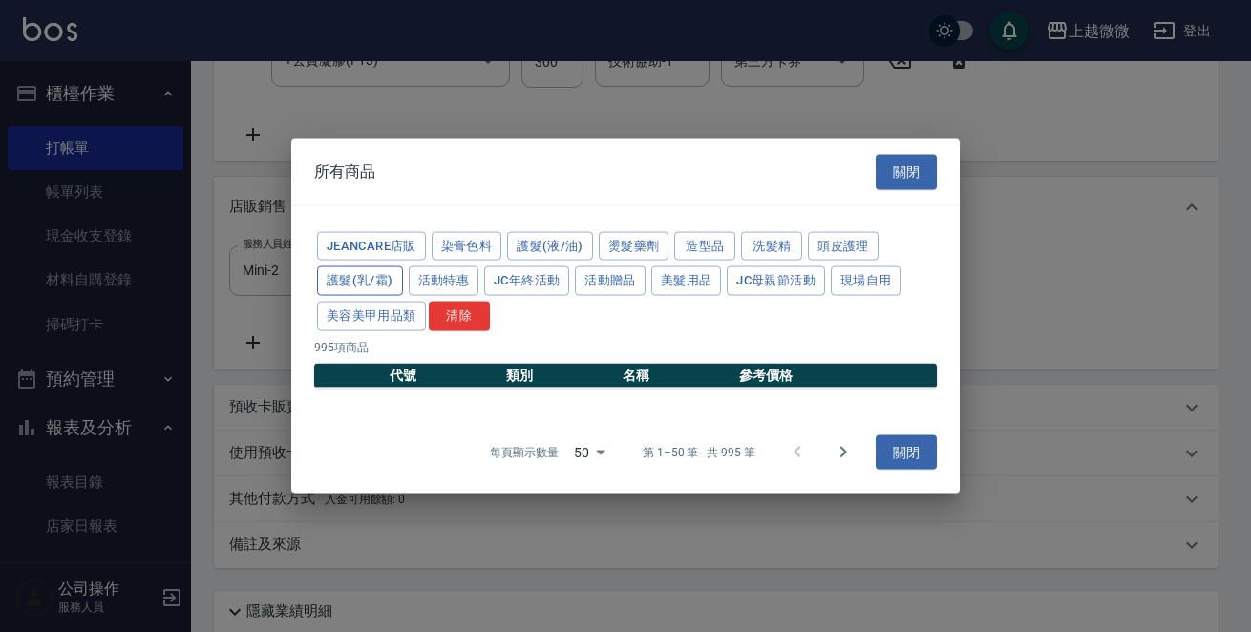
click at [371, 278] on button "護髮(乳/霜)" at bounding box center [360, 281] width 86 height 30
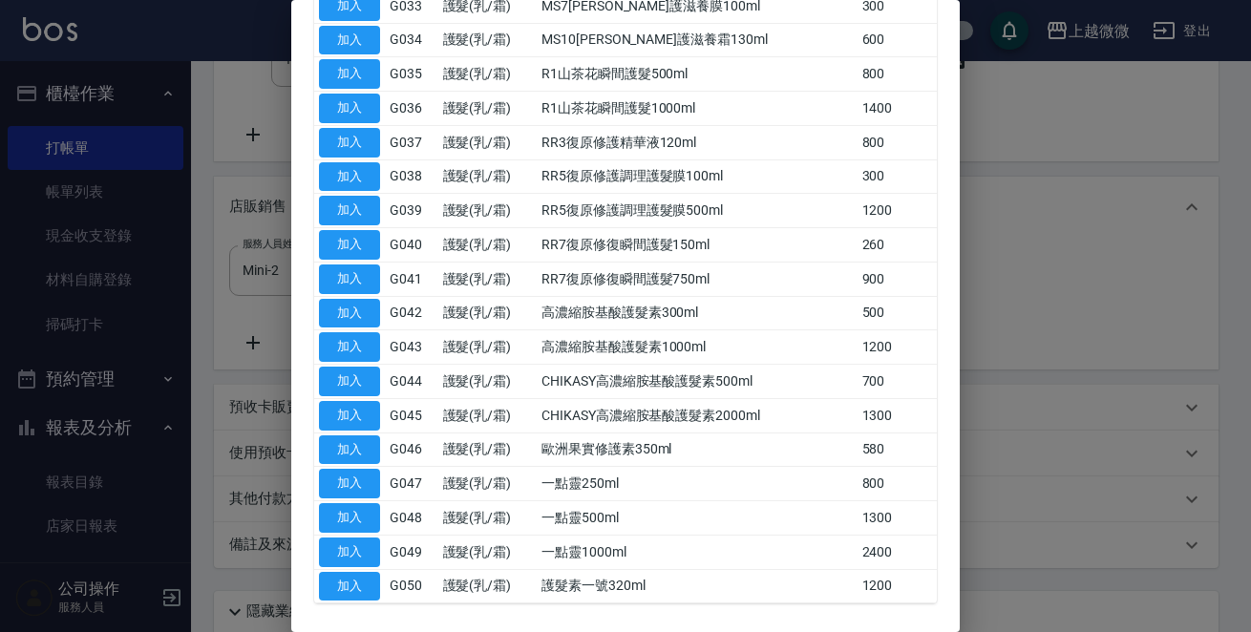
scroll to position [1013, 0]
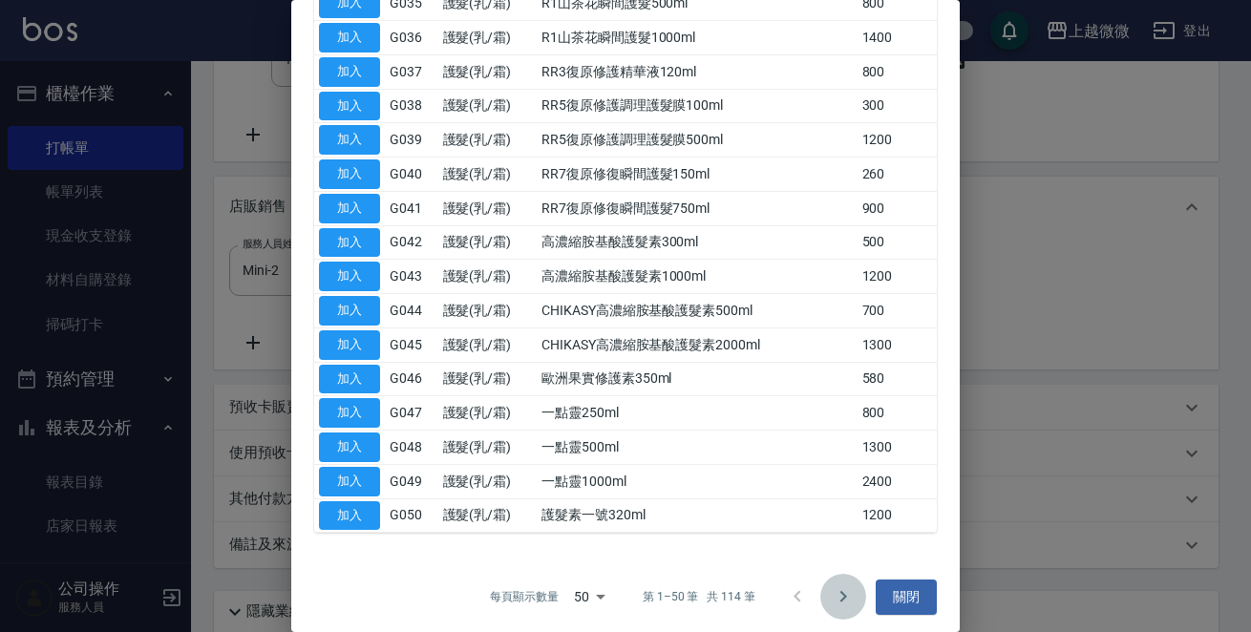
click at [831, 589] on icon "Go to next page" at bounding box center [842, 596] width 23 height 23
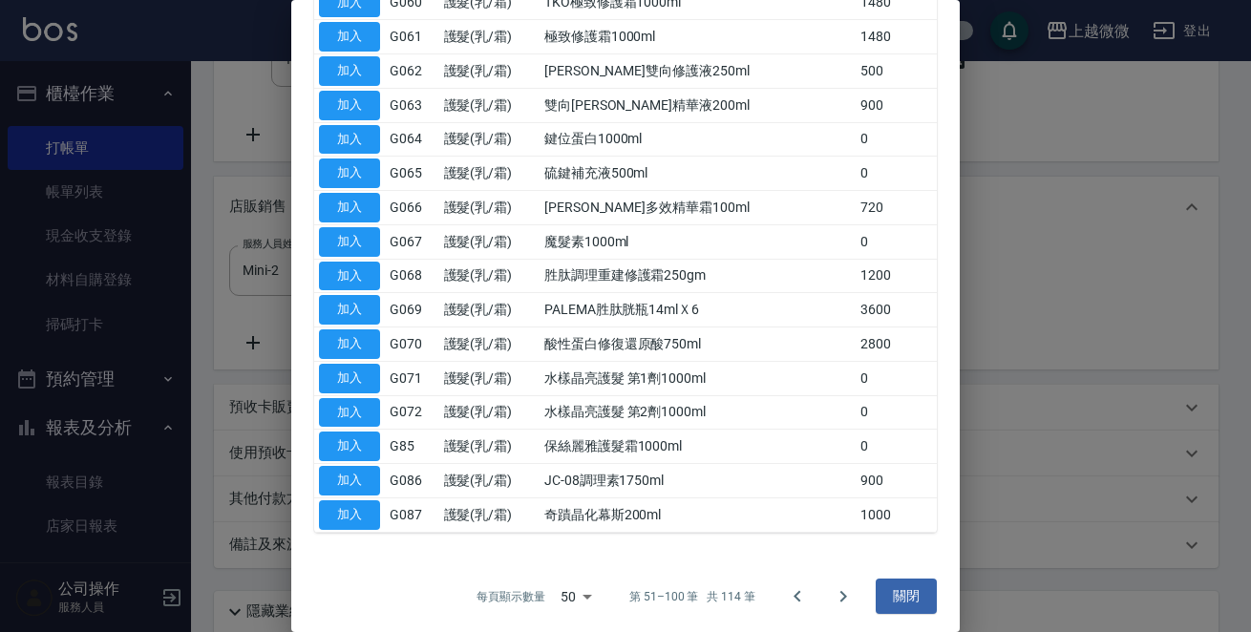
scroll to position [571, 0]
click at [346, 333] on button "加入" at bounding box center [349, 343] width 61 height 30
type input "酸性蛋白修復還原酸750ml"
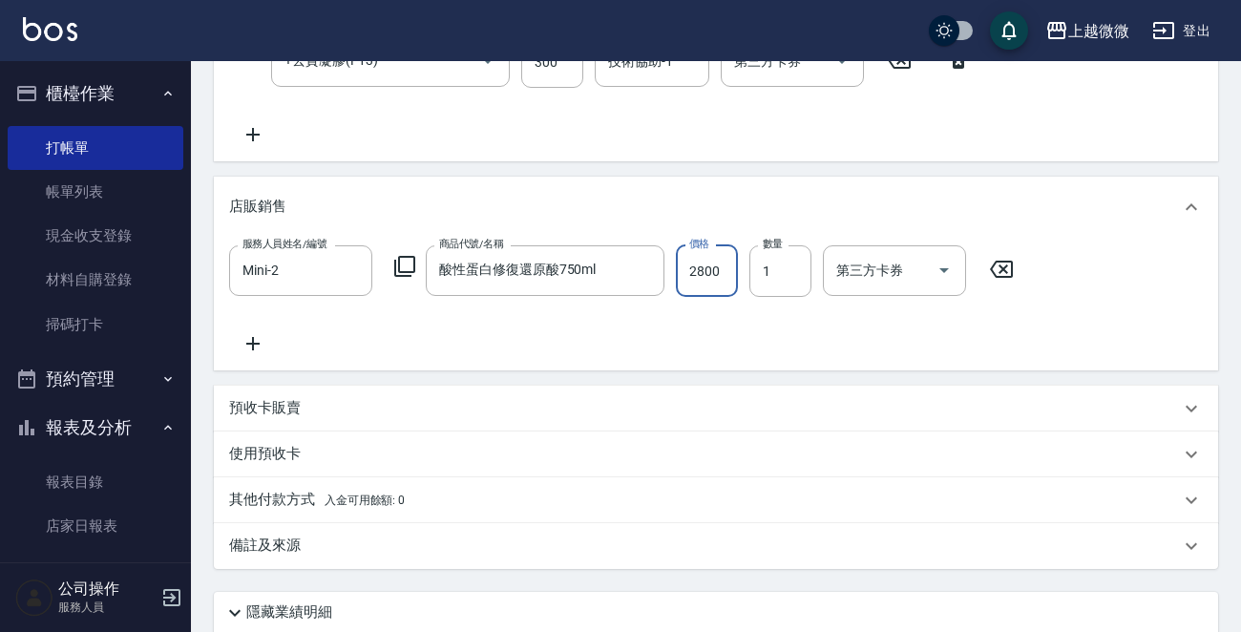
click at [716, 292] on input "2800" at bounding box center [707, 271] width 62 height 52
type input "2240"
click at [256, 355] on icon at bounding box center [253, 343] width 48 height 23
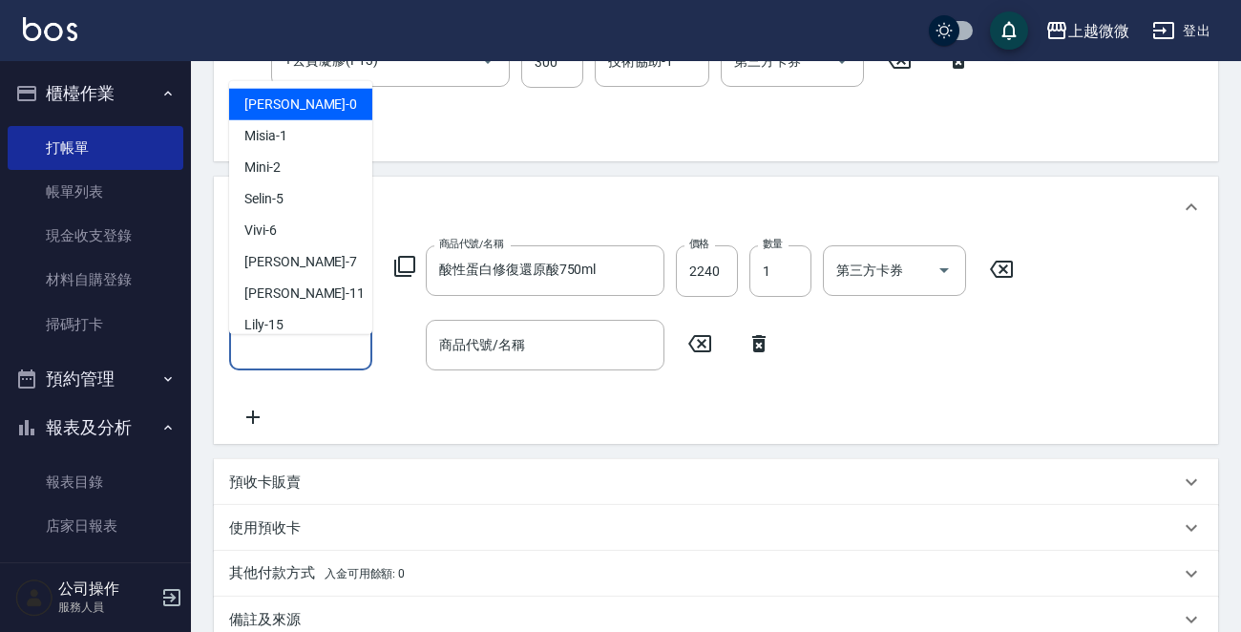
click at [289, 362] on input "服務人員姓名/編號" at bounding box center [301, 344] width 126 height 33
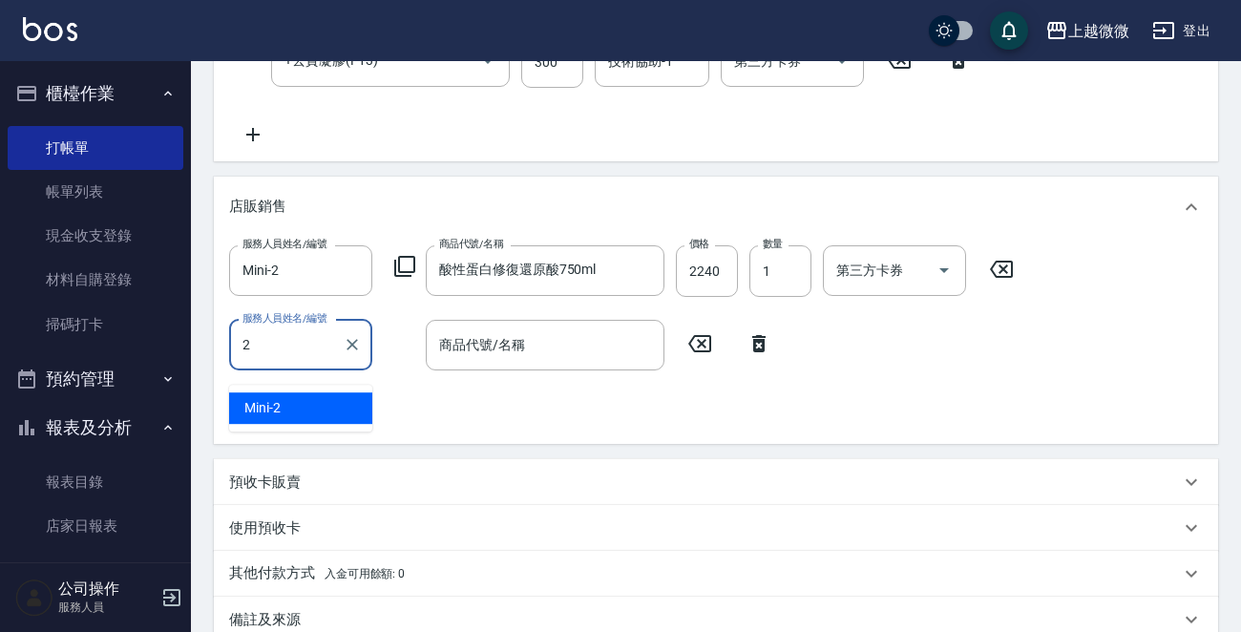
type input "Mini-2"
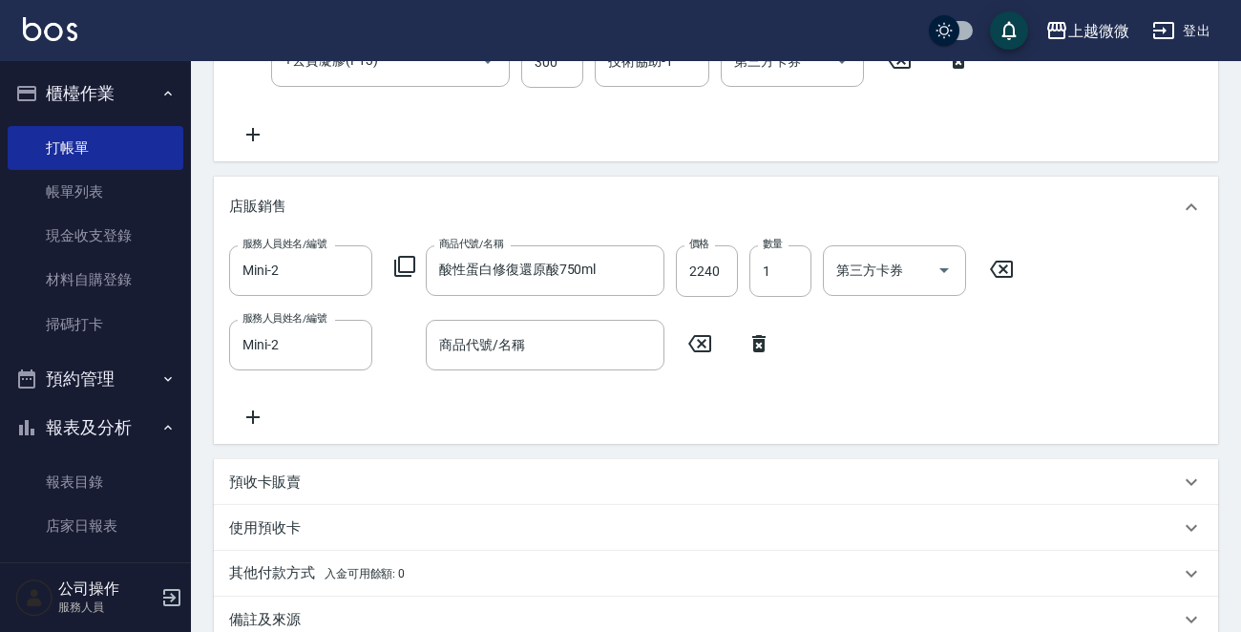
click at [406, 271] on icon at bounding box center [404, 266] width 23 height 23
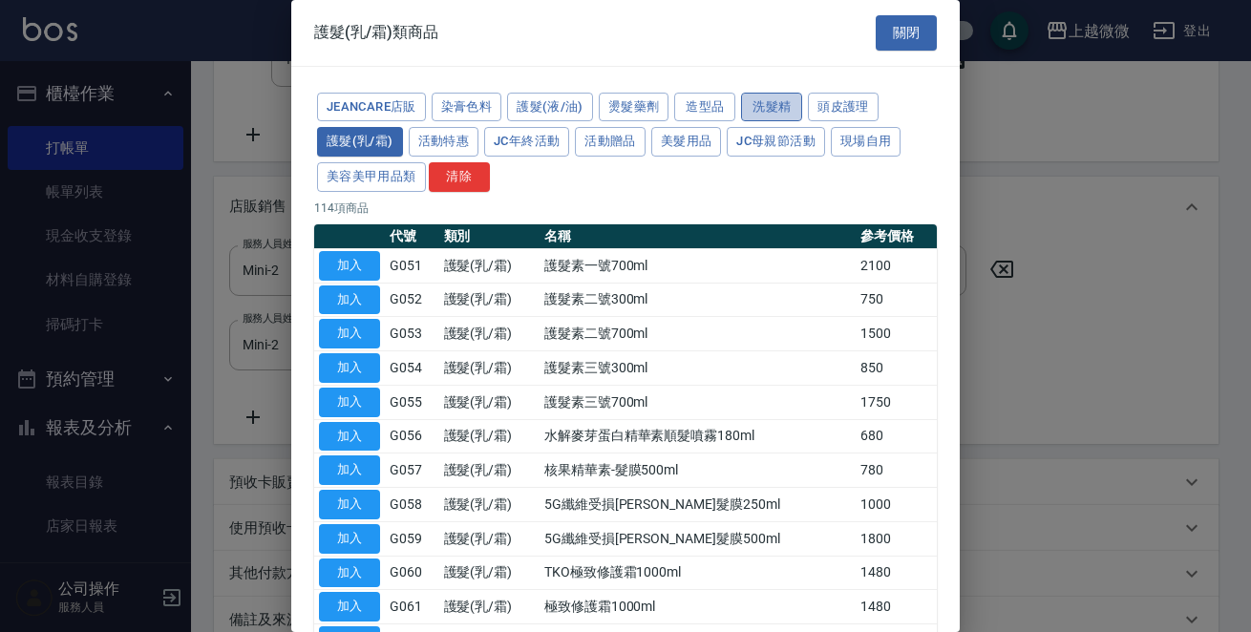
click at [741, 103] on button "洗髮精" at bounding box center [771, 108] width 61 height 30
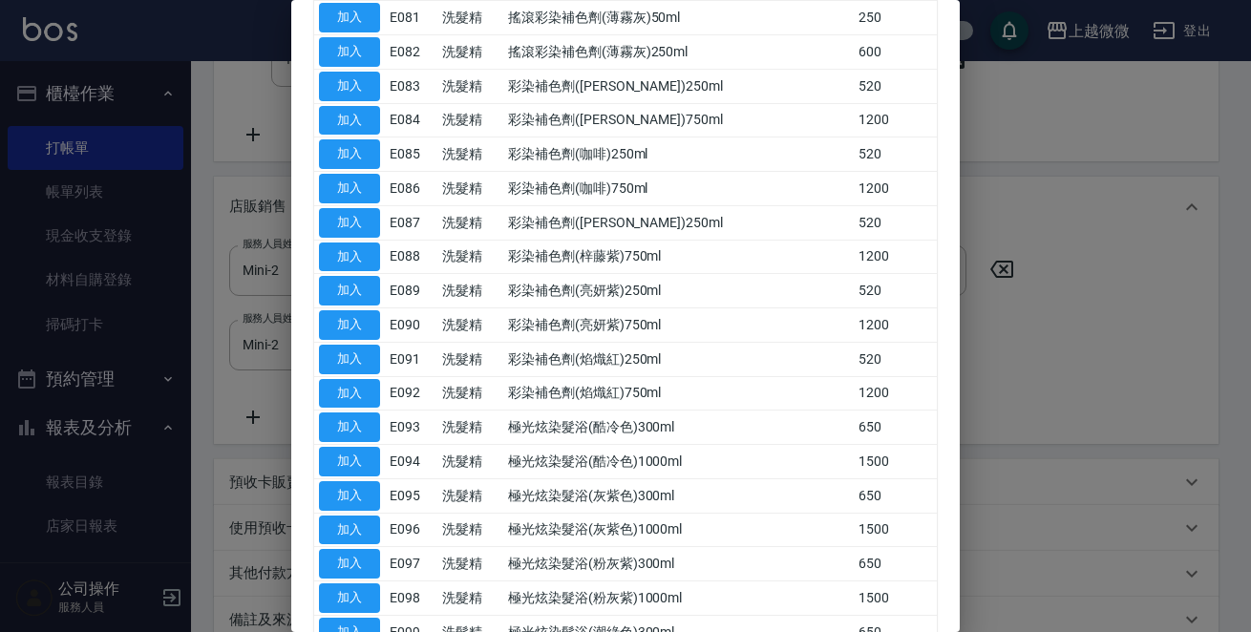
scroll to position [1421, 0]
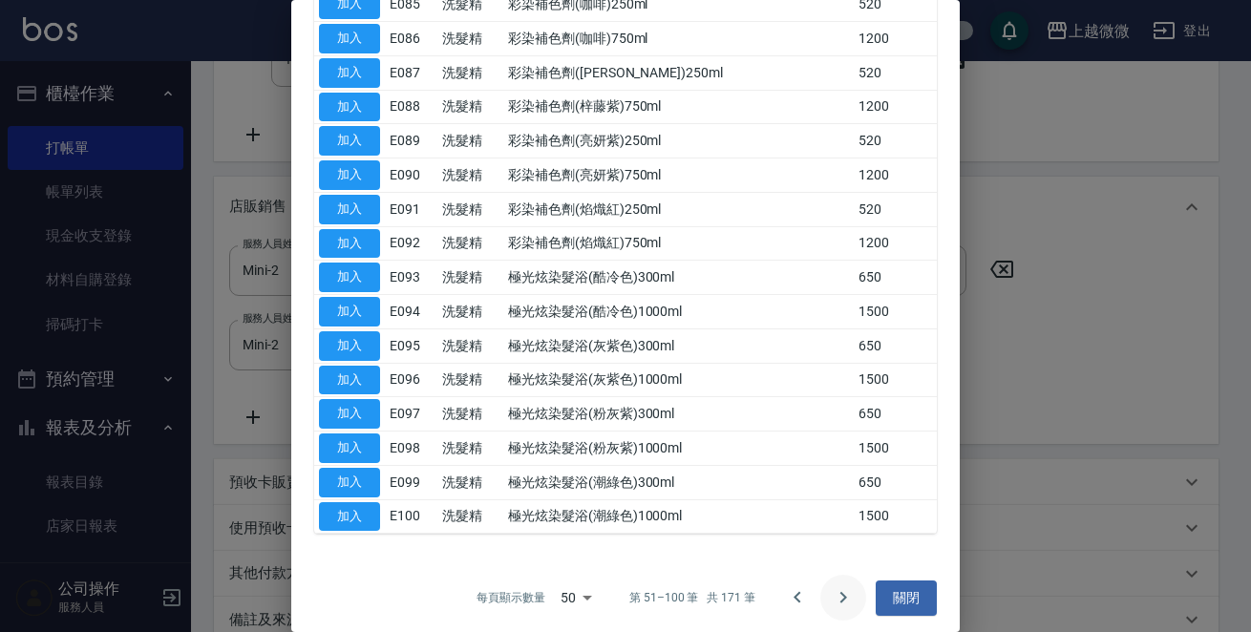
click at [839, 587] on icon "Go to next page" at bounding box center [842, 597] width 23 height 23
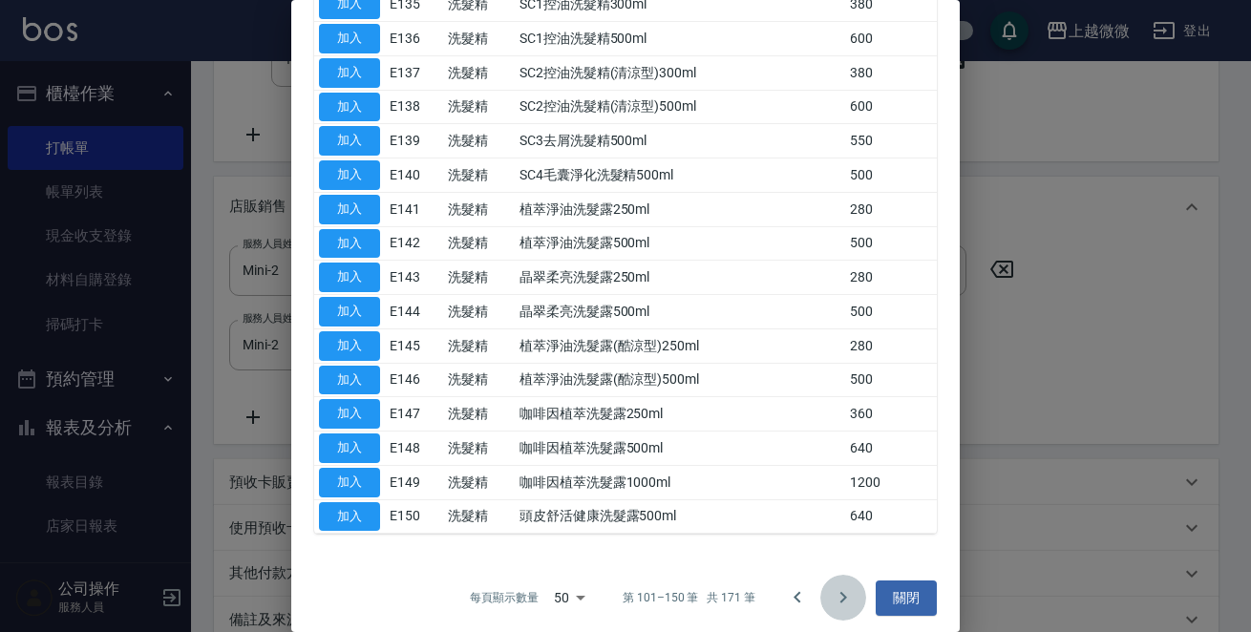
click at [831, 588] on icon "Go to next page" at bounding box center [842, 597] width 23 height 23
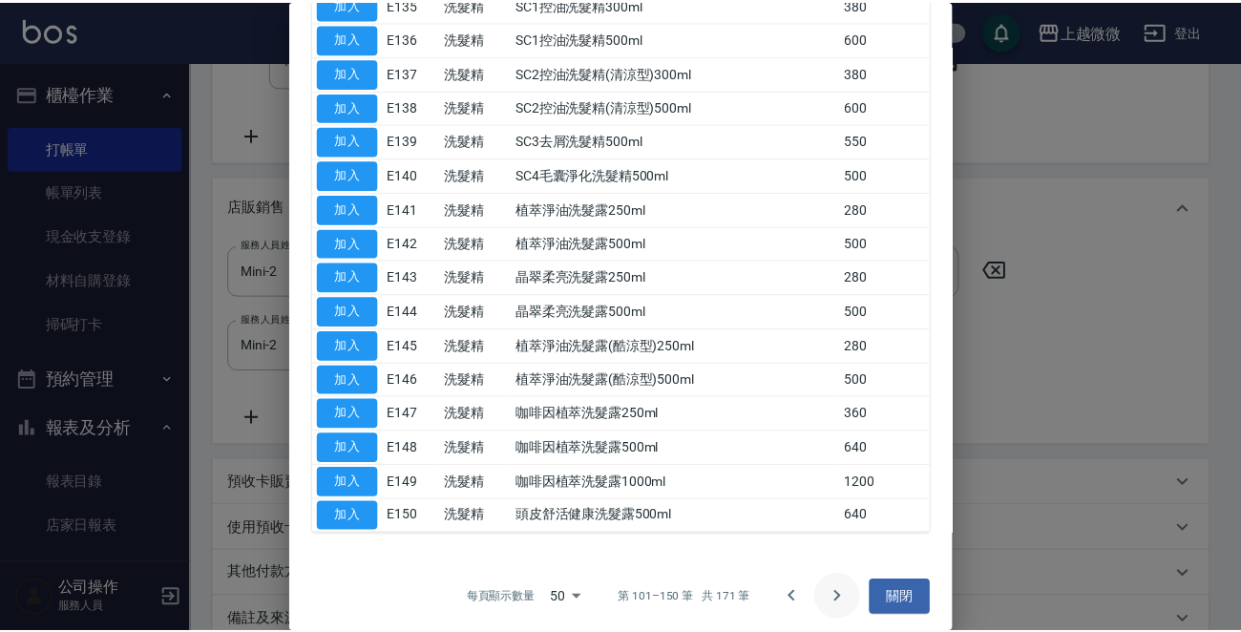
scroll to position [435, 0]
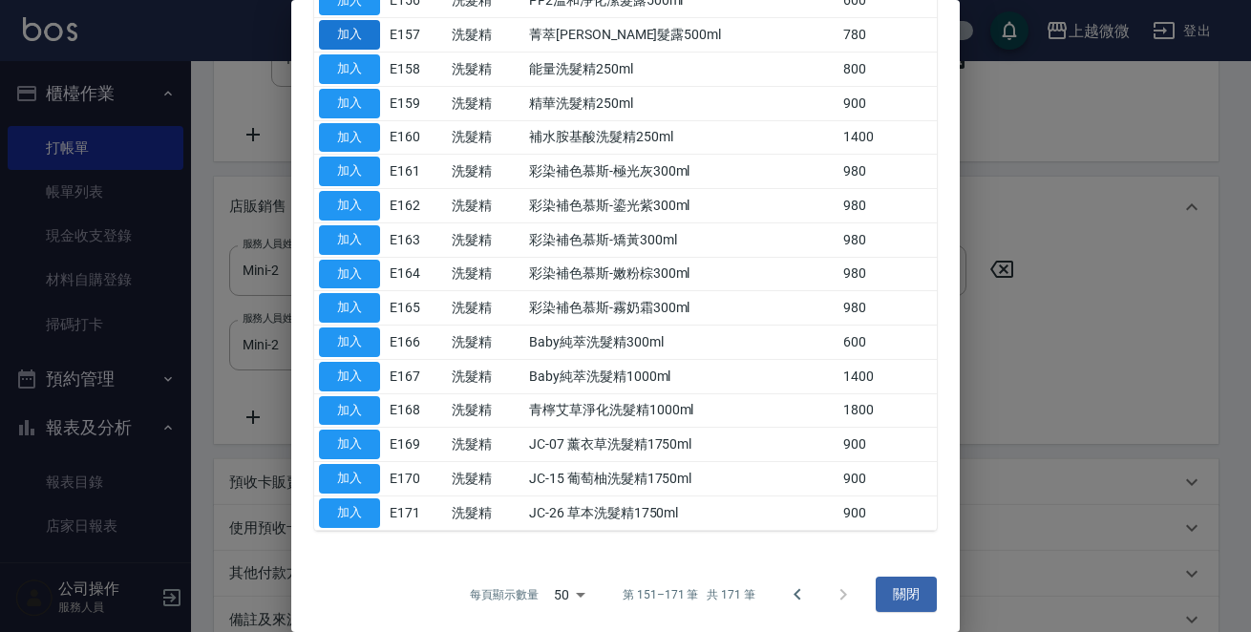
click at [347, 33] on button "加入" at bounding box center [349, 35] width 61 height 30
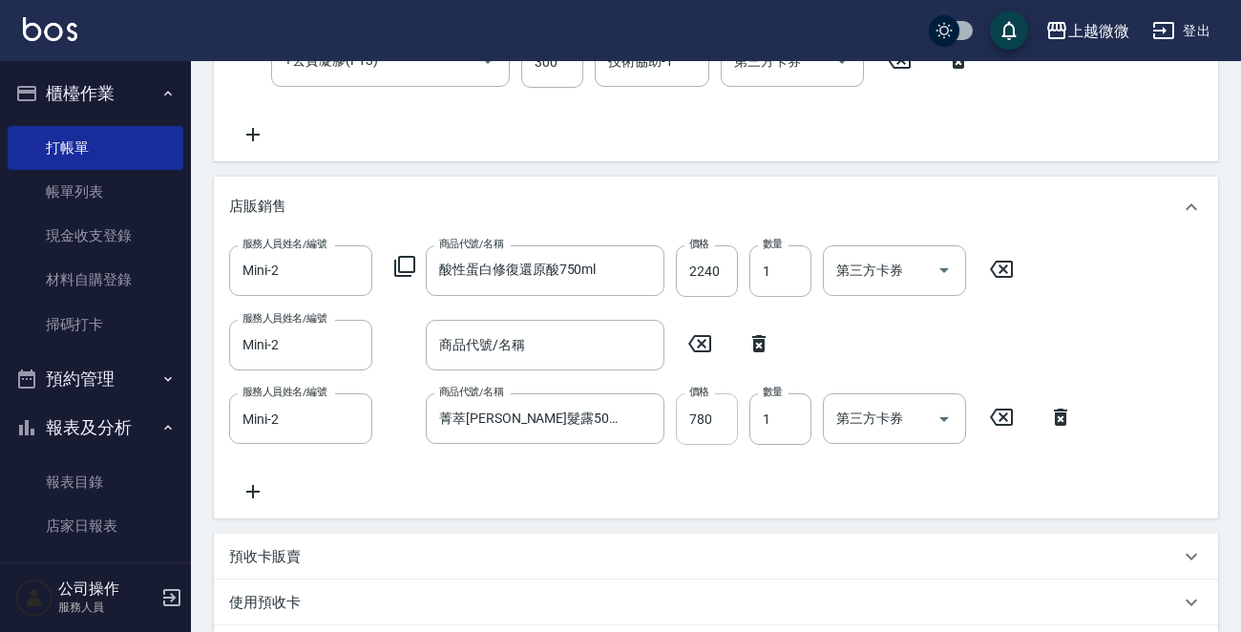
click at [708, 437] on input "780" at bounding box center [707, 419] width 62 height 52
type input "624"
click at [765, 355] on icon at bounding box center [759, 343] width 48 height 23
type input "菁萃[PERSON_NAME]髮露500ml"
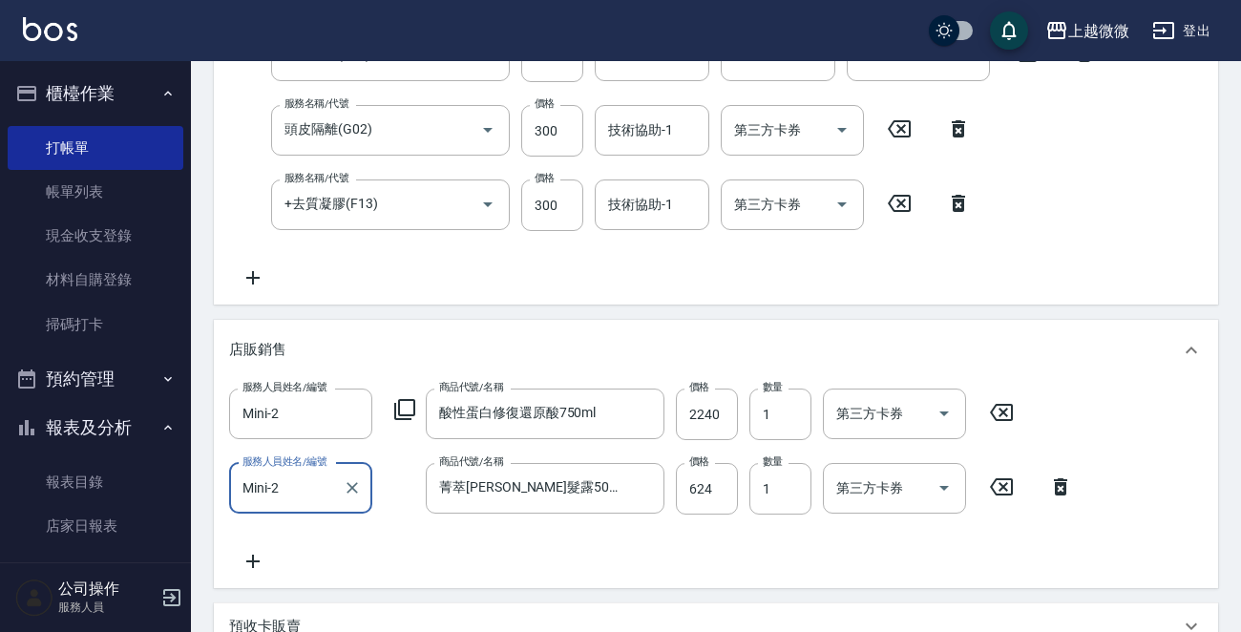
scroll to position [500, 0]
click at [249, 275] on icon at bounding box center [253, 278] width 48 height 23
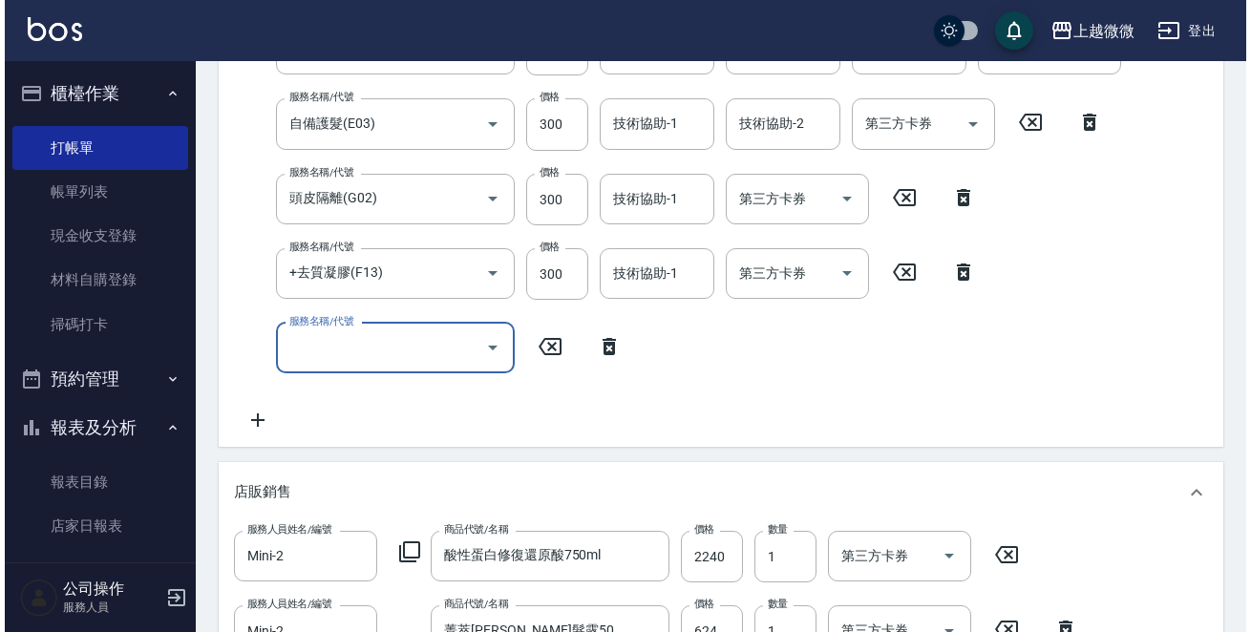
scroll to position [214, 0]
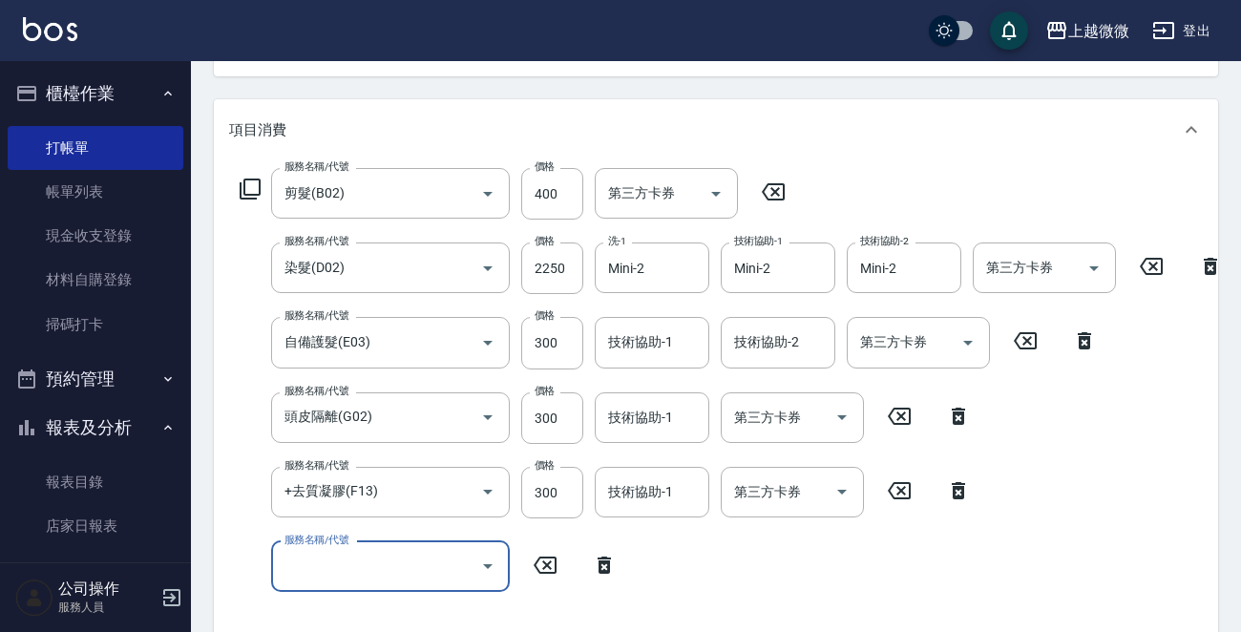
click at [242, 183] on icon at bounding box center [250, 189] width 23 height 23
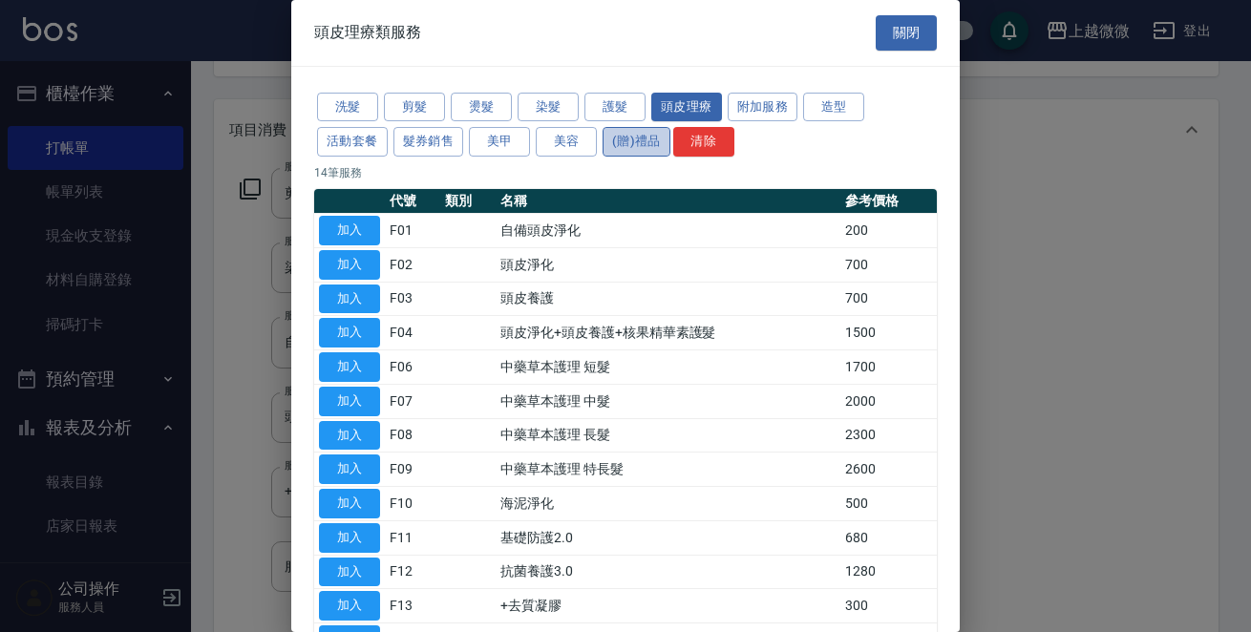
click at [628, 136] on button "(贈)禮品" at bounding box center [636, 142] width 68 height 30
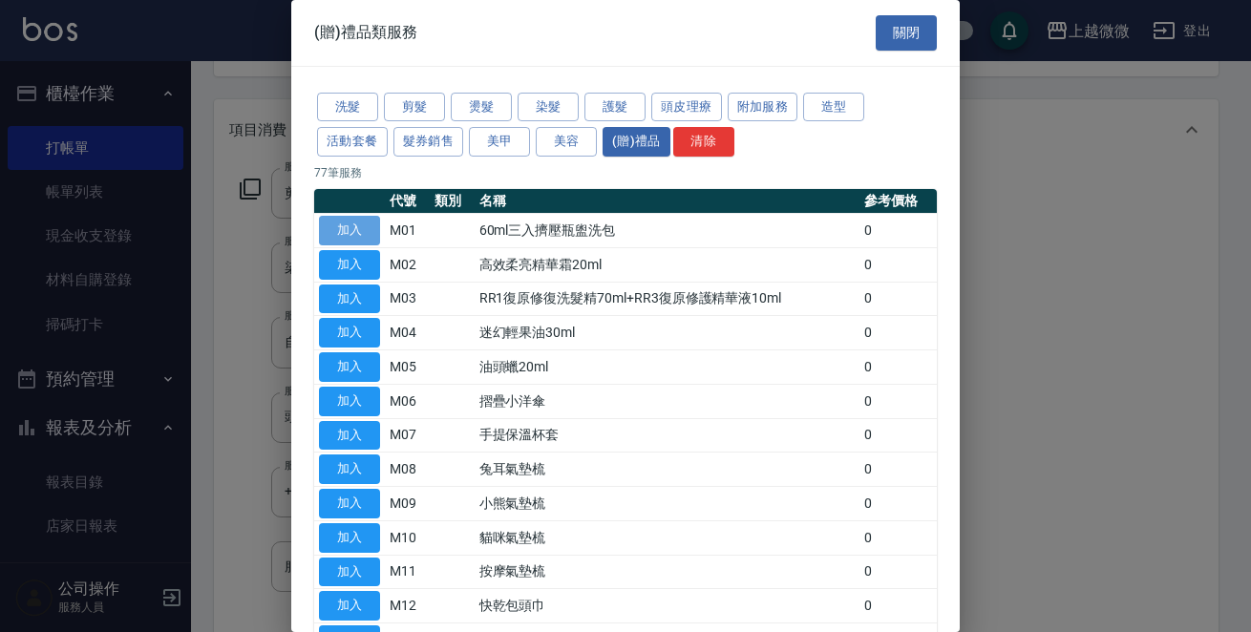
click at [336, 231] on button "加入" at bounding box center [349, 231] width 61 height 30
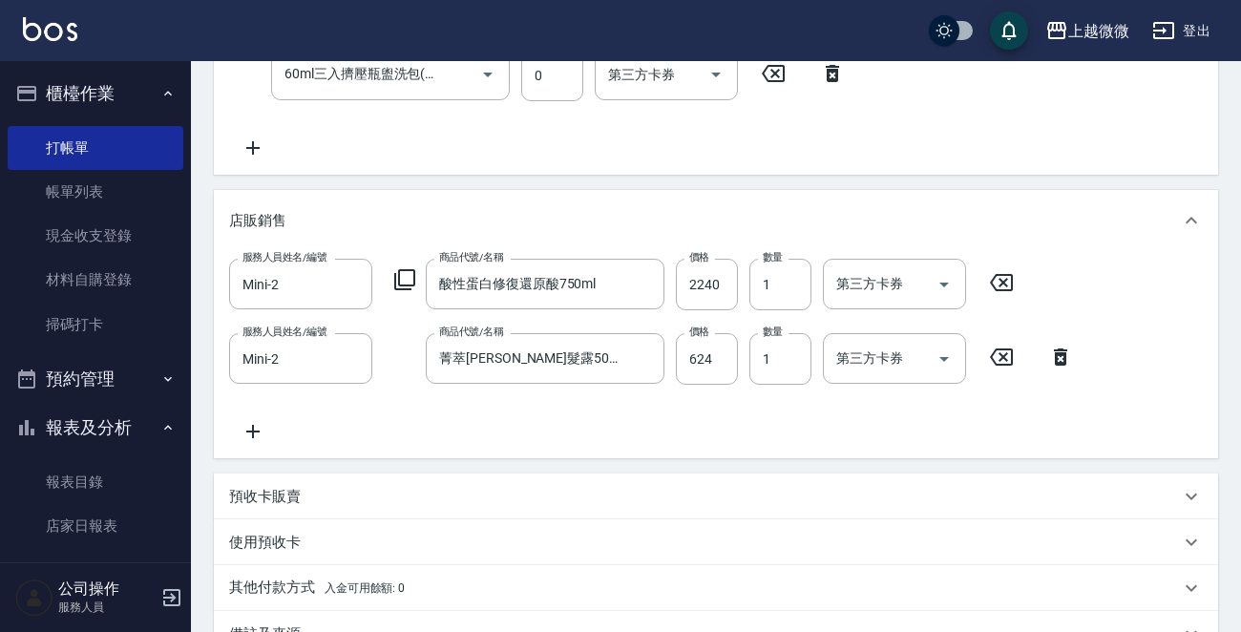
scroll to position [1002, 0]
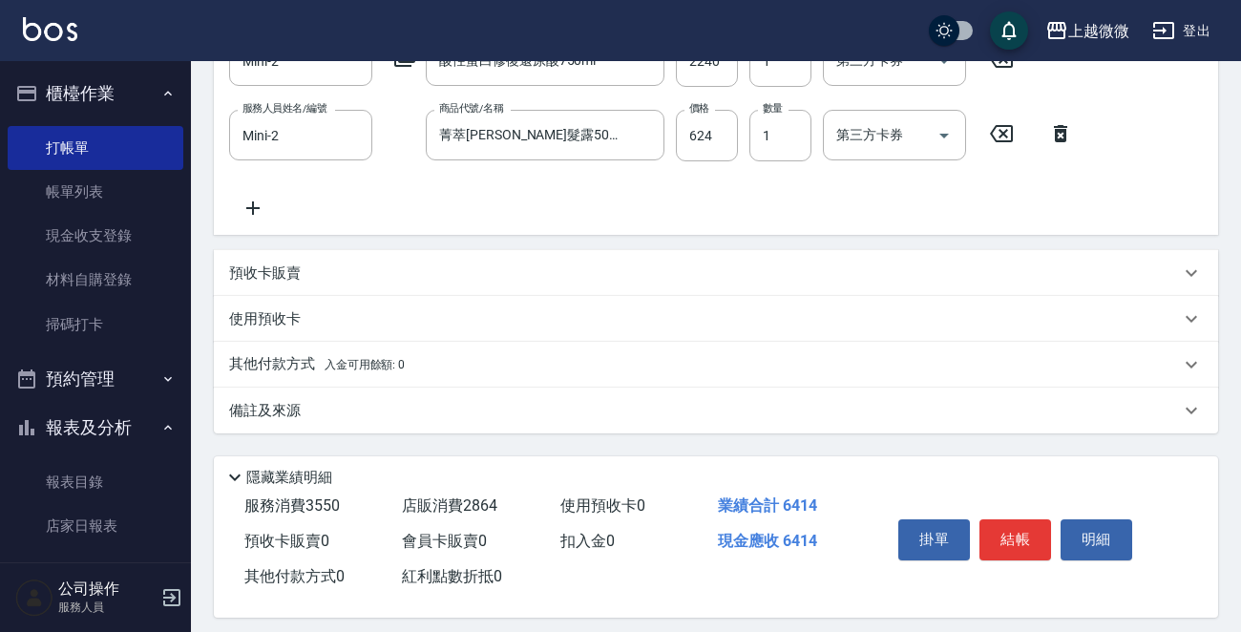
click at [315, 370] on p "其他付款方式 入金可用餘額: 0" at bounding box center [317, 364] width 176 height 21
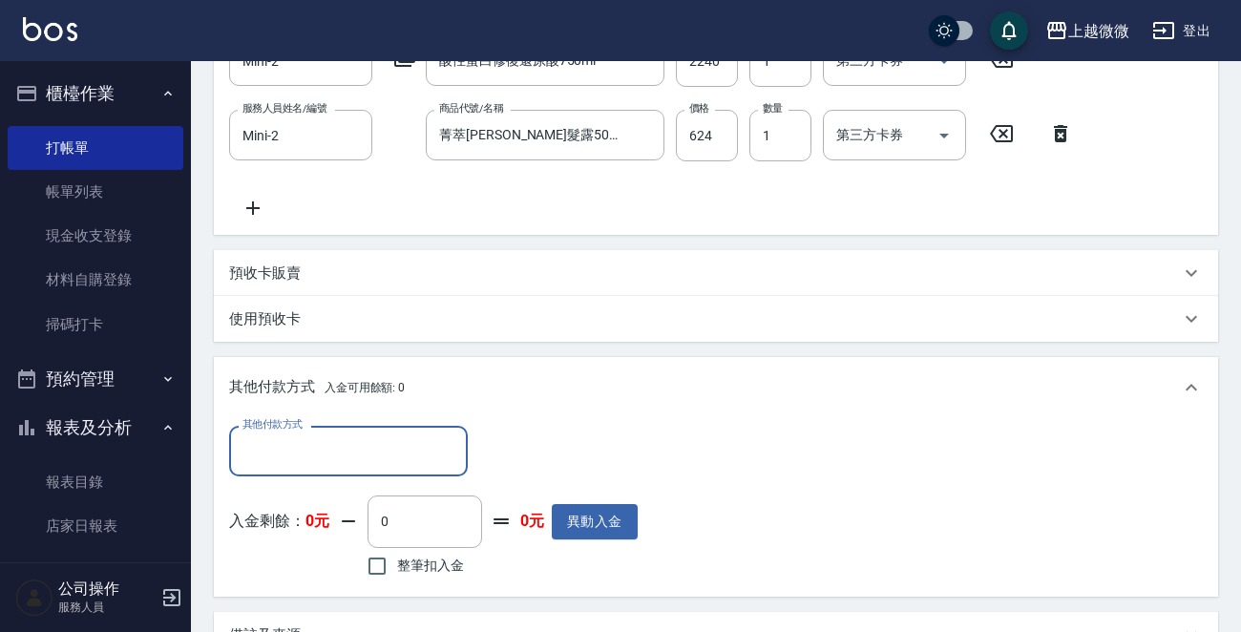
scroll to position [0, 0]
click at [385, 466] on input "其他付款方式" at bounding box center [348, 450] width 221 height 33
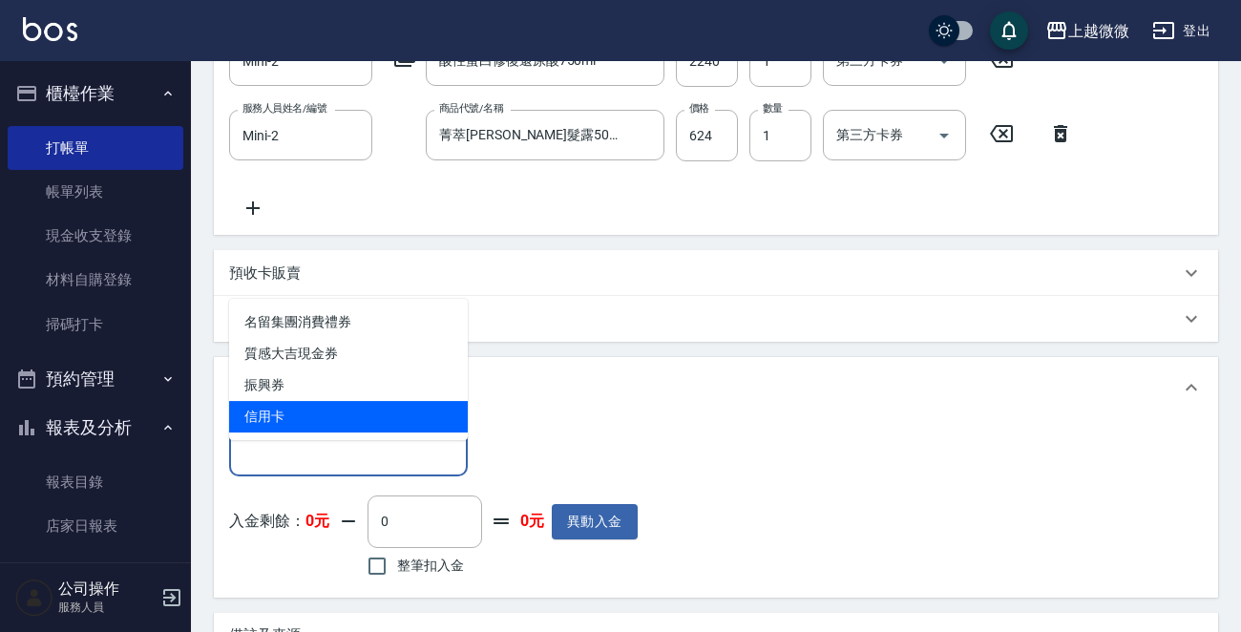
click at [280, 421] on span "信用卡" at bounding box center [348, 417] width 239 height 32
type input "信用卡"
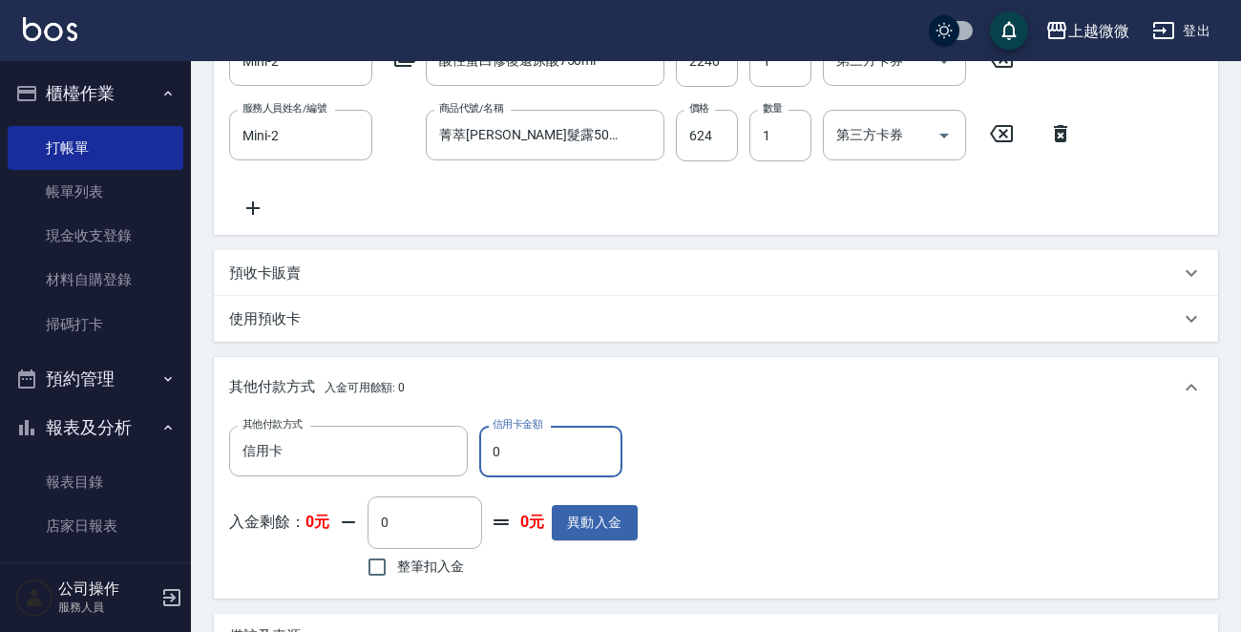
drag, startPoint x: 488, startPoint y: 471, endPoint x: 523, endPoint y: 480, distance: 36.6
click at [520, 477] on input "0" at bounding box center [550, 452] width 143 height 52
type input "6414"
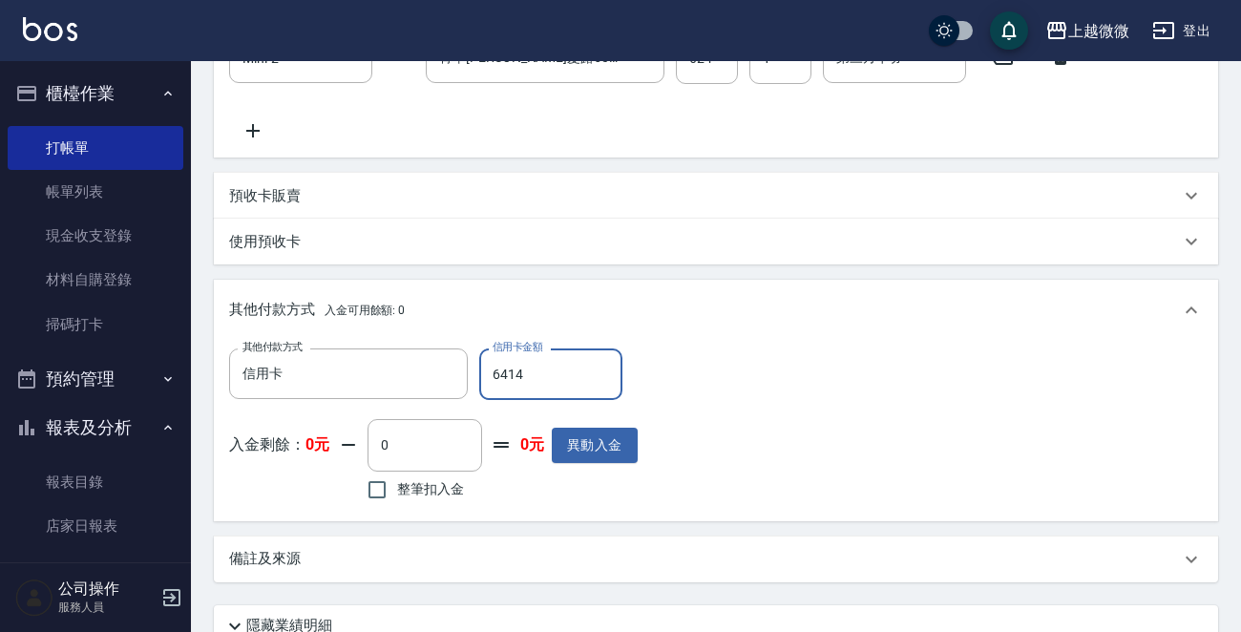
scroll to position [1255, 0]
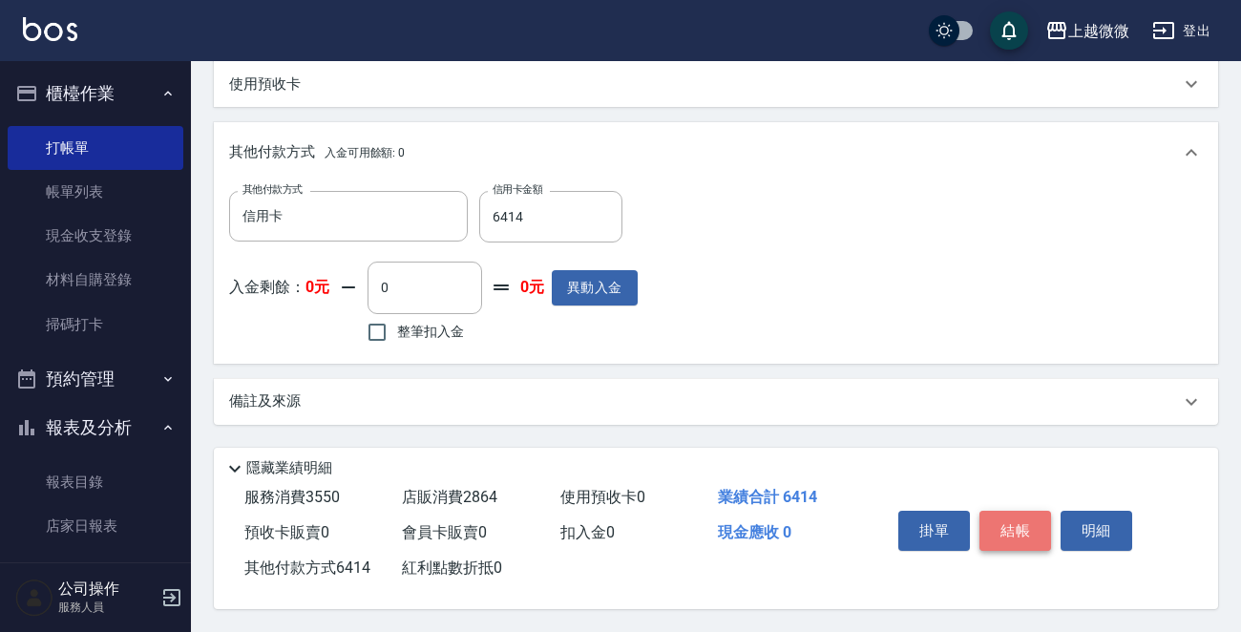
click at [1013, 526] on button "結帳" at bounding box center [1015, 531] width 72 height 40
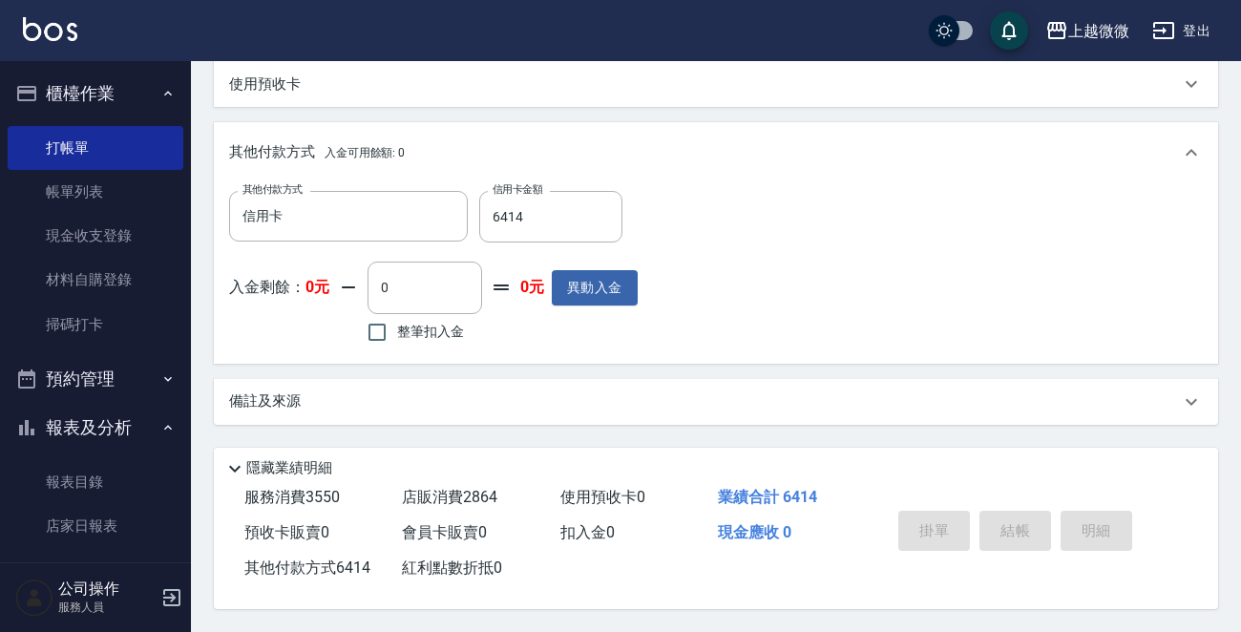
type input "[DATE] 17:46"
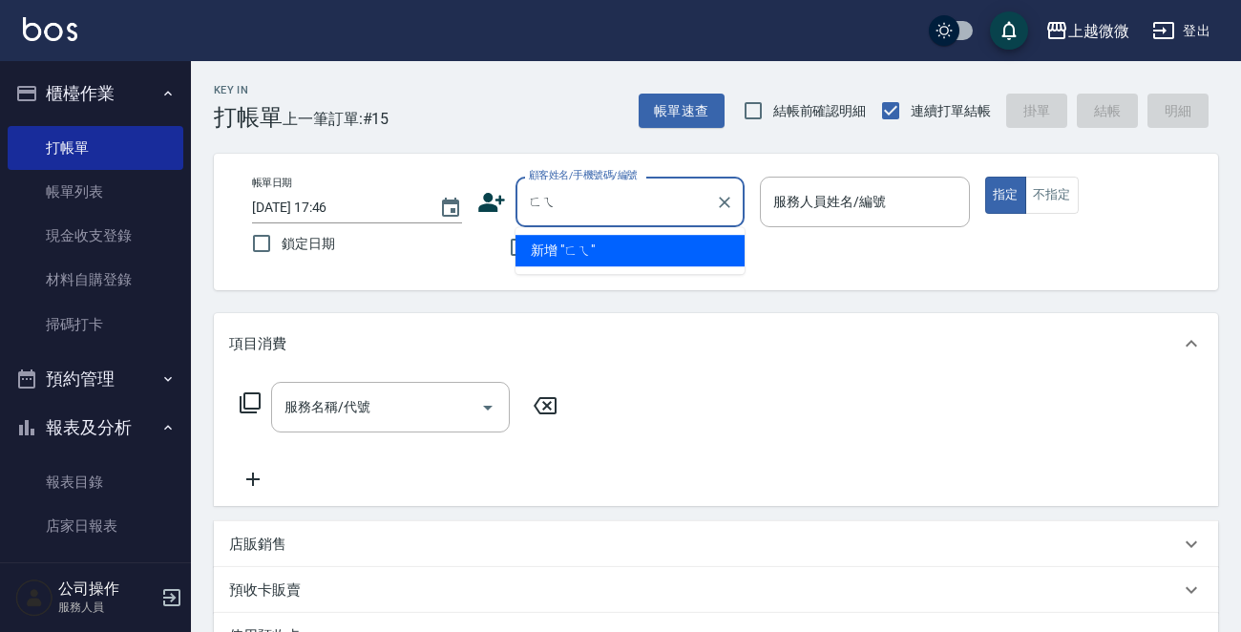
type input "肥"
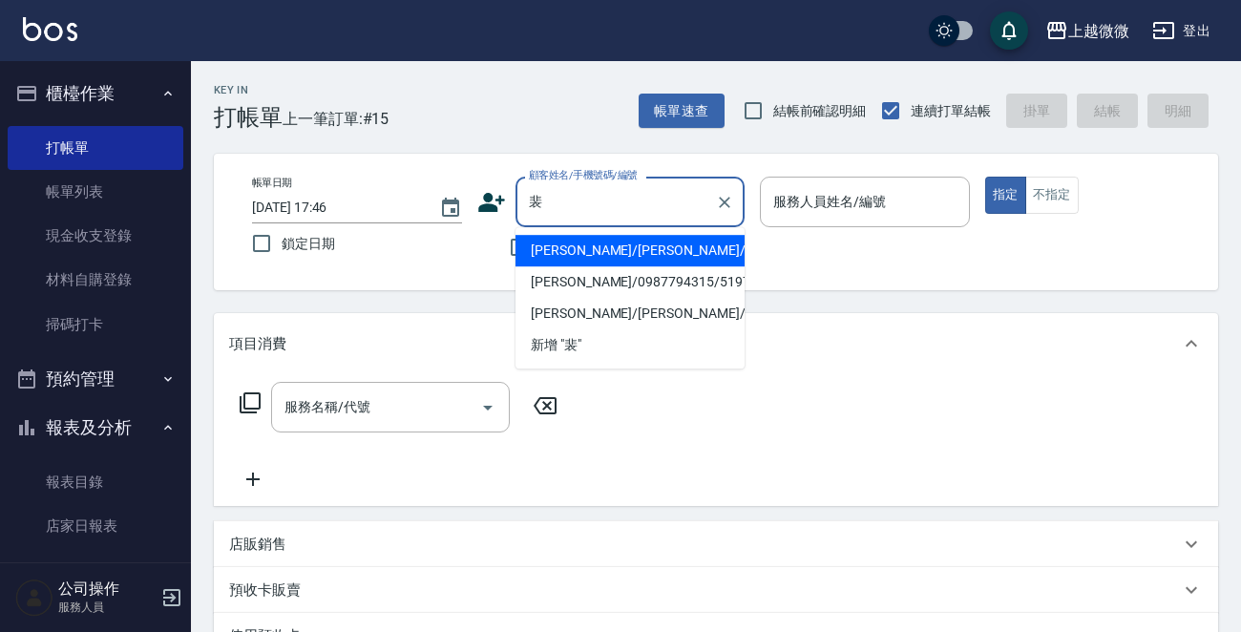
click at [555, 313] on li "[PERSON_NAME]/[PERSON_NAME]/5196" at bounding box center [629, 314] width 229 height 32
type input "[PERSON_NAME]/[PERSON_NAME]/5196"
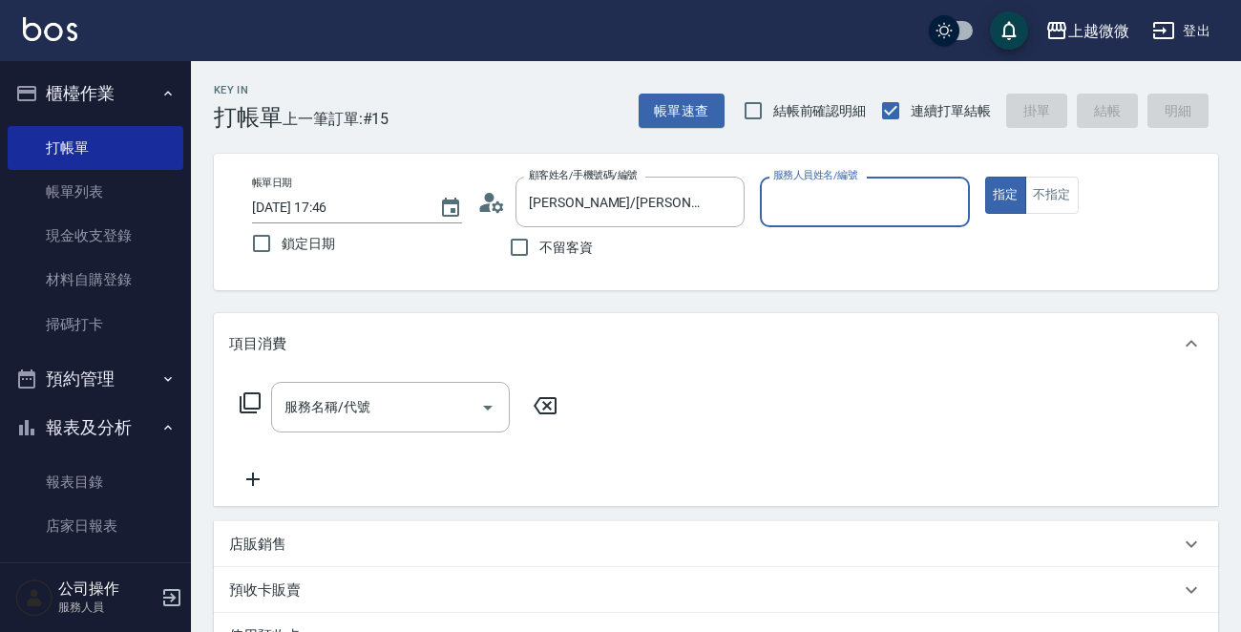
type input "Mini-2"
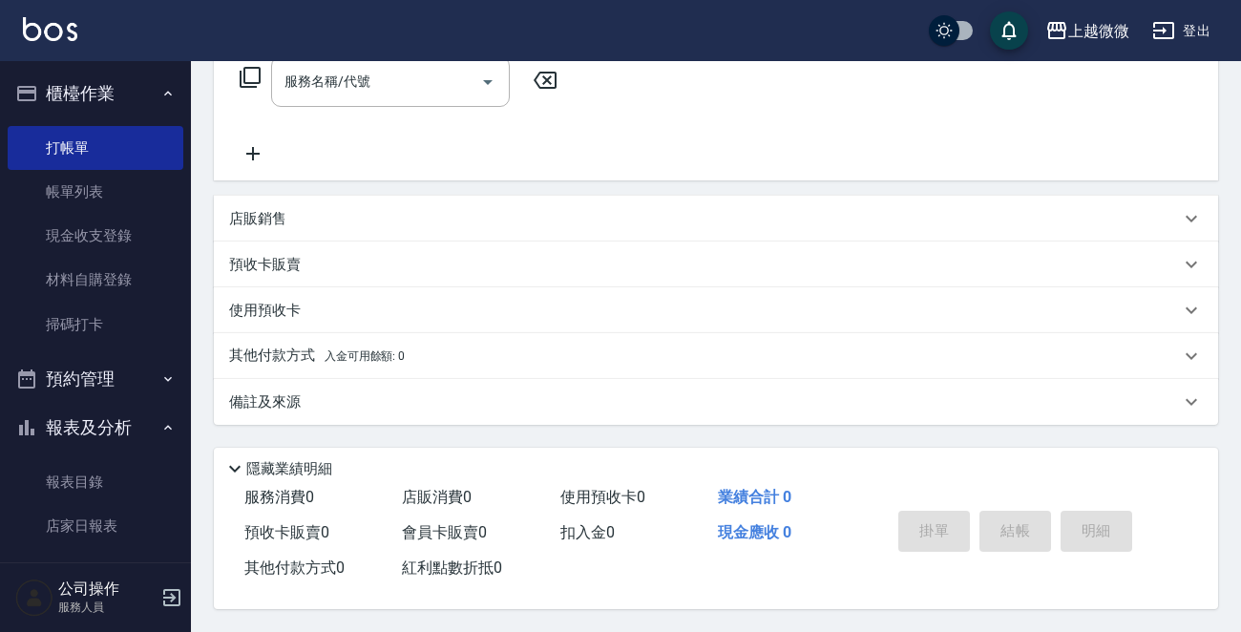
scroll to position [330, 0]
click at [267, 215] on p "店販銷售" at bounding box center [257, 219] width 57 height 20
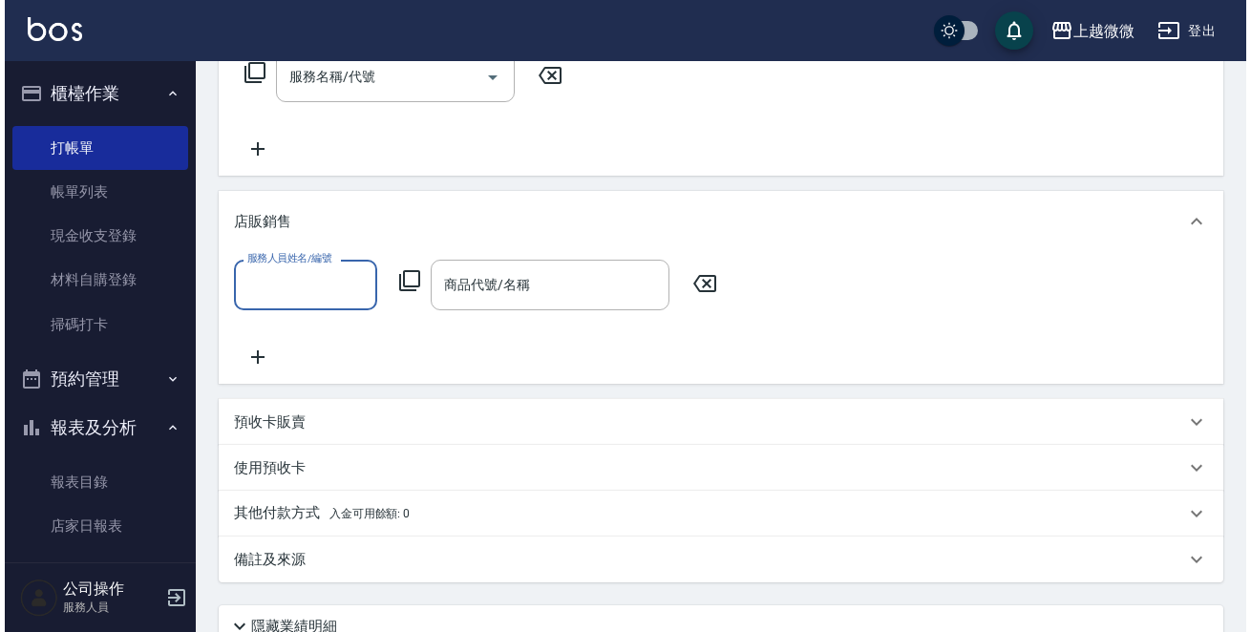
scroll to position [0, 0]
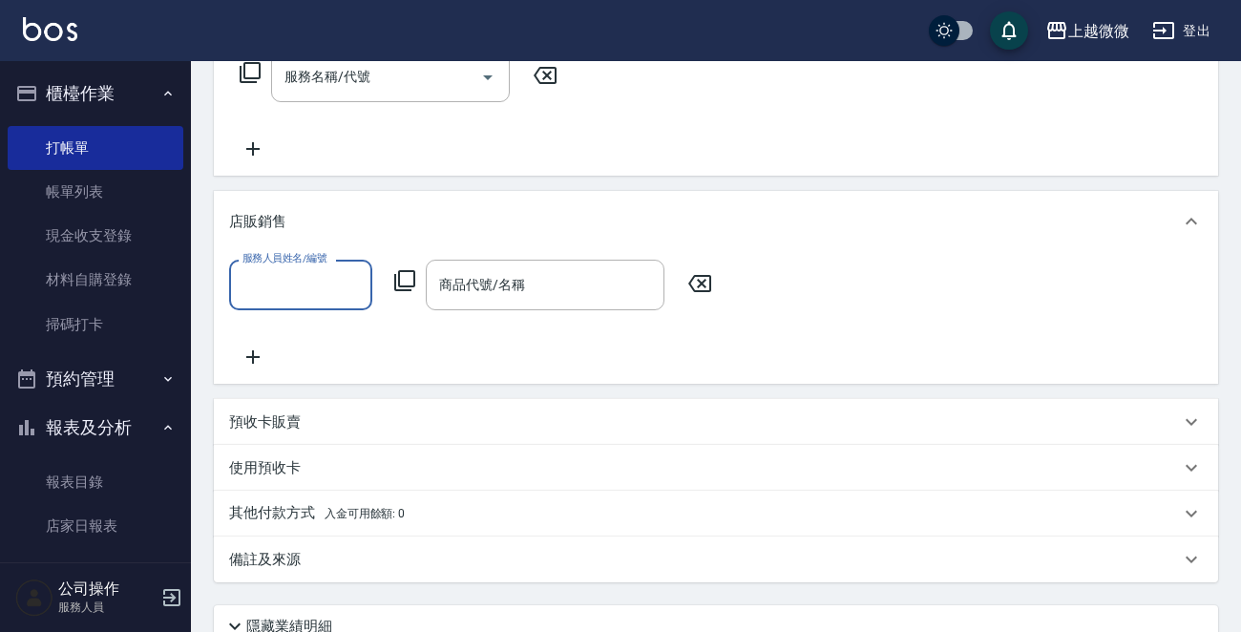
click at [327, 301] on div "服務人員姓名/編號" at bounding box center [300, 285] width 143 height 51
type input "Mini-2"
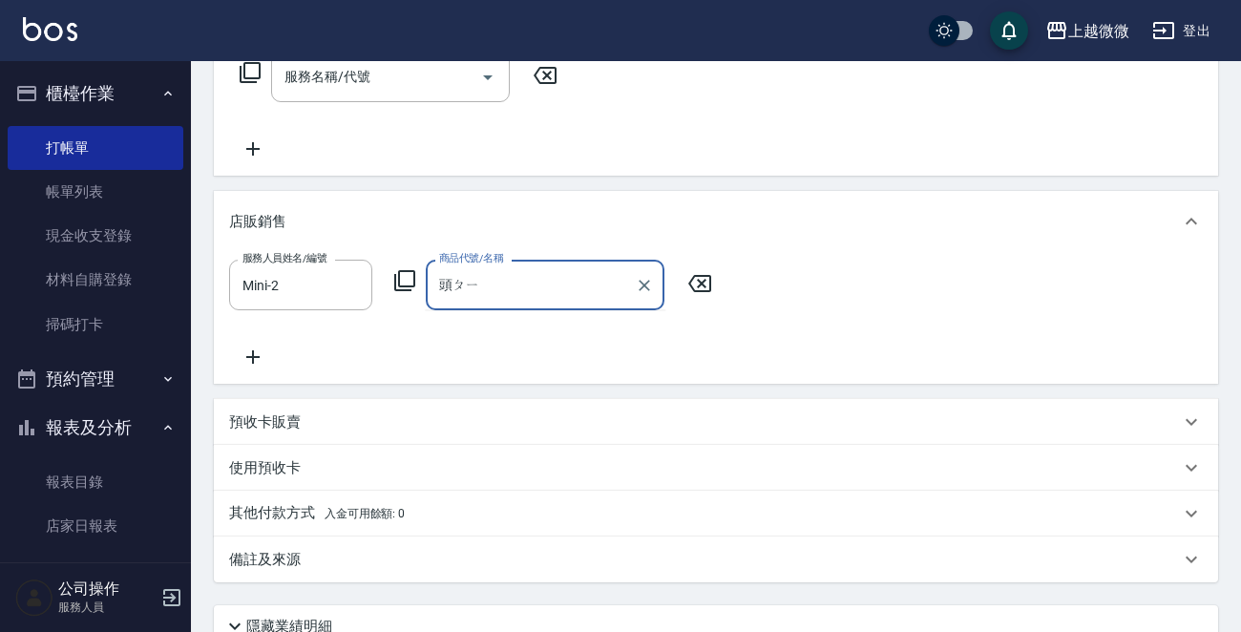
type input "頭皮"
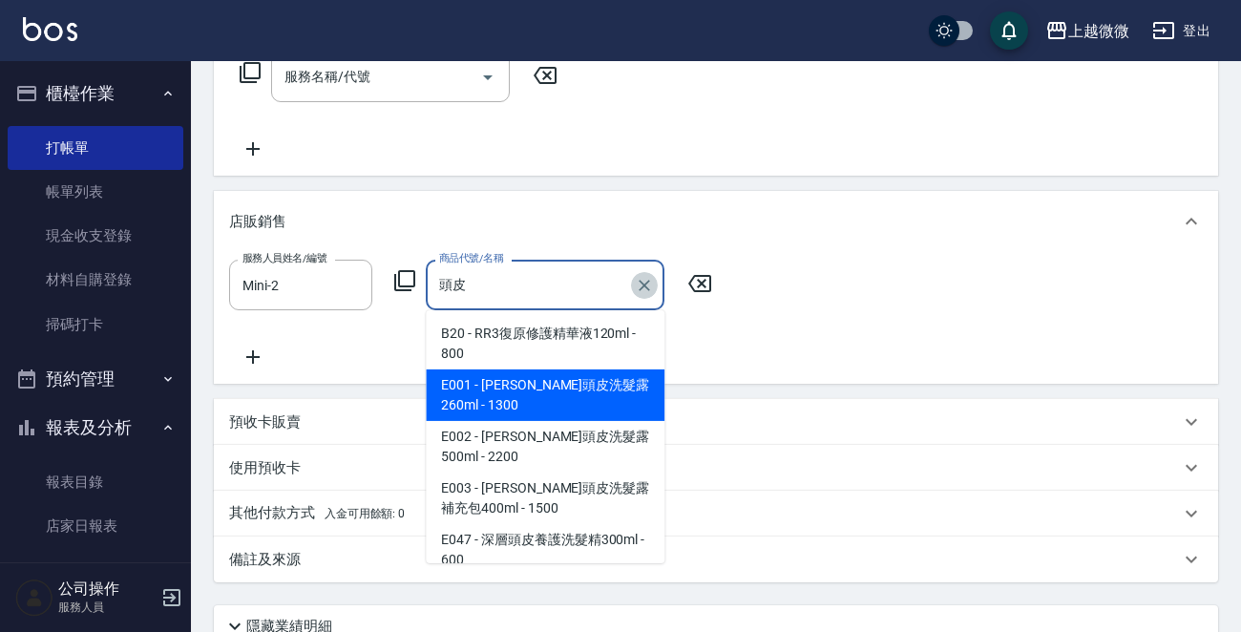
click at [642, 283] on icon "Clear" at bounding box center [644, 285] width 11 height 11
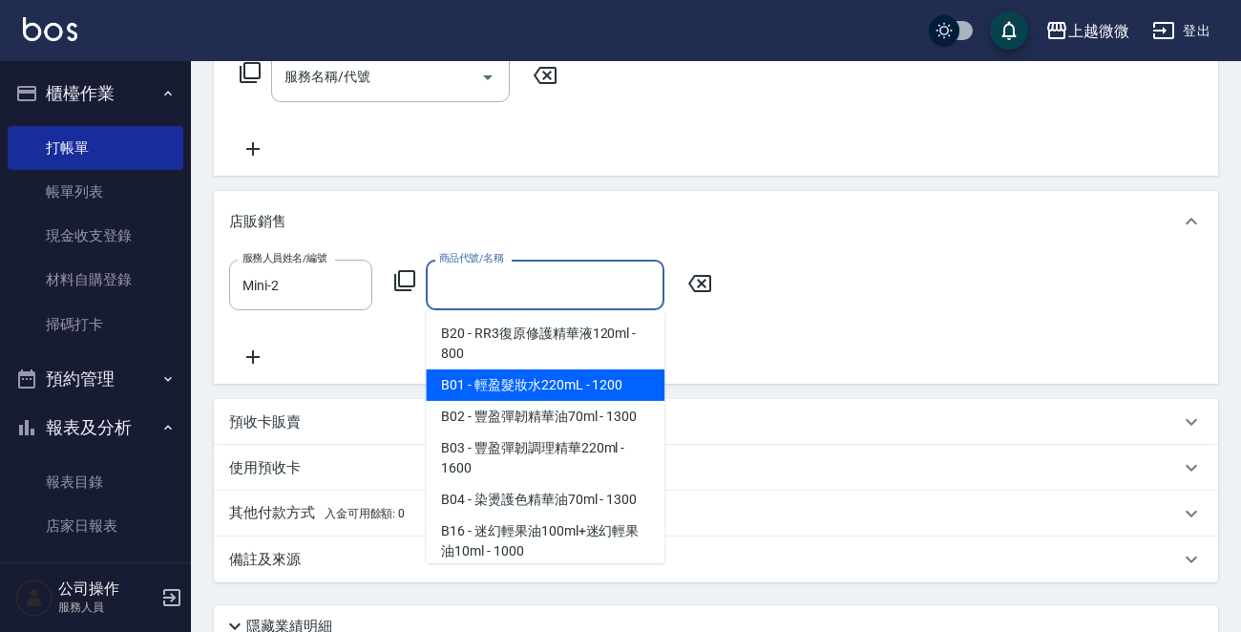
click at [401, 276] on icon at bounding box center [404, 280] width 23 height 23
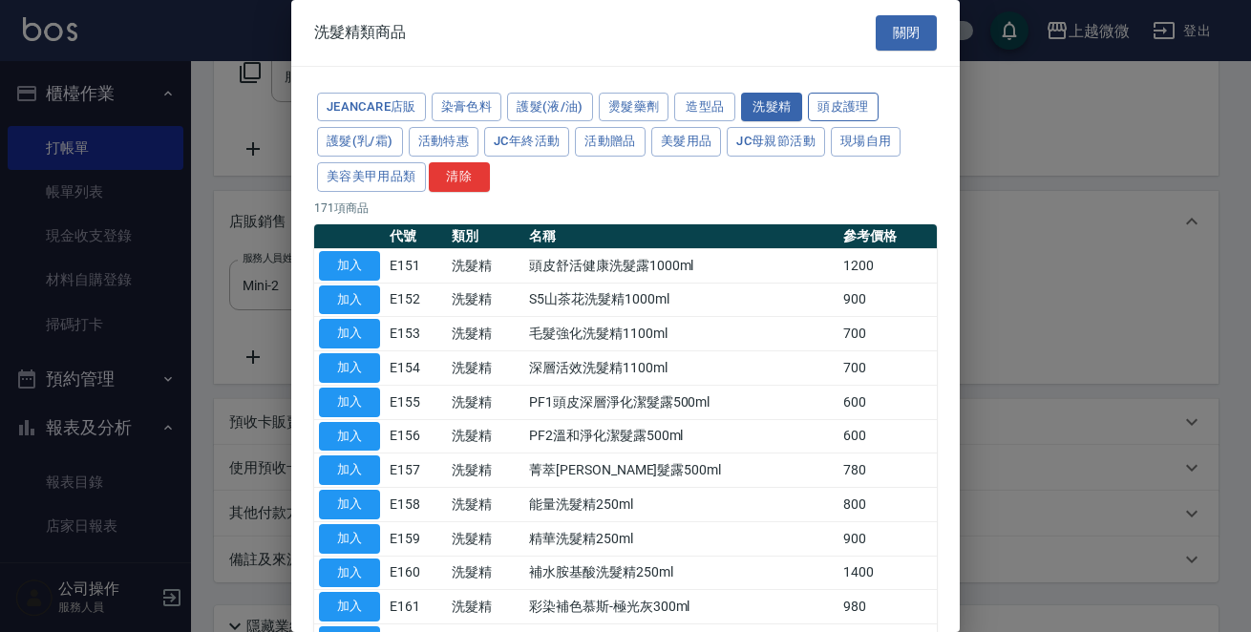
click at [840, 99] on button "頭皮護理" at bounding box center [843, 108] width 71 height 30
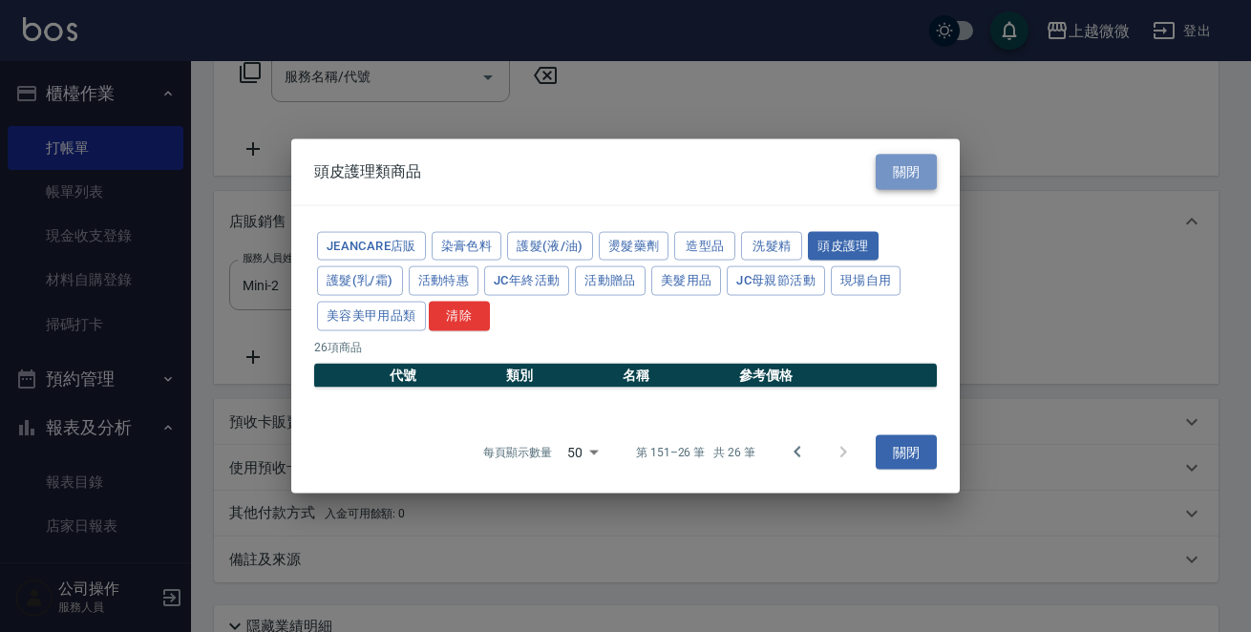
click at [894, 176] on button "關閉" at bounding box center [905, 172] width 61 height 35
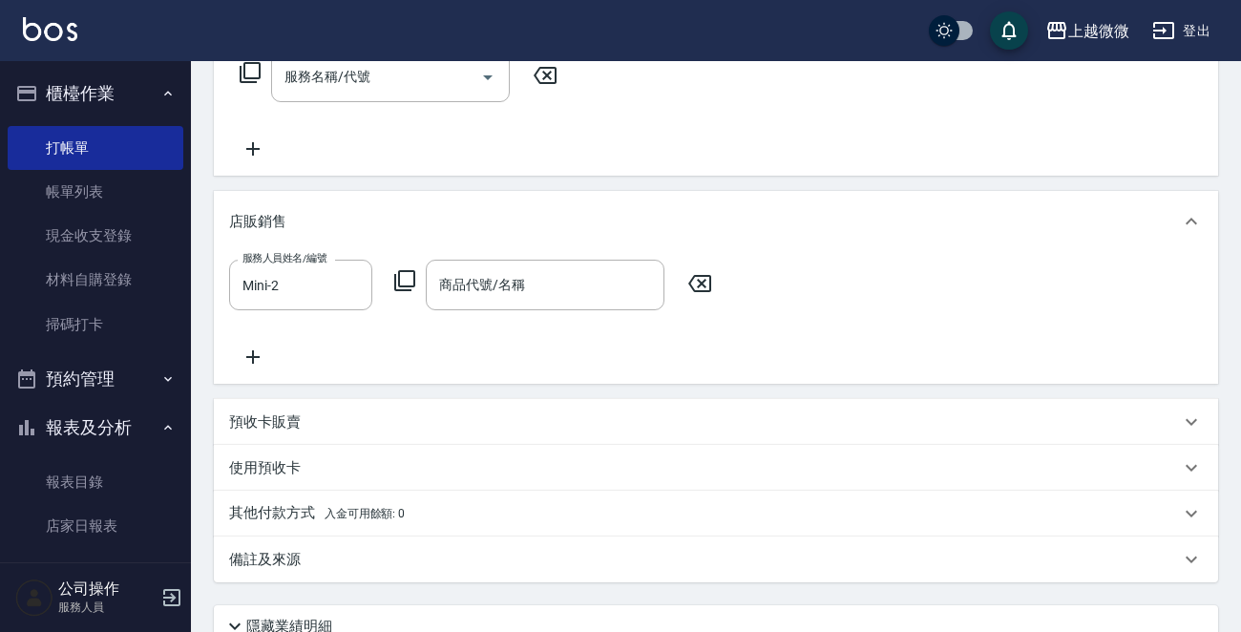
click at [411, 280] on icon at bounding box center [404, 280] width 23 height 23
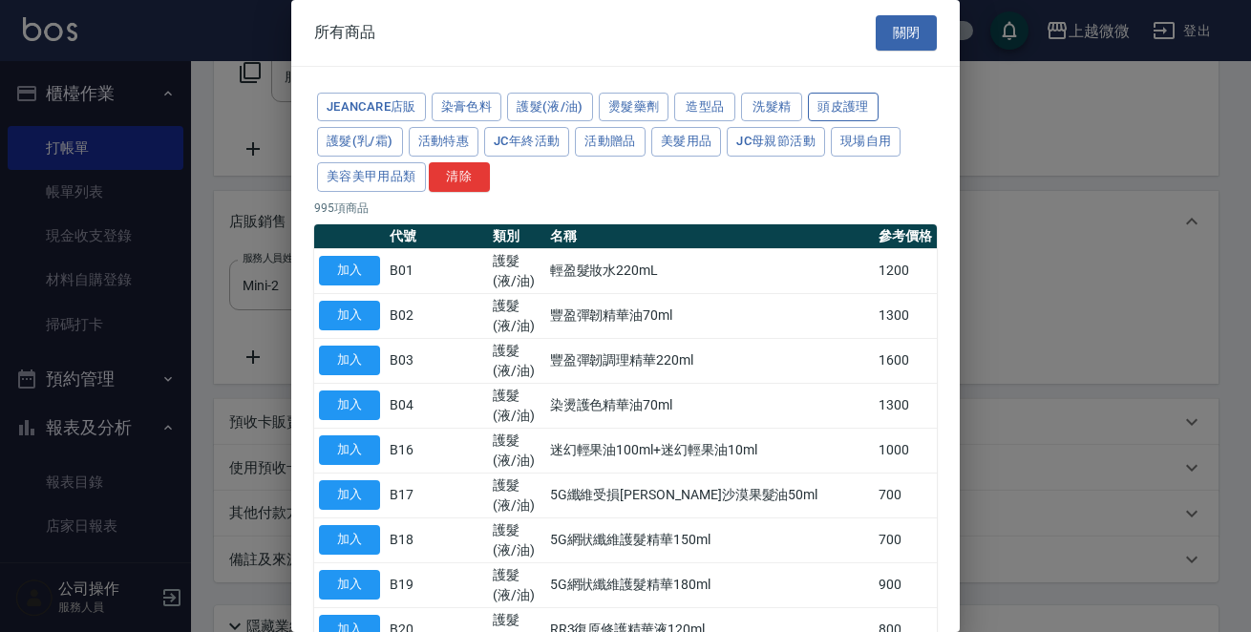
click at [839, 106] on button "頭皮護理" at bounding box center [843, 108] width 71 height 30
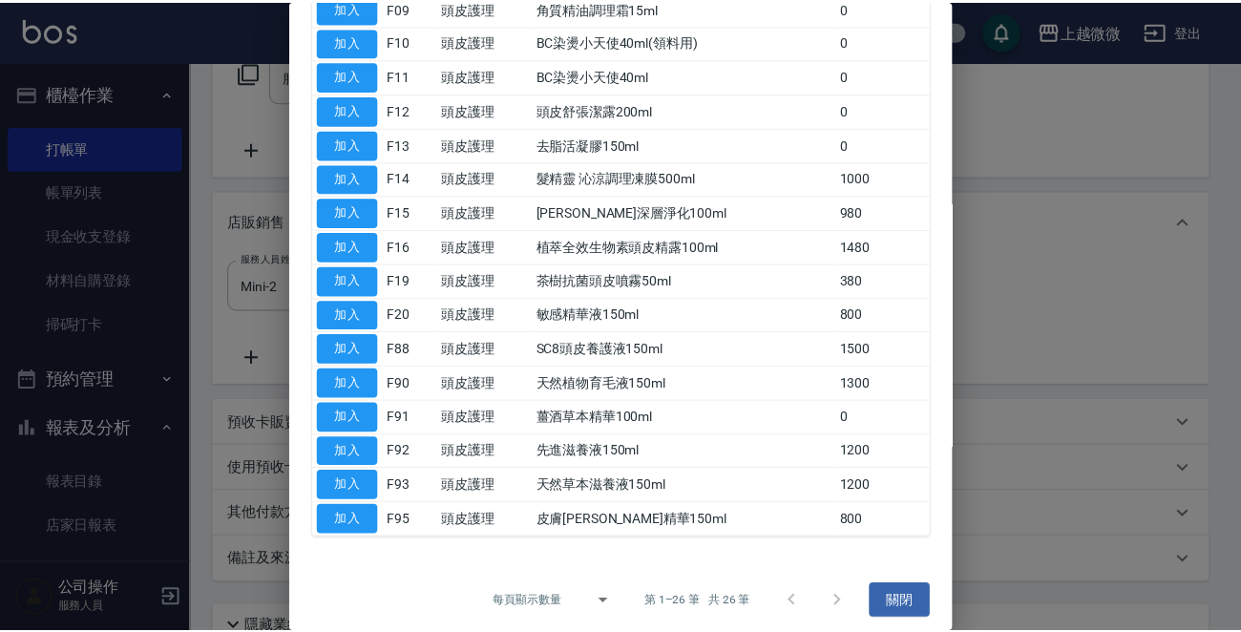
scroll to position [536, 0]
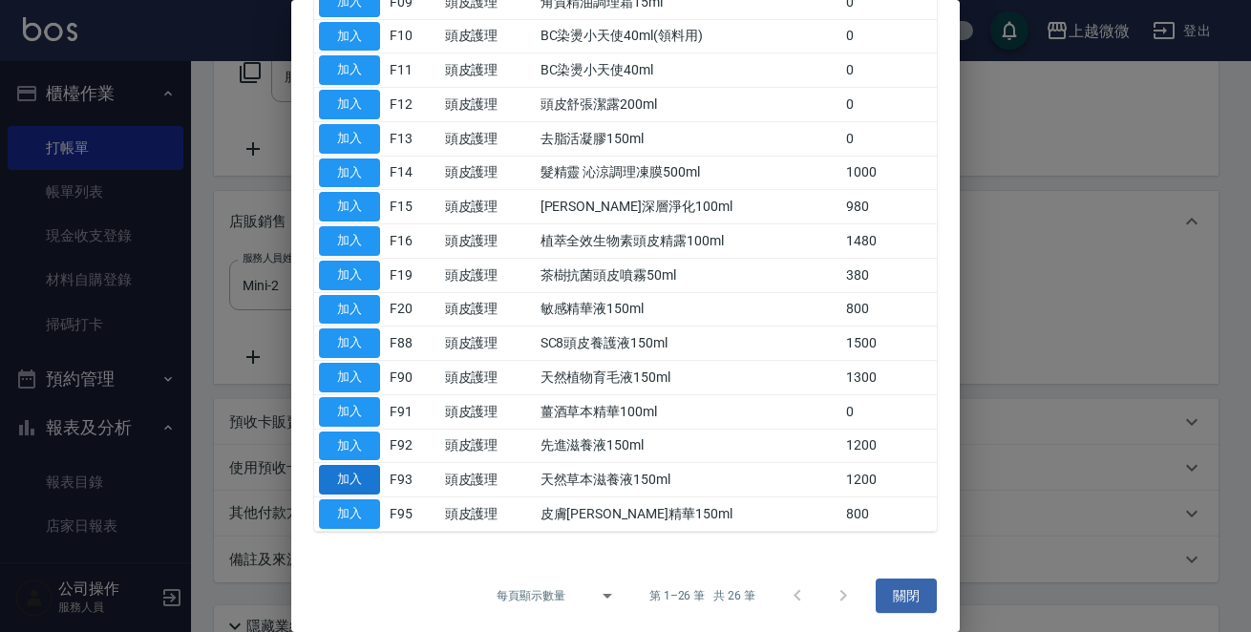
click at [344, 478] on button "加入" at bounding box center [349, 480] width 61 height 30
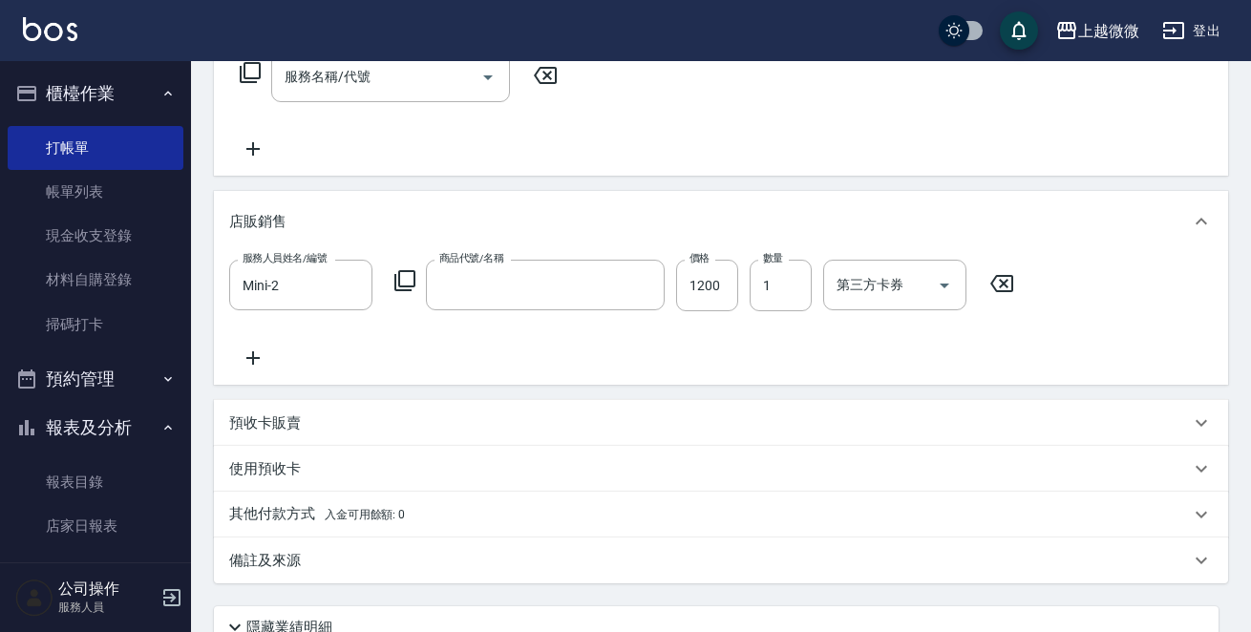
type input "天然草本滋養液150ml"
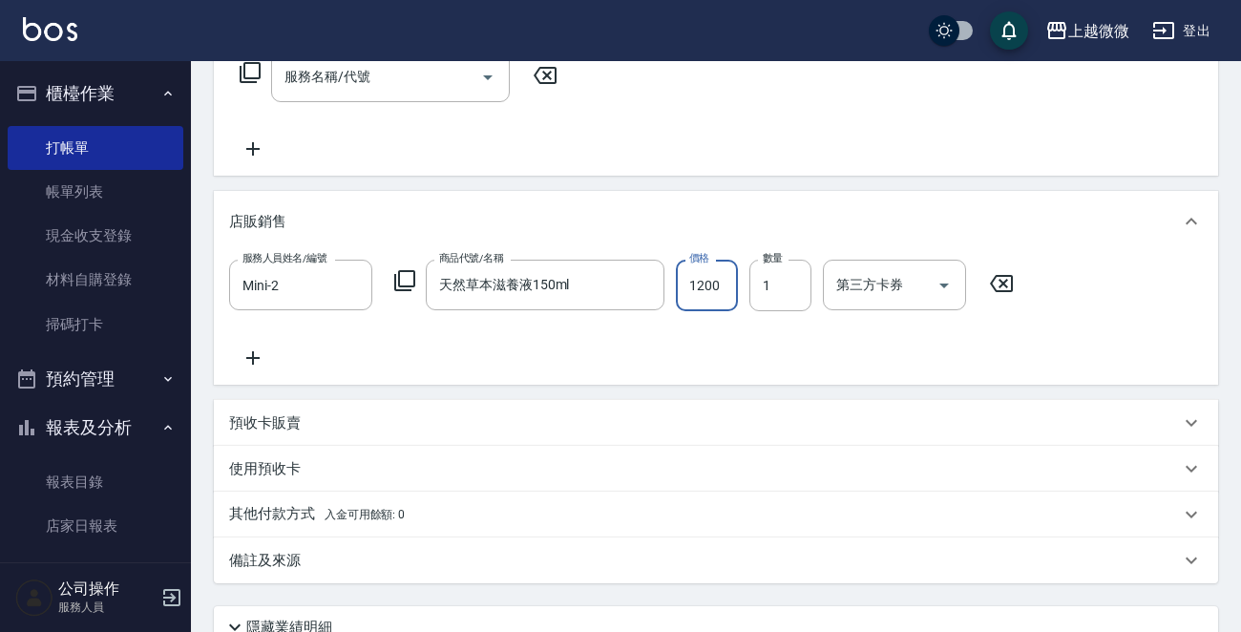
click at [716, 284] on input "1200" at bounding box center [707, 286] width 62 height 52
type input "960"
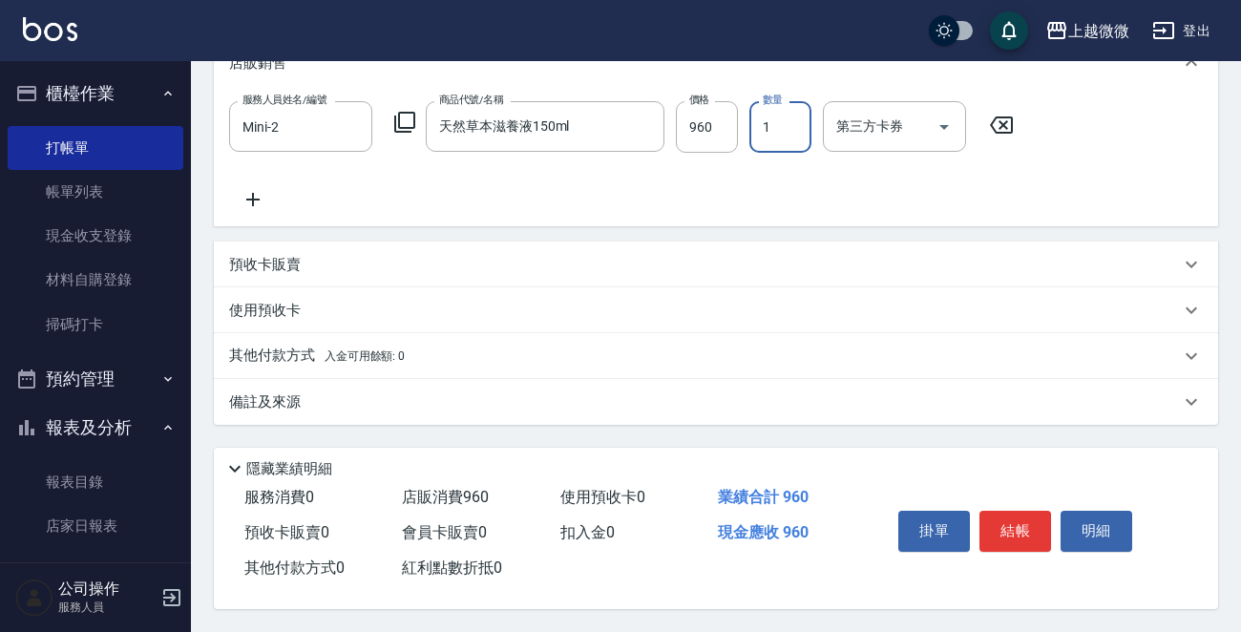
scroll to position [494, 0]
click at [1042, 542] on button "結帳" at bounding box center [1015, 531] width 72 height 40
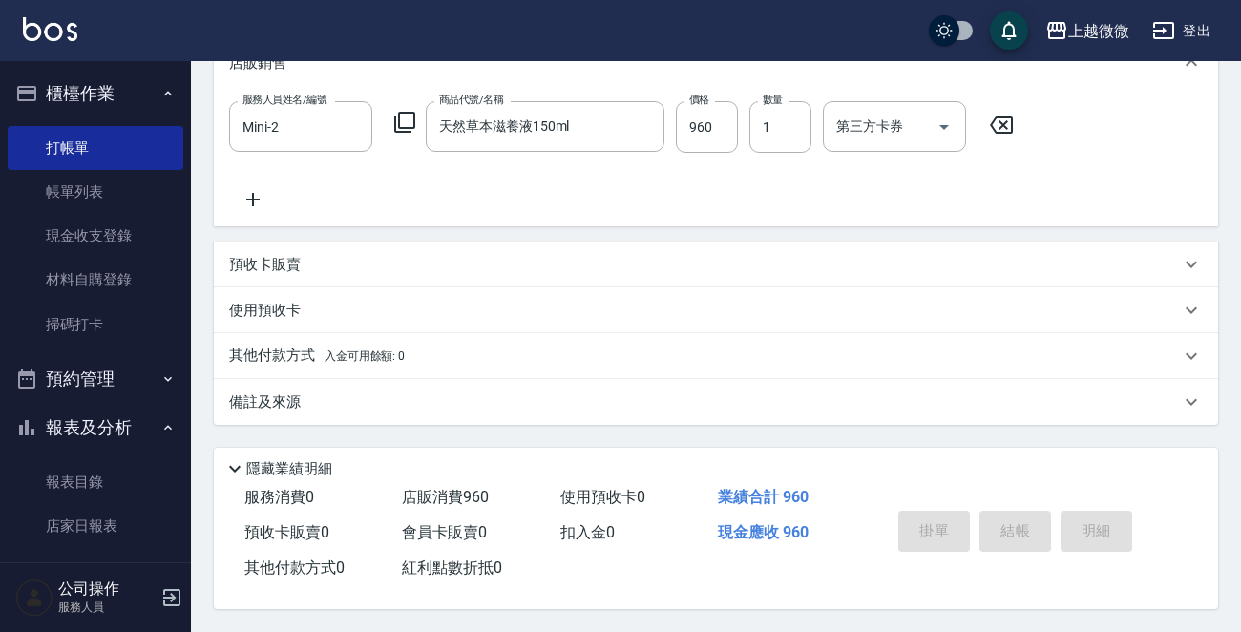
type input "[DATE] 17:48"
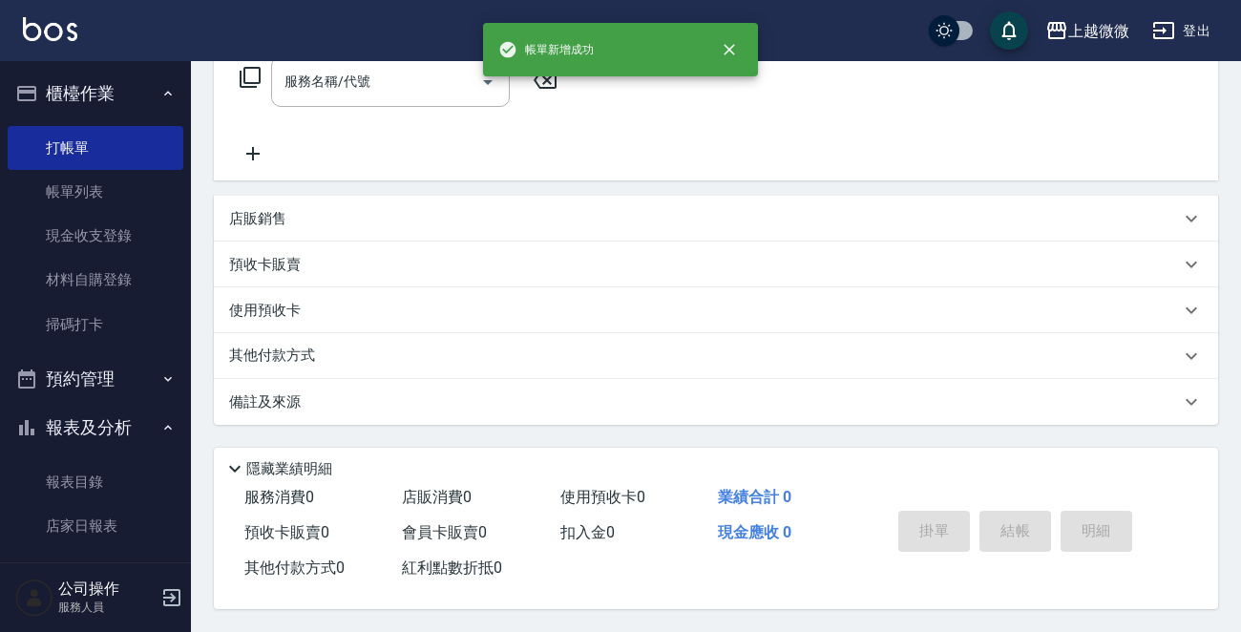
scroll to position [0, 0]
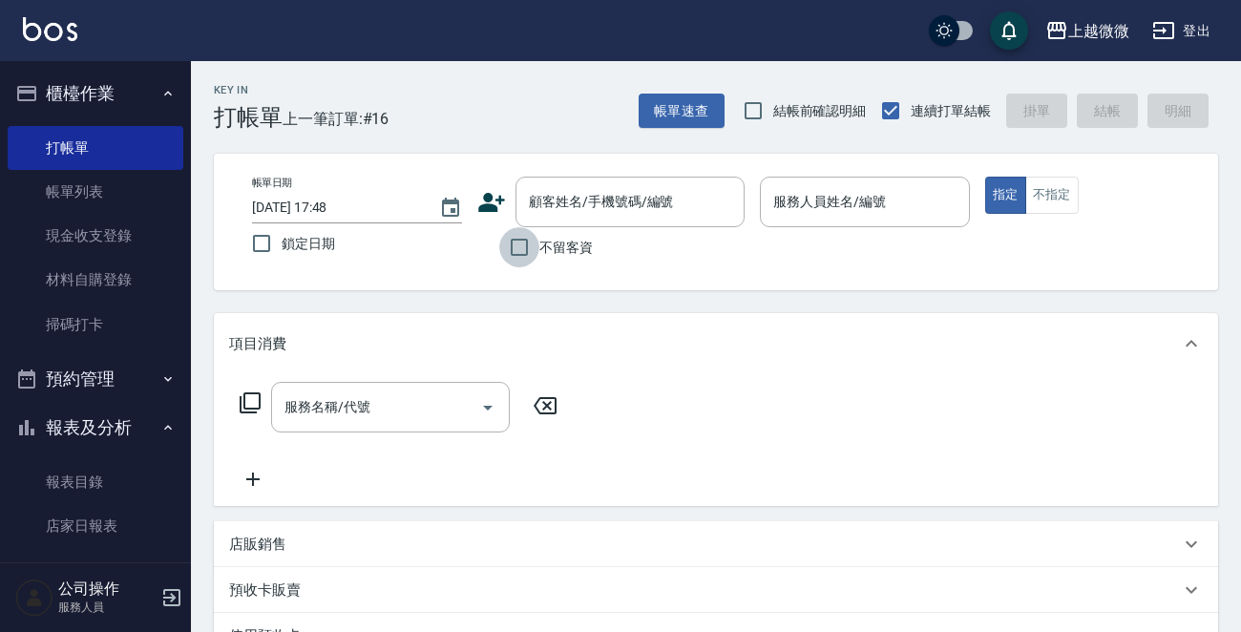
click at [510, 256] on input "不留客資" at bounding box center [519, 247] width 40 height 40
checkbox input "true"
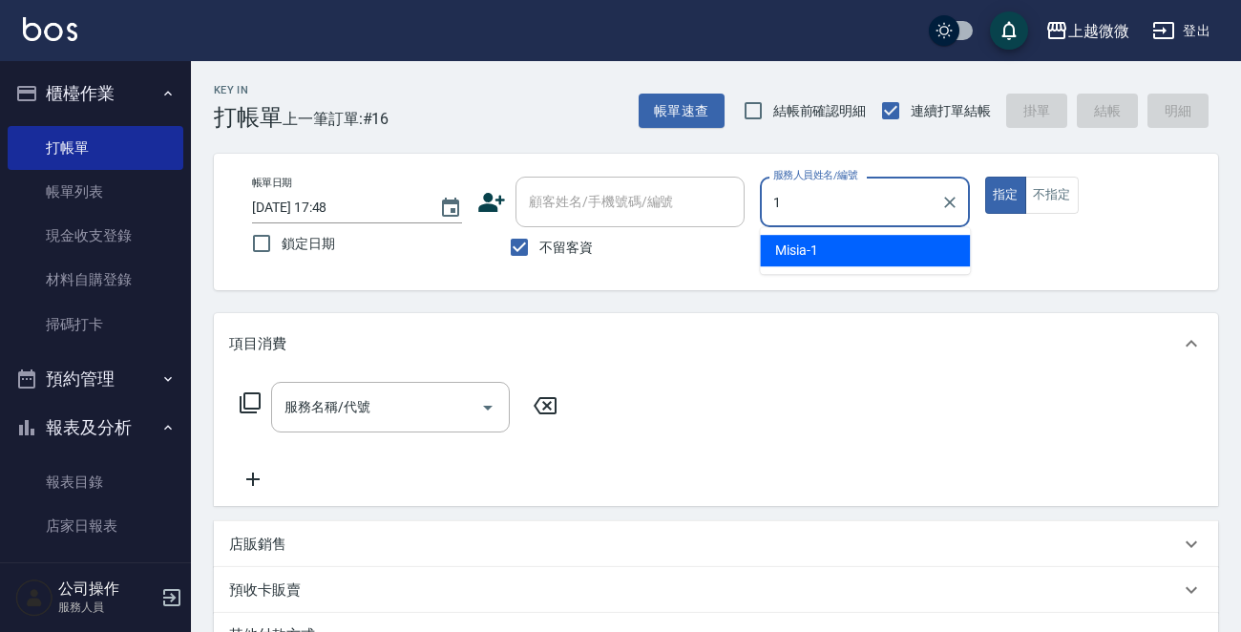
type input "Misia-1"
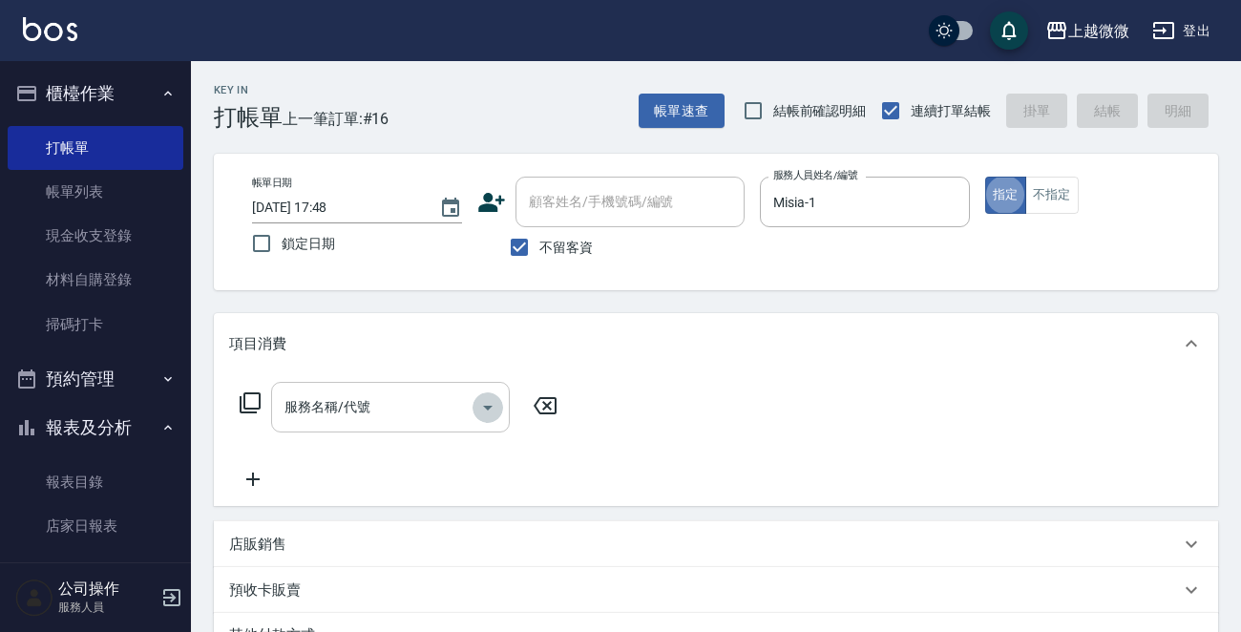
click at [489, 414] on icon "Open" at bounding box center [487, 407] width 23 height 23
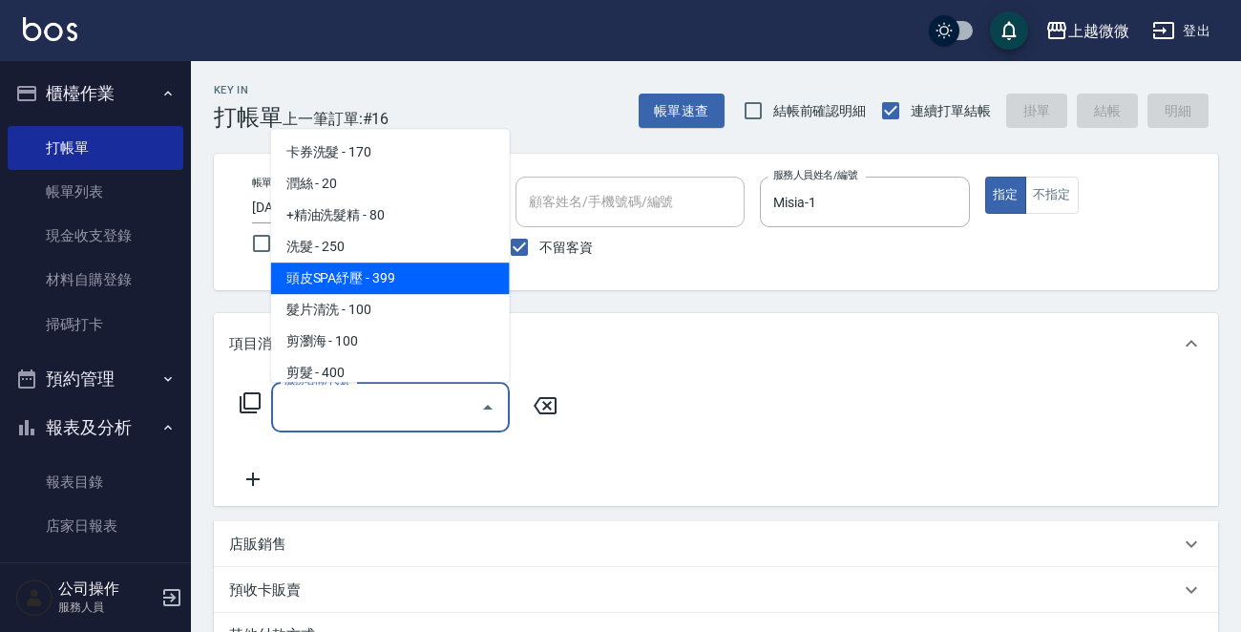
click at [411, 278] on span "頭皮SPA紓壓 - 399" at bounding box center [390, 279] width 239 height 32
type input "頭皮SPA紓壓(A04)"
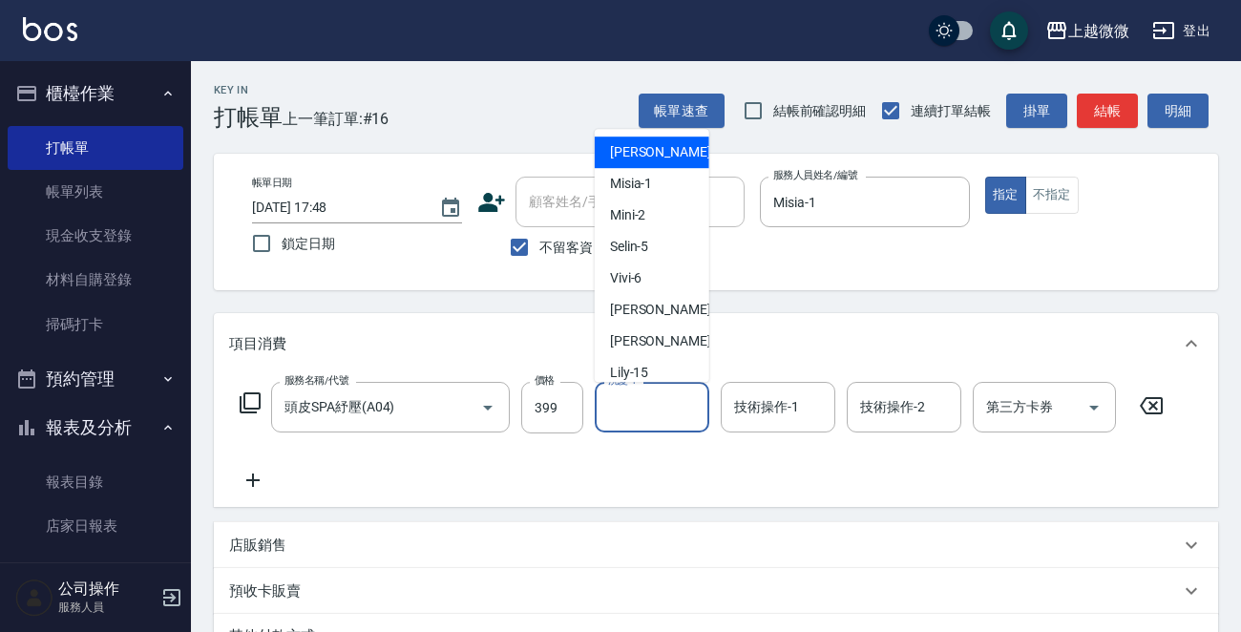
click at [669, 420] on input "洗髮-1" at bounding box center [651, 406] width 97 height 33
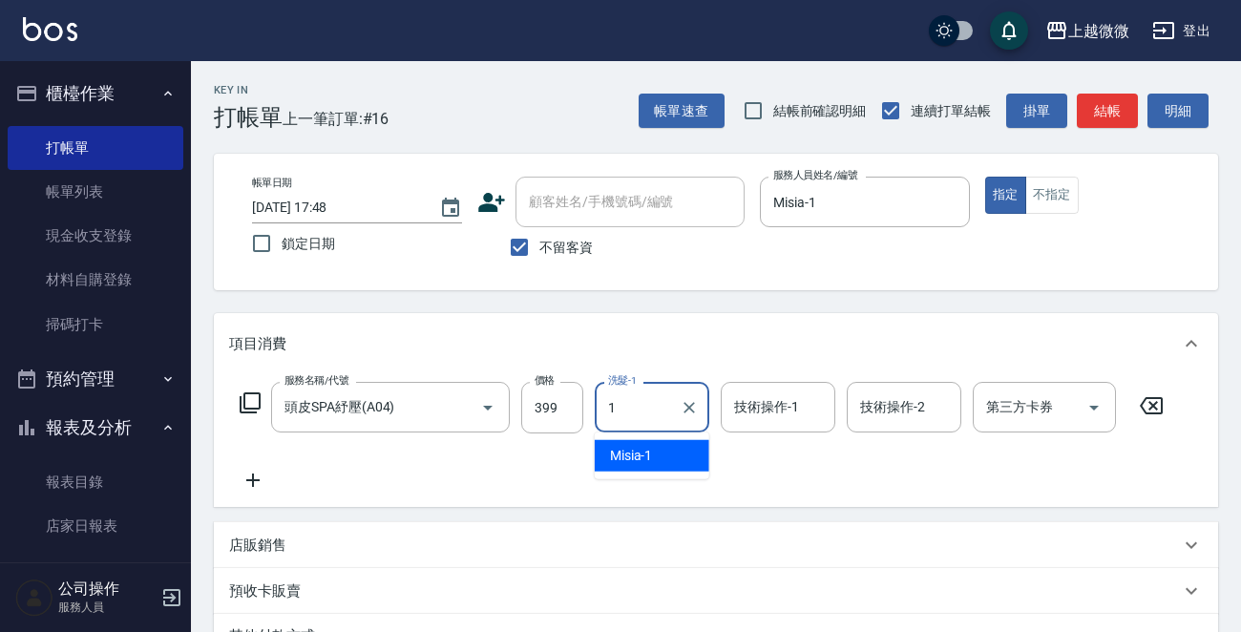
type input "Misia-1"
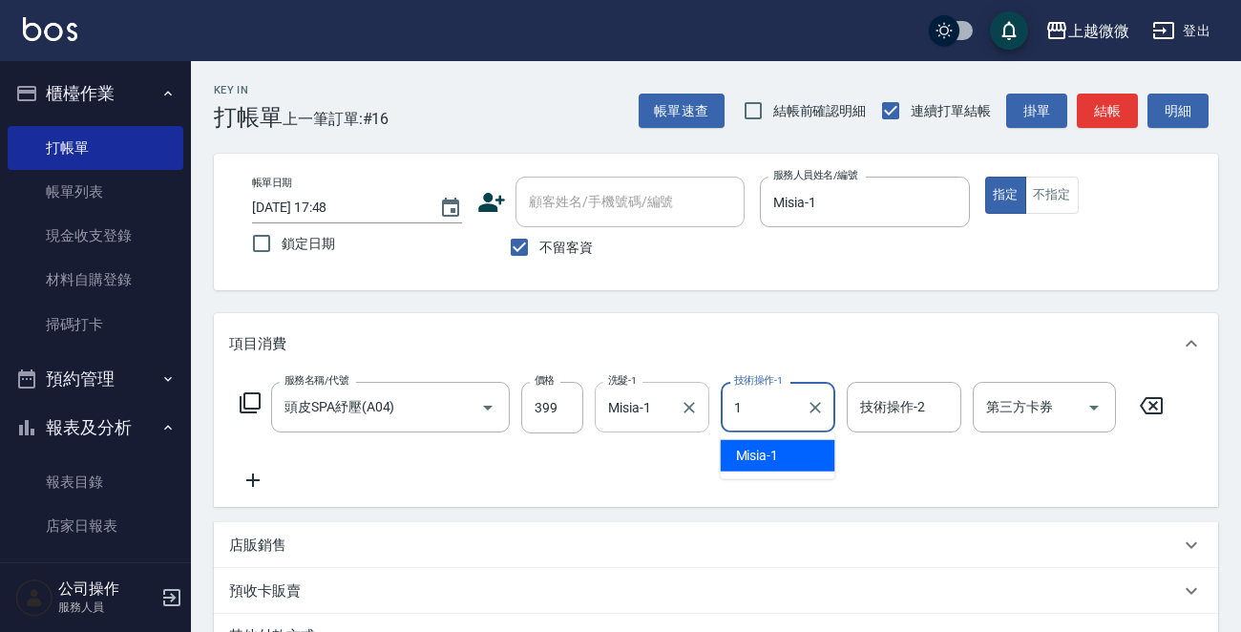
type input "Misia-1"
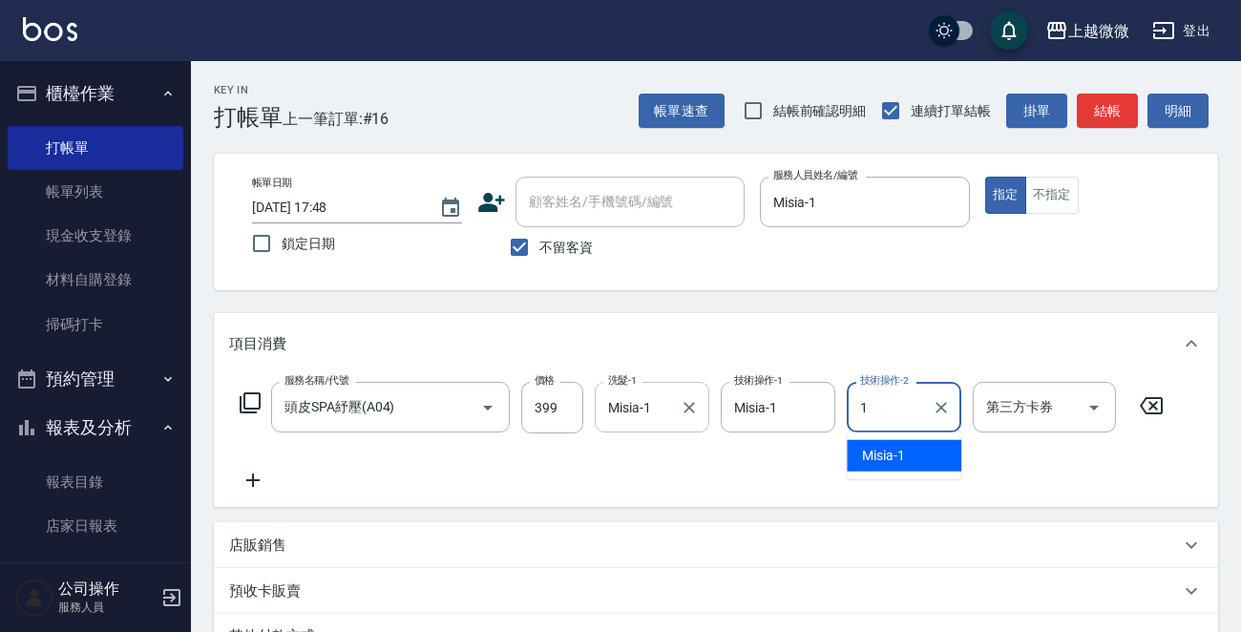
type input "Misia-1"
click at [250, 474] on icon at bounding box center [253, 480] width 48 height 23
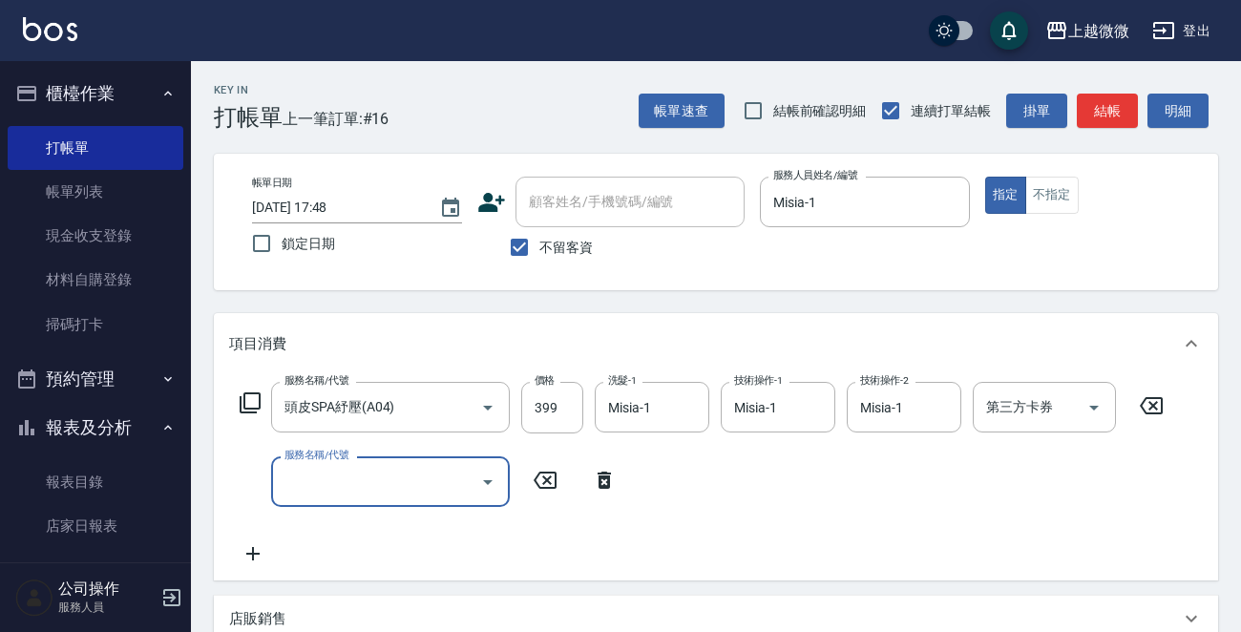
click at [485, 486] on icon "Open" at bounding box center [487, 482] width 23 height 23
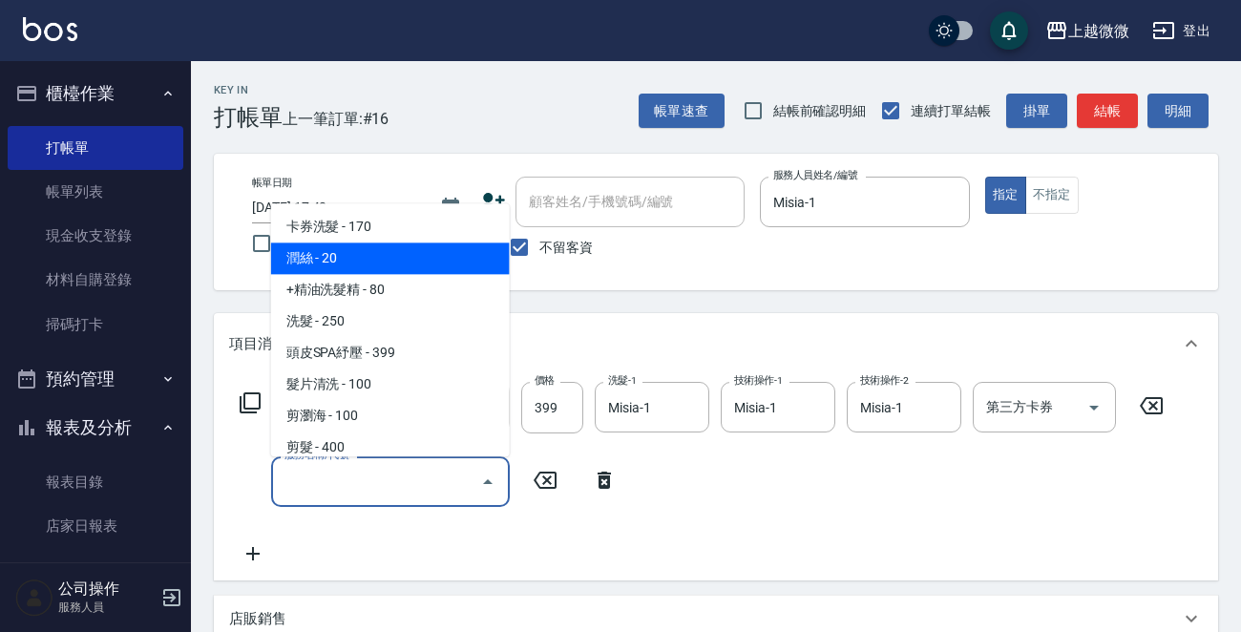
click at [357, 267] on span "潤絲 - 20" at bounding box center [390, 259] width 239 height 32
type input "潤絲(A01)"
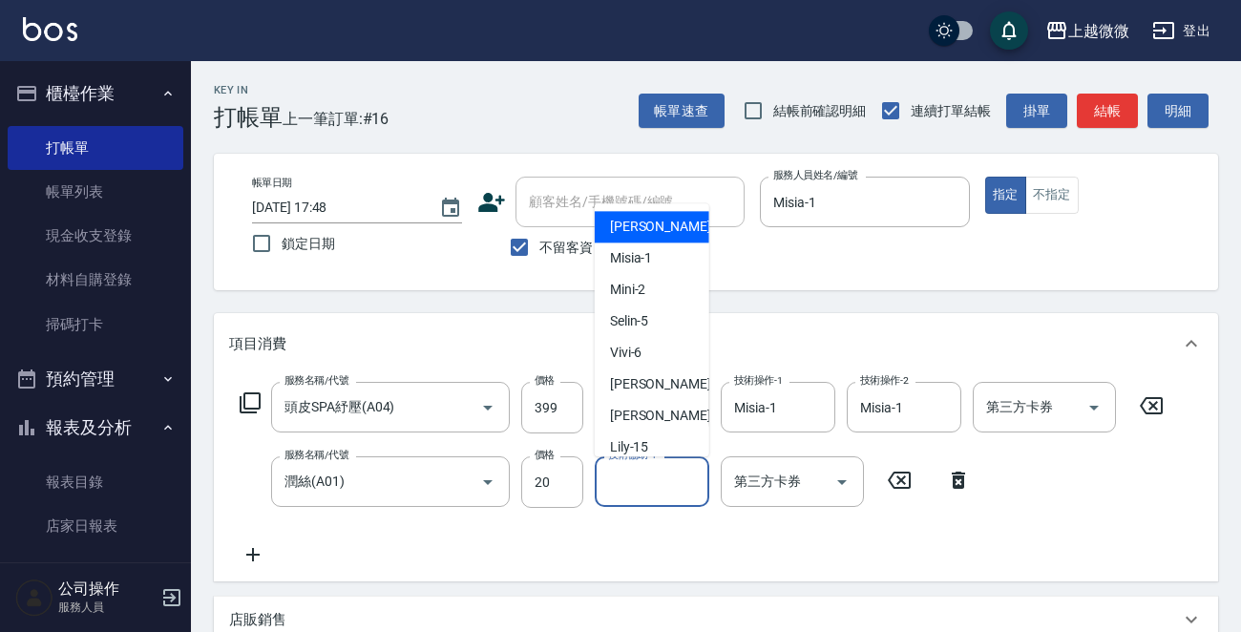
click at [620, 494] on input "技術協助-1" at bounding box center [651, 481] width 97 height 33
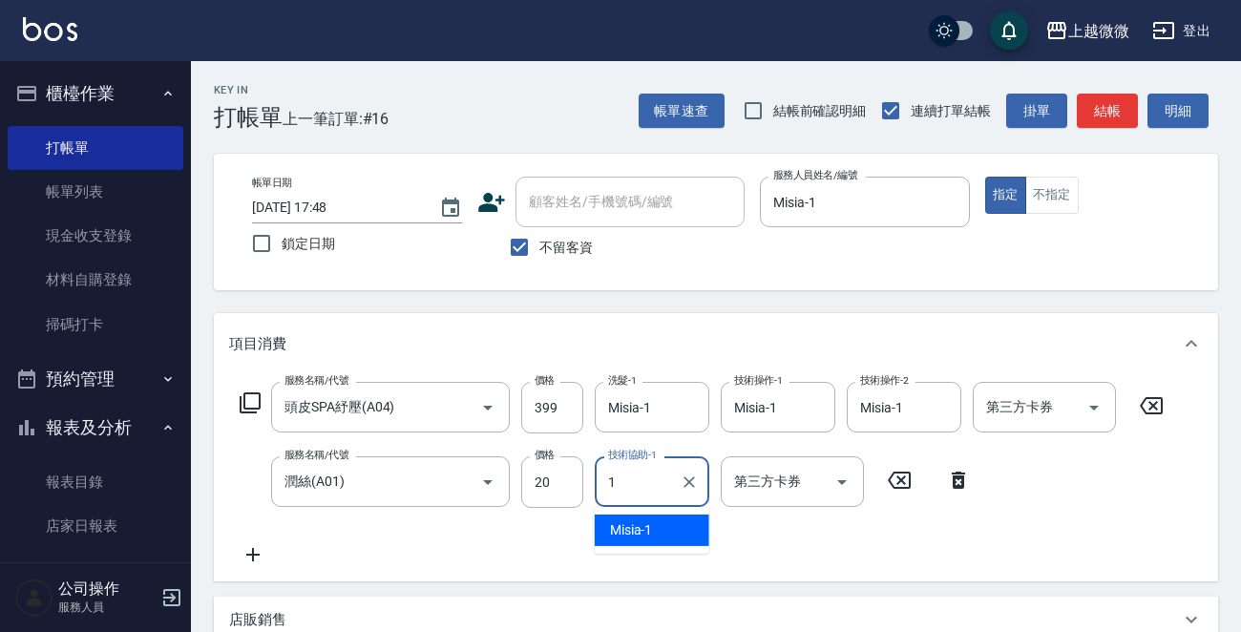
type input "Misia-1"
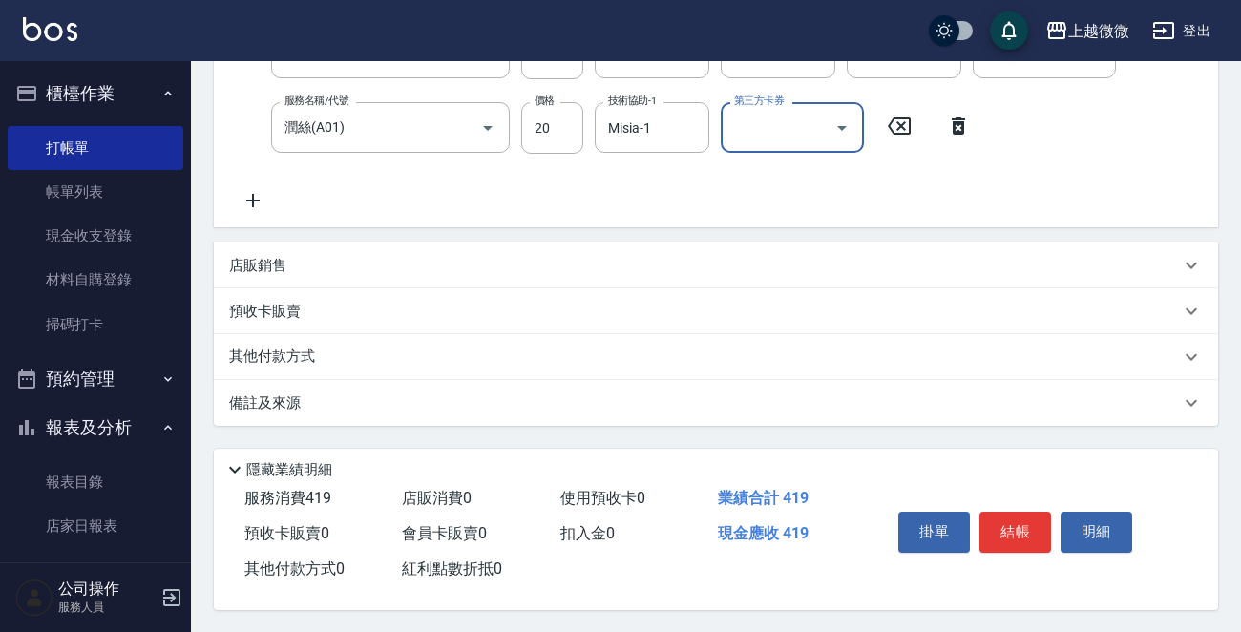
scroll to position [360, 0]
click at [994, 526] on button "結帳" at bounding box center [1015, 531] width 72 height 40
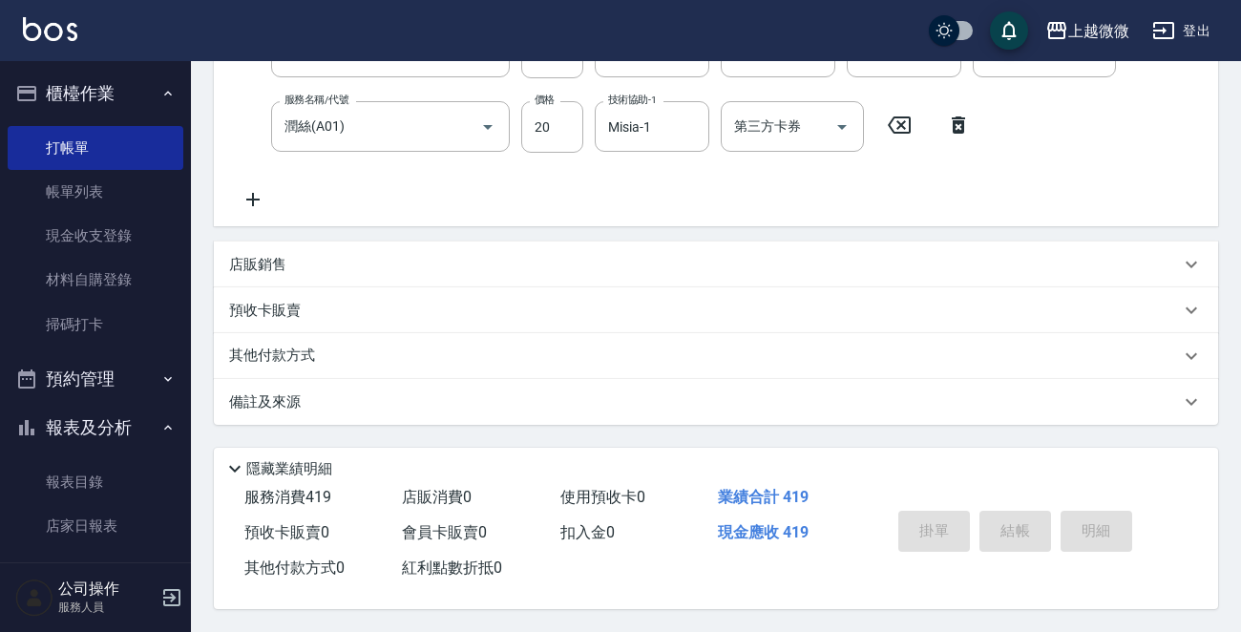
type input "[DATE] 17:49"
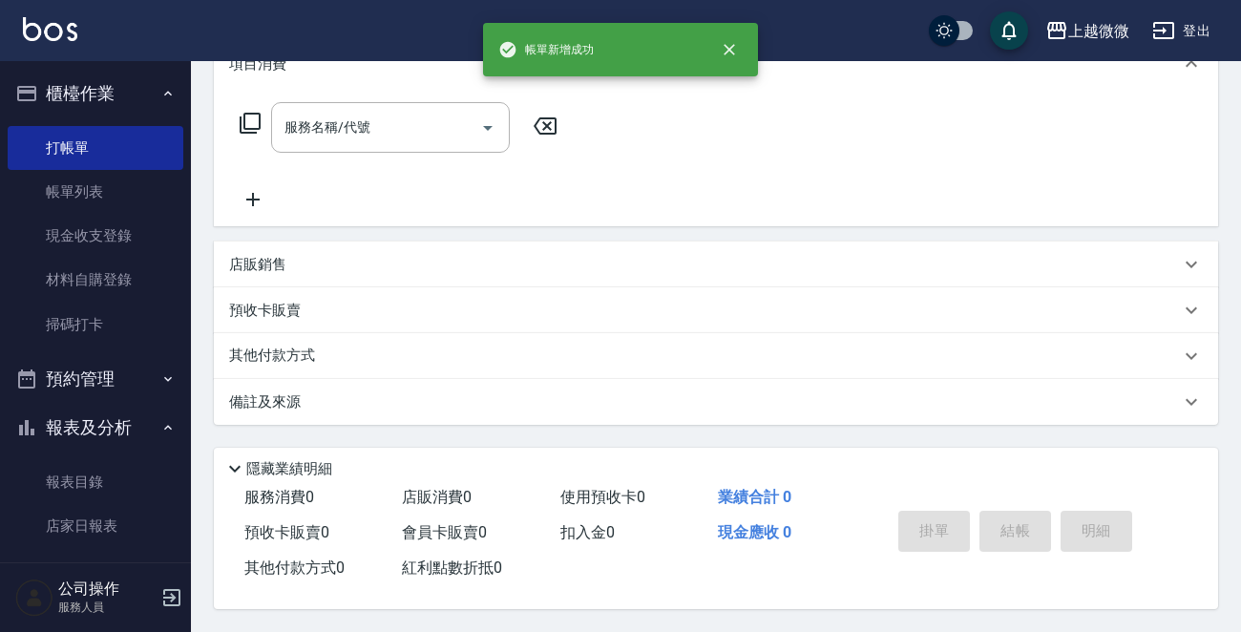
scroll to position [0, 0]
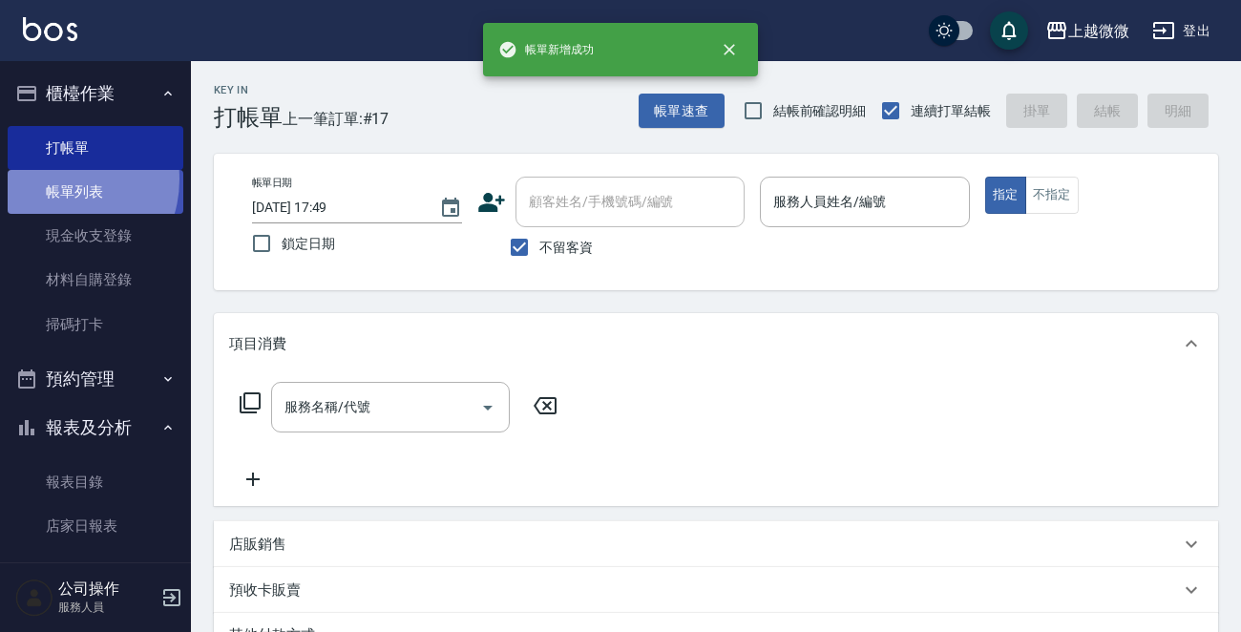
click at [56, 179] on link "帳單列表" at bounding box center [96, 192] width 176 height 44
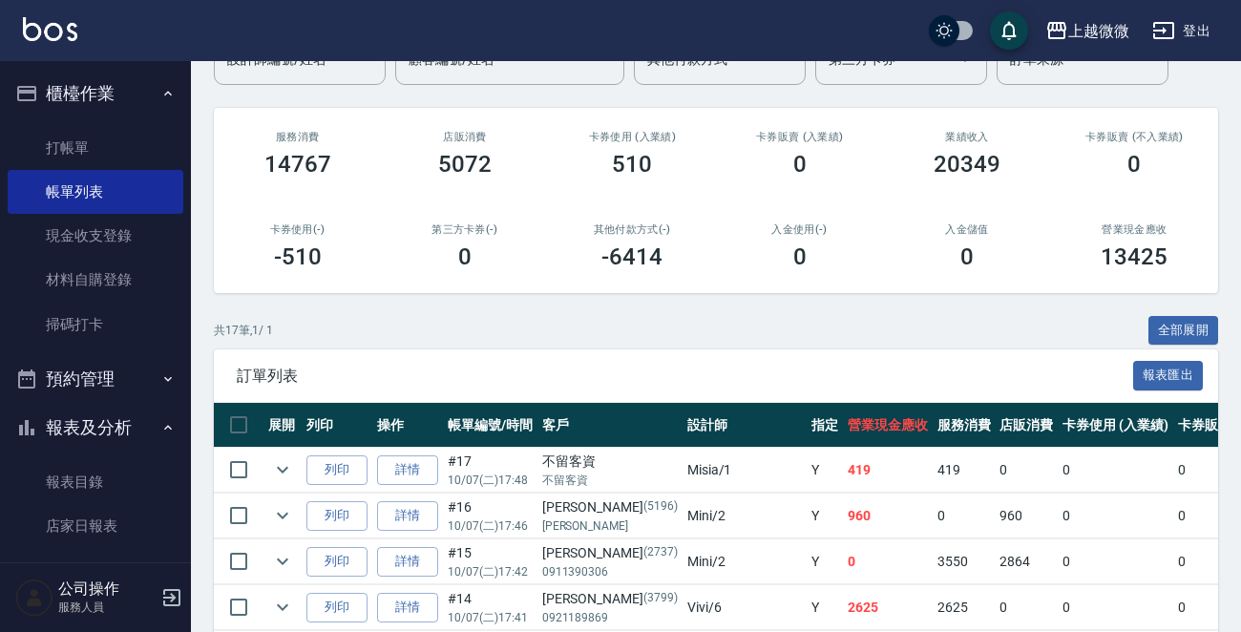
scroll to position [382, 0]
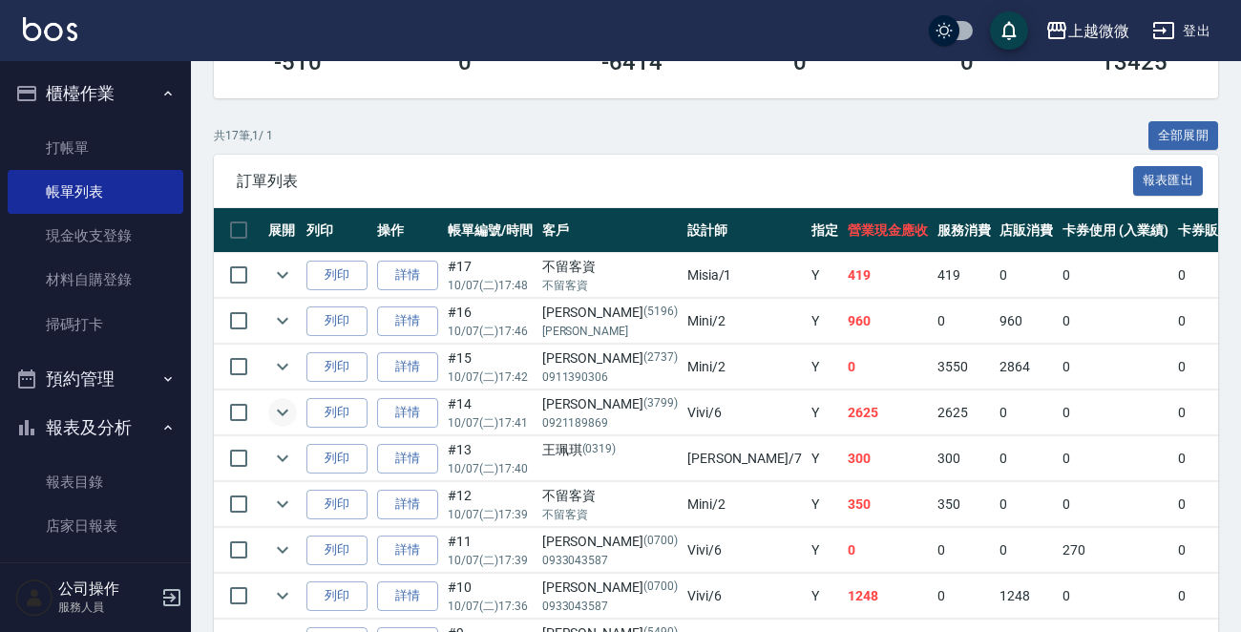
click at [280, 411] on icon "expand row" at bounding box center [282, 413] width 11 height 7
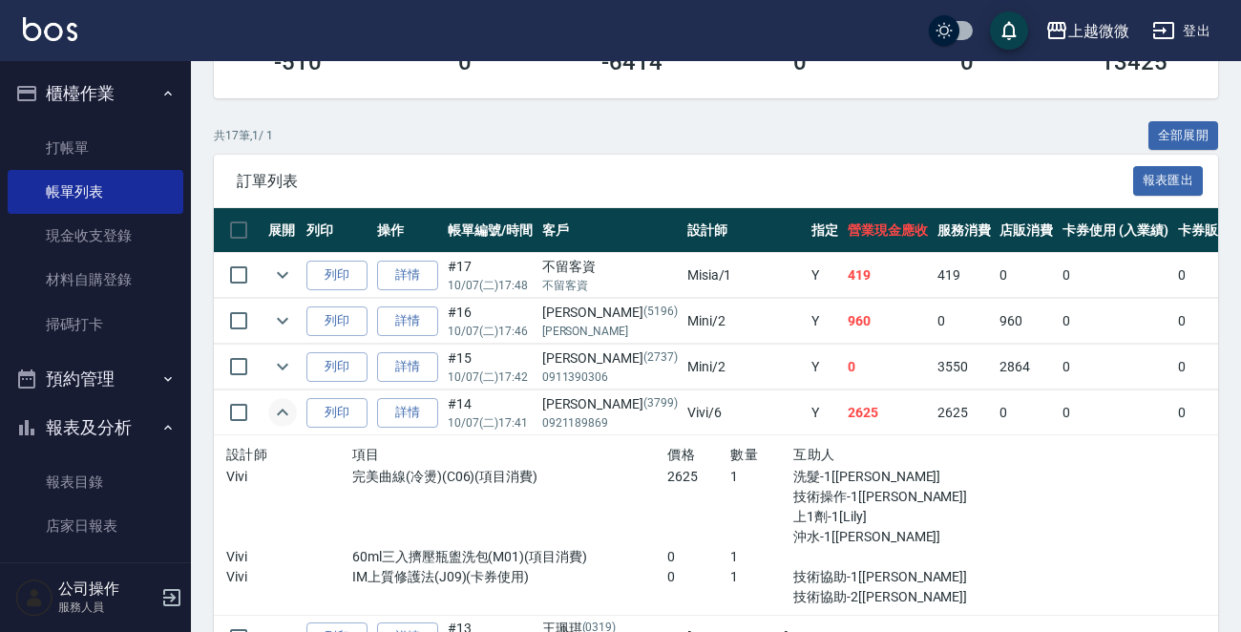
scroll to position [477, 0]
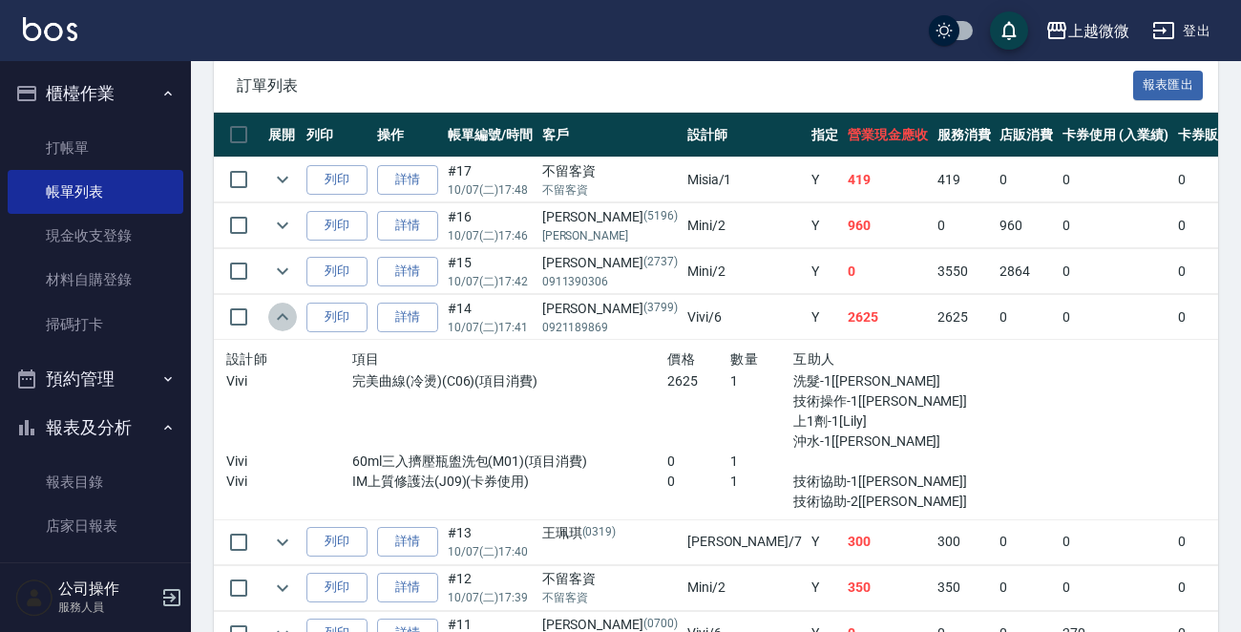
click at [278, 313] on icon "expand row" at bounding box center [282, 316] width 23 height 23
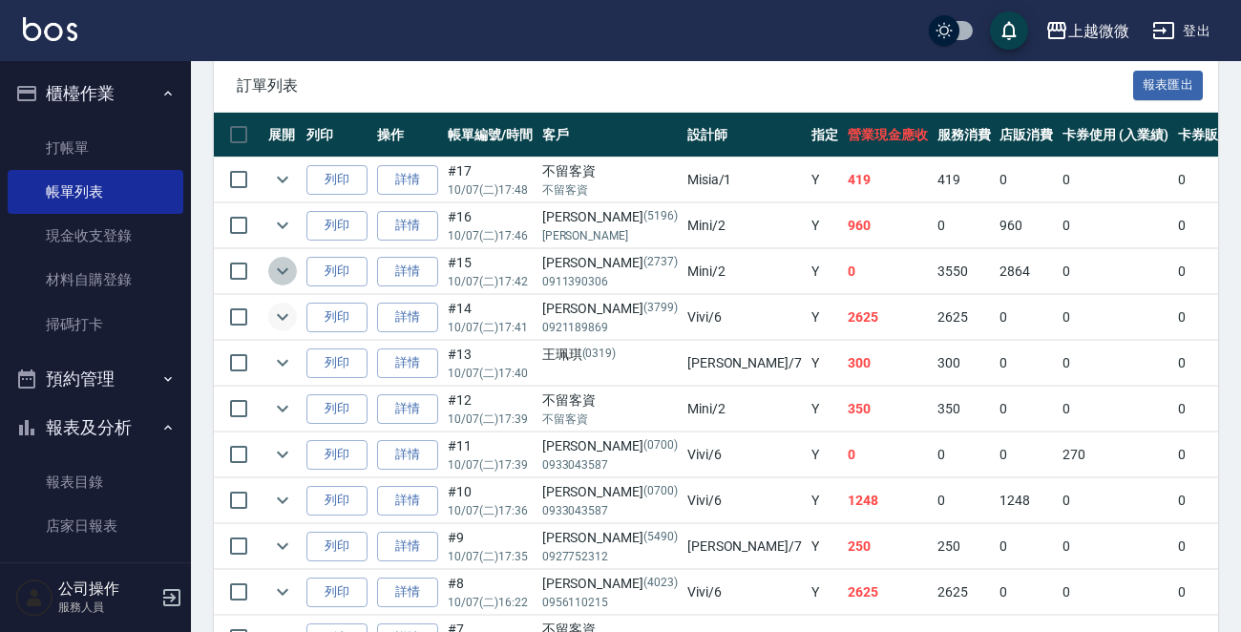
click at [278, 264] on icon "expand row" at bounding box center [282, 271] width 23 height 23
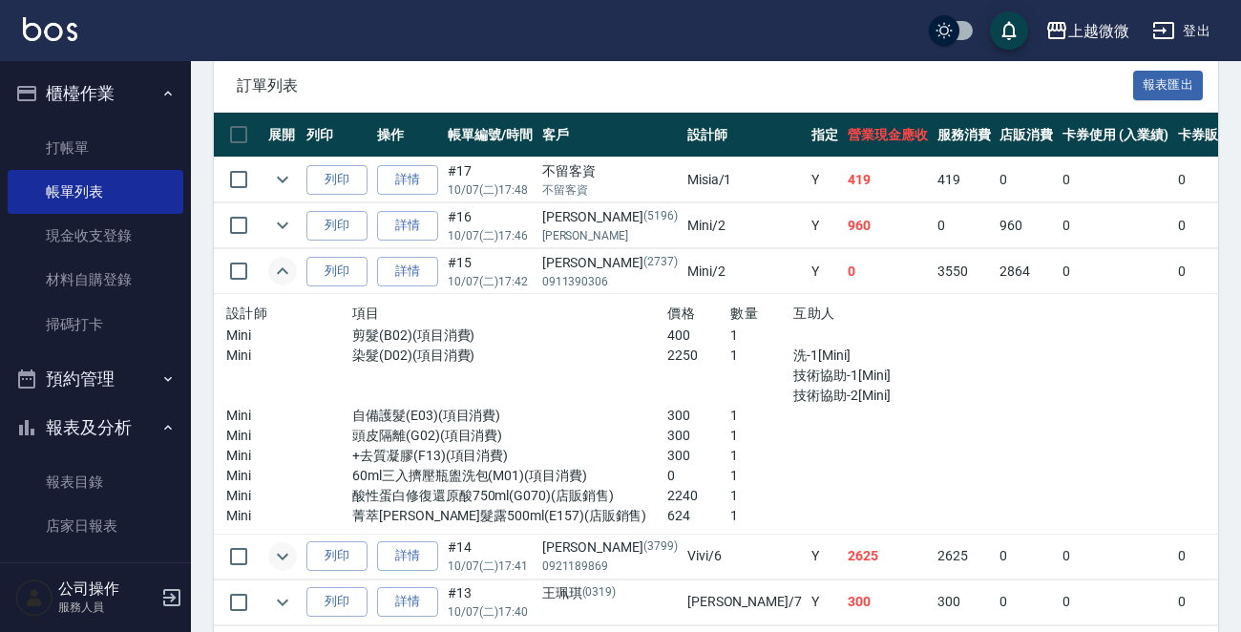
scroll to position [668, 0]
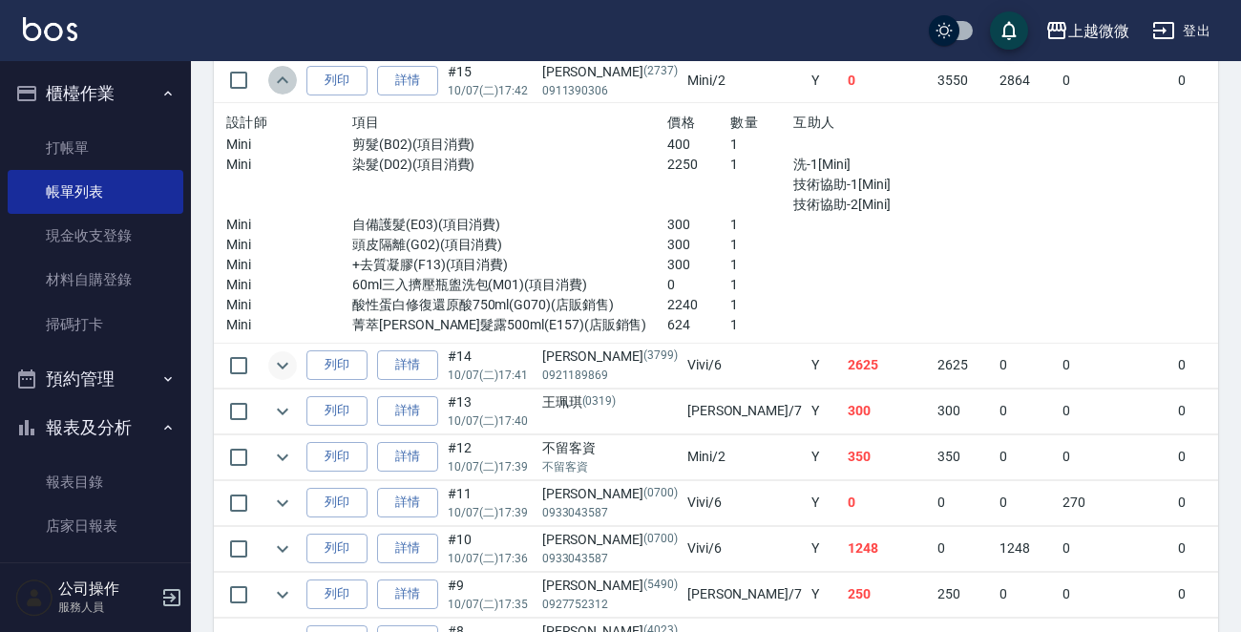
click at [275, 78] on icon "expand row" at bounding box center [282, 80] width 23 height 23
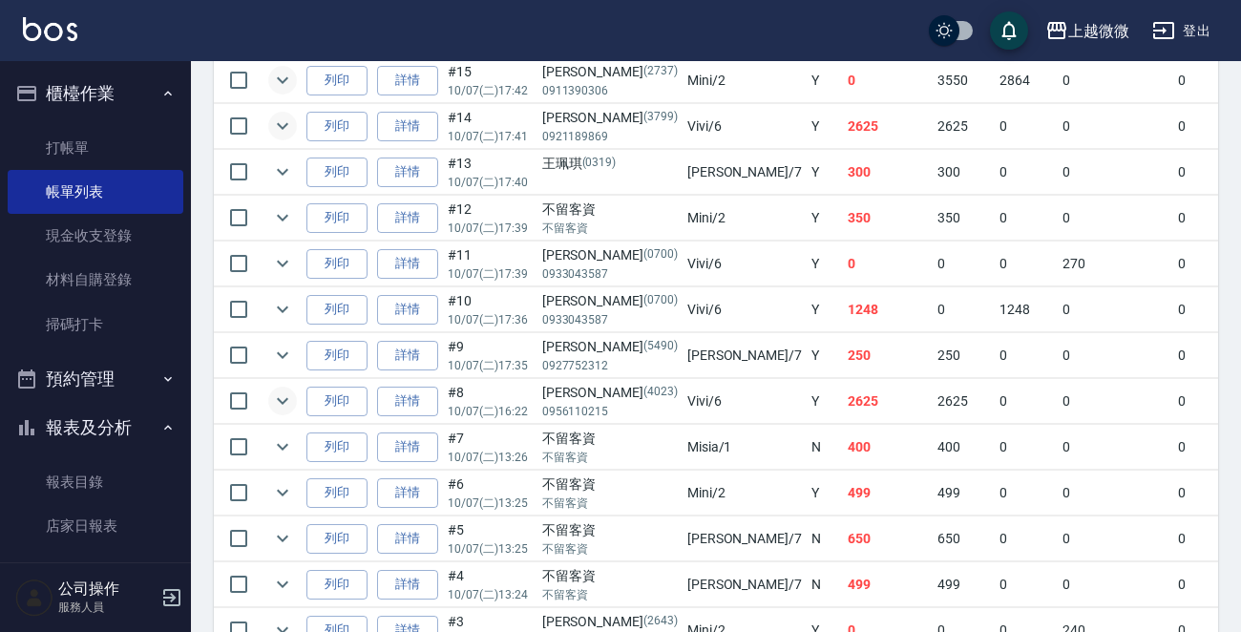
click at [281, 400] on icon "expand row" at bounding box center [282, 401] width 11 height 7
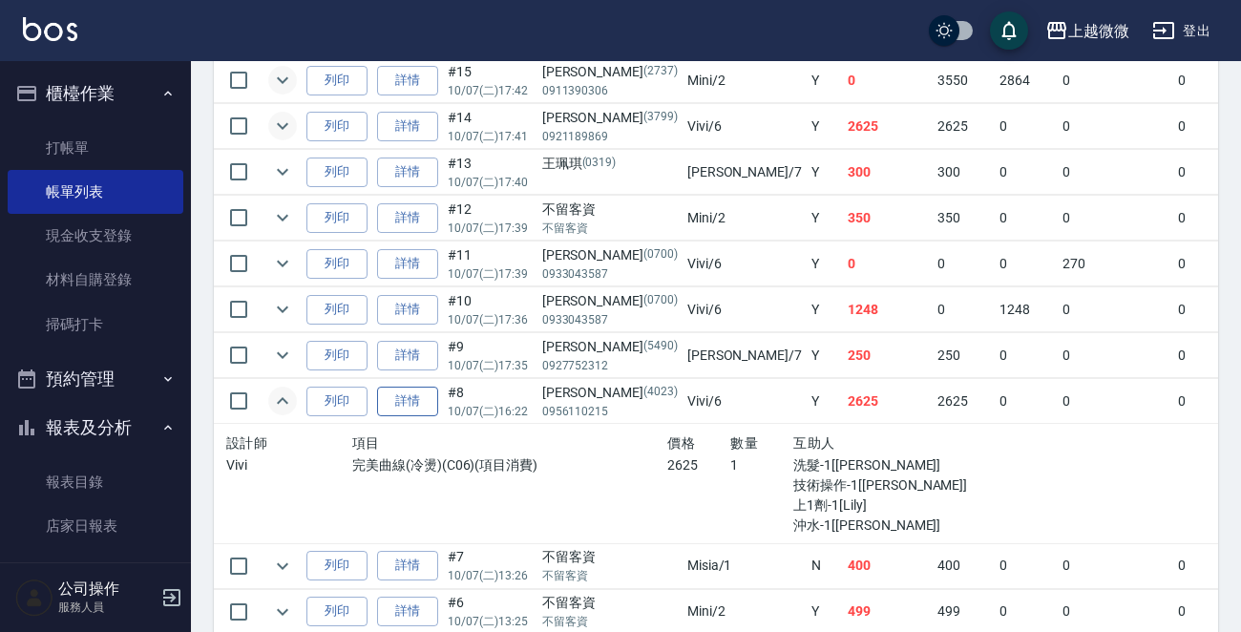
click at [405, 394] on link "詳情" at bounding box center [407, 402] width 61 height 30
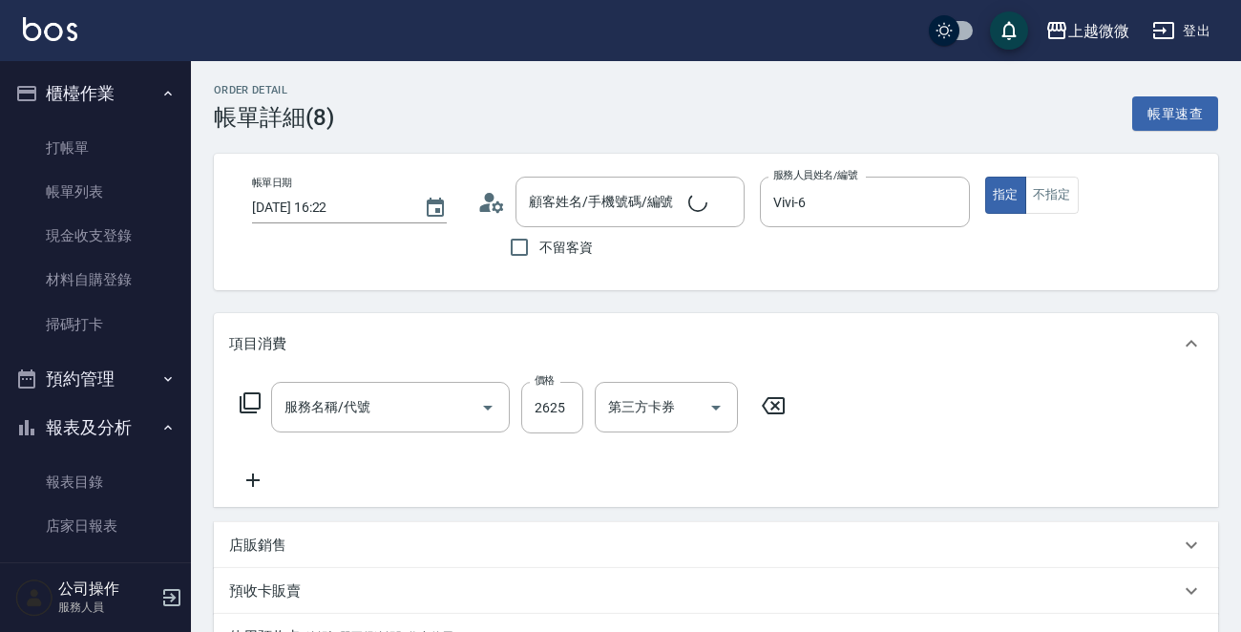
type input "[DATE] 16:22"
type input "Vivi-6"
type input "完美曲線(冷燙)(C06)"
type input "[PERSON_NAME]/0956110215/4023"
click at [259, 478] on icon at bounding box center [253, 480] width 48 height 23
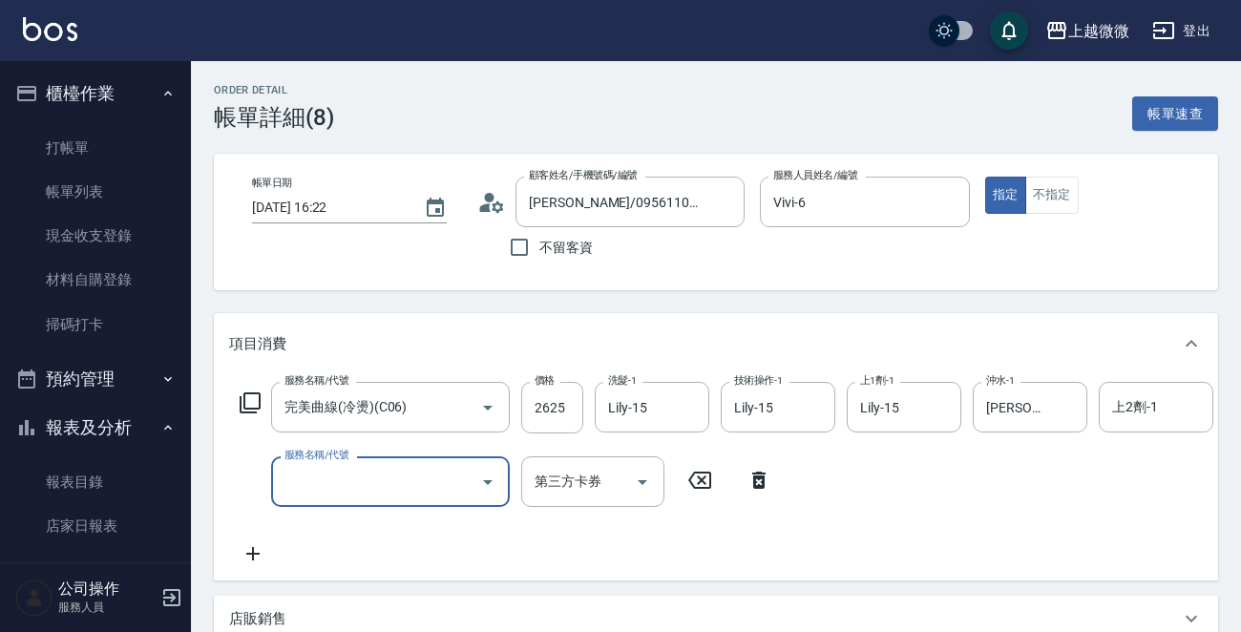
click at [254, 396] on icon at bounding box center [250, 402] width 23 height 23
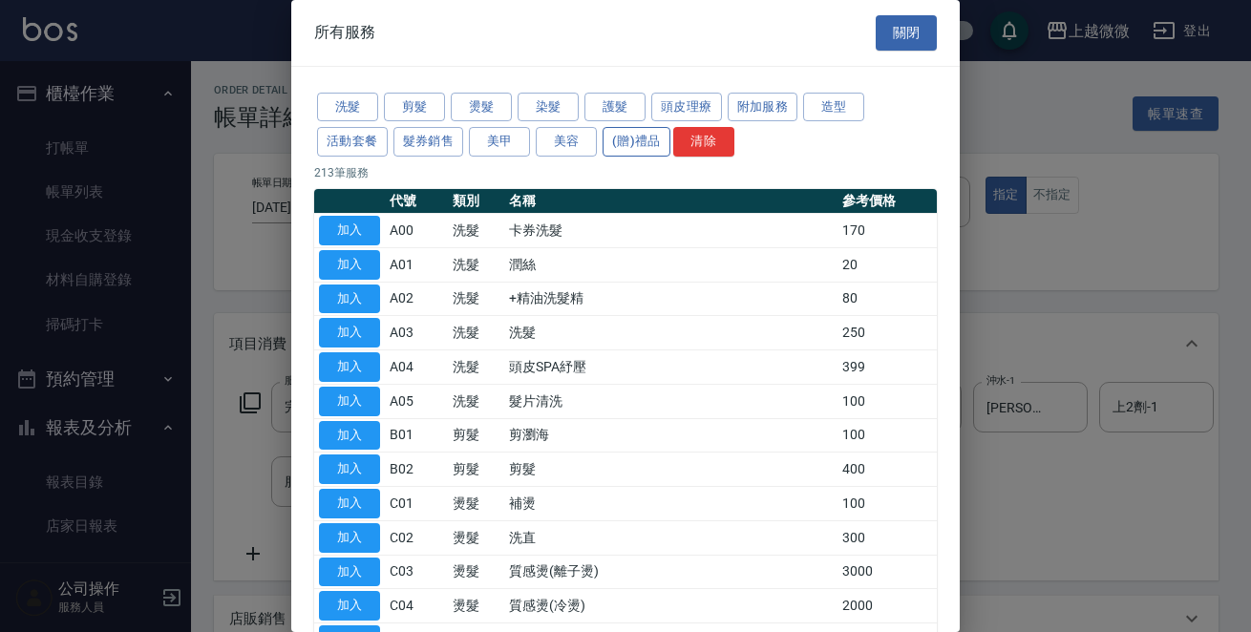
click at [648, 145] on button "(贈)禮品" at bounding box center [636, 142] width 68 height 30
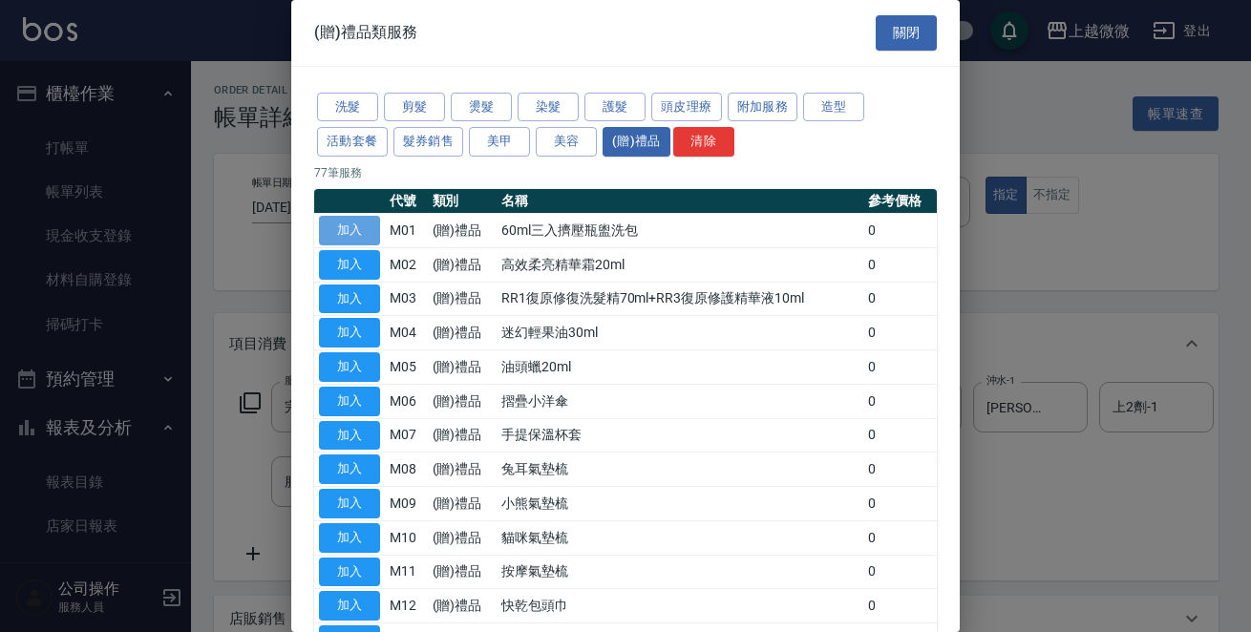
click at [360, 225] on button "加入" at bounding box center [349, 231] width 61 height 30
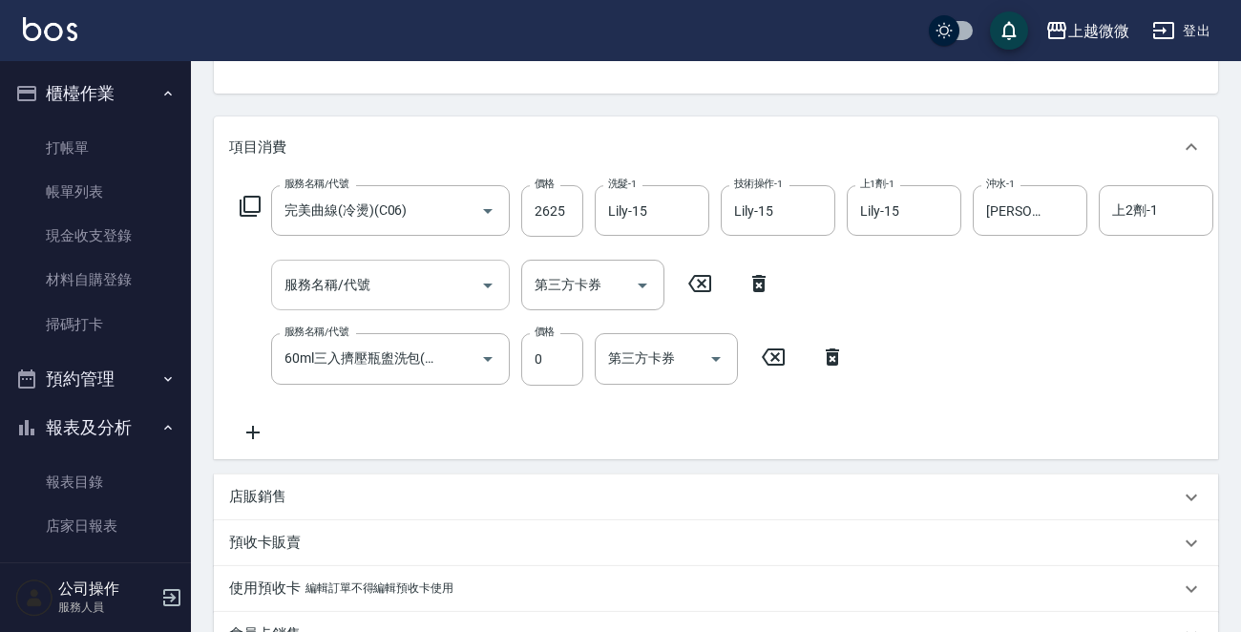
scroll to position [191, 0]
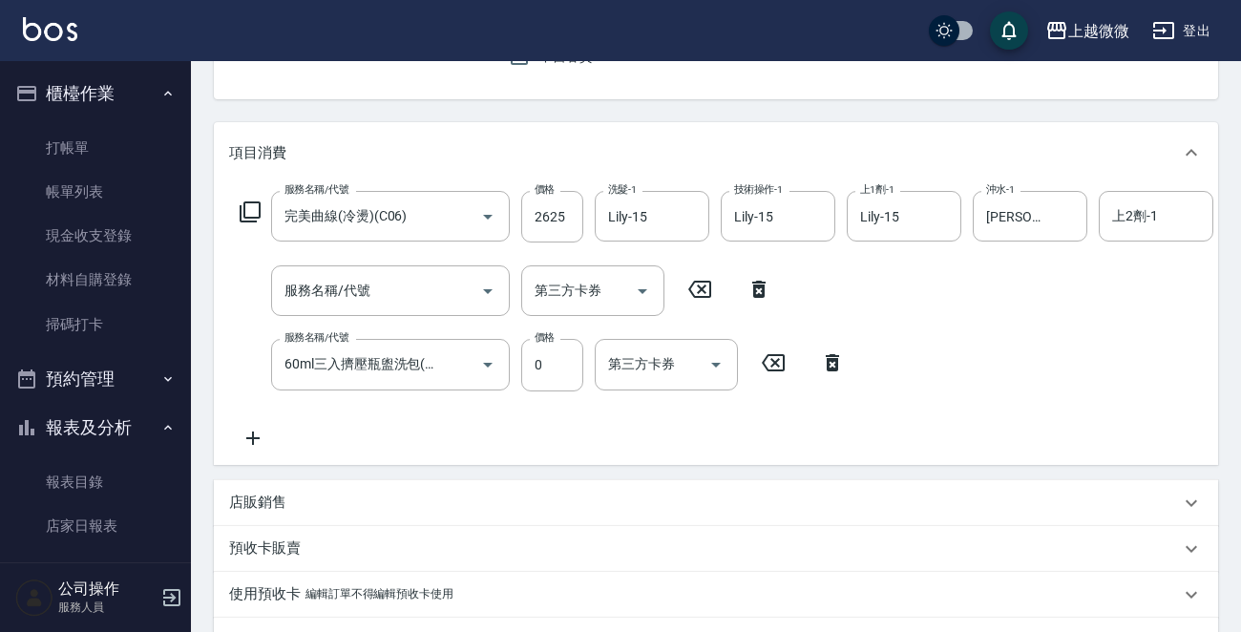
click at [830, 361] on icon at bounding box center [832, 362] width 13 height 17
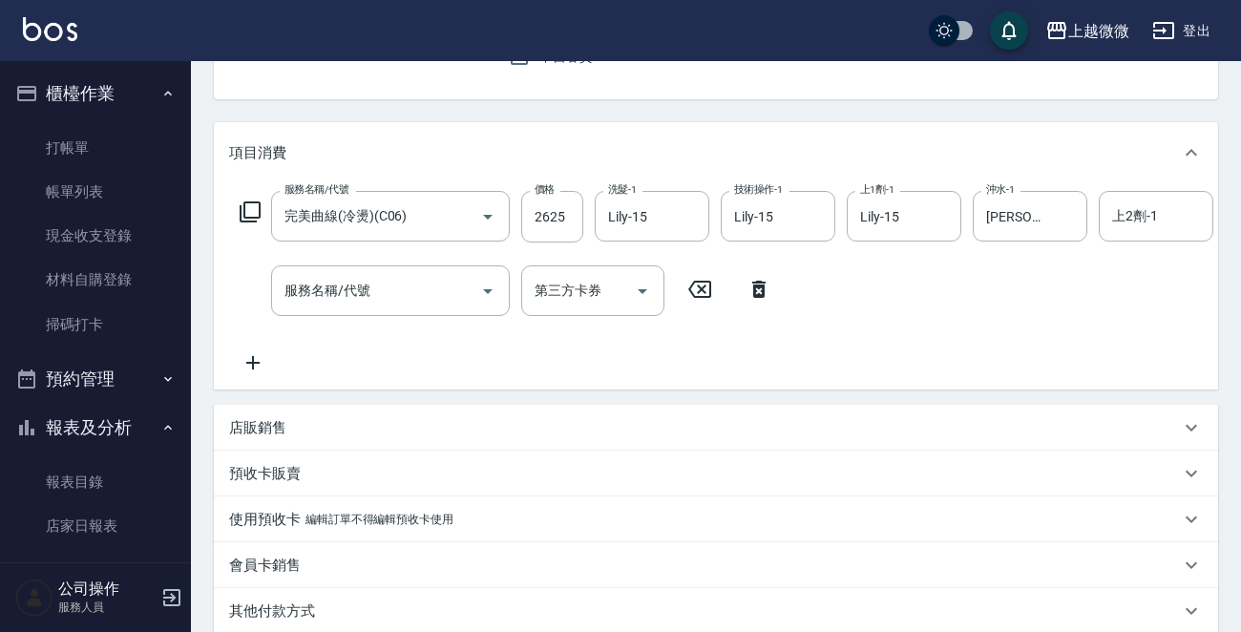
click at [763, 284] on icon at bounding box center [758, 289] width 13 height 17
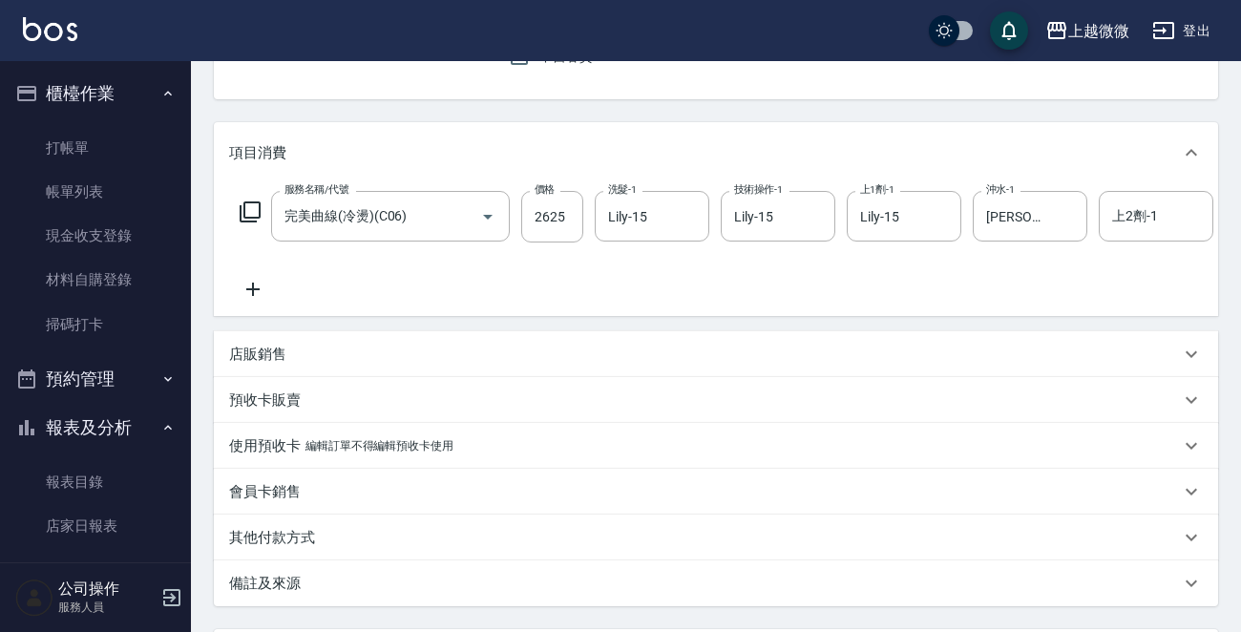
click at [260, 293] on icon at bounding box center [253, 289] width 48 height 23
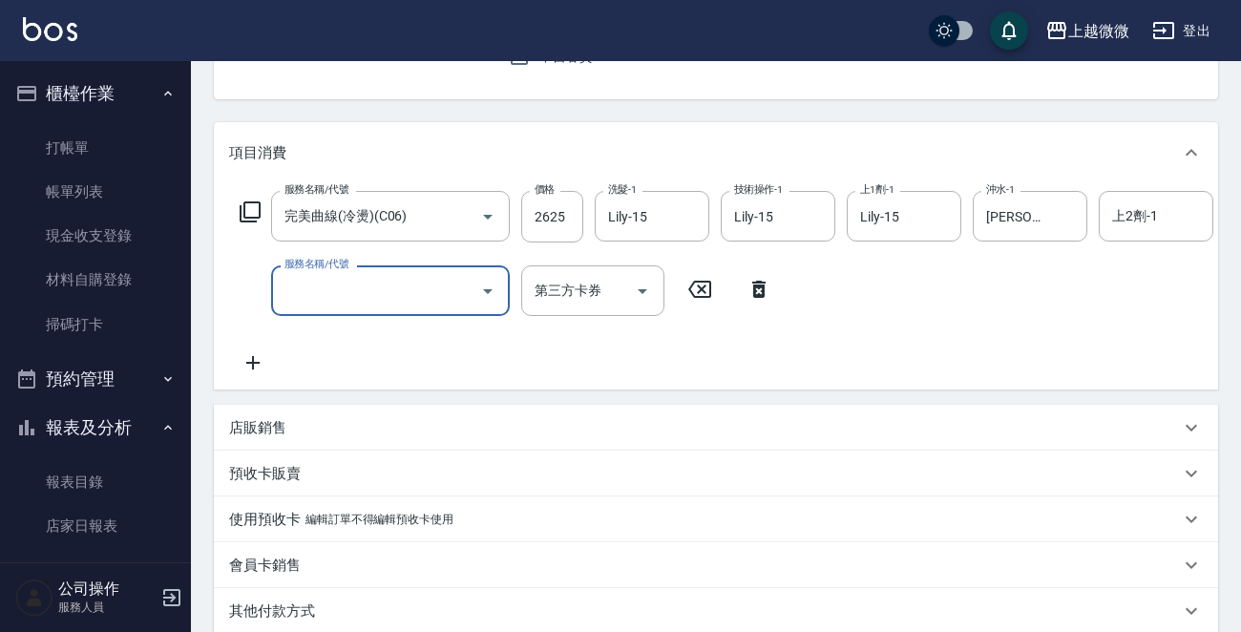
click at [250, 208] on icon at bounding box center [250, 211] width 23 height 23
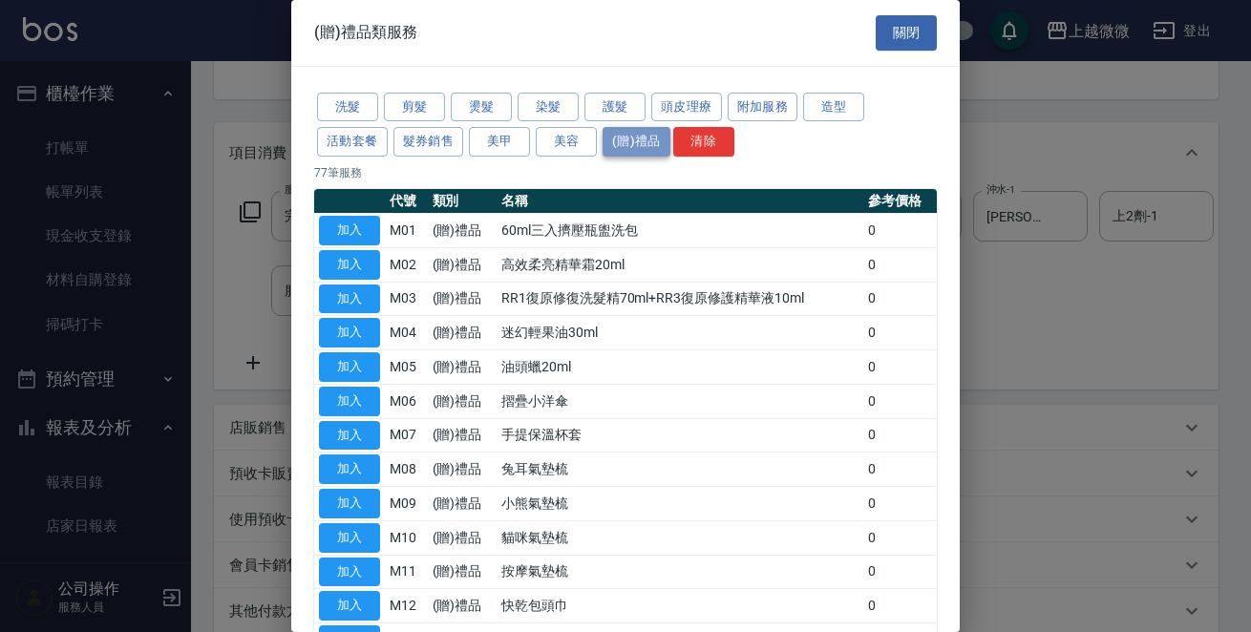
click at [630, 141] on button "(贈)禮品" at bounding box center [636, 142] width 68 height 30
click at [347, 257] on button "加入" at bounding box center [349, 265] width 61 height 30
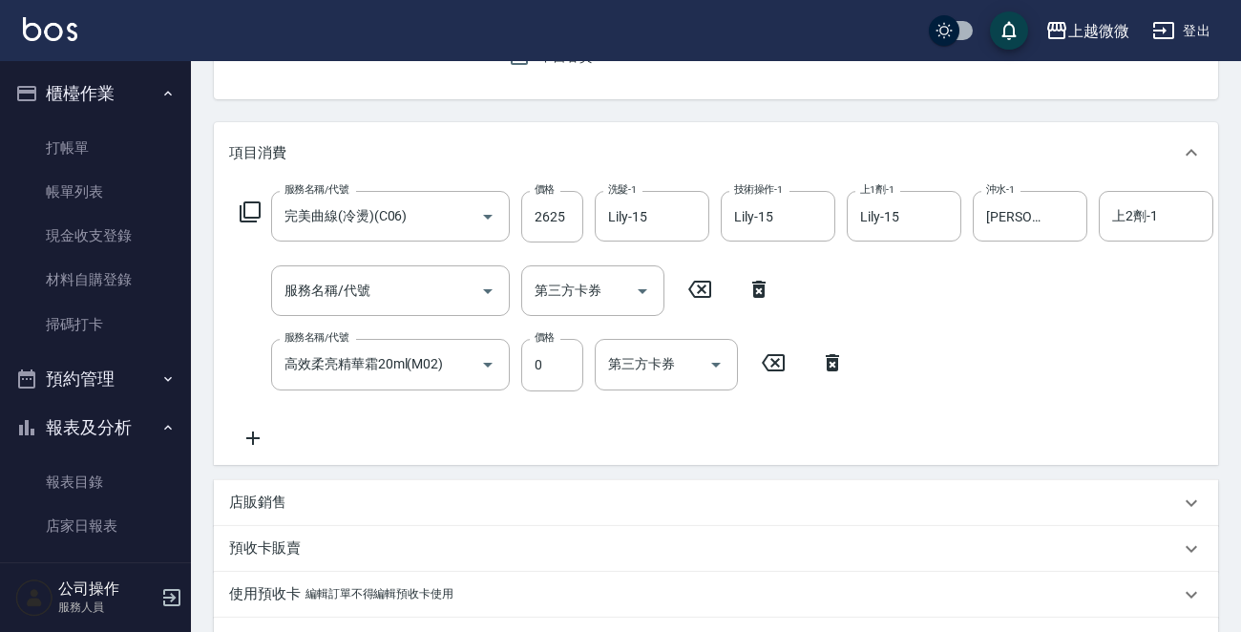
click at [755, 284] on icon at bounding box center [758, 289] width 13 height 17
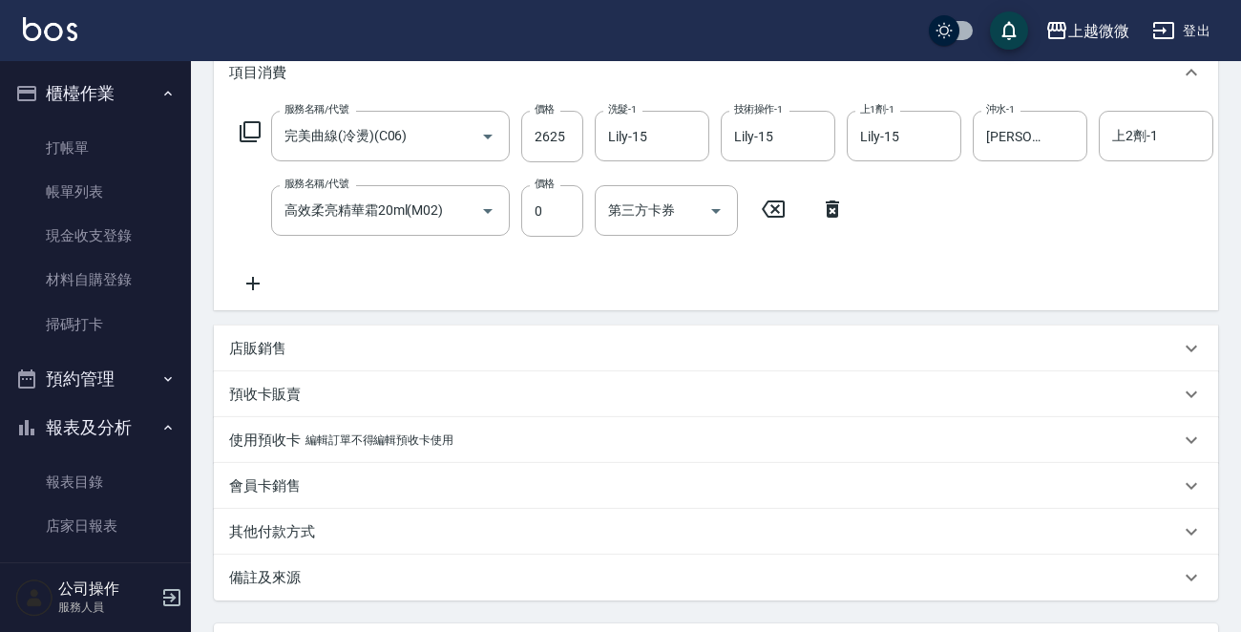
scroll to position [266, 0]
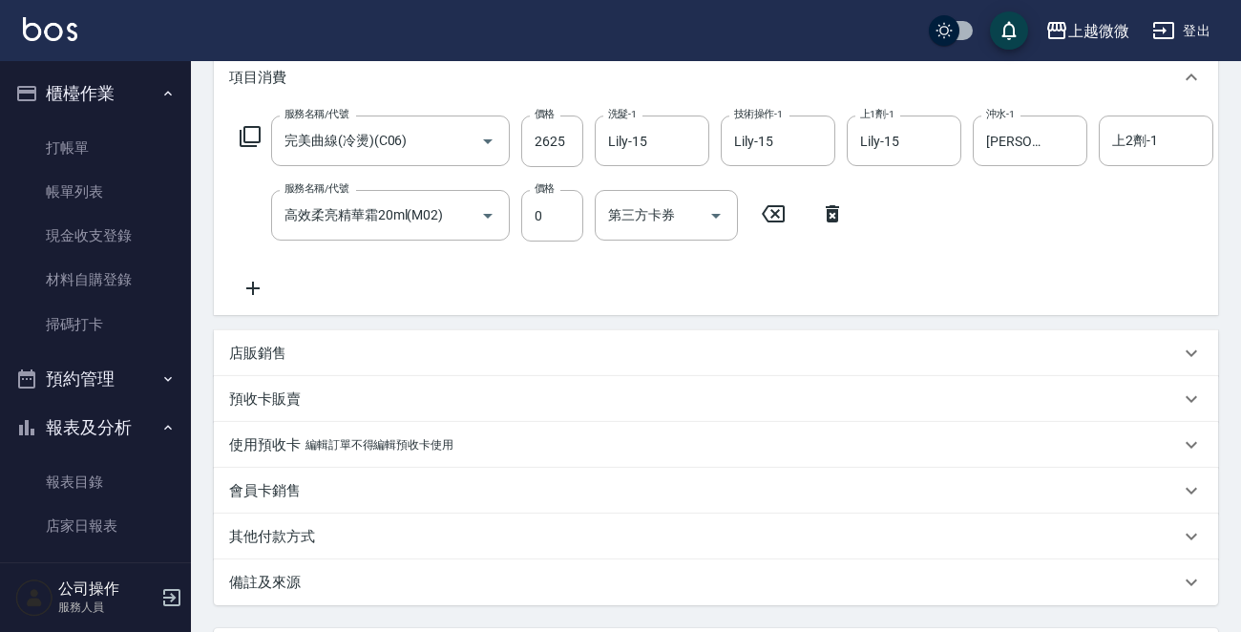
click at [254, 133] on icon at bounding box center [250, 136] width 23 height 23
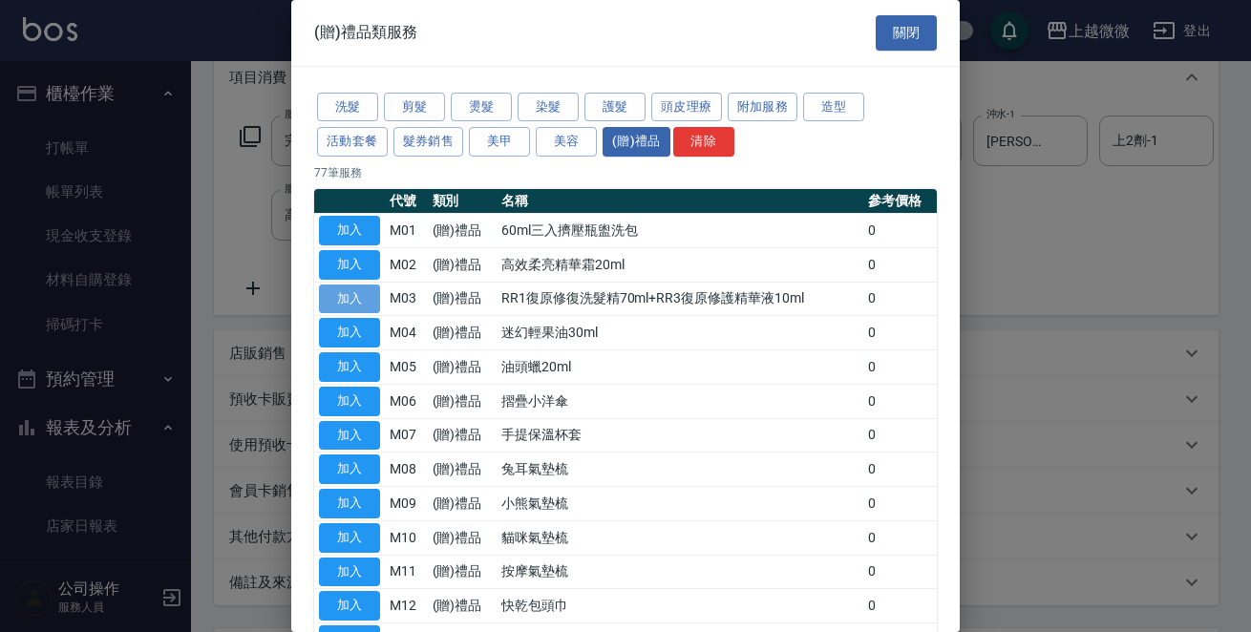
click at [334, 292] on button "加入" at bounding box center [349, 299] width 61 height 30
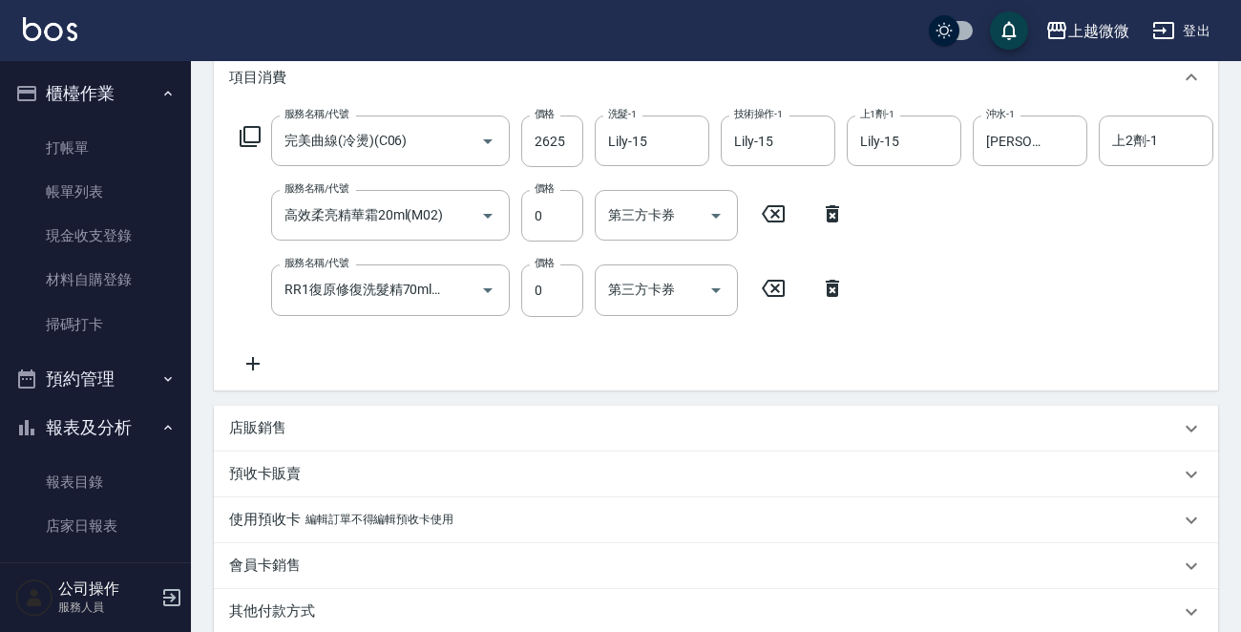
click at [830, 211] on icon at bounding box center [832, 213] width 13 height 17
type input "RR1復原修復洗髮精70ml+RR3復原修護精華液10ml(M03)"
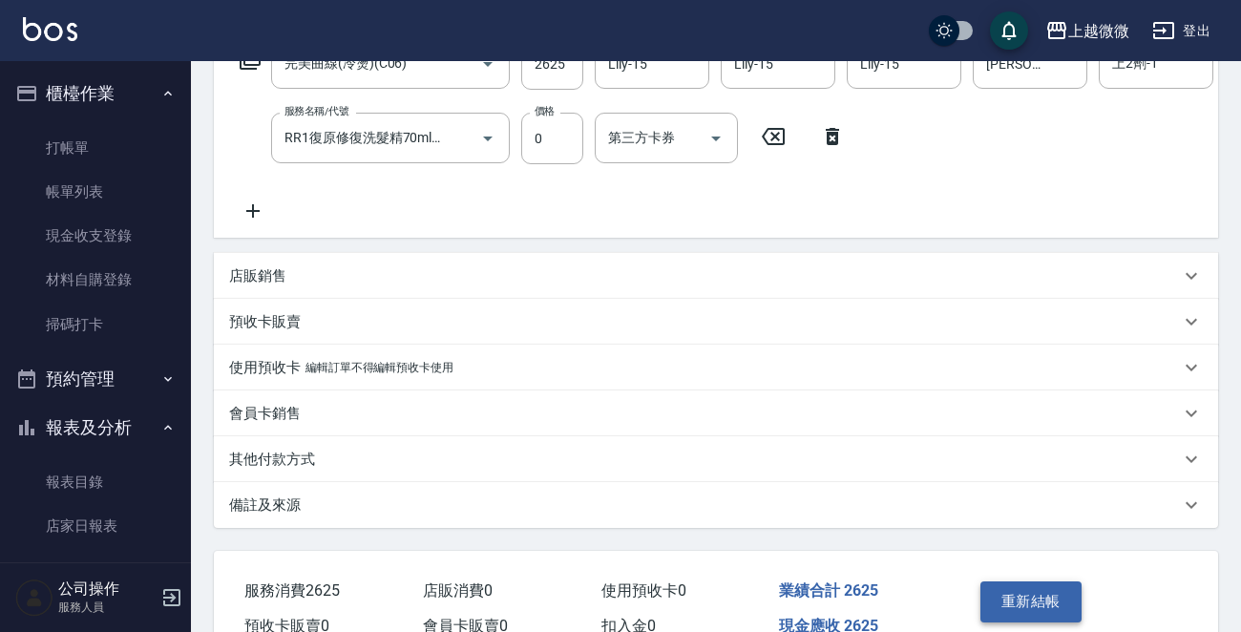
scroll to position [457, 0]
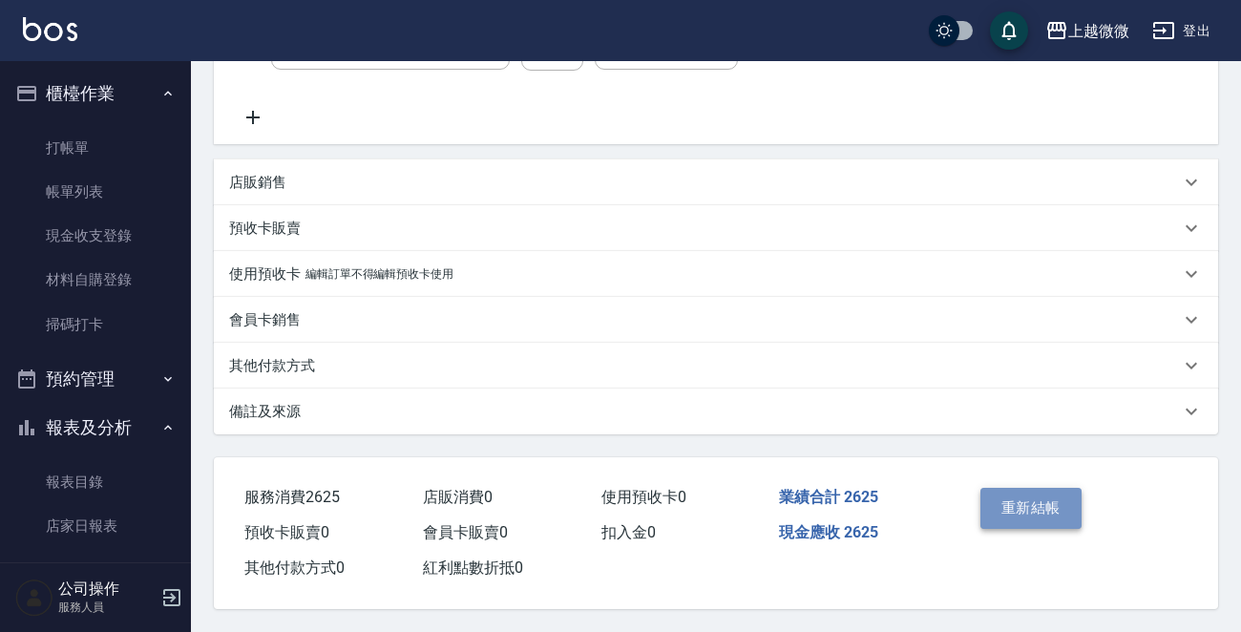
click at [1058, 506] on button "重新結帳" at bounding box center [1030, 508] width 101 height 40
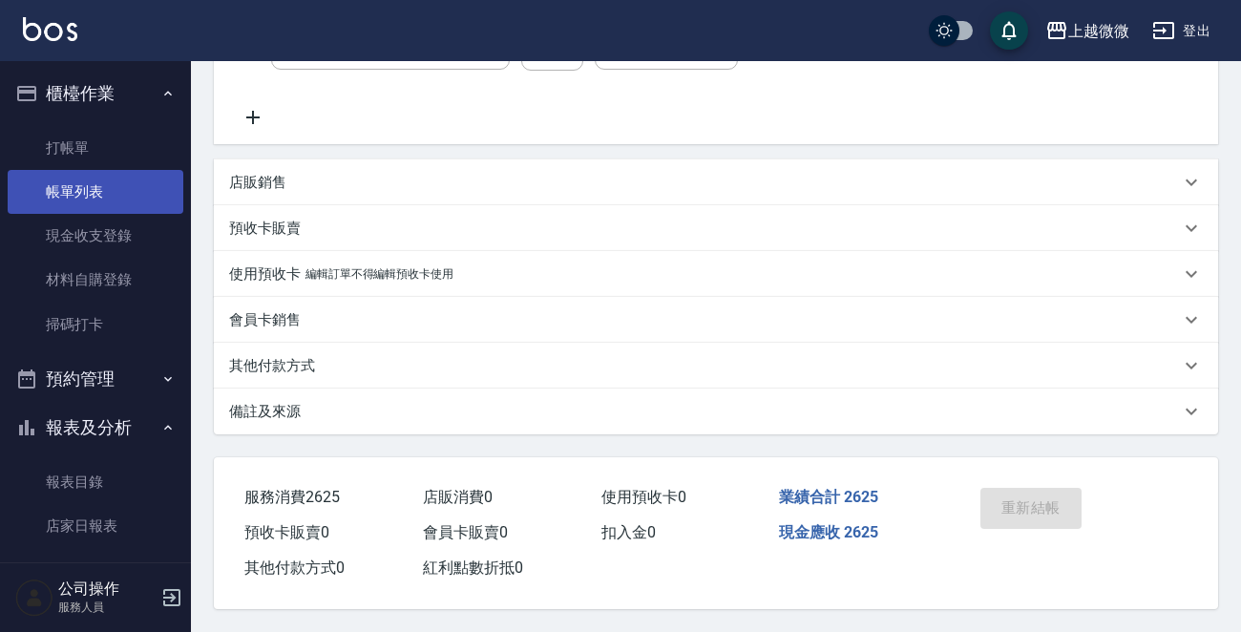
click at [116, 187] on link "帳單列表" at bounding box center [96, 192] width 176 height 44
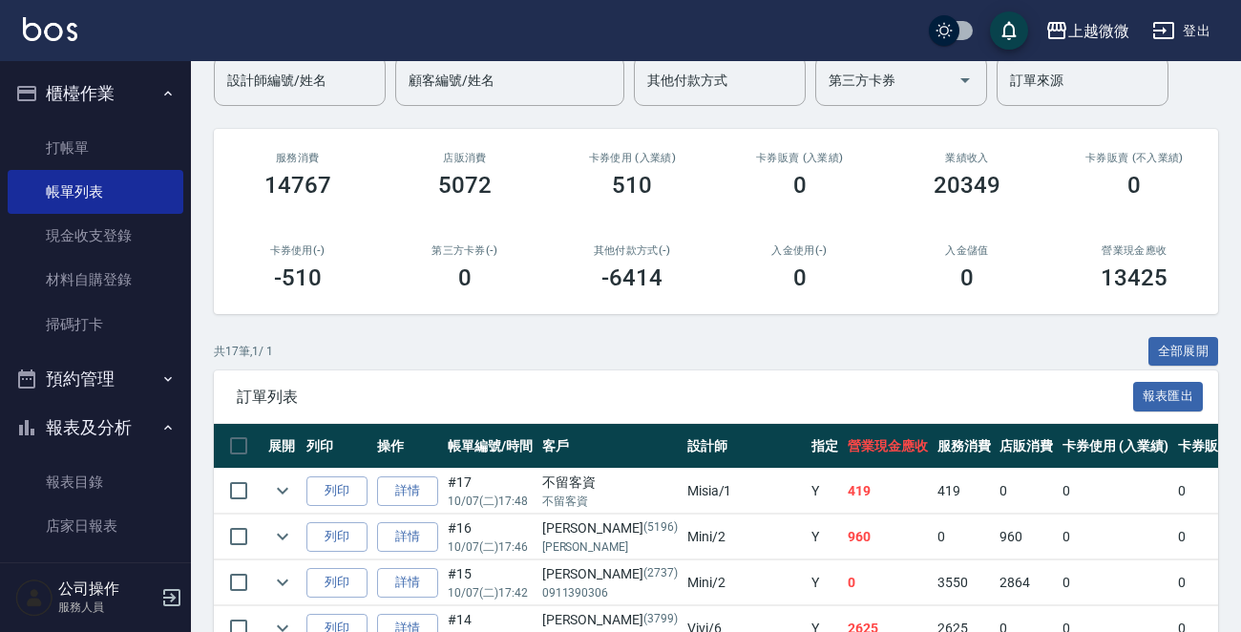
scroll to position [8, 0]
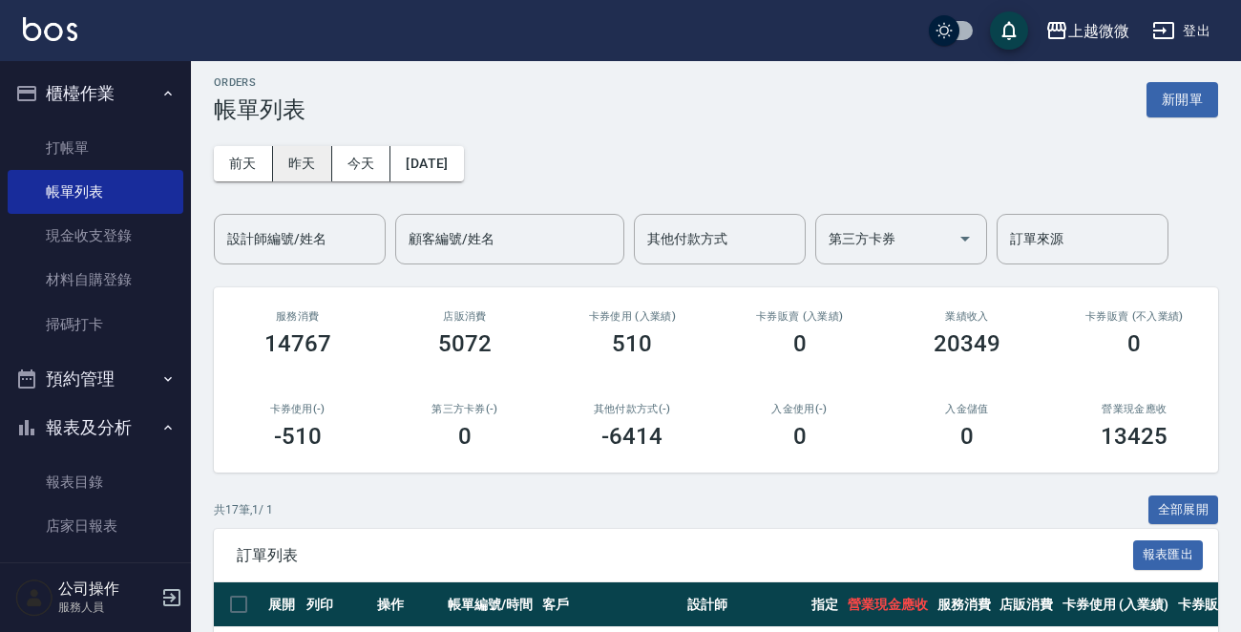
click at [296, 162] on button "昨天" at bounding box center [302, 163] width 59 height 35
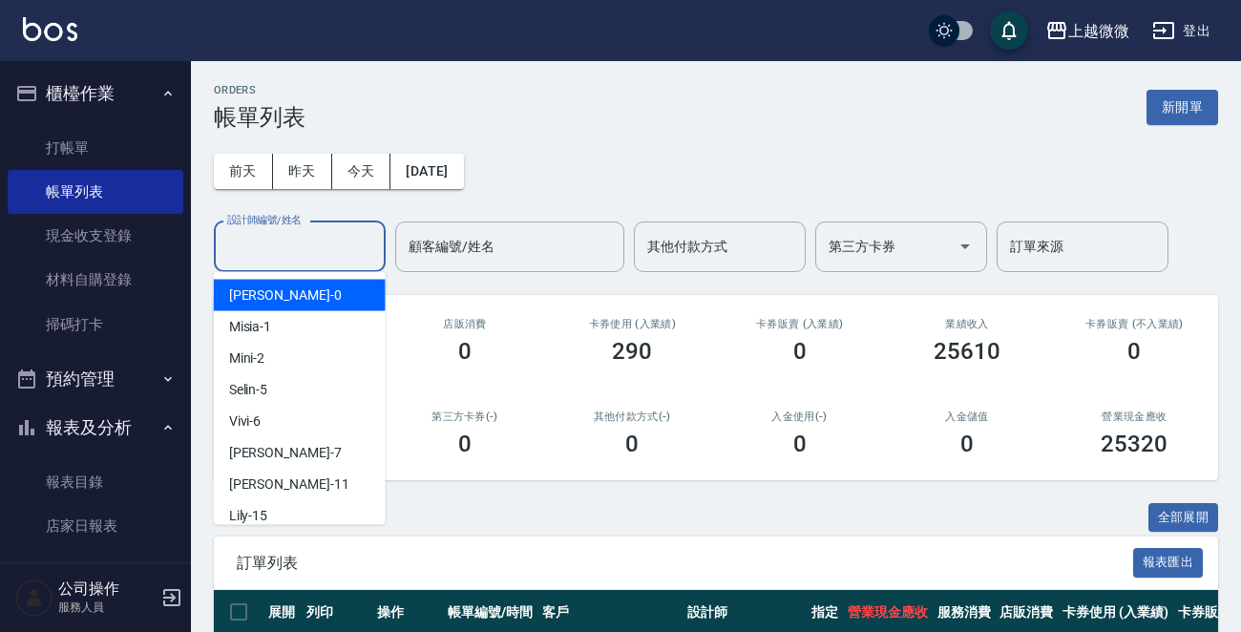
click at [326, 246] on input "設計師編號/姓名" at bounding box center [299, 246] width 155 height 33
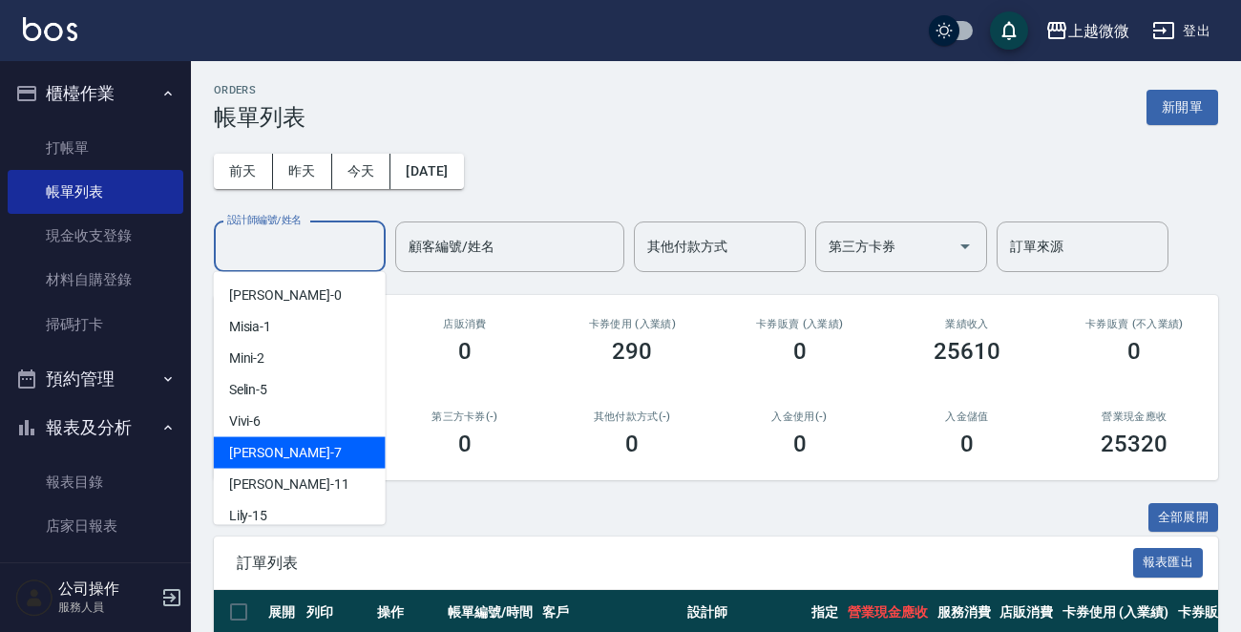
click at [305, 441] on div "[PERSON_NAME] -7" at bounding box center [300, 453] width 172 height 32
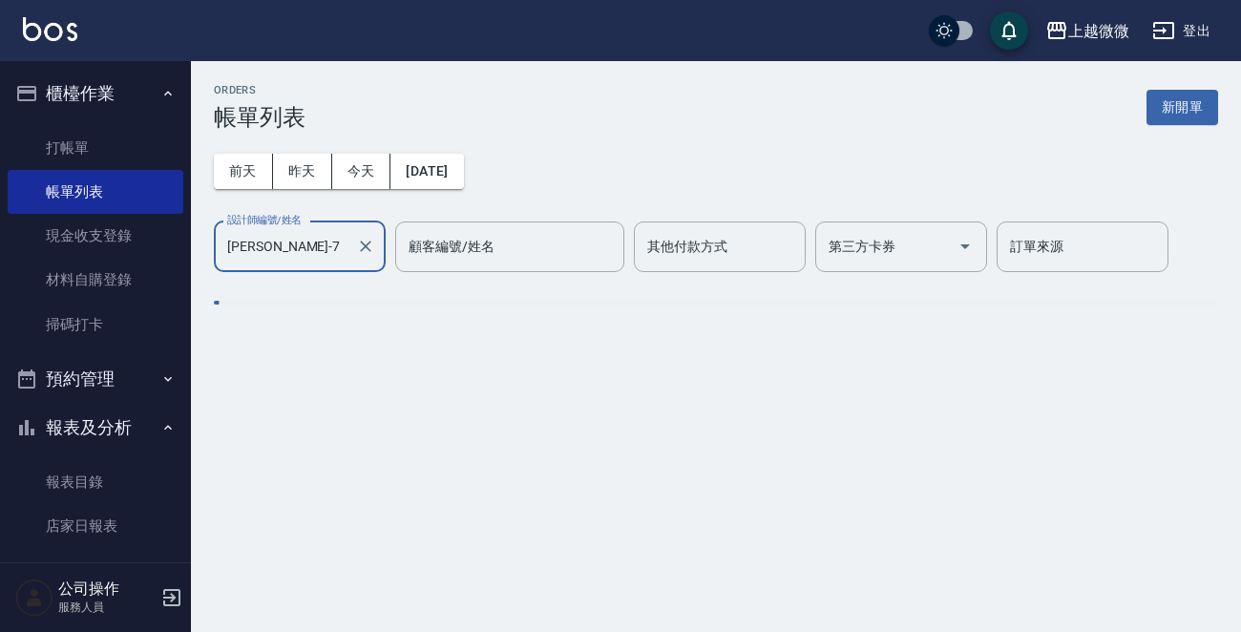
type input "[PERSON_NAME]-7"
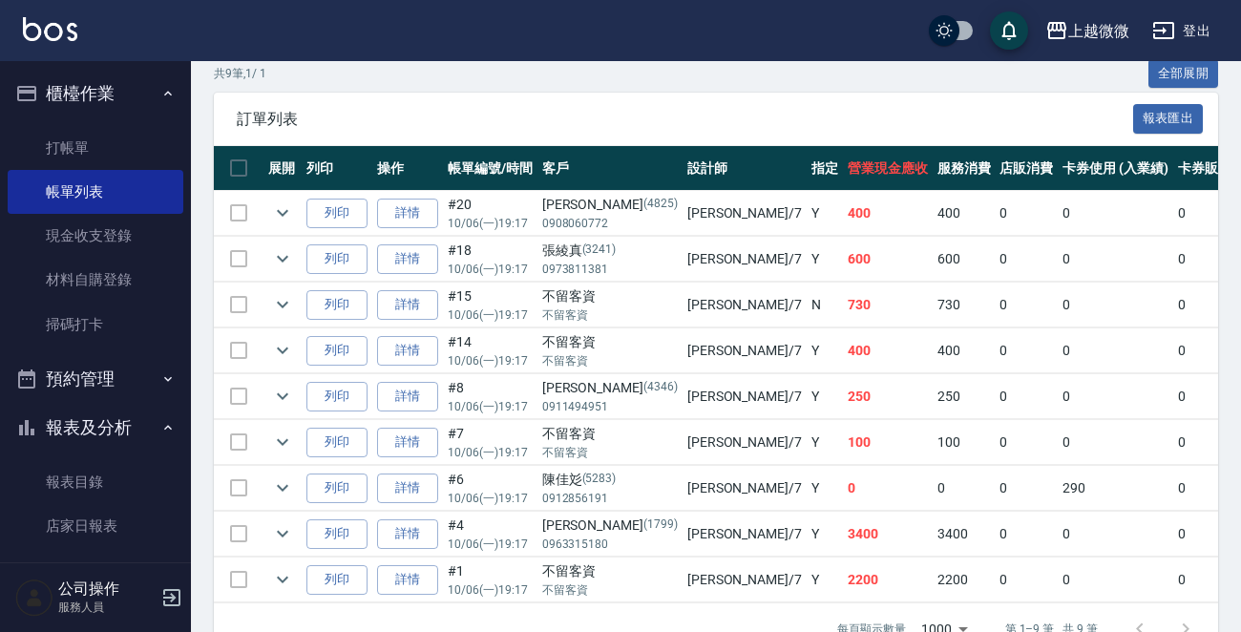
scroll to position [477, 0]
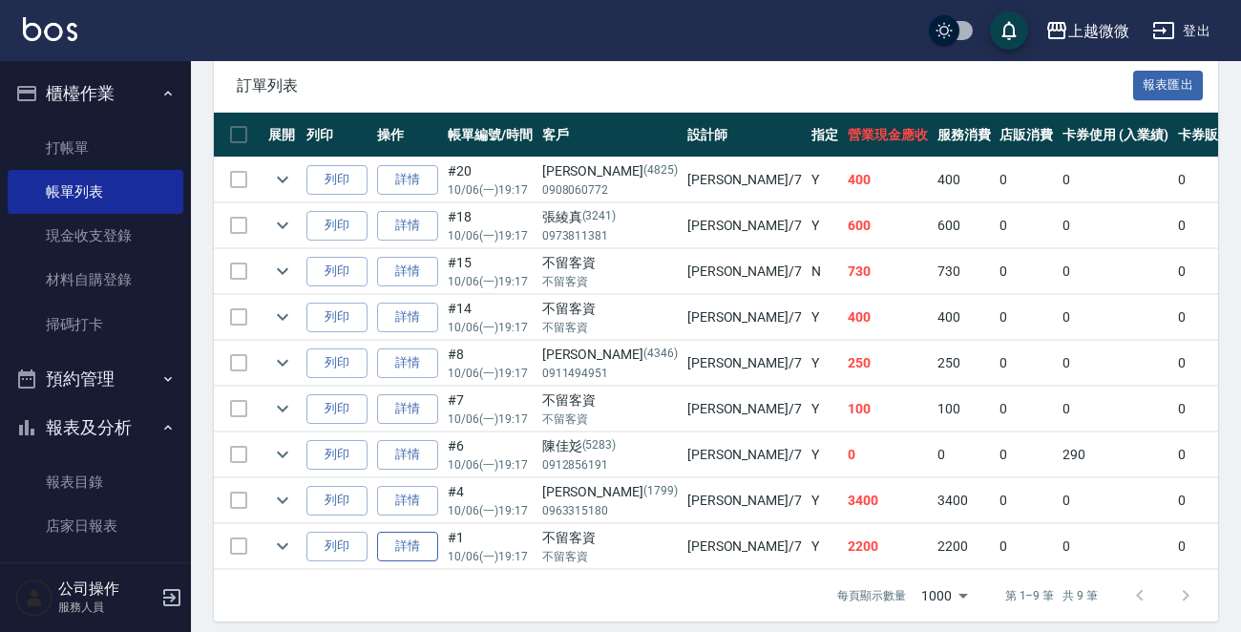
click at [408, 542] on link "詳情" at bounding box center [407, 547] width 61 height 30
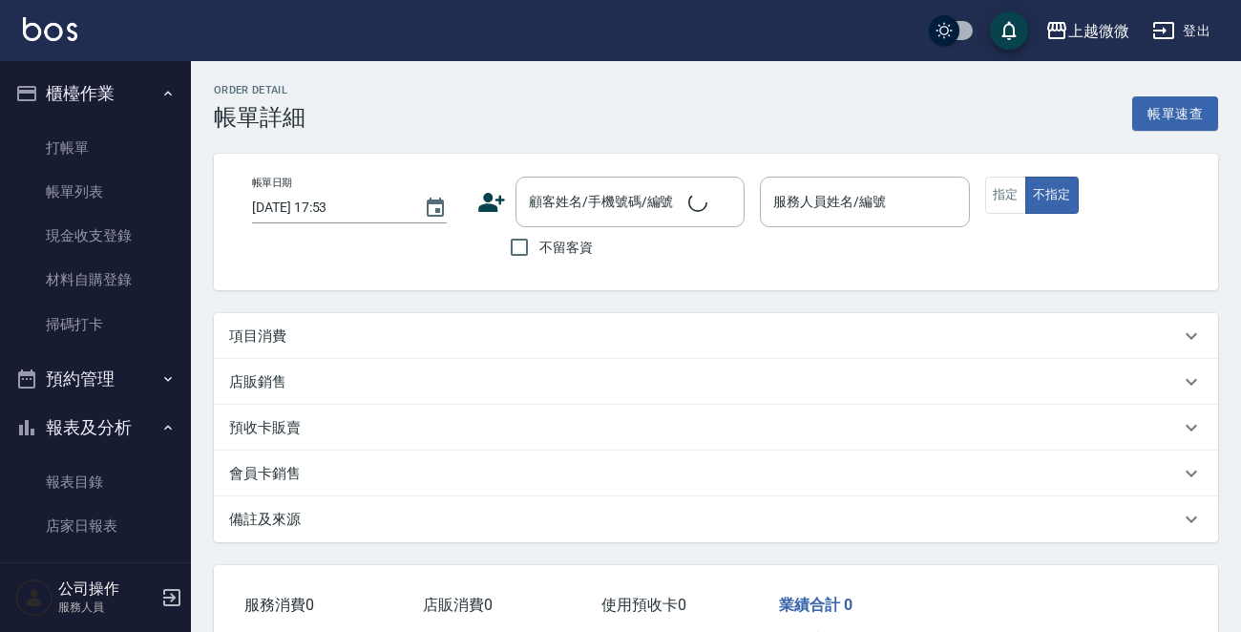
type input "[DATE] 19:17"
checkbox input "true"
type input "[PERSON_NAME]-7"
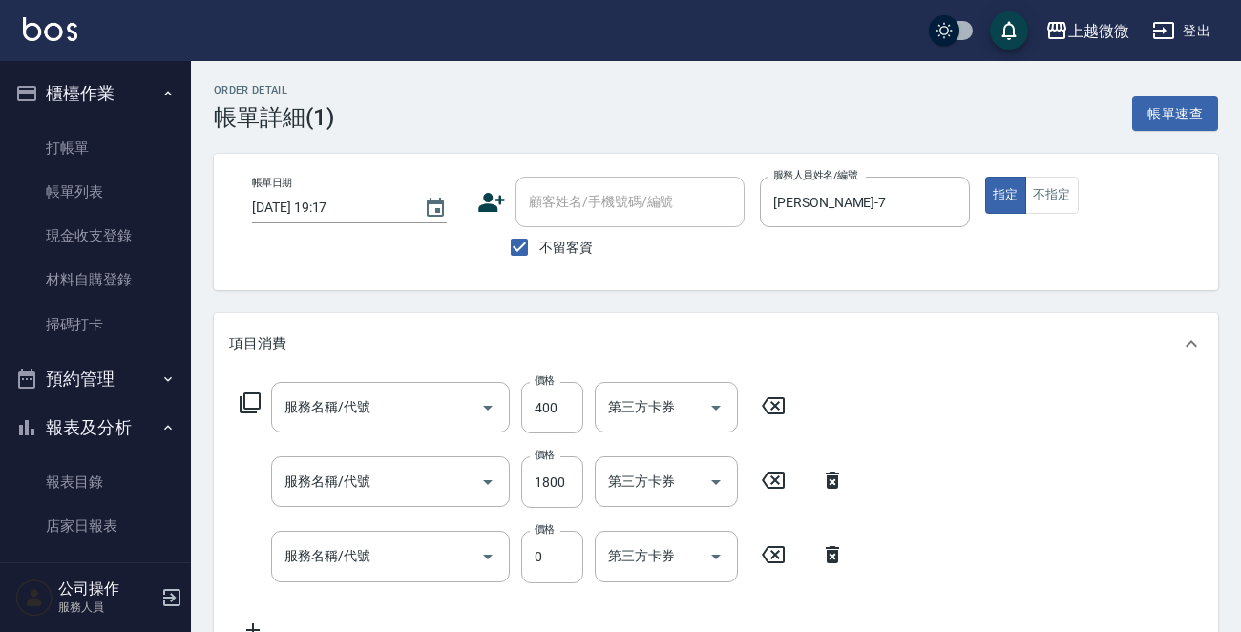
type input "剪髮(B02)"
type input "染髮(D02)"
type input "RR1復原修復洗髮精70ml+RR3復原修護精華液10ml(M03)"
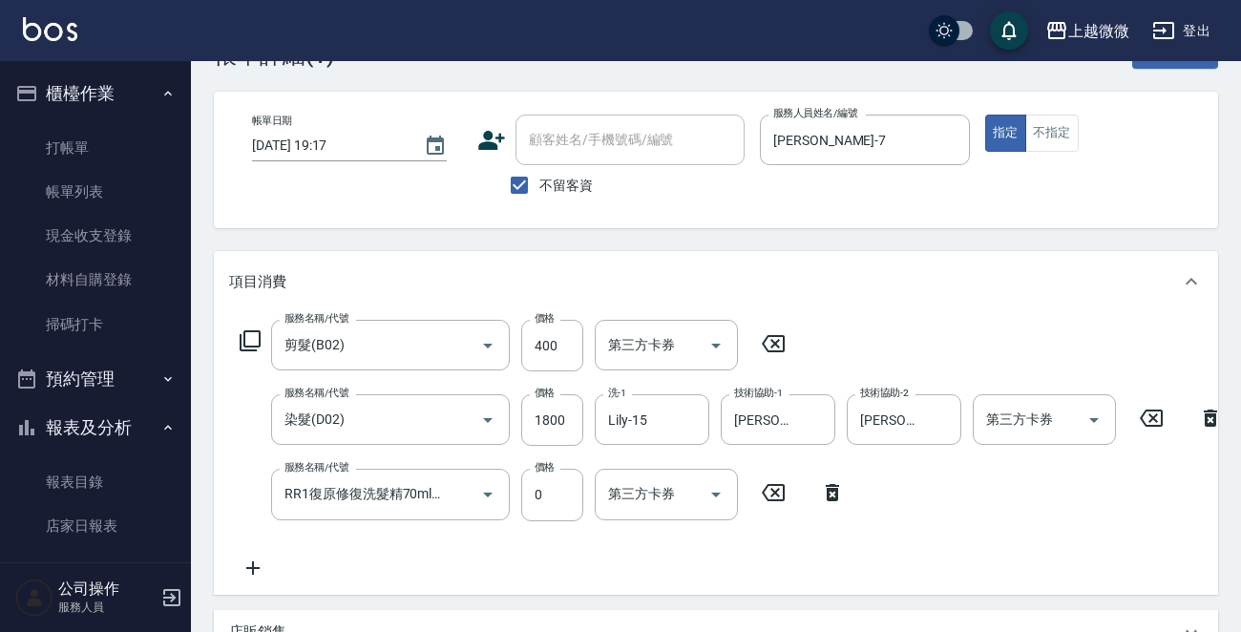
scroll to position [95, 0]
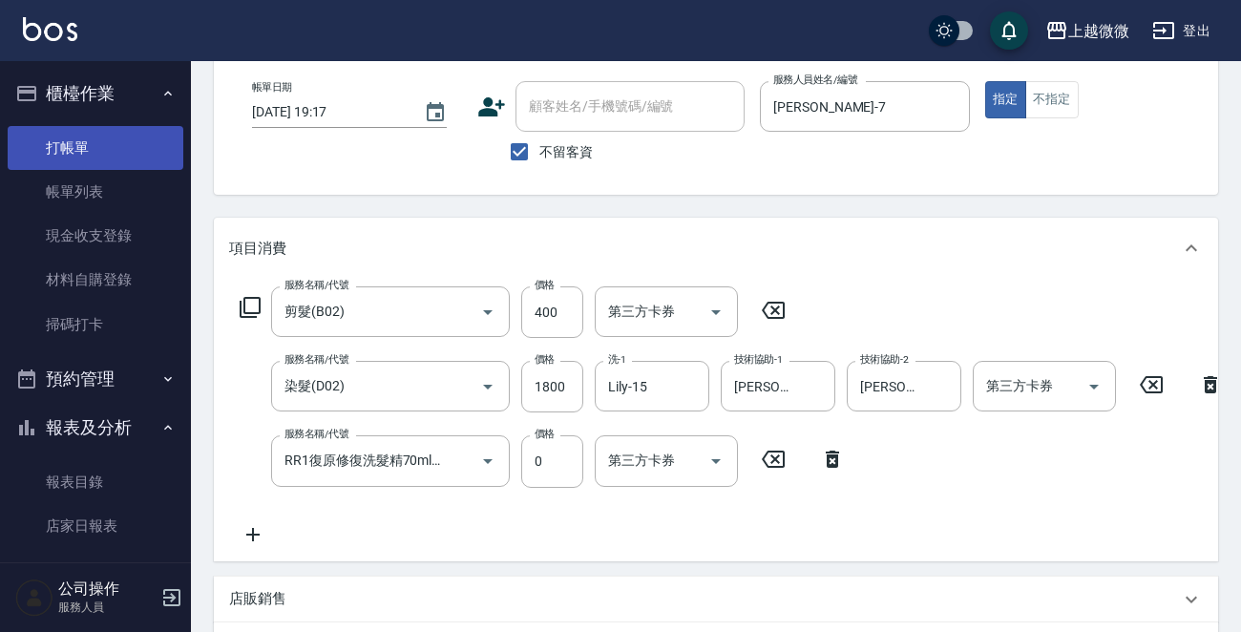
click at [82, 135] on link "打帳單" at bounding box center [96, 148] width 176 height 44
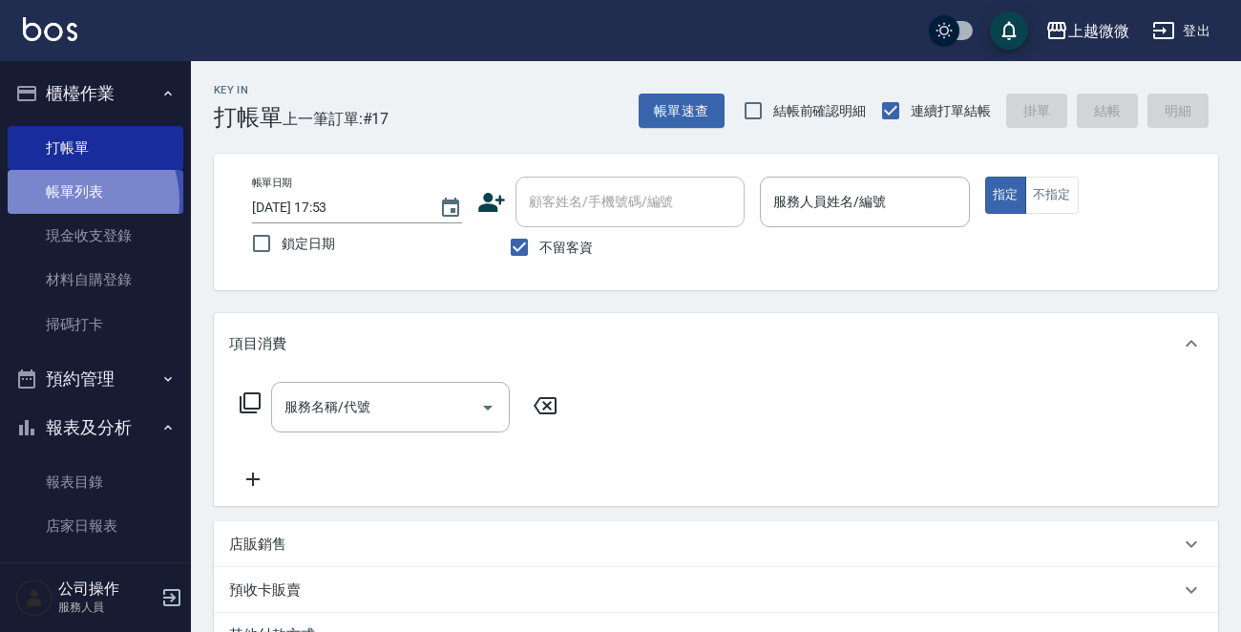
click at [74, 201] on link "帳單列表" at bounding box center [96, 192] width 176 height 44
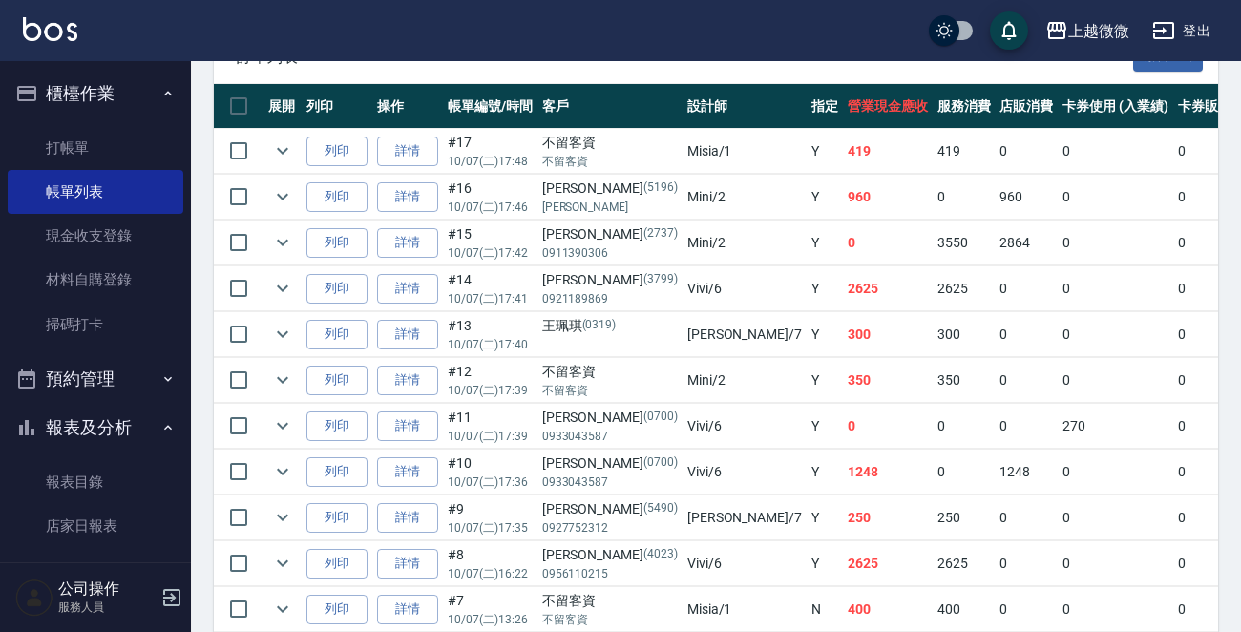
scroll to position [477, 0]
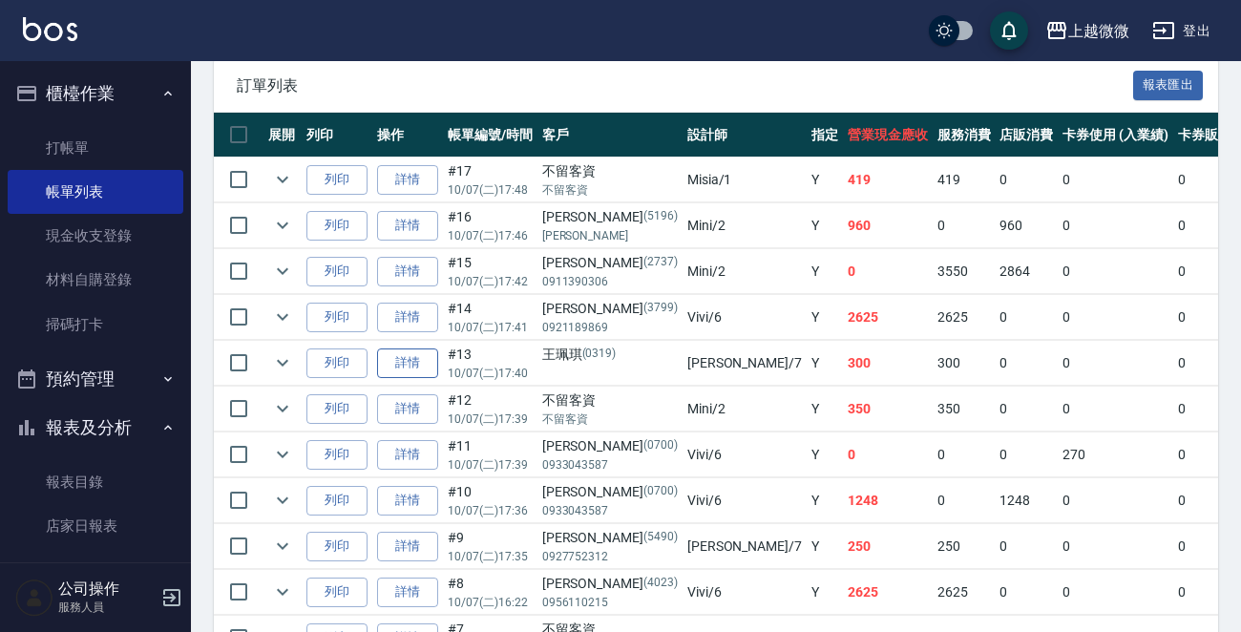
click at [415, 364] on link "詳情" at bounding box center [407, 363] width 61 height 30
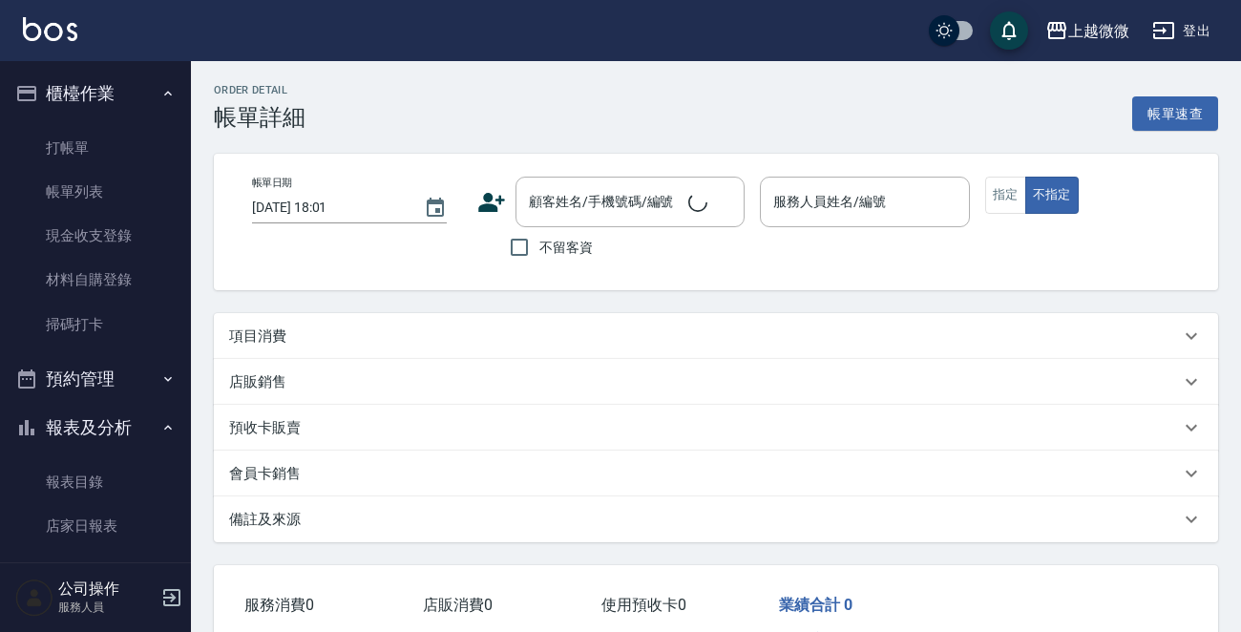
type input "[DATE] 17:40"
type input "[PERSON_NAME]-7"
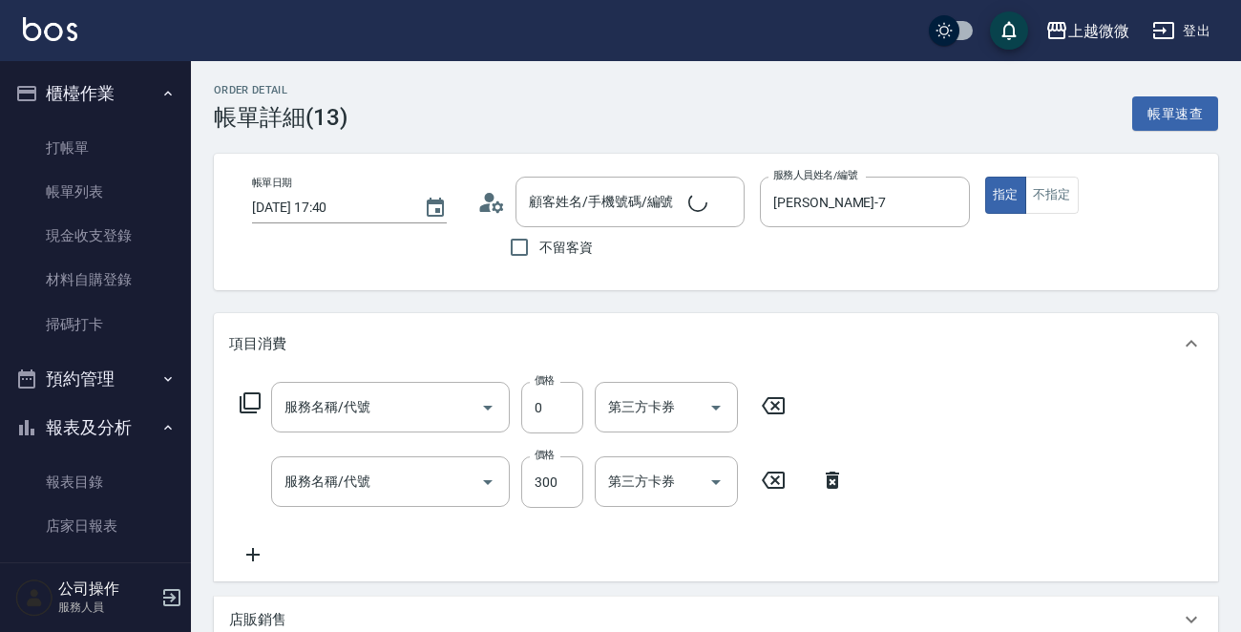
type input "[PERSON_NAME]/ /0319"
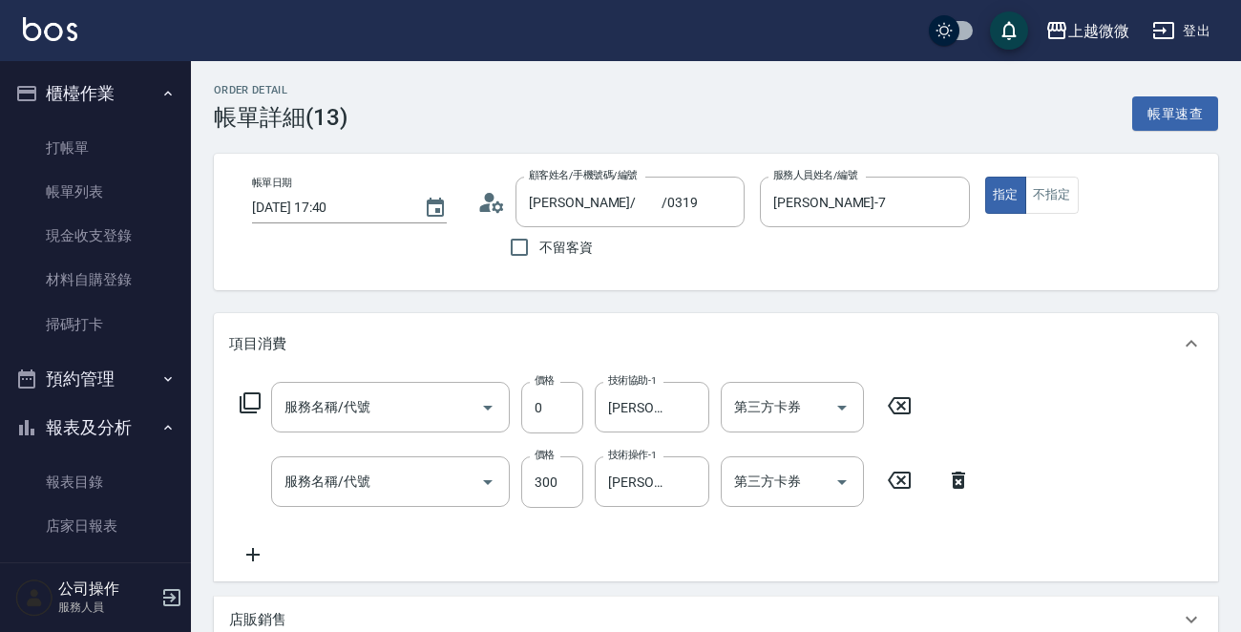
type input "潤絲(A01)"
type input "洗髮(A03)"
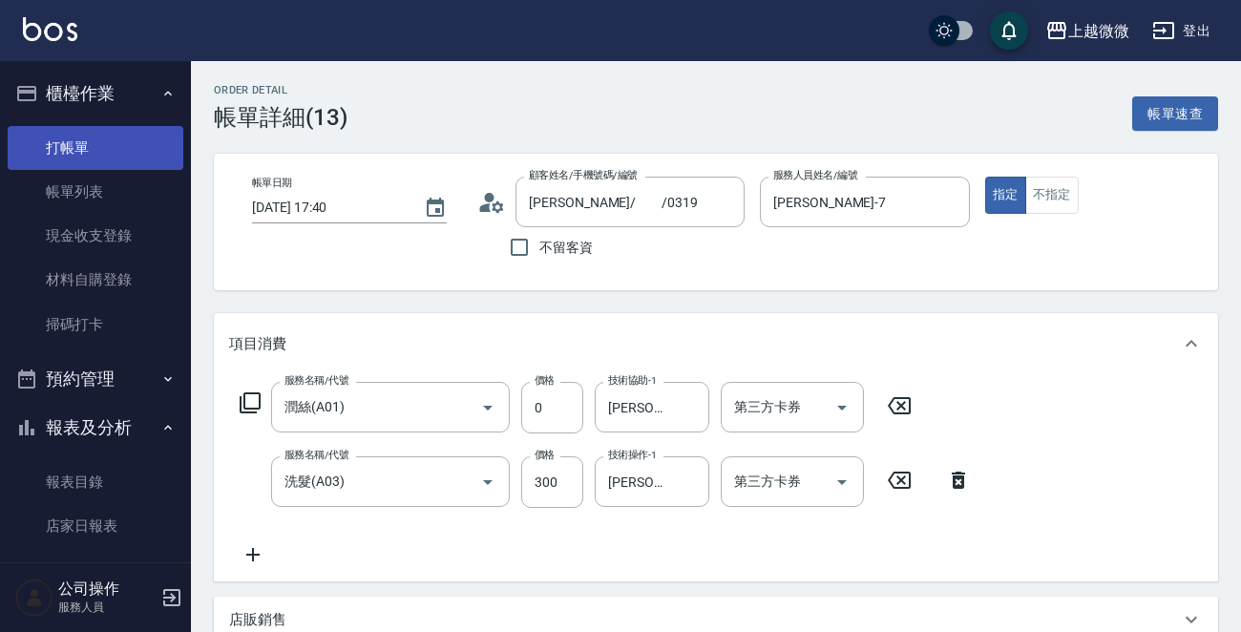
click at [119, 129] on link "打帳單" at bounding box center [96, 148] width 176 height 44
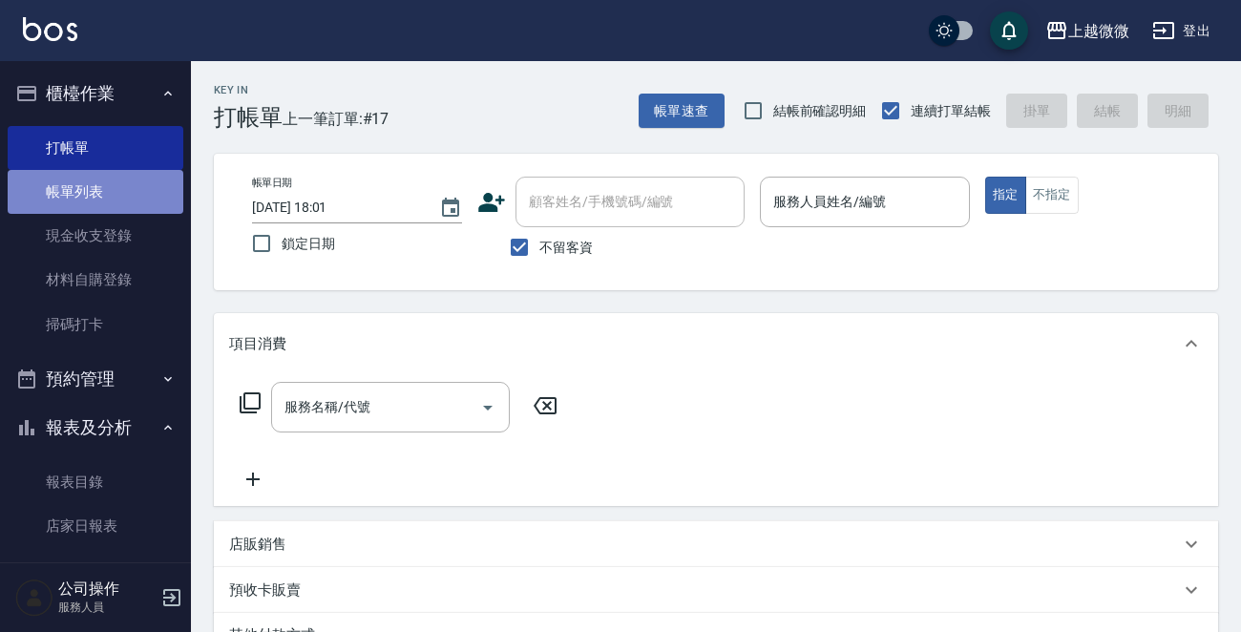
click at [106, 198] on link "帳單列表" at bounding box center [96, 192] width 176 height 44
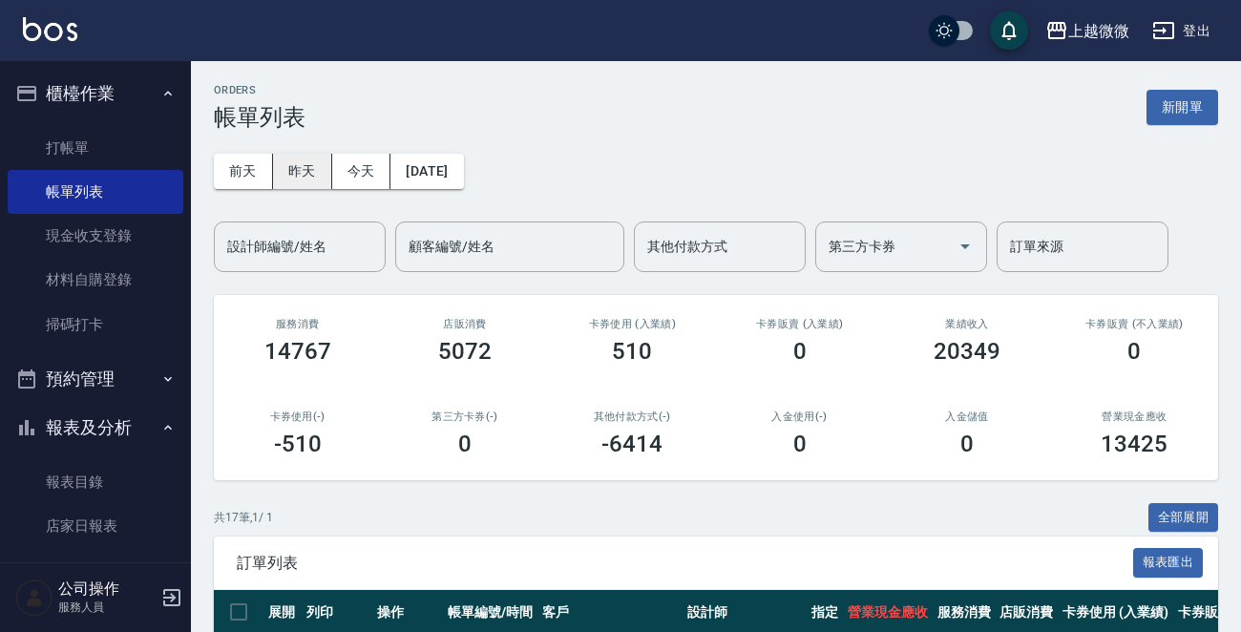
click at [316, 171] on button "昨天" at bounding box center [302, 171] width 59 height 35
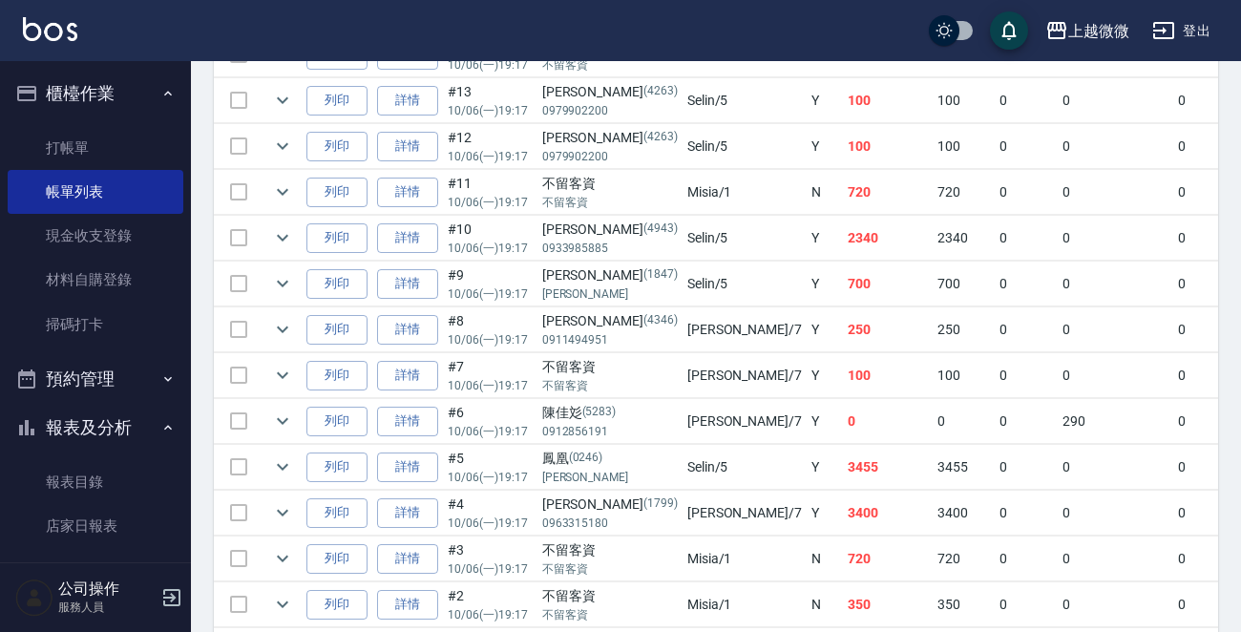
scroll to position [1050, 0]
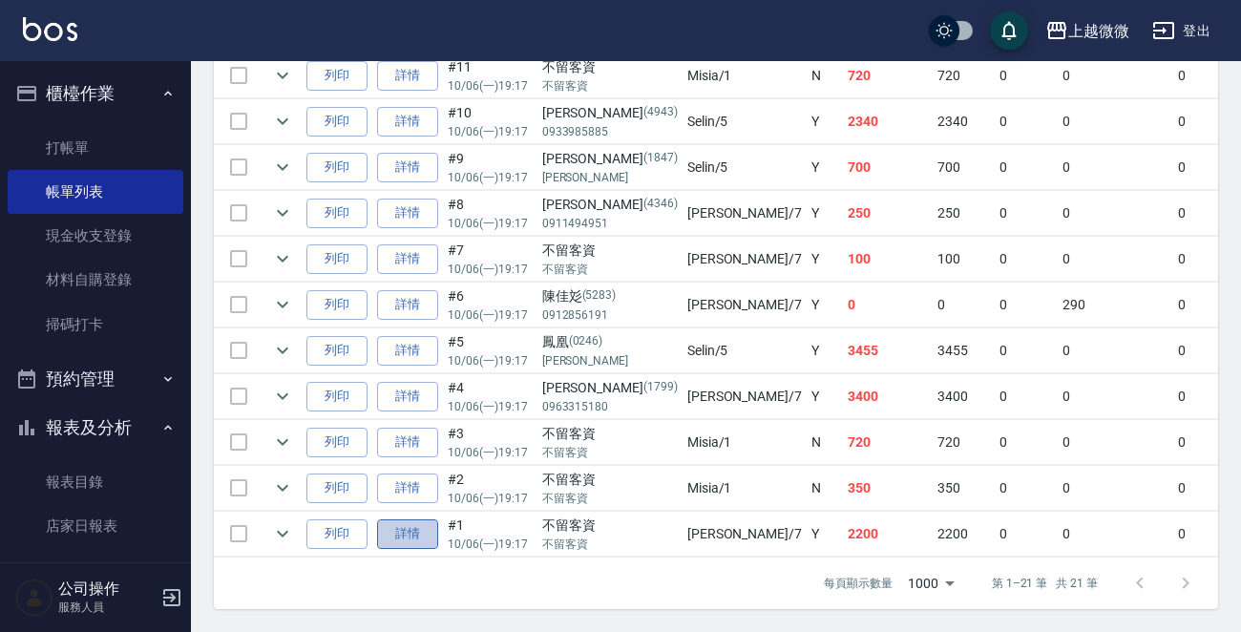
click at [395, 519] on link "詳情" at bounding box center [407, 534] width 61 height 30
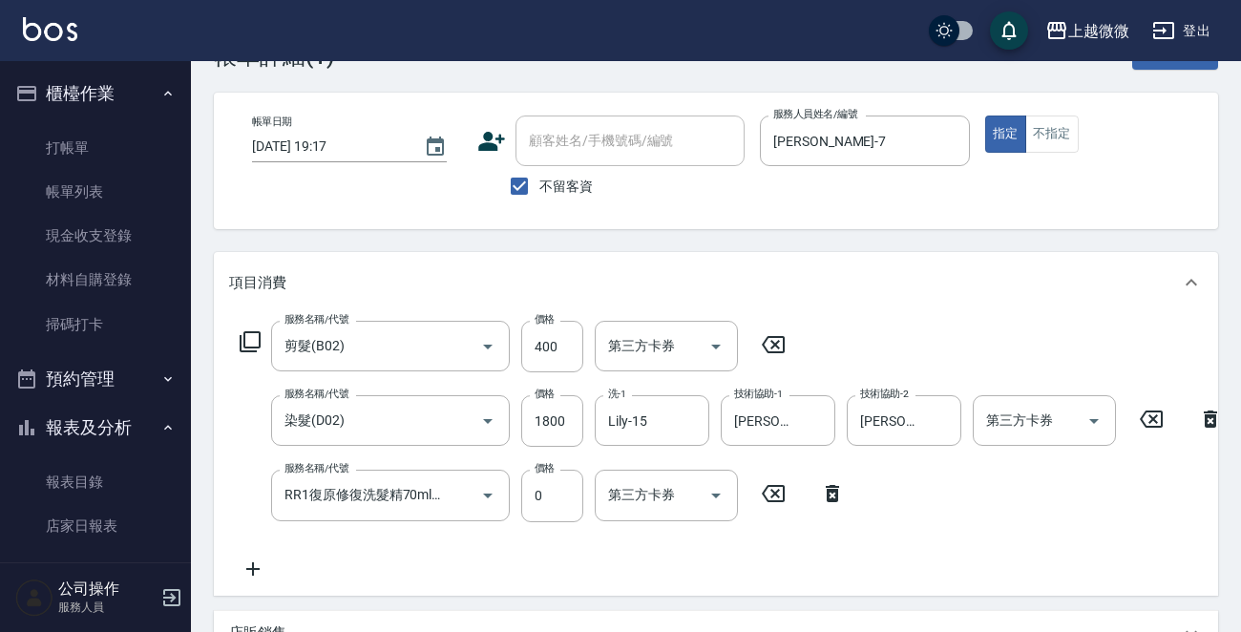
scroll to position [95, 0]
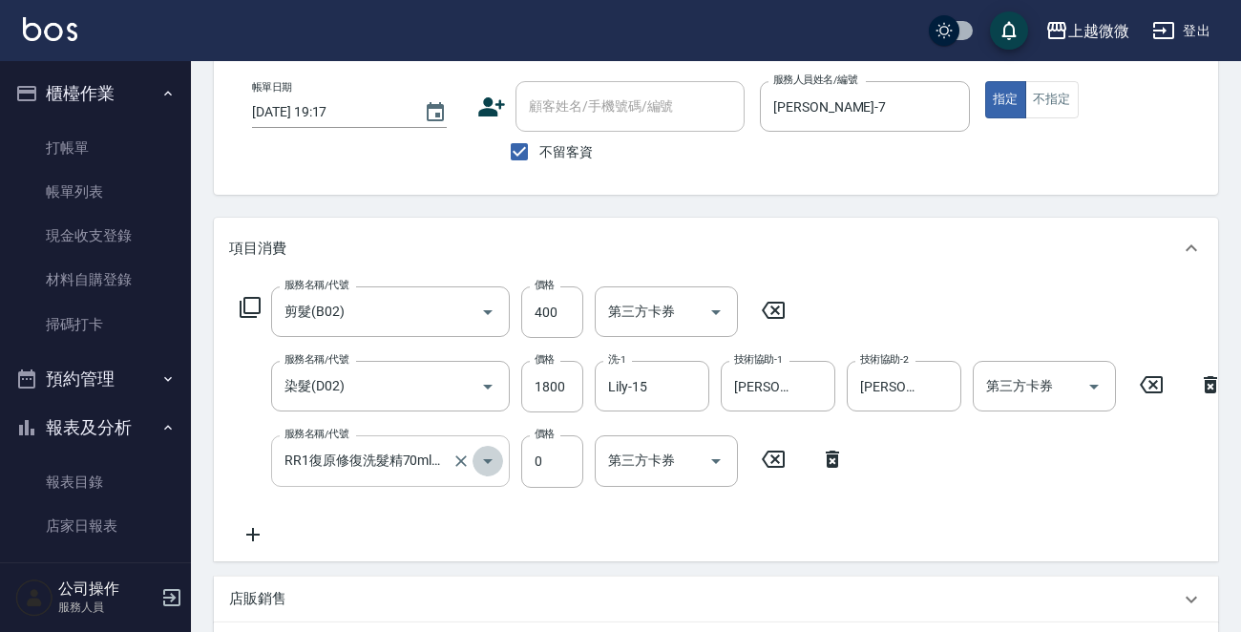
click at [484, 465] on icon "Open" at bounding box center [487, 461] width 23 height 23
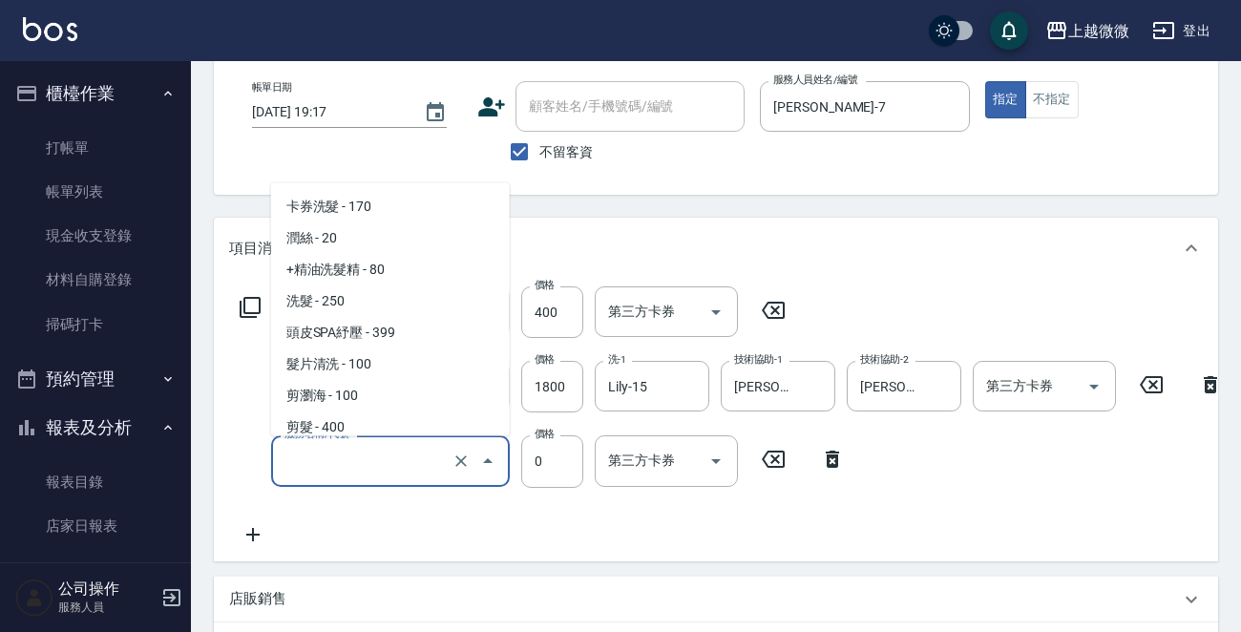
scroll to position [4391, 0]
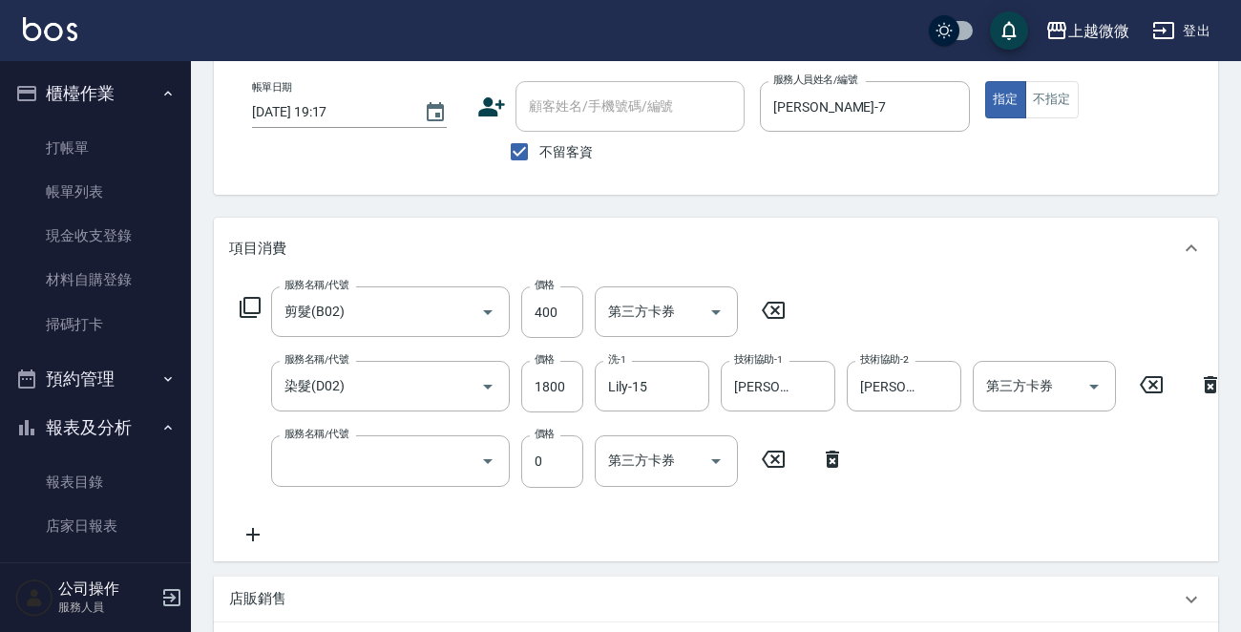
click at [997, 452] on div "服務名稱/代號 剪髮(B02) 服務名稱/代號 價格 400 價格 第三方卡券 第三方卡券 服務名稱/代號 染髮(D02) 服務名稱/代號 價格 1800 價…" at bounding box center [731, 415] width 1005 height 259
click at [493, 458] on icon "Open" at bounding box center [487, 461] width 23 height 23
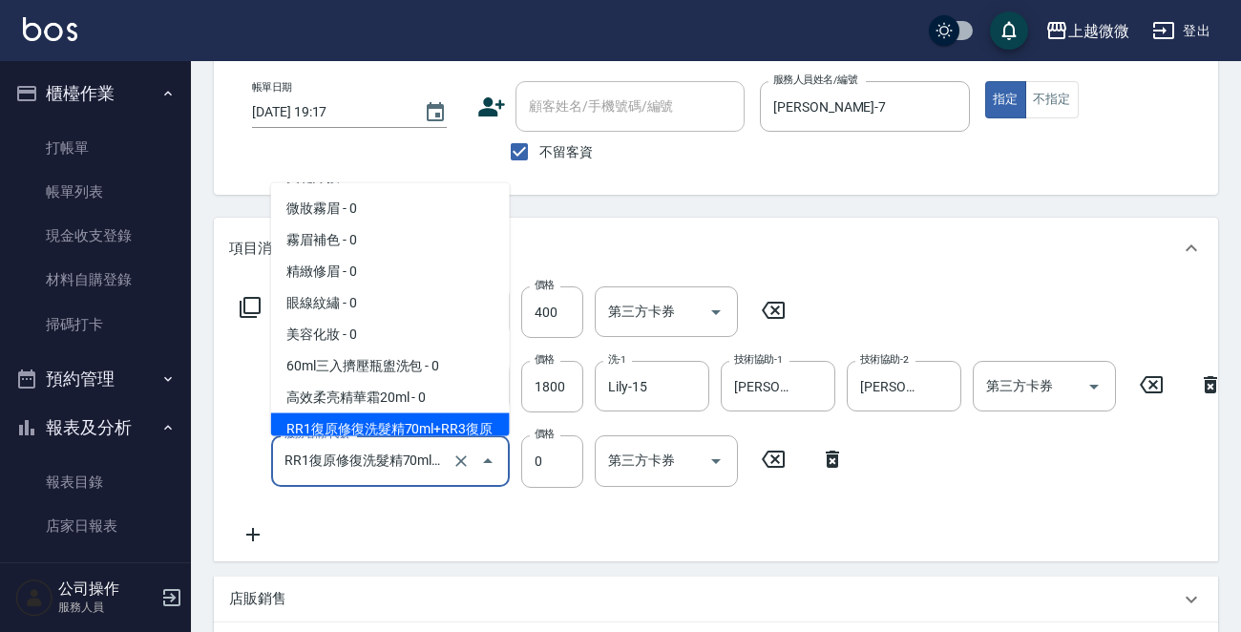
scroll to position [4391, 0]
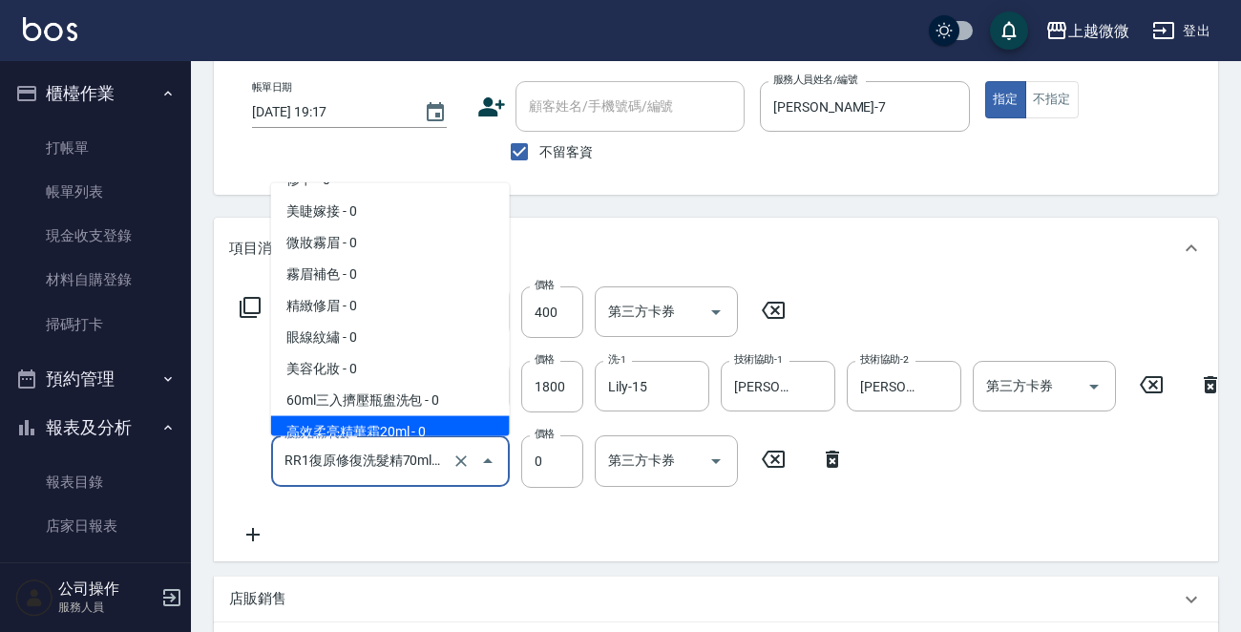
click at [419, 416] on span "高效柔亮精華霜20ml - 0" at bounding box center [390, 432] width 239 height 32
type input "高效柔亮精華霜20ml(M02)"
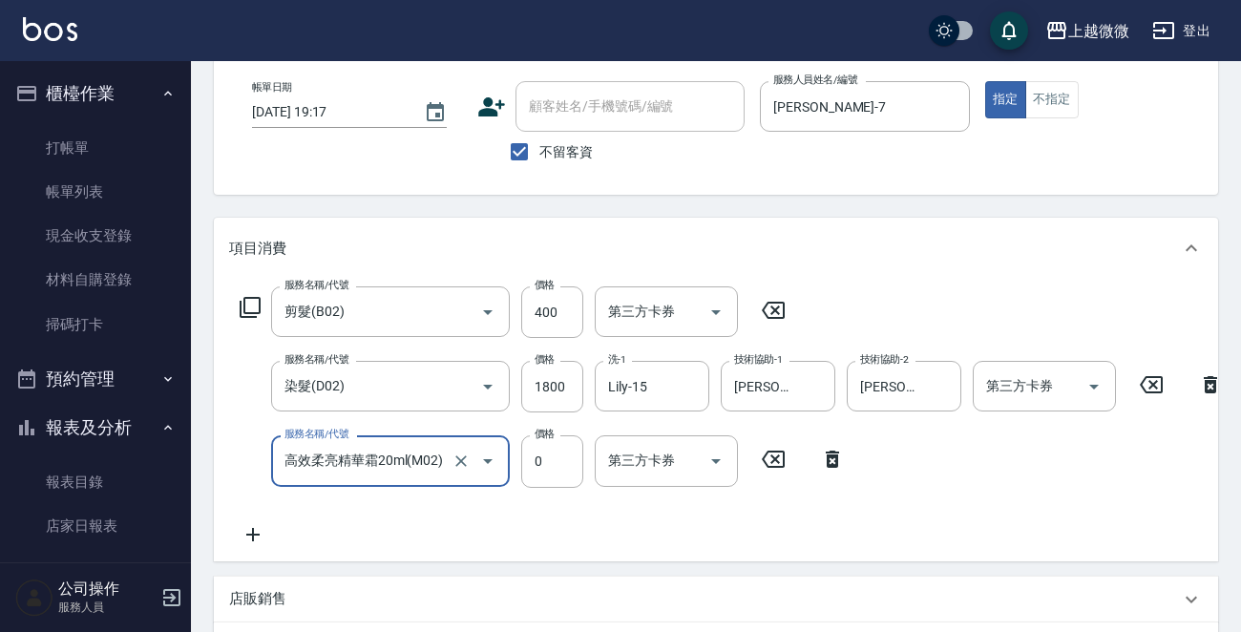
click at [488, 463] on icon "Open" at bounding box center [487, 461] width 23 height 23
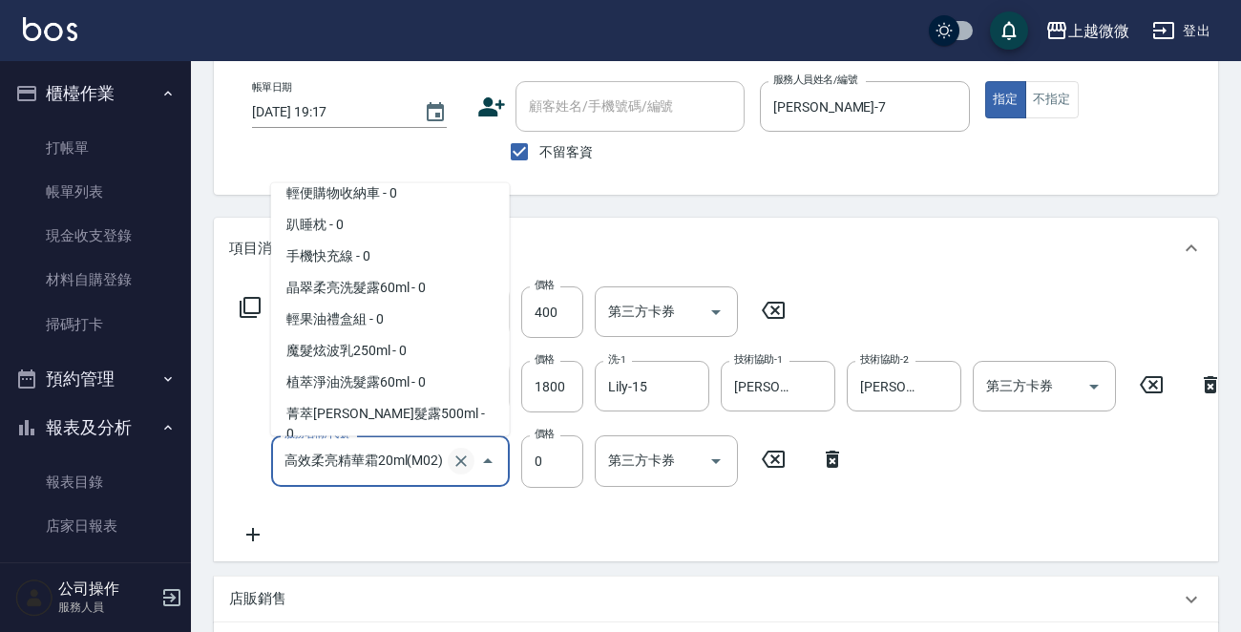
scroll to position [4913, 0]
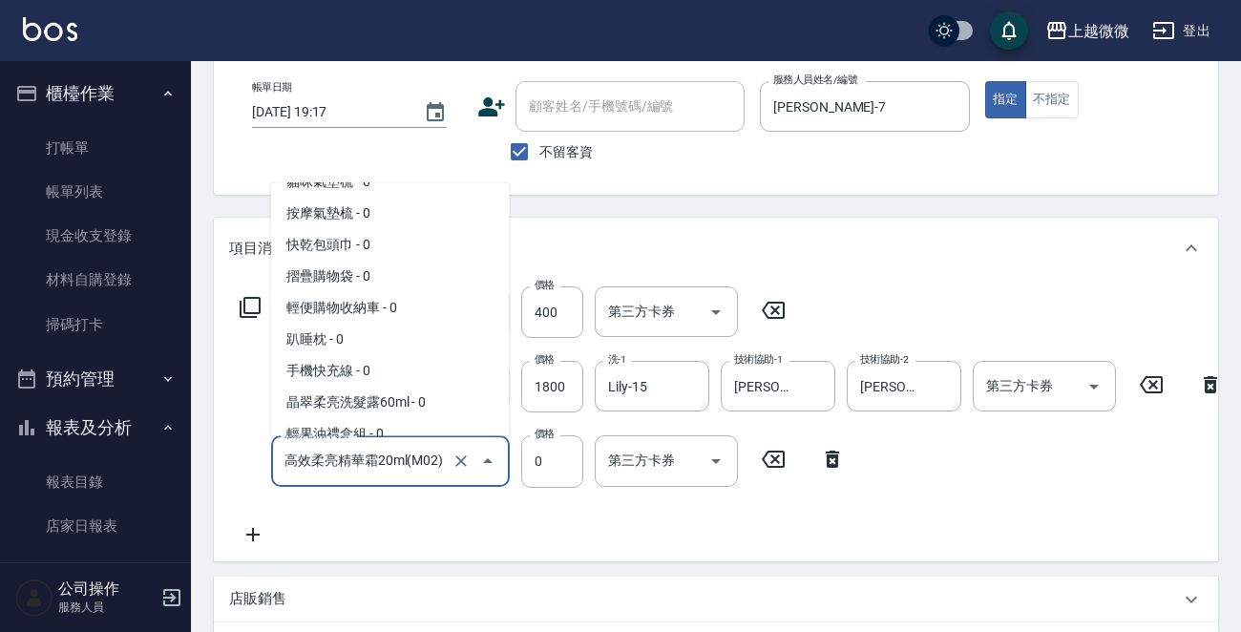
click at [486, 521] on div "服務名稱/代號 剪髮(B02) 服務名稱/代號 價格 400 價格 第三方卡券 第三方卡券 服務名稱/代號 染髮(D02) 服務名稱/代號 價格 1800 價…" at bounding box center [731, 415] width 1005 height 259
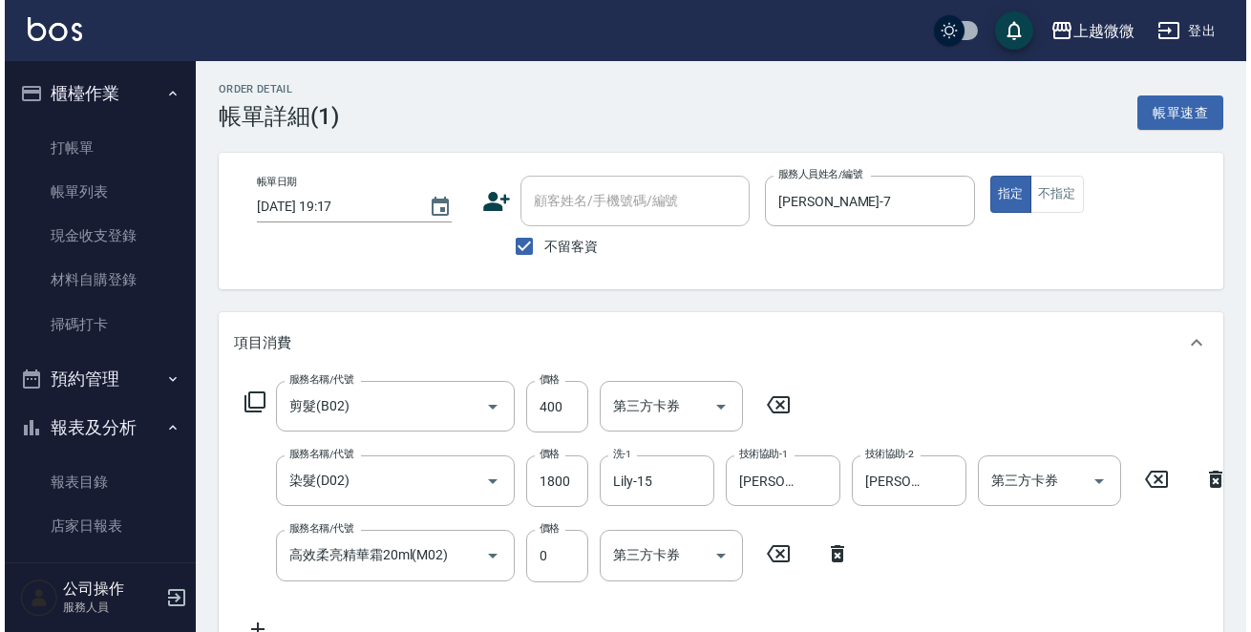
scroll to position [0, 0]
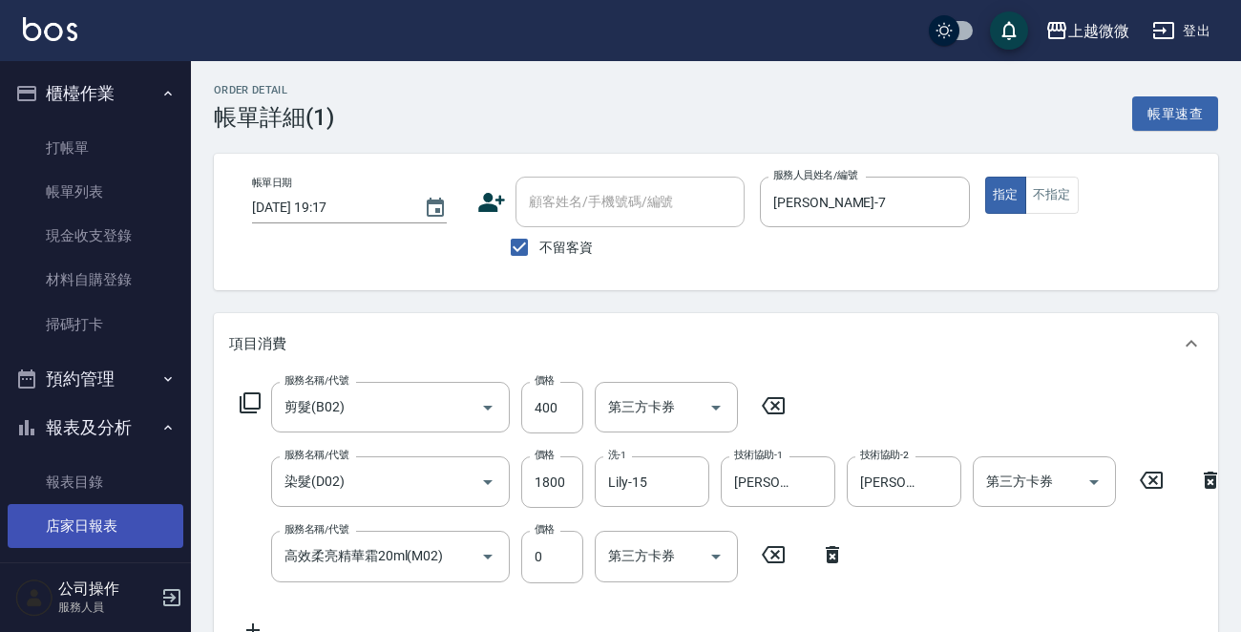
click at [103, 540] on link "店家日報表" at bounding box center [96, 526] width 176 height 44
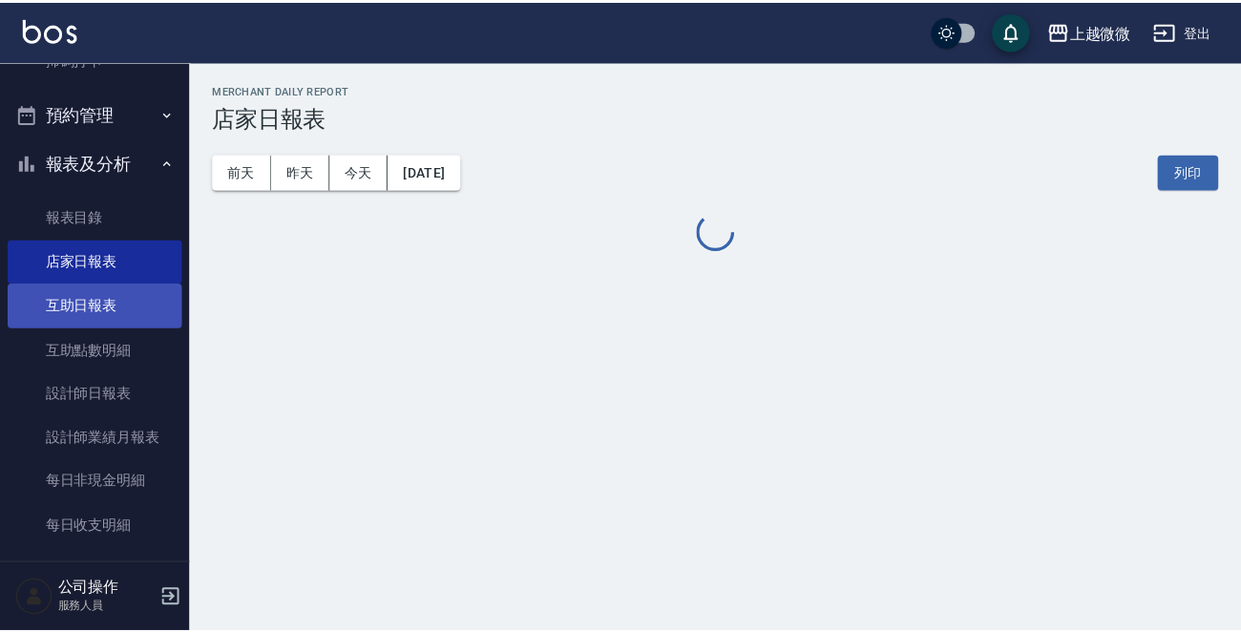
scroll to position [286, 0]
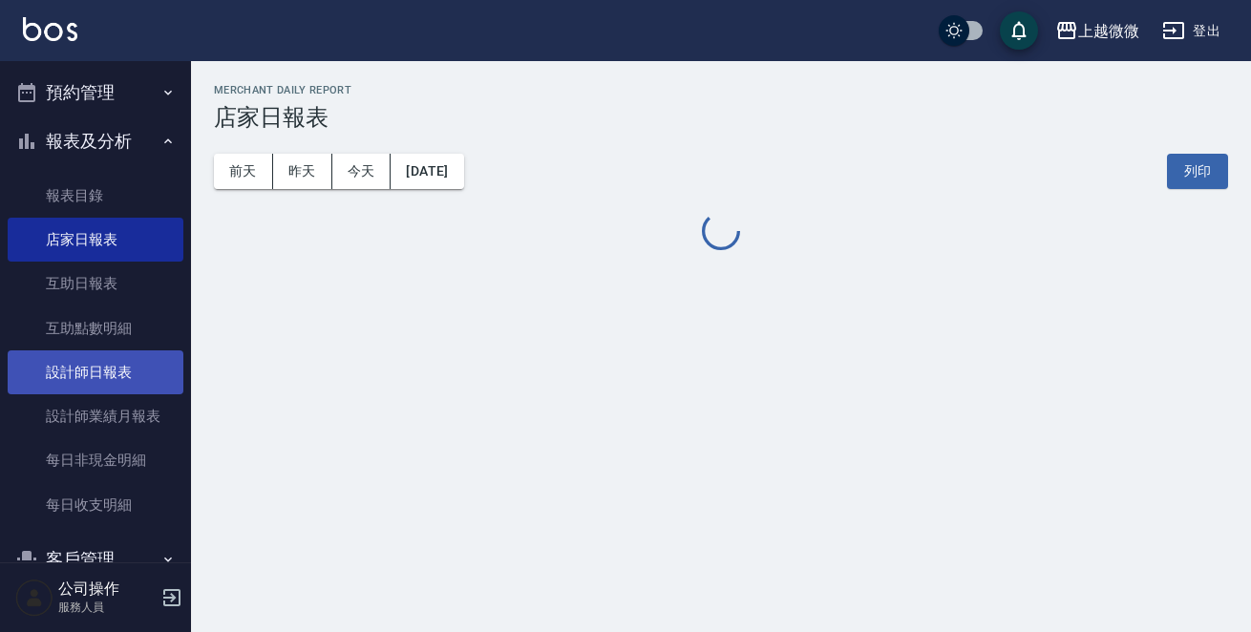
click at [117, 383] on link "設計師日報表" at bounding box center [96, 372] width 176 height 44
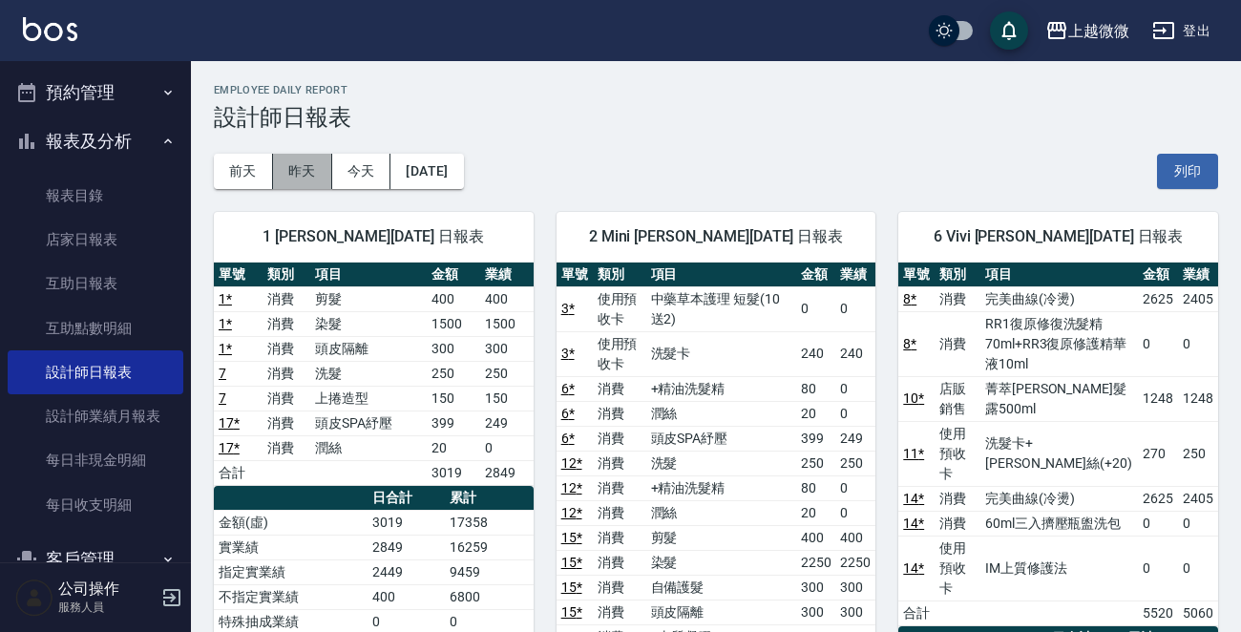
click at [325, 174] on button "昨天" at bounding box center [302, 171] width 59 height 35
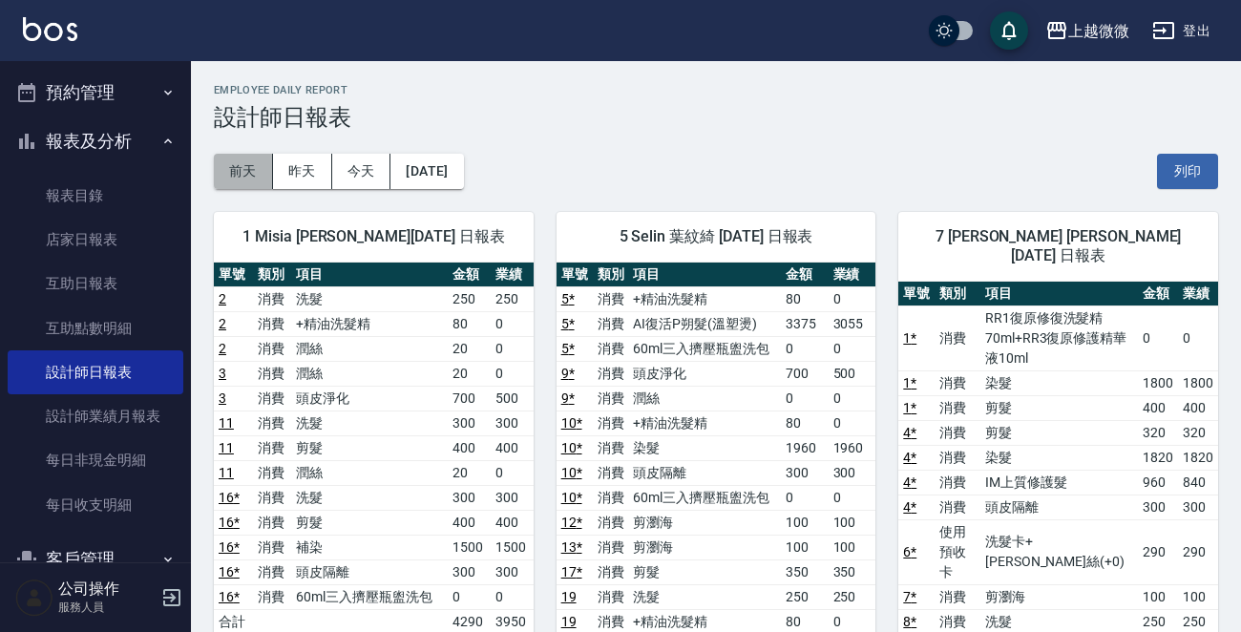
click at [239, 167] on button "前天" at bounding box center [243, 171] width 59 height 35
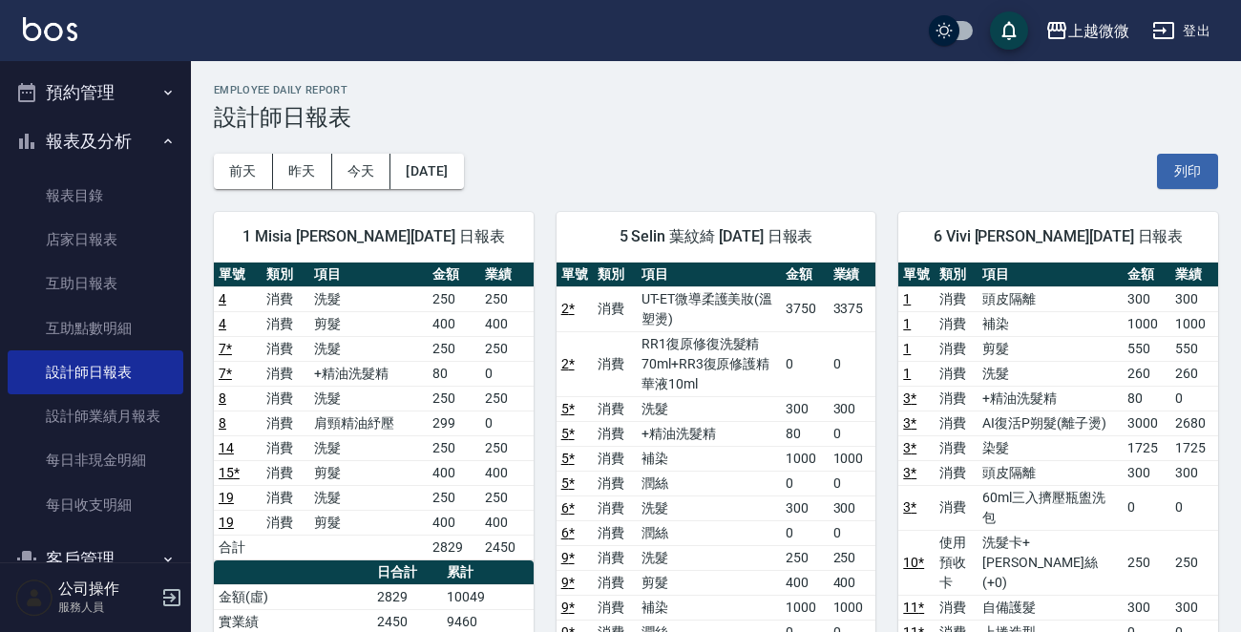
click at [56, 24] on img at bounding box center [50, 29] width 54 height 24
